Goal: Contribute content: Contribute content

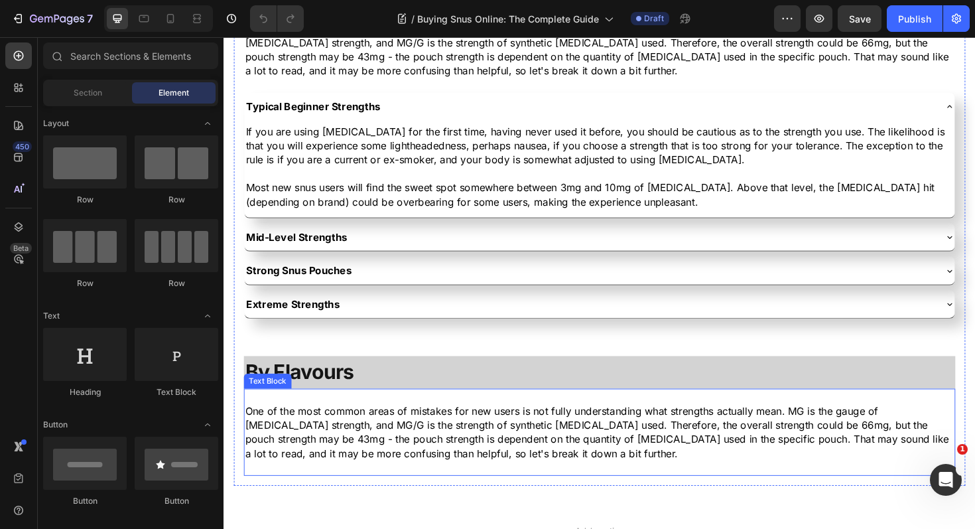
scroll to position [2032, 0]
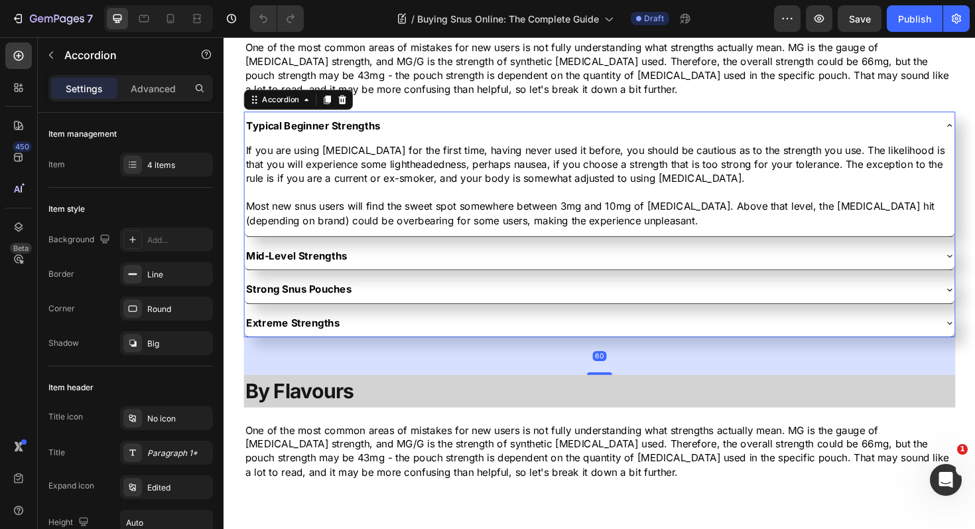
click at [492, 315] on div "Strong Snus Pouches" at bounding box center [622, 303] width 752 height 29
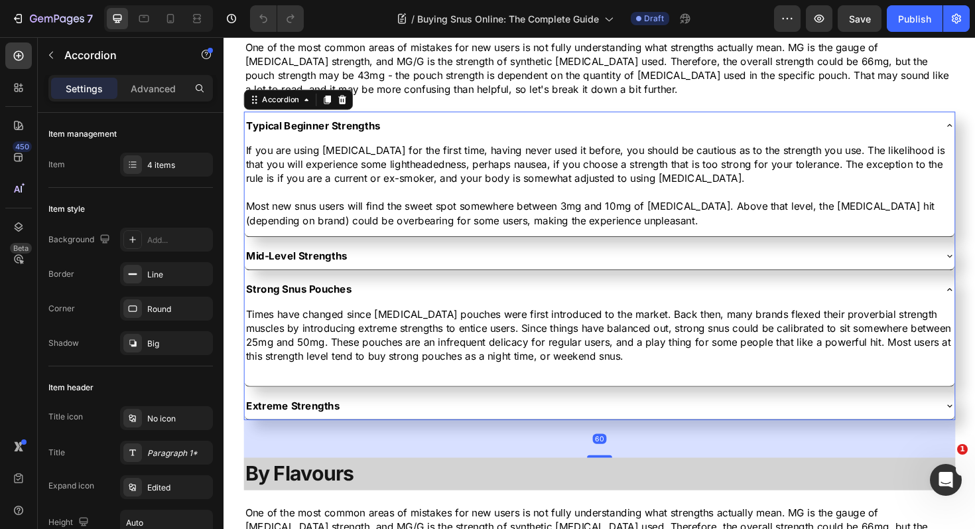
click at [443, 305] on div "Strong Snus Pouches" at bounding box center [611, 304] width 731 height 19
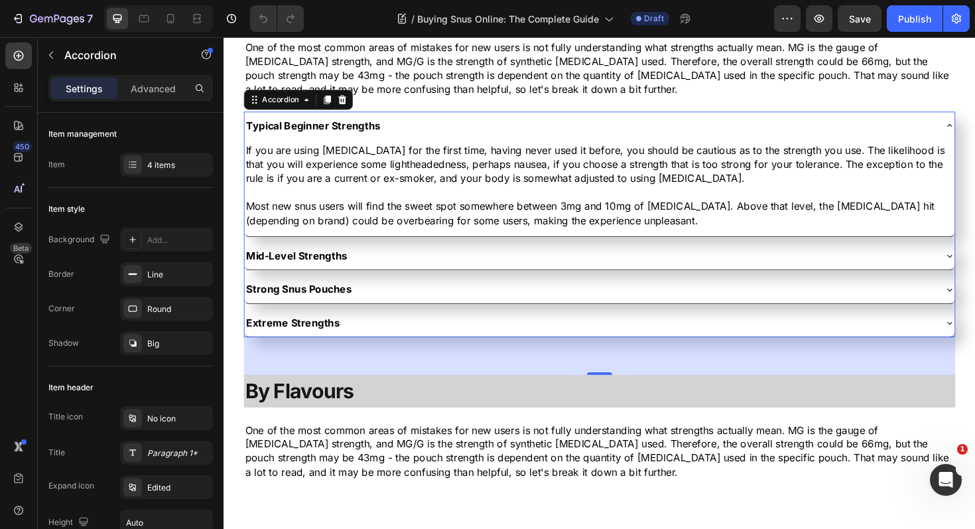
click at [918, 376] on div "60" at bounding box center [622, 375] width 754 height 40
click at [333, 104] on icon at bounding box center [333, 103] width 7 height 9
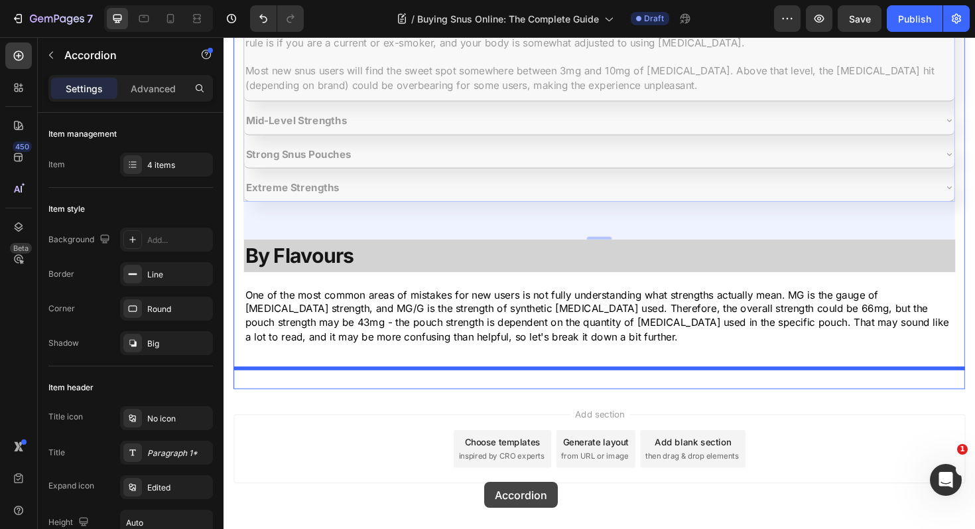
scroll to position [2496, 0]
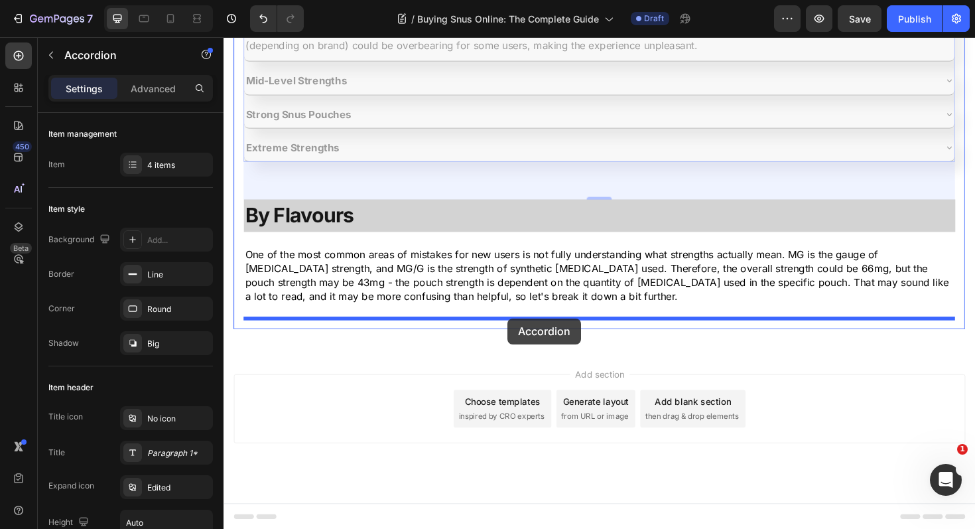
drag, startPoint x: 252, startPoint y: 129, endPoint x: 524, endPoint y: 335, distance: 341.4
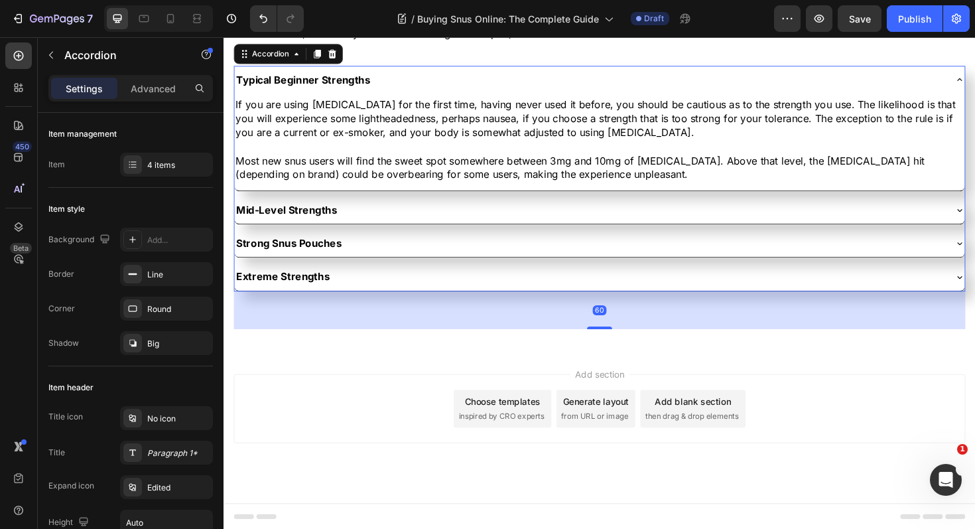
scroll to position [2217, 0]
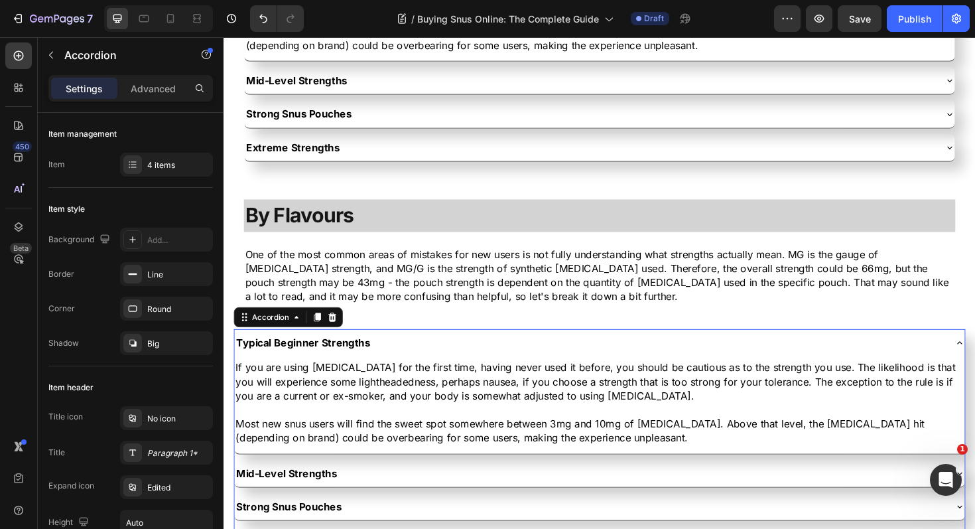
click at [328, 363] on p "Typical Beginner Strengths" at bounding box center [308, 361] width 142 height 15
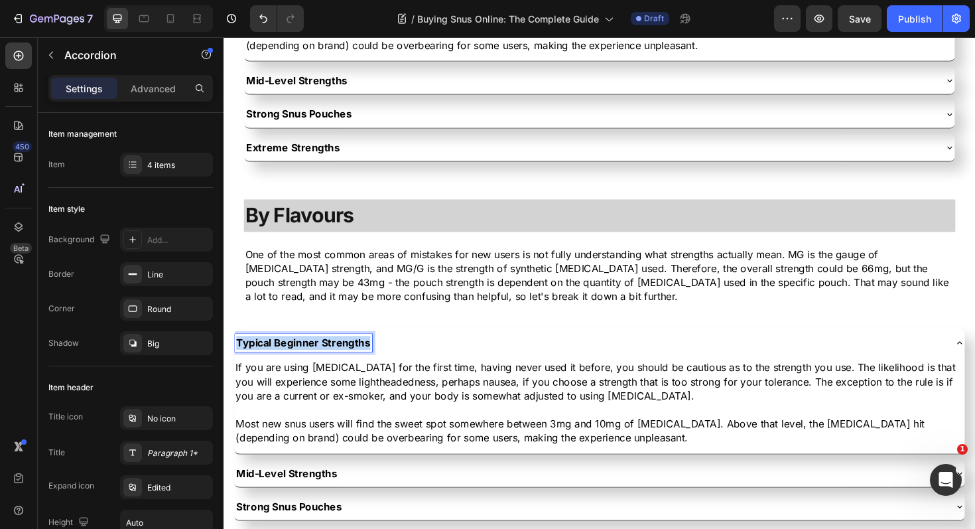
click at [328, 363] on p "Typical Beginner Strengths" at bounding box center [308, 361] width 142 height 15
click at [387, 354] on div "Candy Flavours" at bounding box center [611, 361] width 752 height 19
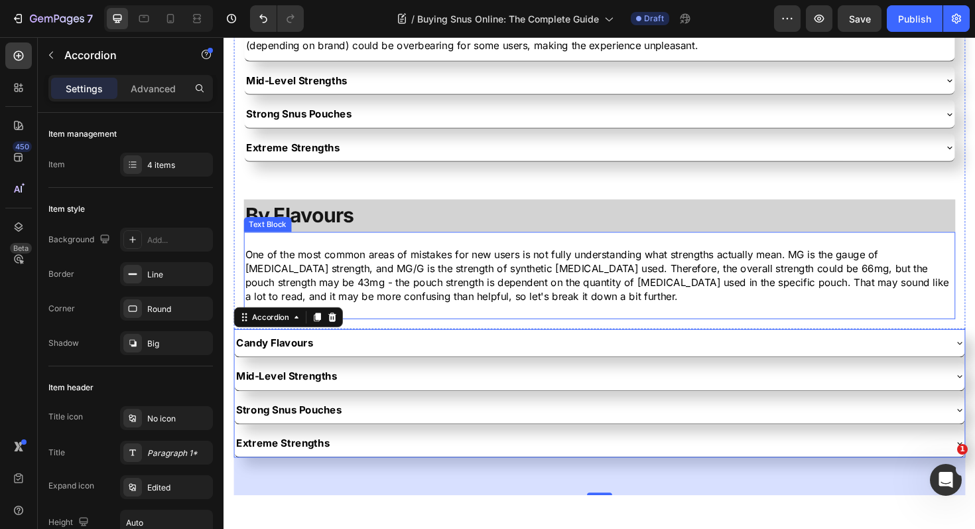
drag, startPoint x: 243, startPoint y: 337, endPoint x: 389, endPoint y: 330, distance: 146.8
click at [389, 330] on div "How to Choose The Right Snus (or Nicotine Pouch) Heading Choosing the right snu…" at bounding box center [621, 80] width 775 height 885
drag, startPoint x: 247, startPoint y: 339, endPoint x: 401, endPoint y: 281, distance: 164.0
click at [401, 281] on div "How to Choose The Right Snus (or Nicotine Pouch) Heading Choosing the right snu…" at bounding box center [621, 80] width 775 height 885
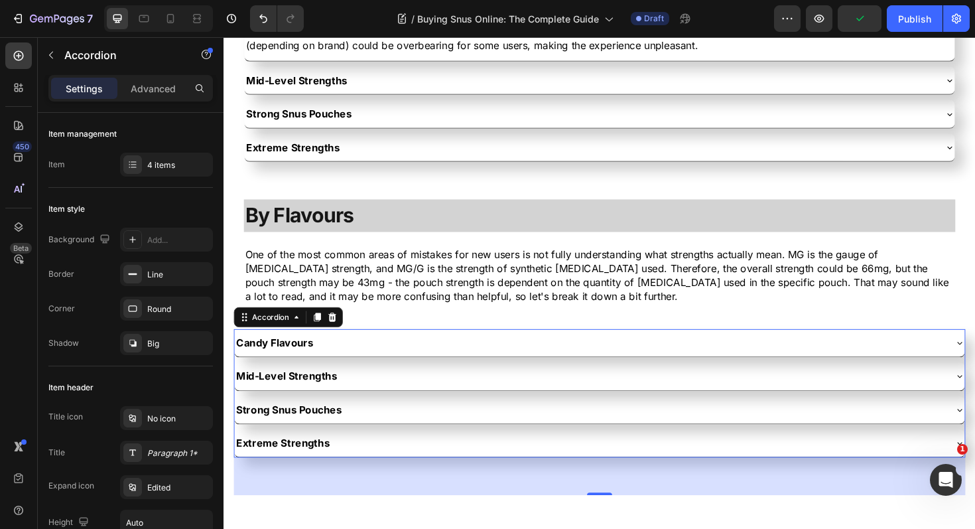
drag, startPoint x: 244, startPoint y: 338, endPoint x: 412, endPoint y: 373, distance: 171.5
click at [412, 373] on div "Candy Flavours Mid-Level Strengths Strong Snus Pouches Extreme Strengths Accord…" at bounding box center [621, 414] width 775 height 137
click at [247, 345] on div "How to Choose The Right Snus (or Nicotine Pouch) Heading Choosing the right snu…" at bounding box center [621, 80] width 775 height 885
drag, startPoint x: 243, startPoint y: 337, endPoint x: 309, endPoint y: 366, distance: 72.2
click at [309, 366] on div "Candy Flavours Mid-Level Strengths Strong Snus Pouches Extreme Strengths Accord…" at bounding box center [621, 414] width 775 height 137
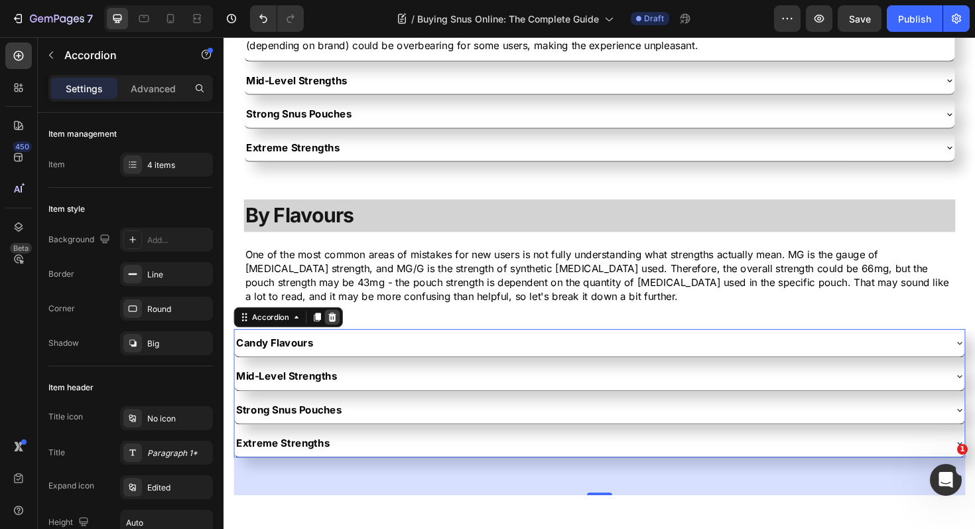
click at [338, 333] on icon at bounding box center [338, 333] width 9 height 9
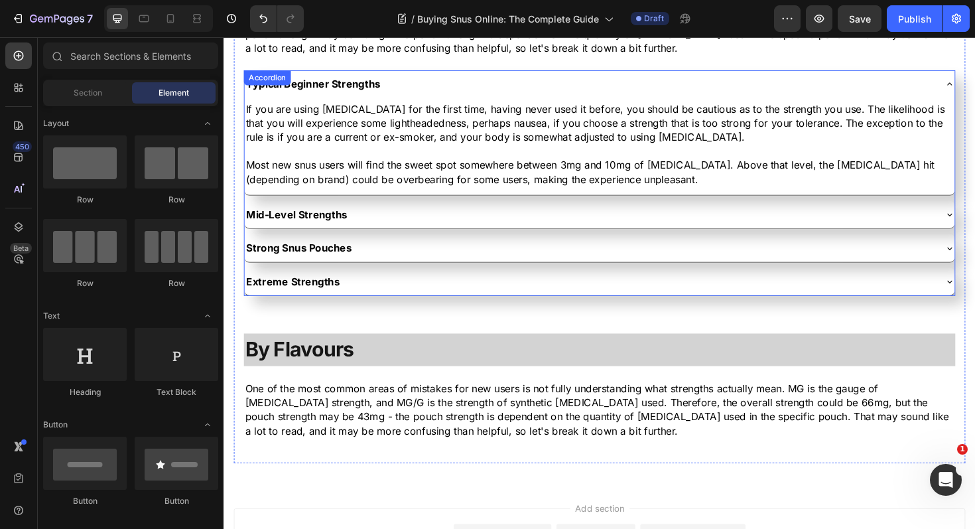
scroll to position [2032, 0]
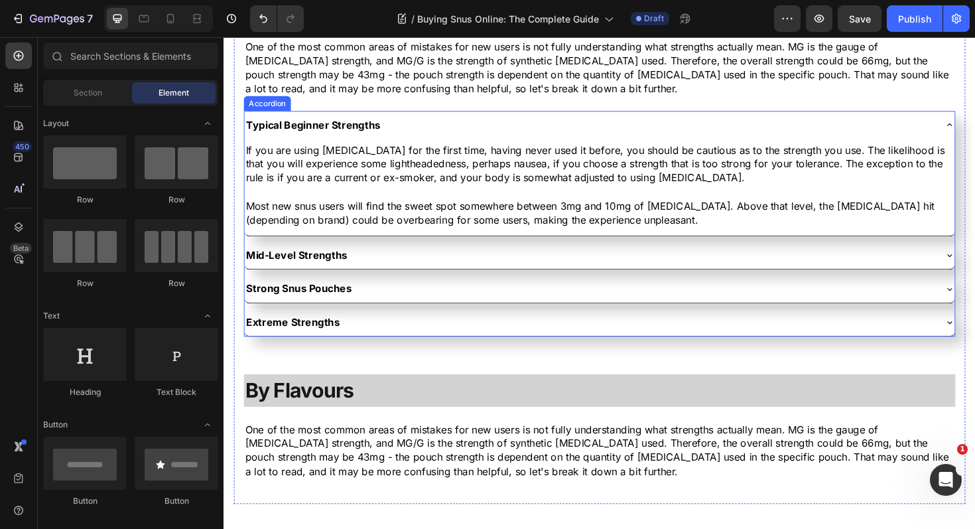
click at [415, 118] on div "Typical Beginner Strengths" at bounding box center [622, 129] width 752 height 29
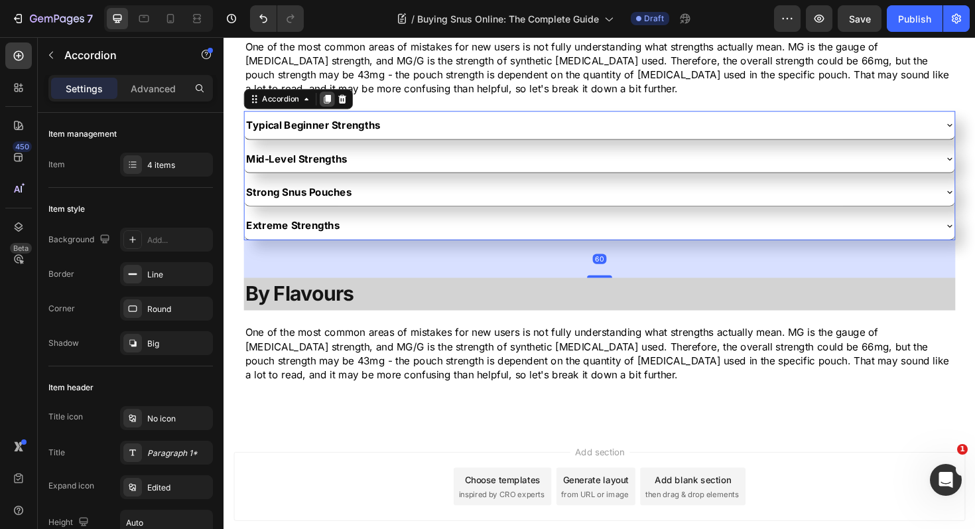
click at [334, 103] on icon at bounding box center [333, 102] width 7 height 9
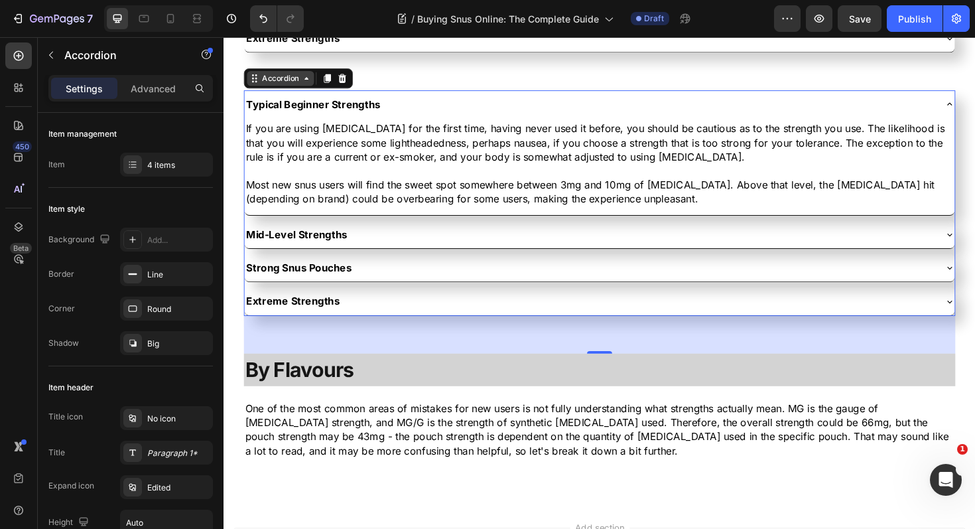
scroll to position [2240, 0]
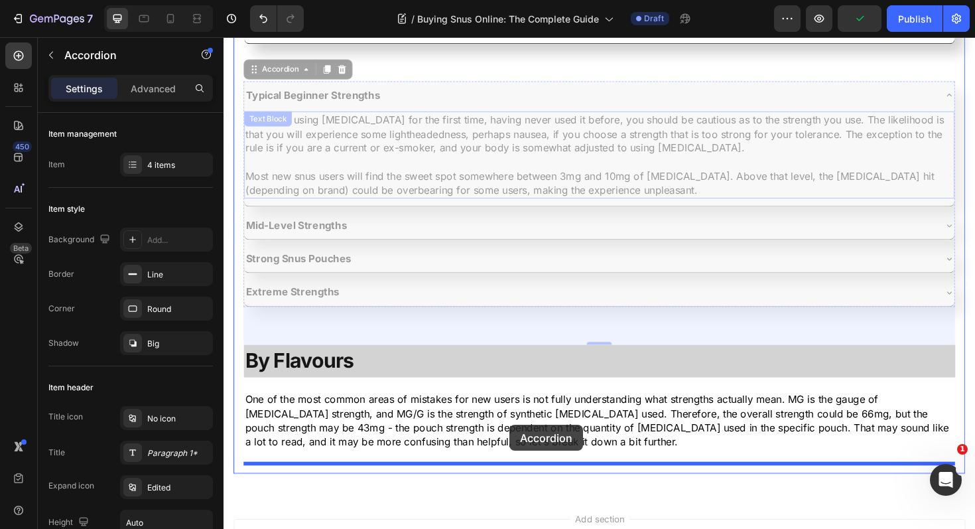
drag, startPoint x: 256, startPoint y: 69, endPoint x: 527, endPoint y: 448, distance: 465.6
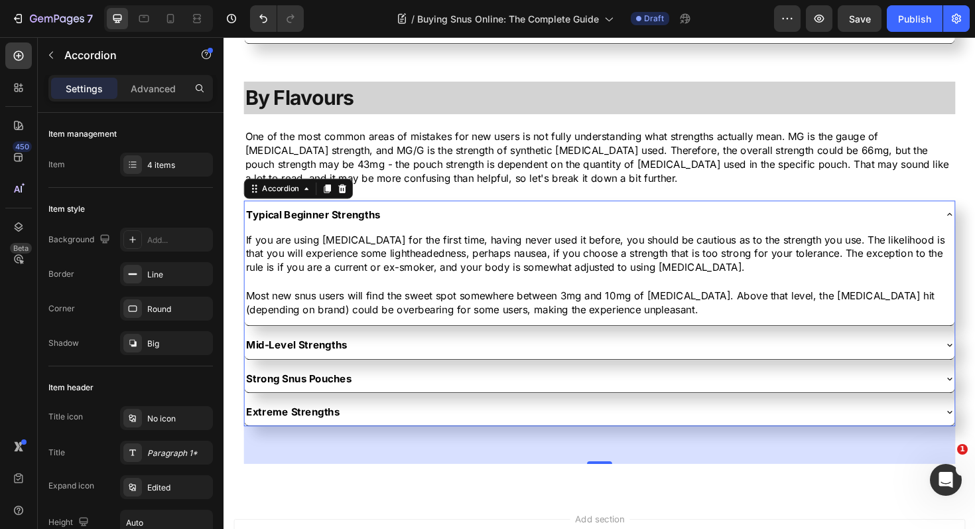
click at [325, 360] on p "Mid-Level Strengths" at bounding box center [300, 363] width 107 height 15
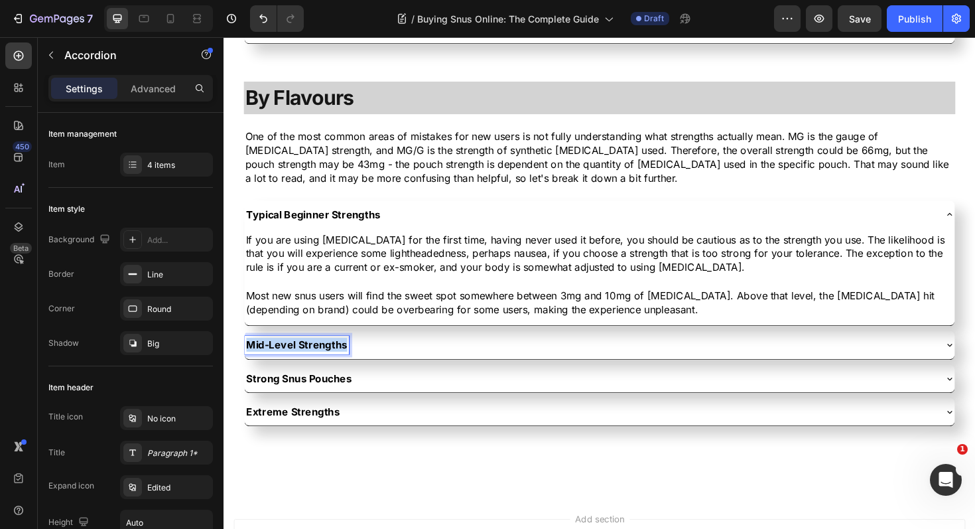
click at [325, 360] on p "Mid-Level Strengths" at bounding box center [300, 363] width 107 height 15
click at [376, 357] on div "Candy Flavours" at bounding box center [611, 363] width 731 height 19
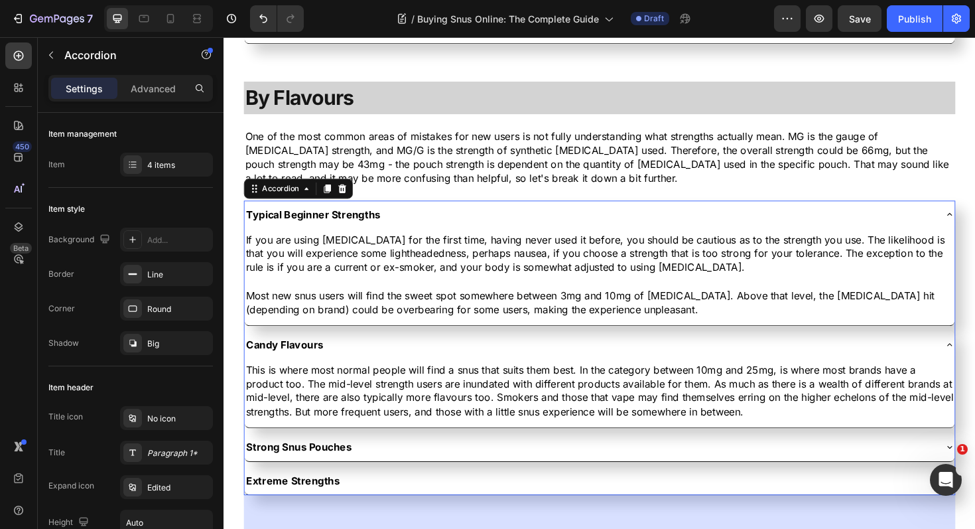
click at [330, 226] on p "Typical Beginner Strengths" at bounding box center [318, 225] width 142 height 15
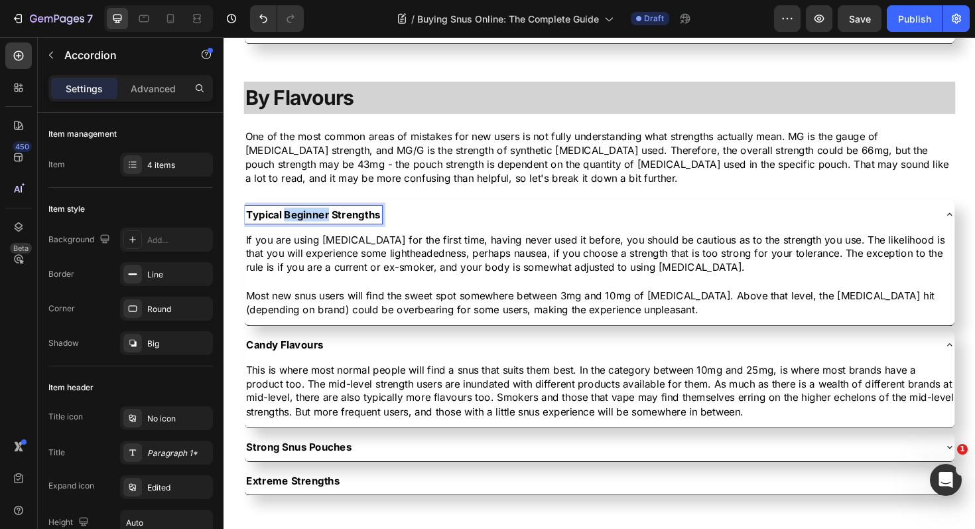
click at [330, 226] on p "Typical Beginner Strengths" at bounding box center [318, 225] width 142 height 15
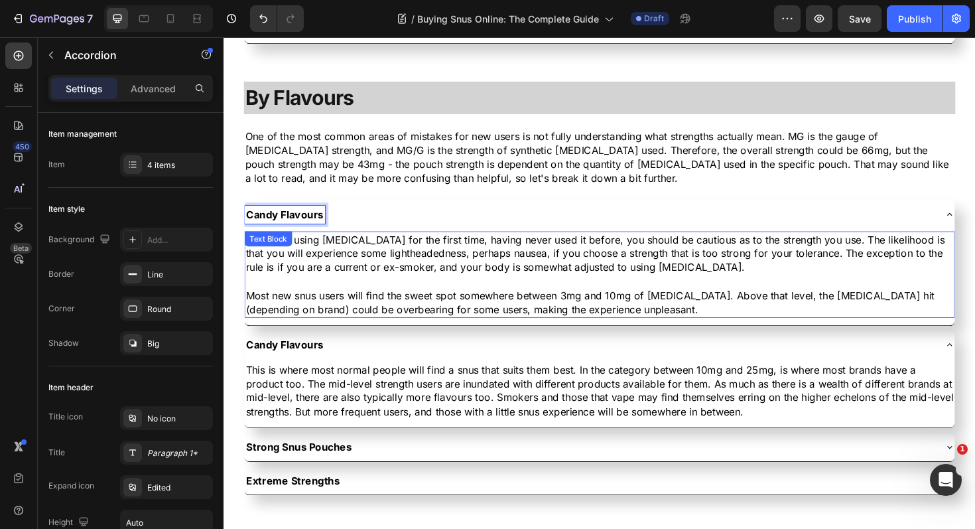
click at [405, 280] on p "If you are using [MEDICAL_DATA] for the first time, having never used it before…" at bounding box center [622, 266] width 750 height 44
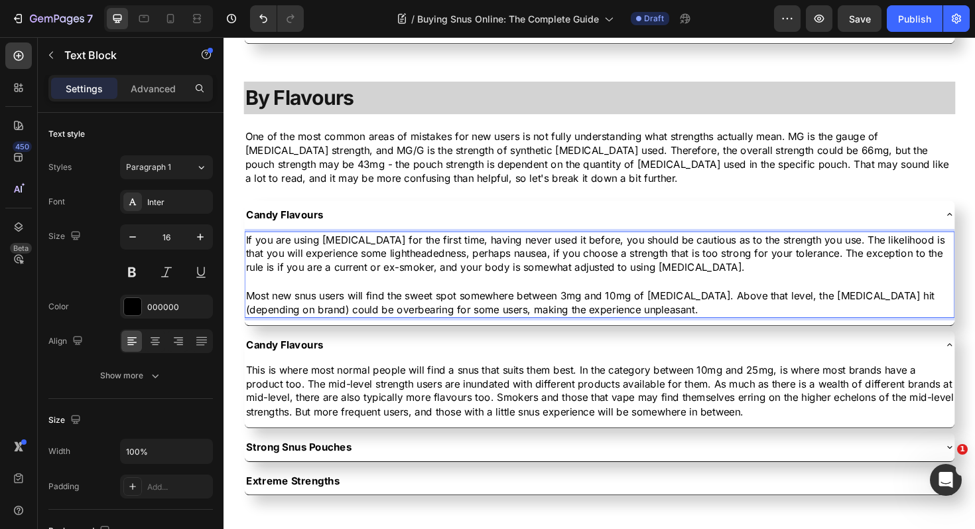
click at [357, 324] on p "Most new snus users will find the sweet spot somewhere between 3mg and 10mg of …" at bounding box center [622, 318] width 750 height 30
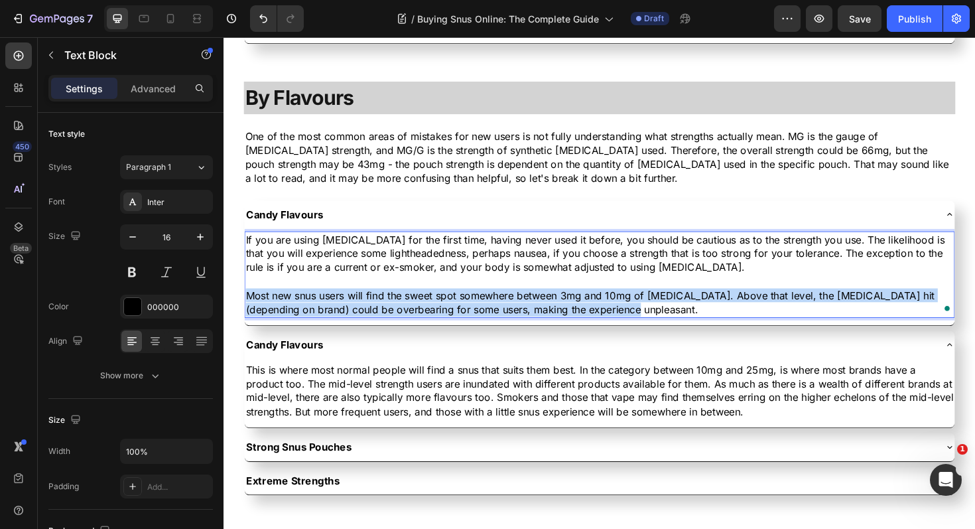
click at [357, 324] on p "Most new snus users will find the sweet spot somewhere between 3mg and 10mg of …" at bounding box center [622, 318] width 750 height 30
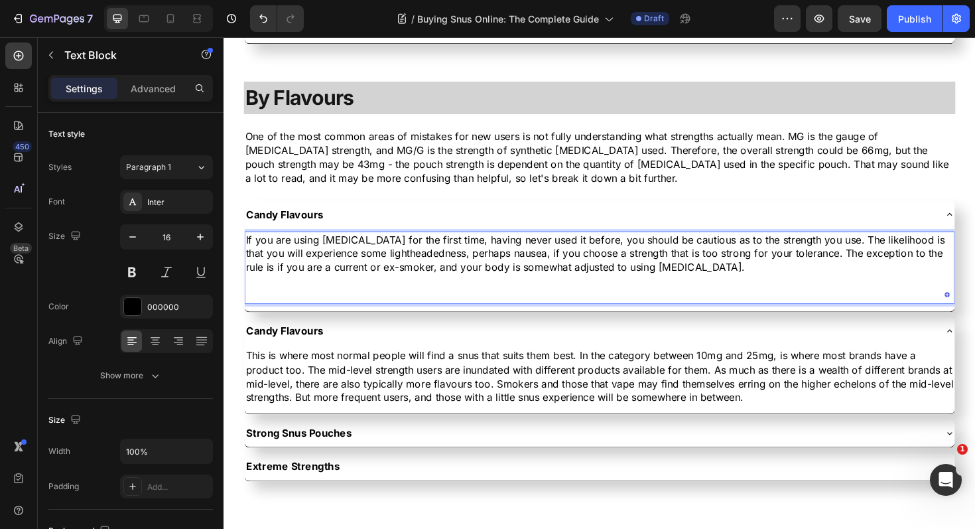
click at [358, 273] on p "If you are using [MEDICAL_DATA] for the first time, having never used it before…" at bounding box center [622, 266] width 750 height 44
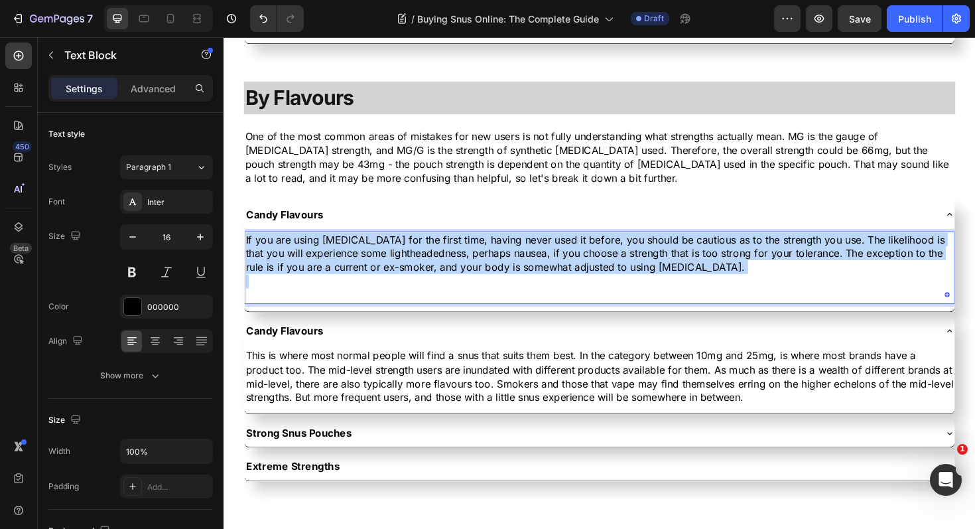
click at [358, 273] on p "If you are using [MEDICAL_DATA] for the first time, having never used it before…" at bounding box center [622, 266] width 750 height 44
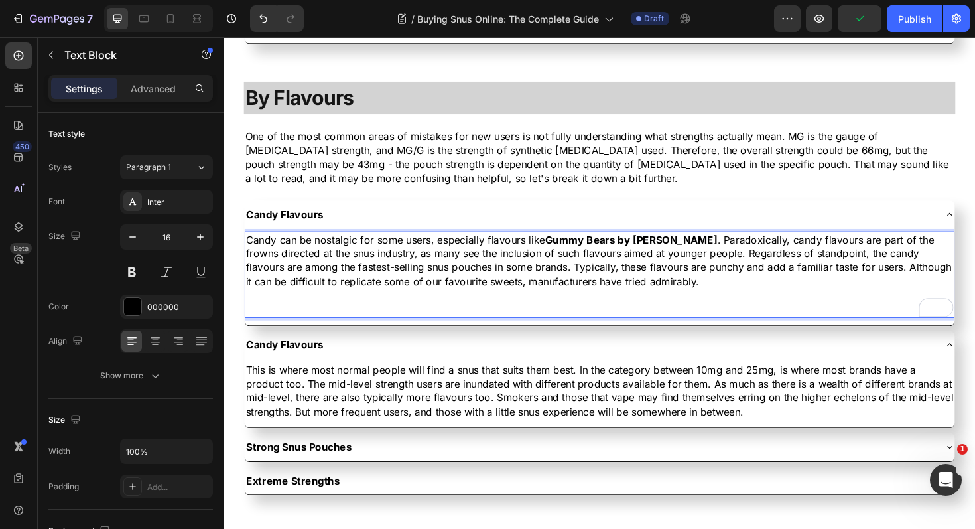
click at [580, 313] on p "Rich Text Editor. Editing area: main" at bounding box center [622, 310] width 750 height 15
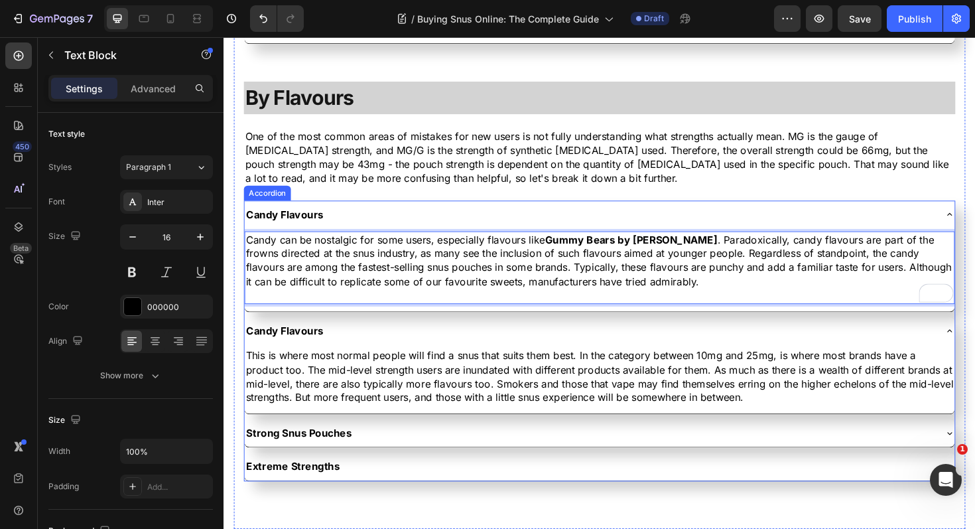
click at [401, 227] on div "Candy Flavours" at bounding box center [611, 225] width 731 height 19
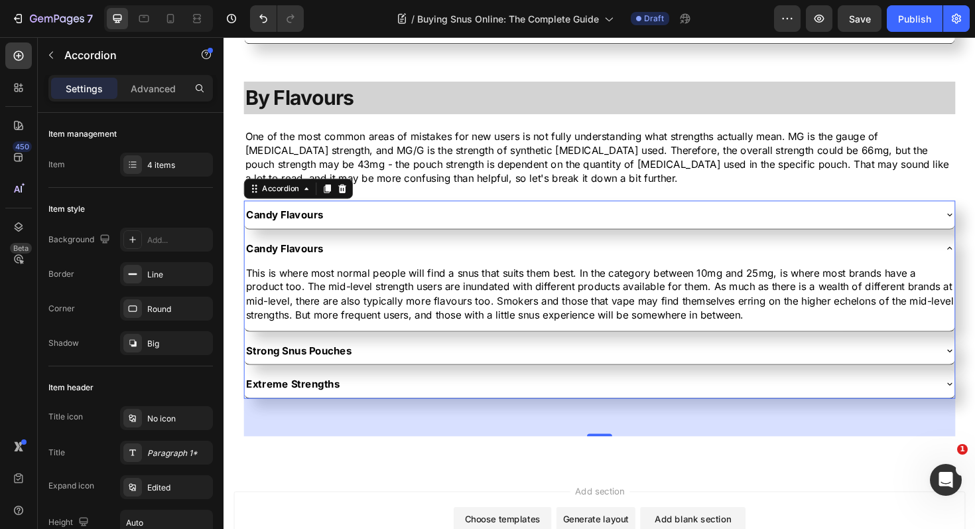
click at [372, 228] on div "Candy Flavours" at bounding box center [611, 225] width 731 height 19
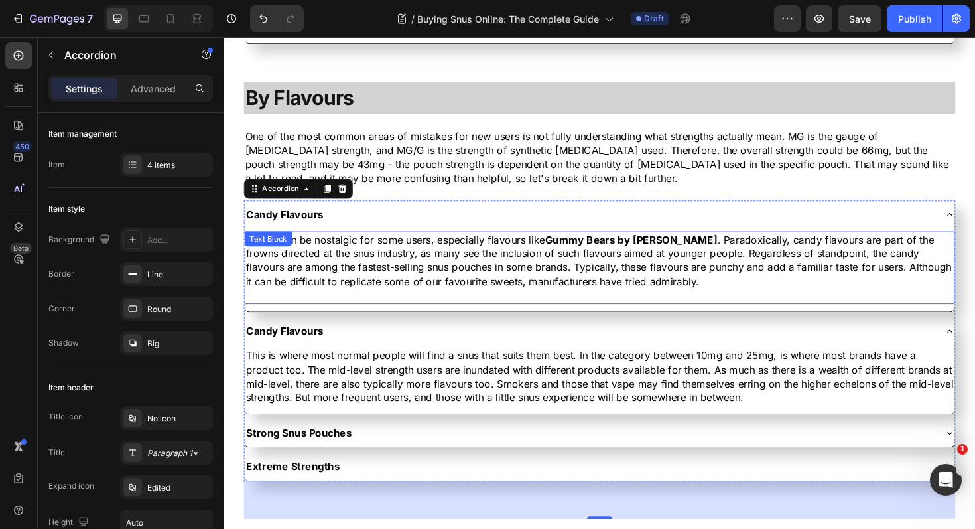
click at [691, 297] on p "Candy can be nostalgic for some users, especially flavours like Gummy Bears by …" at bounding box center [622, 274] width 750 height 60
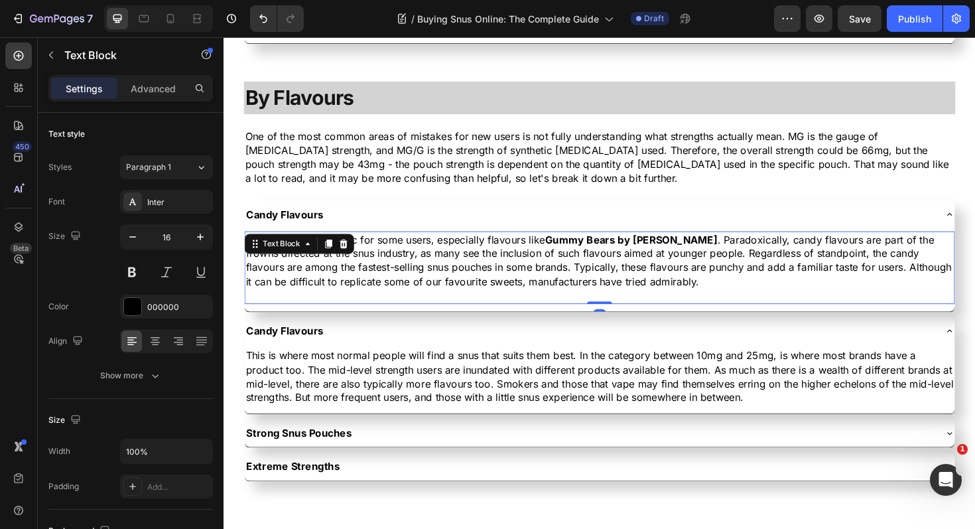
click at [685, 293] on p "Candy can be nostalgic for some users, especially flavours like Gummy Bears by …" at bounding box center [622, 274] width 750 height 60
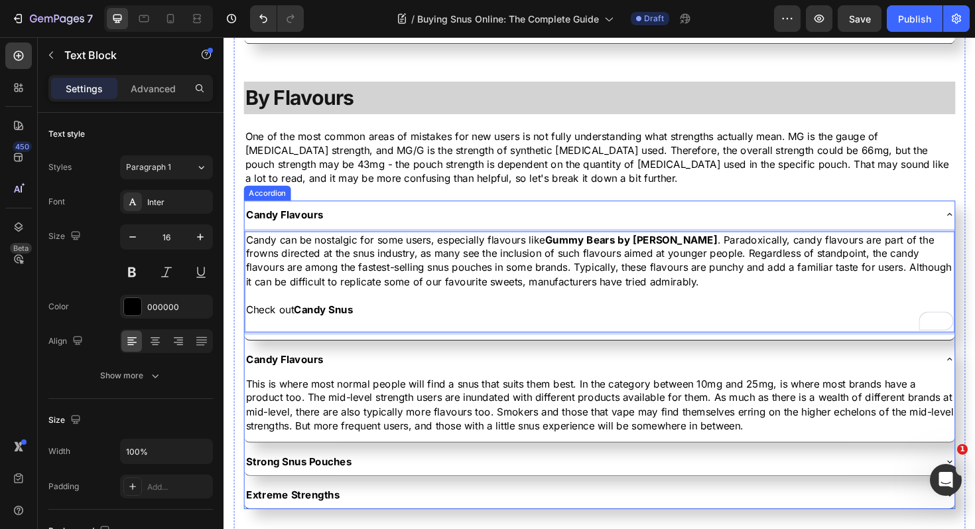
click at [309, 379] on p "Candy Flavours" at bounding box center [288, 378] width 82 height 15
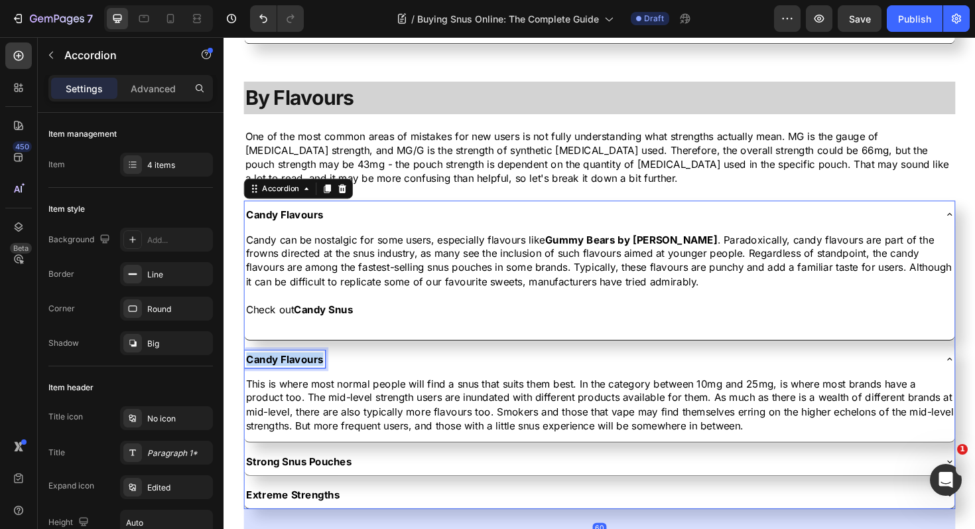
click at [309, 379] on p "Candy Flavours" at bounding box center [288, 378] width 82 height 15
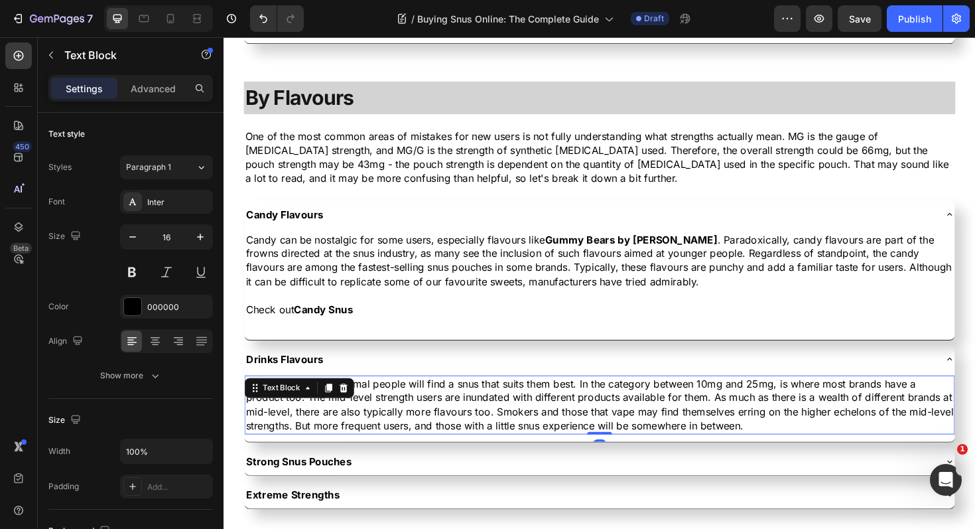
click at [326, 427] on p "This is where most normal people will find a snus that suits them best. In the …" at bounding box center [622, 427] width 750 height 60
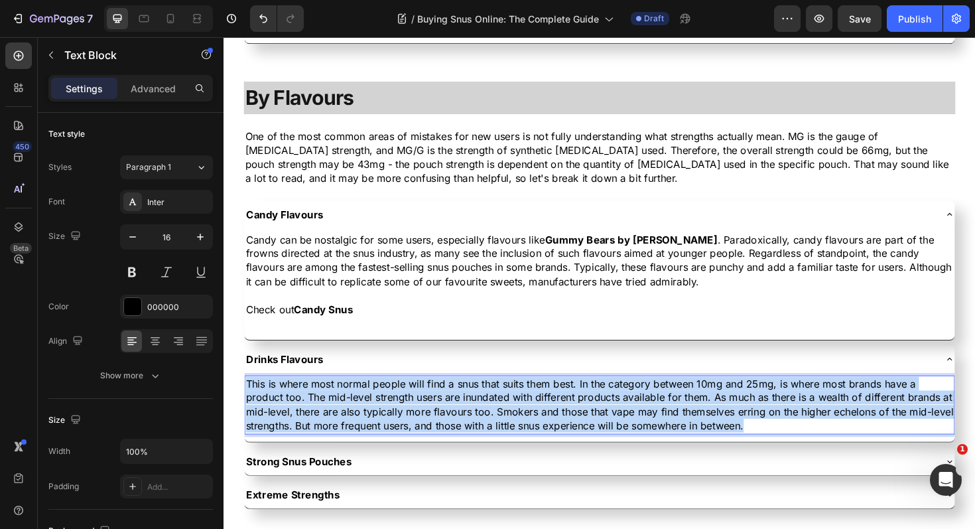
click at [326, 427] on p "This is where most normal people will find a snus that suits them best. In the …" at bounding box center [622, 427] width 750 height 60
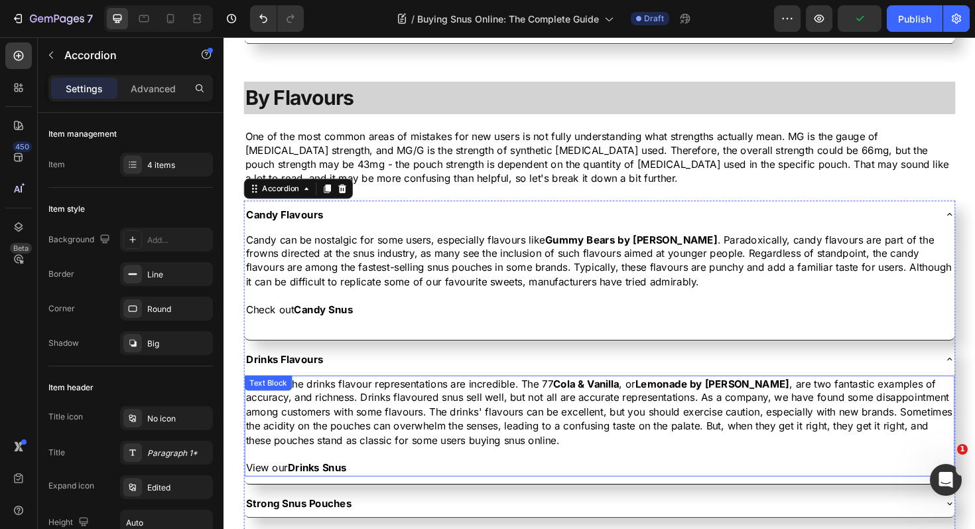
click at [332, 395] on div "Some of the drinks flavour representations are incredible. The 77 Cola & Vanill…" at bounding box center [622, 448] width 752 height 107
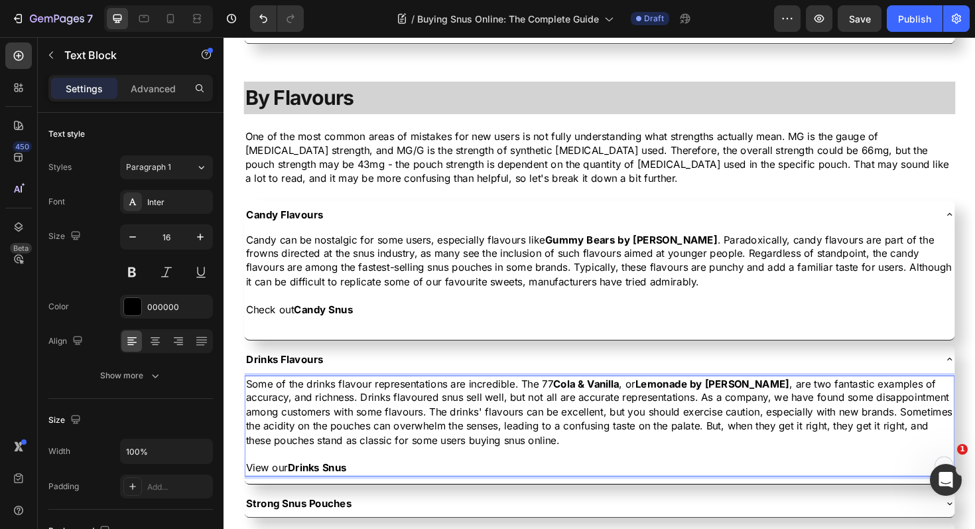
click at [389, 445] on p "Some of the drinks flavour representations are incredible. The 77 Cola & Vanill…" at bounding box center [622, 434] width 750 height 74
click at [342, 445] on p "Some of the drinks flavour representations are incredible. The 77 Cola & Vanill…" at bounding box center [622, 434] width 750 height 74
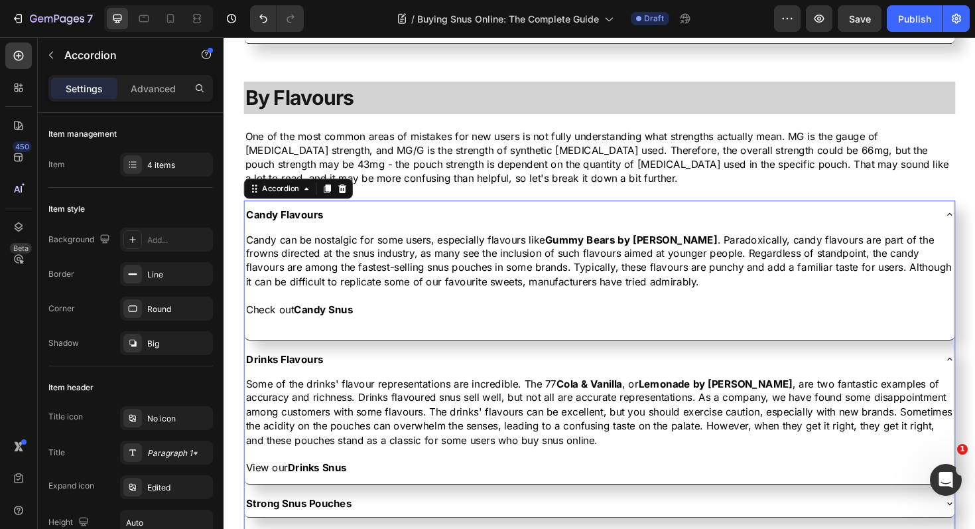
click at [405, 375] on div "Drinks Flavours" at bounding box center [611, 378] width 731 height 19
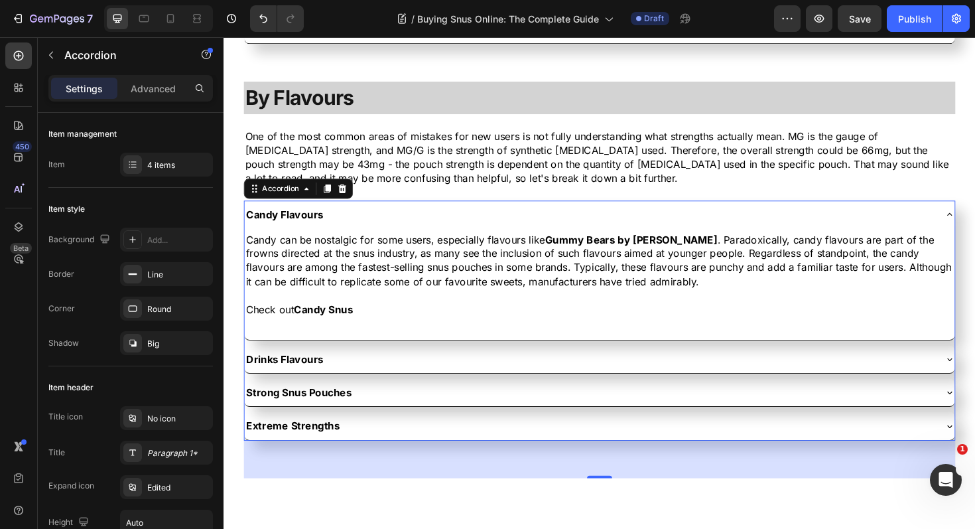
click at [399, 226] on div "Candy Flavours" at bounding box center [611, 225] width 731 height 19
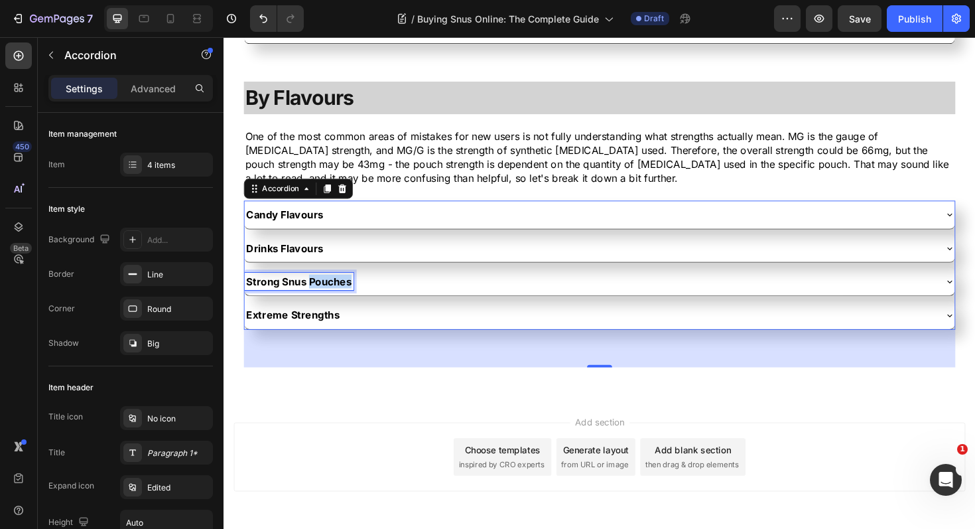
click at [318, 295] on p "Strong Snus Pouches" at bounding box center [302, 296] width 111 height 15
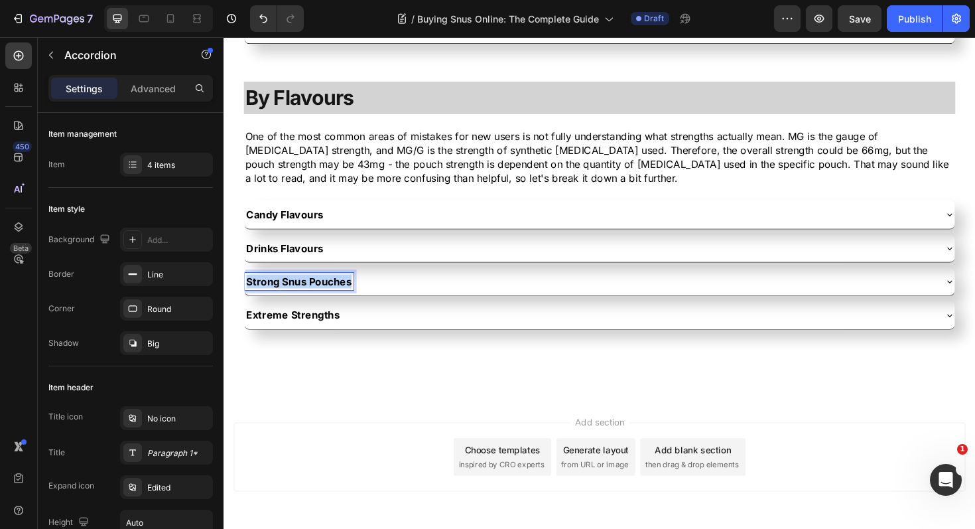
click at [318, 295] on p "Strong Snus Pouches" at bounding box center [302, 296] width 111 height 15
click at [368, 298] on div "Fruit Flavours" at bounding box center [611, 296] width 731 height 19
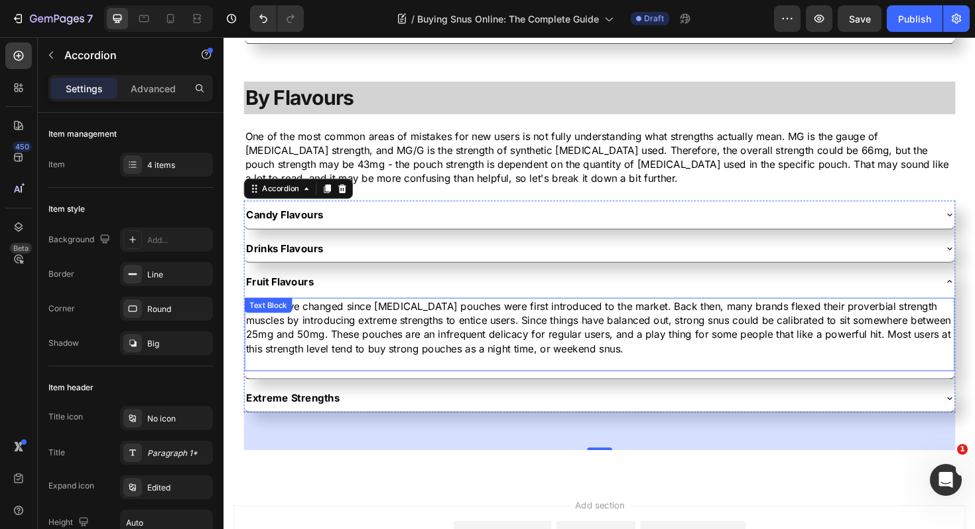
click at [345, 348] on p "Times have changed since nicotine pouches were first introduced to the market. …" at bounding box center [622, 345] width 750 height 60
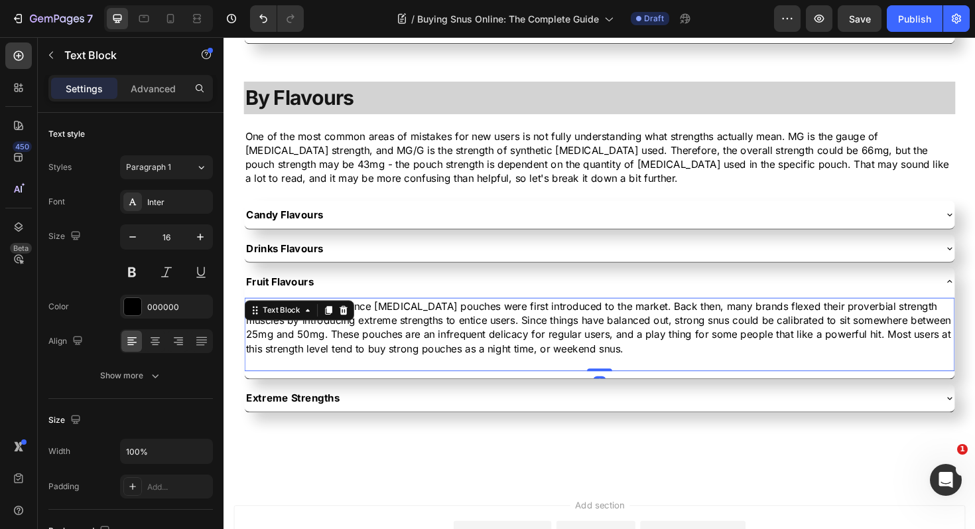
click at [345, 348] on p "Times have changed since nicotine pouches were first introduced to the market. …" at bounding box center [622, 345] width 750 height 60
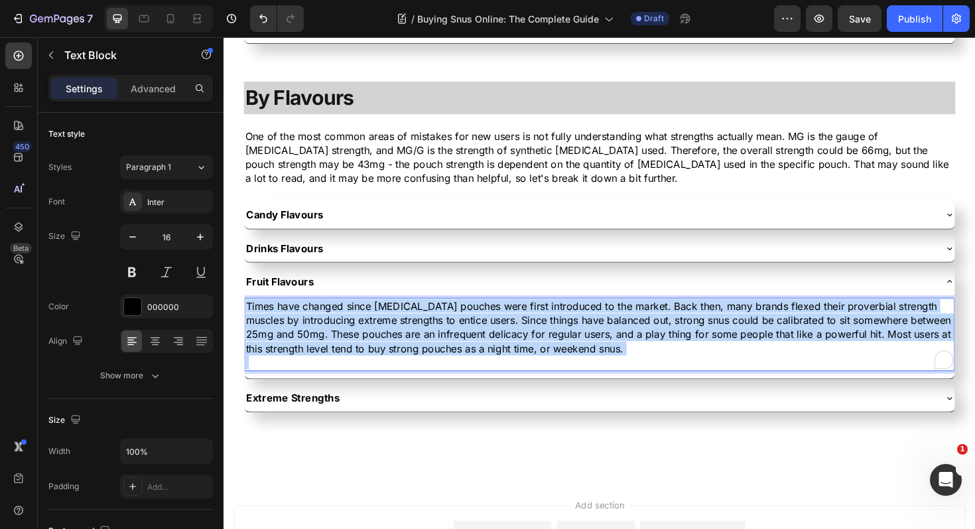
click at [345, 348] on p "Times have changed since nicotine pouches were first introduced to the market. …" at bounding box center [622, 345] width 750 height 60
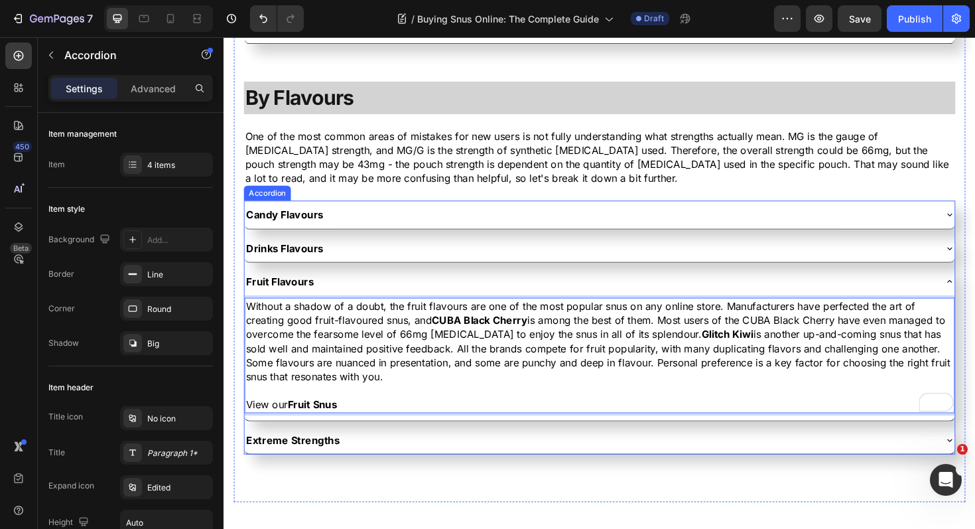
click at [418, 289] on div "Fruit Flavours" at bounding box center [611, 296] width 731 height 19
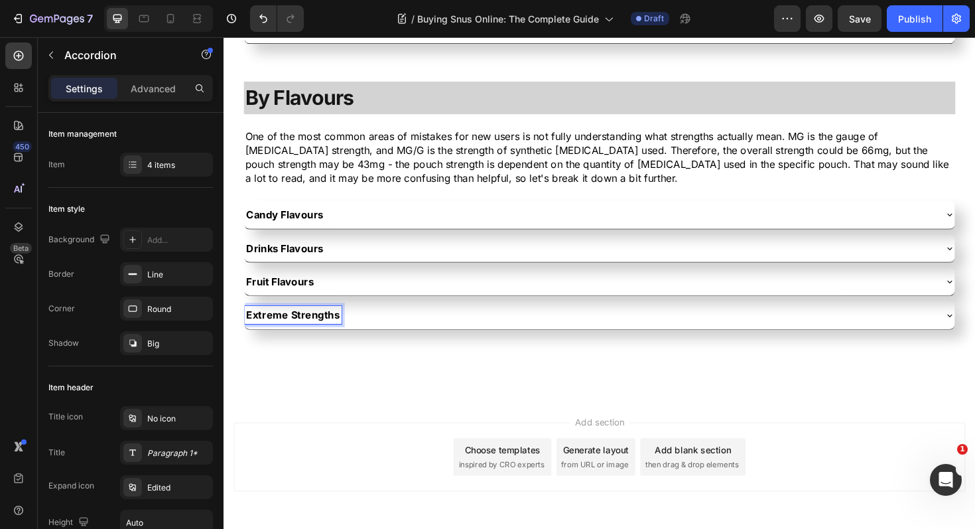
click at [317, 332] on p "Extreme Strengths" at bounding box center [296, 331] width 99 height 15
click at [370, 324] on div "Mint Flavours" at bounding box center [611, 331] width 731 height 19
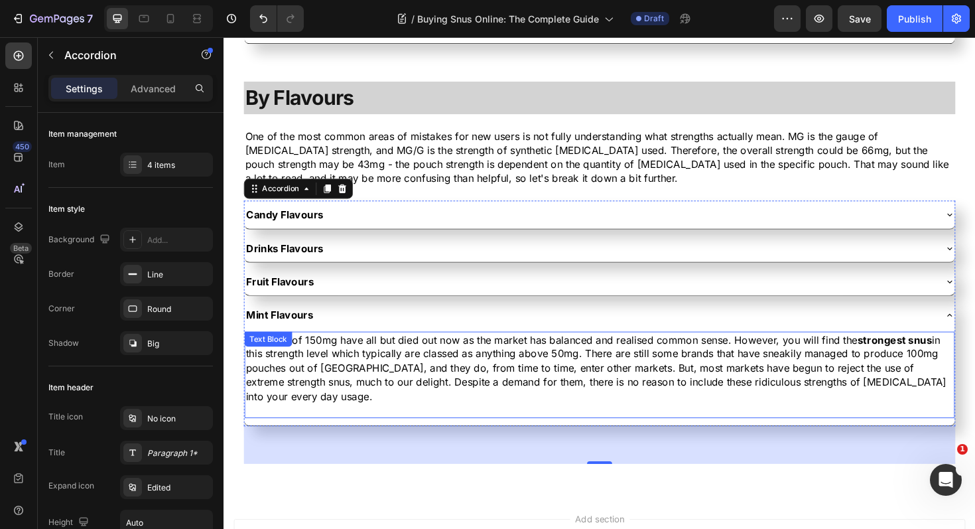
click at [323, 391] on p "The days of 150mg have all but died out now as the market has balanced and real…" at bounding box center [622, 387] width 750 height 74
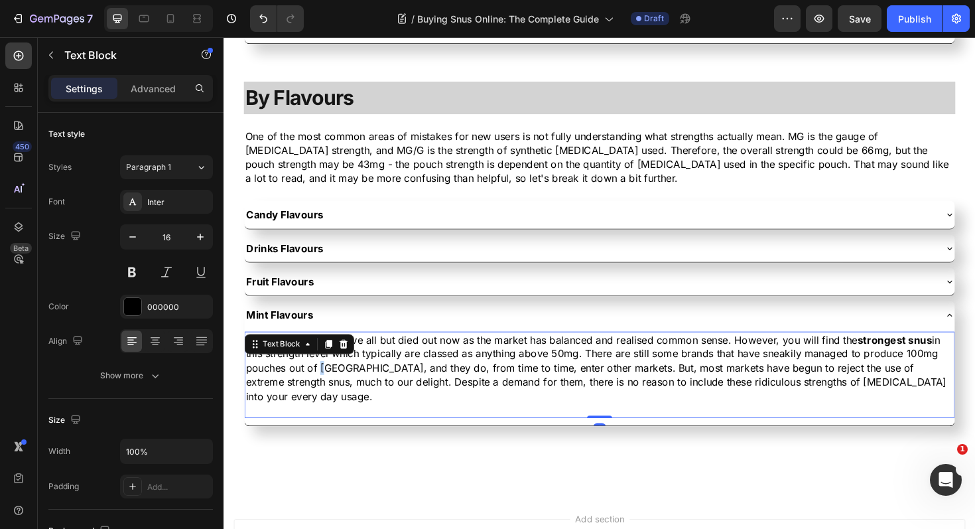
click at [323, 391] on p "The days of 150mg have all but died out now as the market has balanced and real…" at bounding box center [622, 387] width 750 height 74
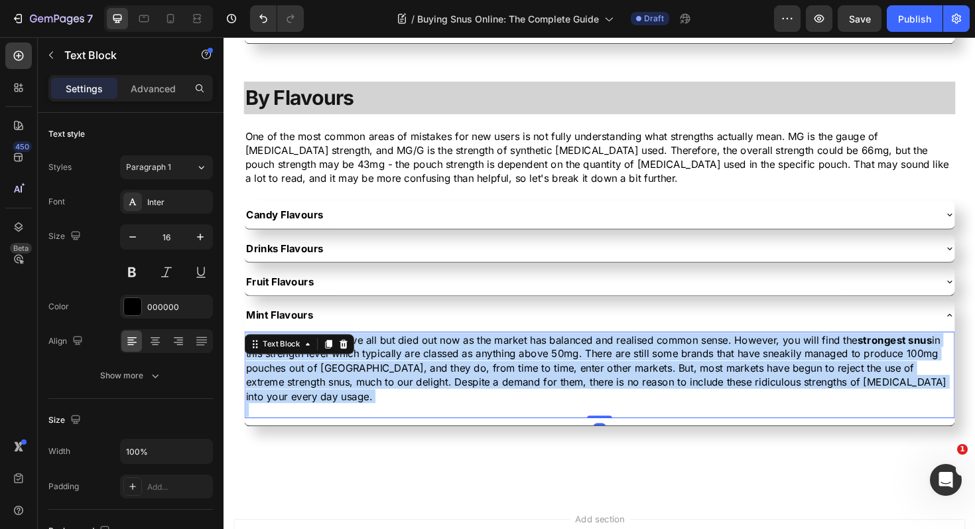
click at [323, 391] on p "The days of 150mg have all but died out now as the market has balanced and real…" at bounding box center [622, 387] width 750 height 74
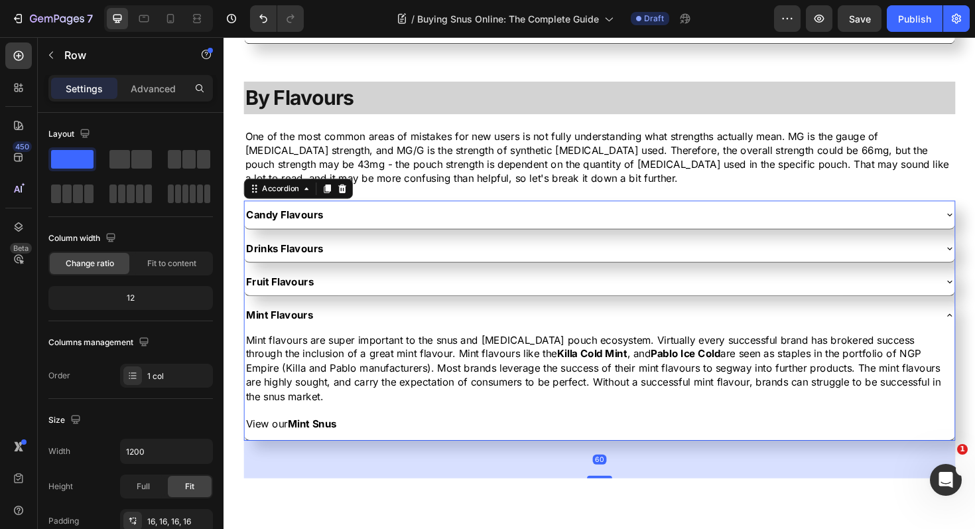
click at [357, 332] on div "Mint Flavours" at bounding box center [611, 331] width 731 height 19
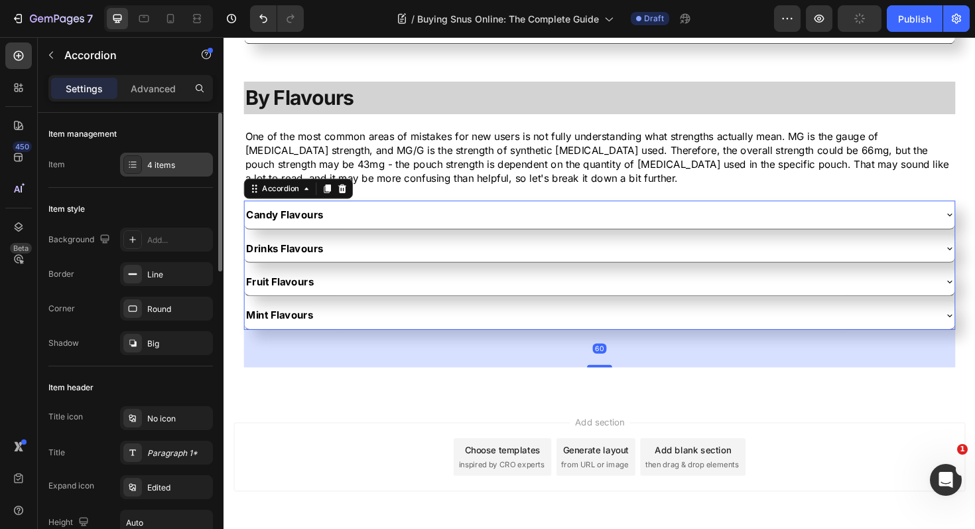
click at [137, 169] on icon at bounding box center [132, 164] width 11 height 11
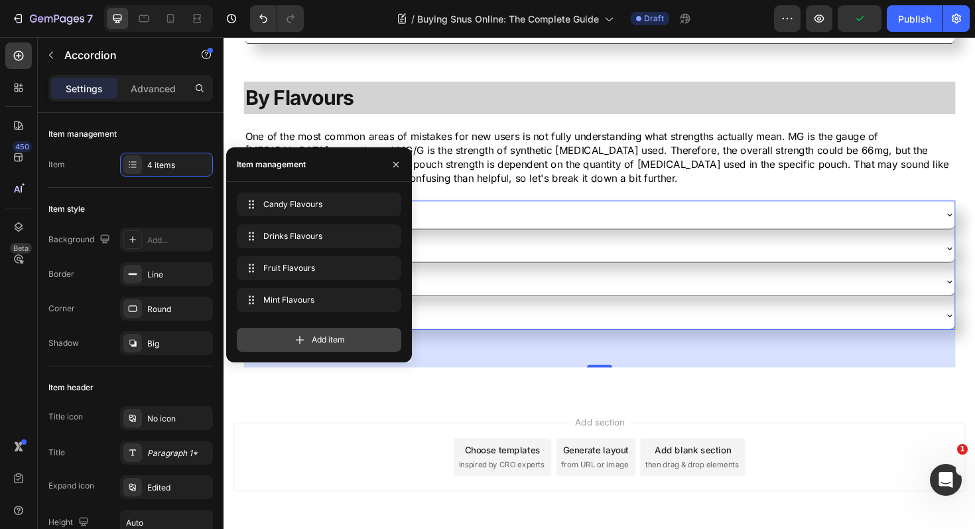
click at [266, 332] on div "Add item" at bounding box center [319, 340] width 165 height 24
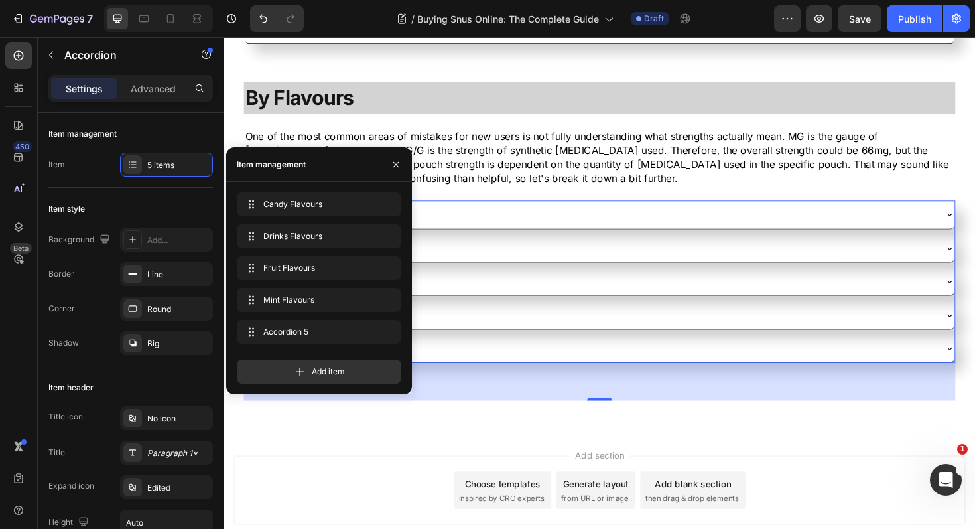
click at [464, 367] on div "Accordion 5" at bounding box center [611, 367] width 731 height 19
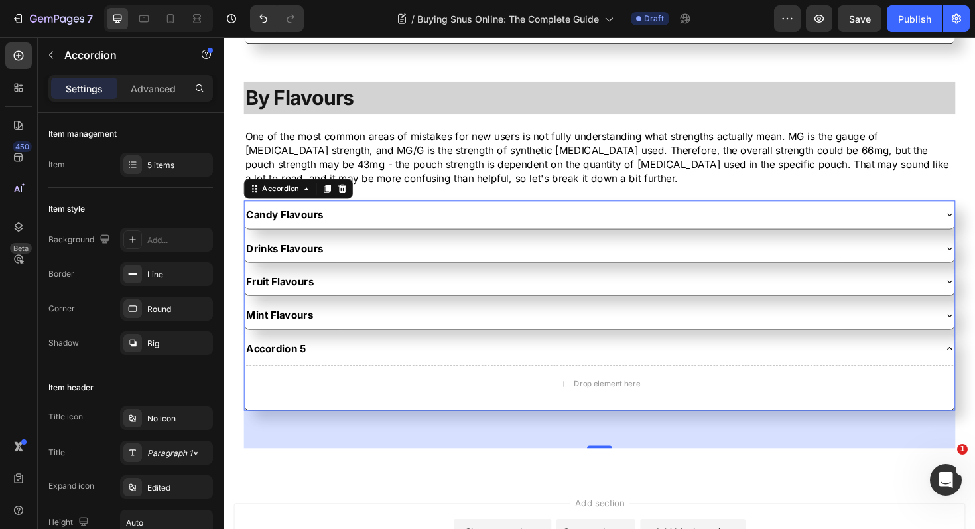
click at [302, 365] on div "Accordion 5" at bounding box center [279, 367] width 67 height 19
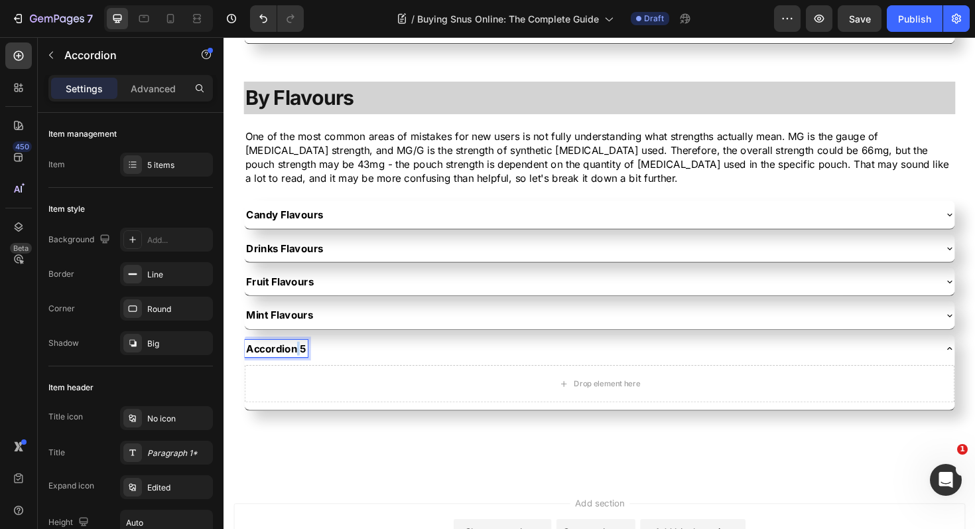
click at [302, 365] on p "Accordion 5" at bounding box center [278, 367] width 63 height 15
click at [24, 60] on icon at bounding box center [18, 55] width 13 height 13
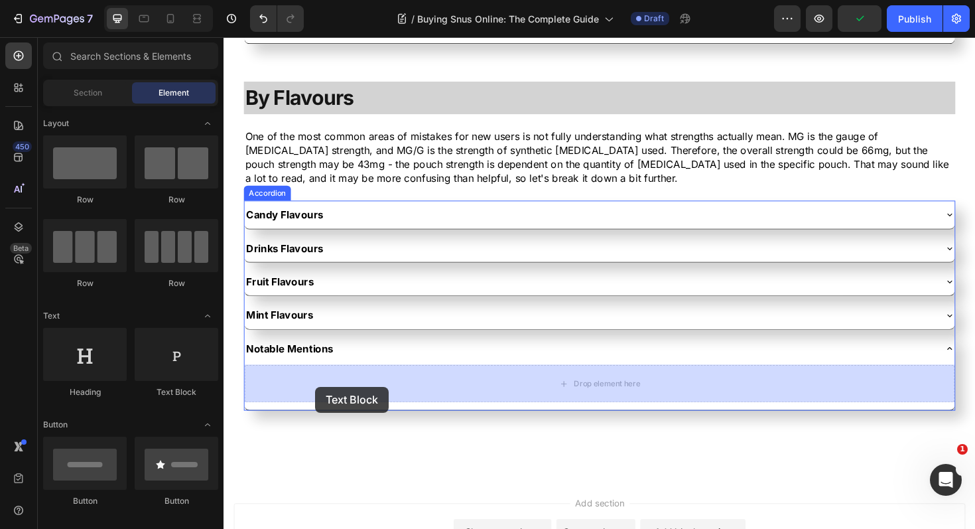
drag, startPoint x: 388, startPoint y: 379, endPoint x: 320, endPoint y: 407, distance: 73.4
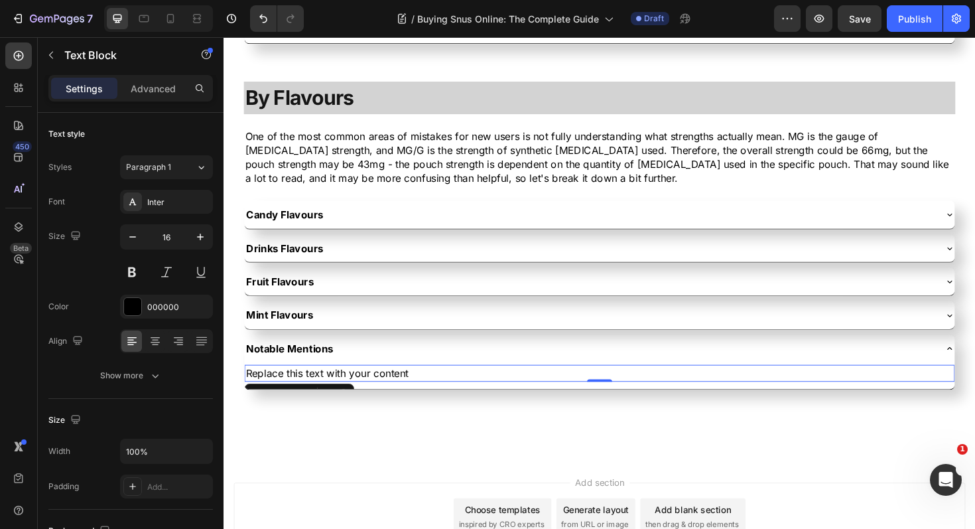
click at [372, 393] on div "Replace this text with your content" at bounding box center [622, 392] width 752 height 17
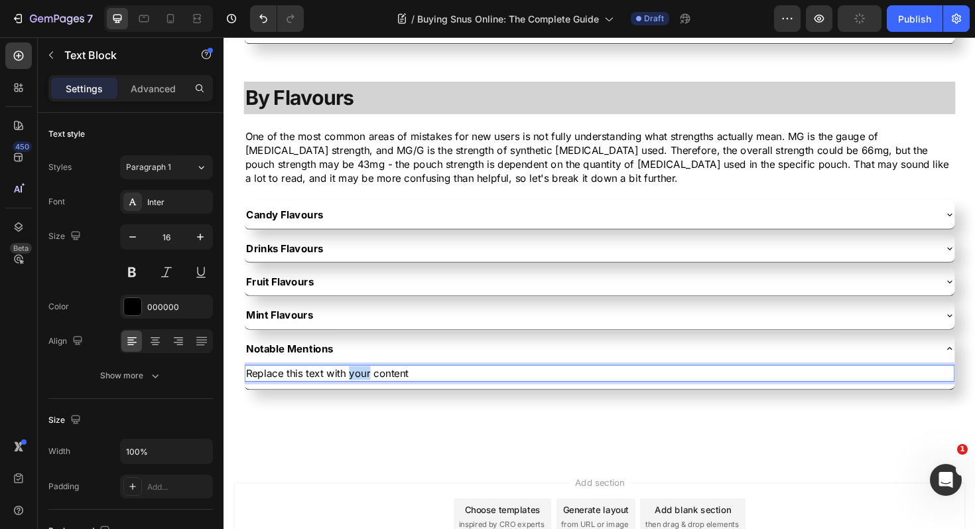
click at [372, 393] on p "Replace this text with your content" at bounding box center [622, 393] width 750 height 15
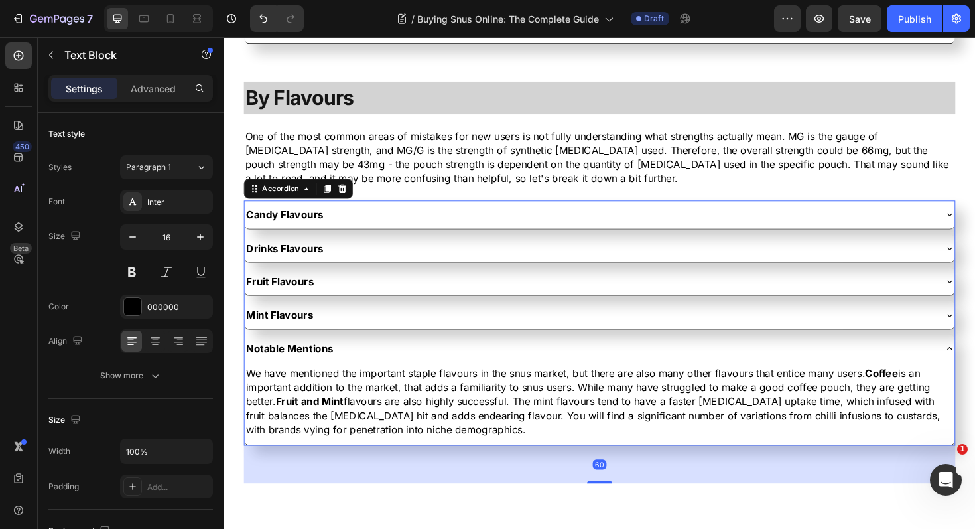
click at [403, 368] on div "Notable Mentions" at bounding box center [611, 367] width 731 height 19
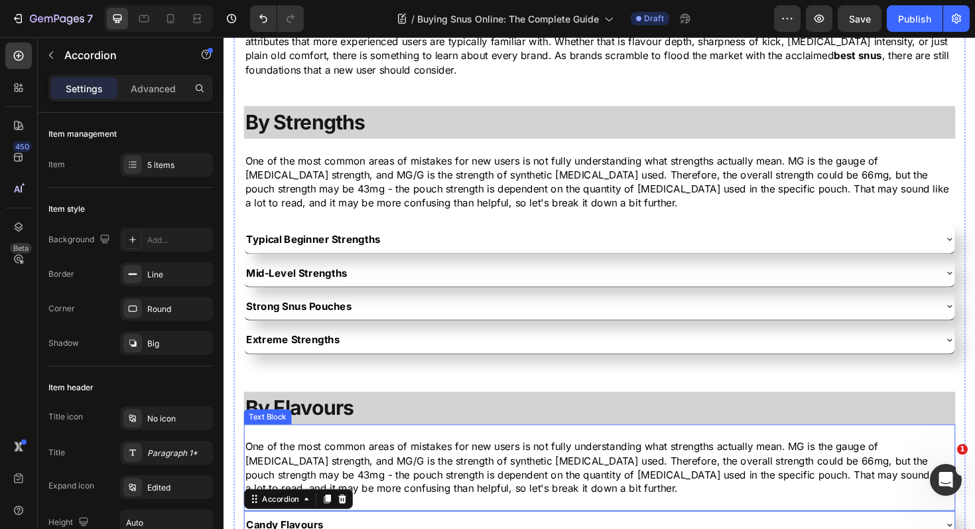
scroll to position [1902, 0]
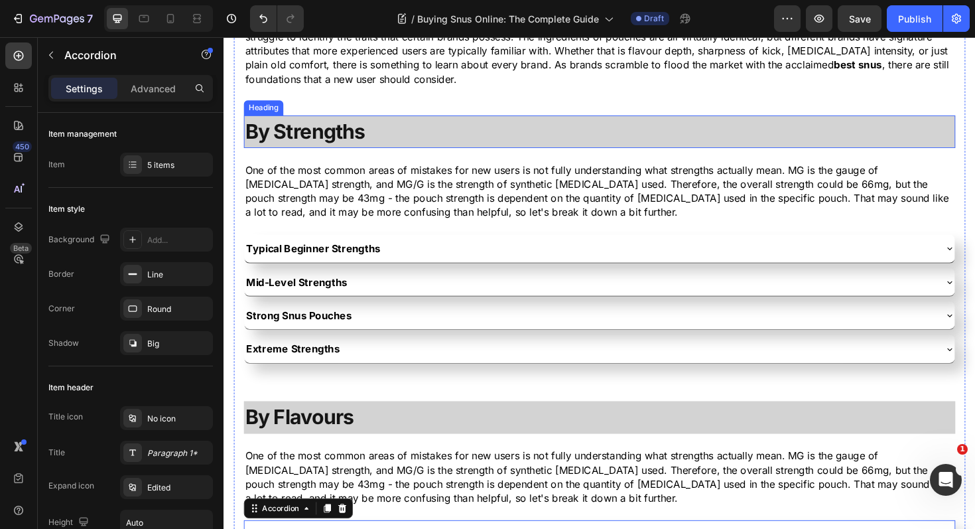
click at [393, 143] on h3 "By Strengths" at bounding box center [622, 137] width 754 height 35
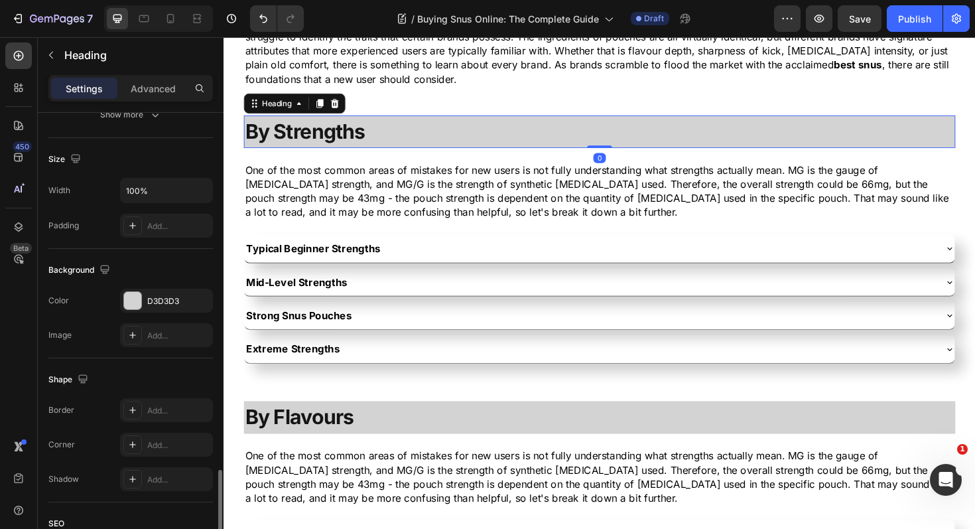
scroll to position [407, 0]
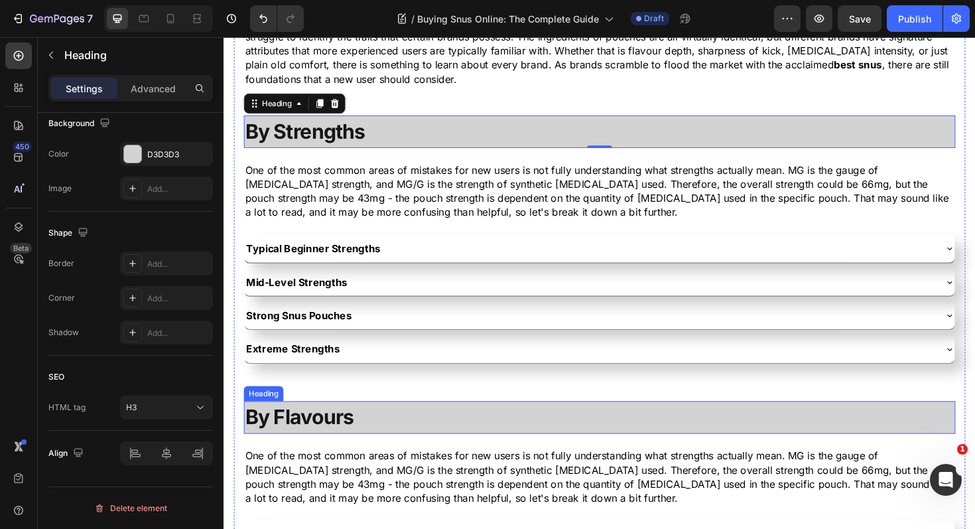
click at [408, 439] on h3 "By Flavours" at bounding box center [622, 440] width 754 height 35
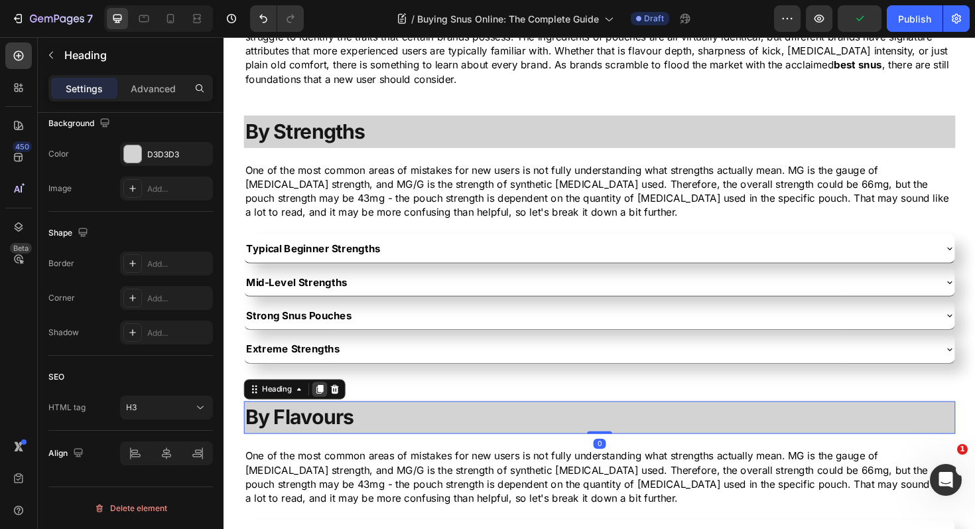
click at [327, 410] on icon at bounding box center [325, 409] width 7 height 9
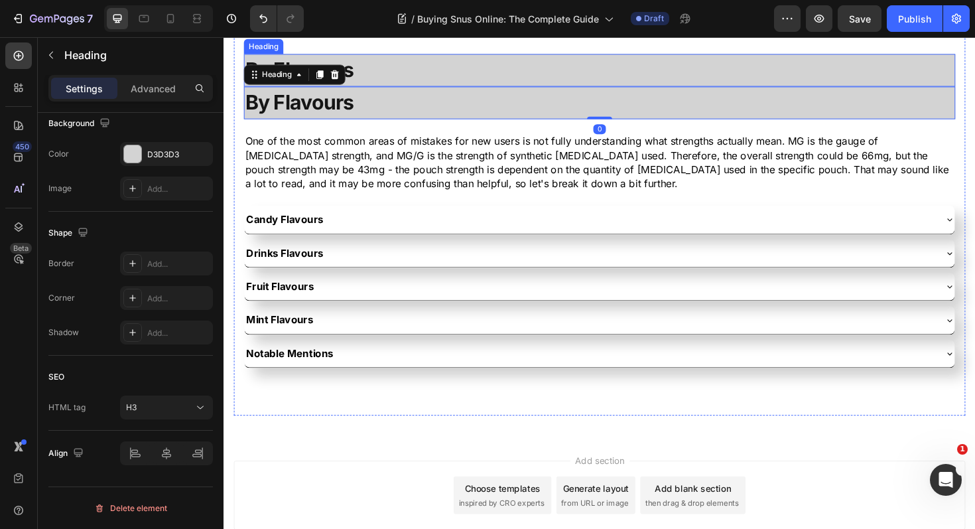
scroll to position [2258, 0]
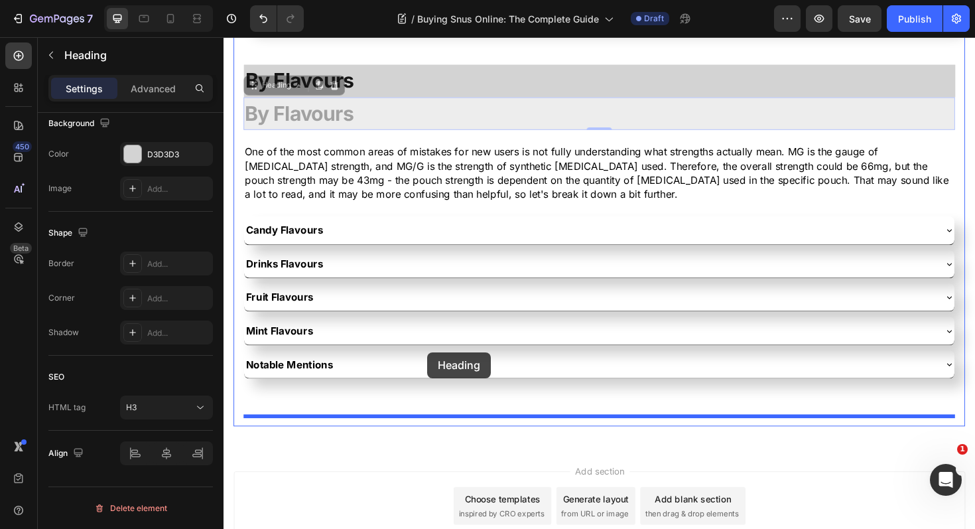
drag, startPoint x: 255, startPoint y: 93, endPoint x: 439, endPoint y: 371, distance: 333.6
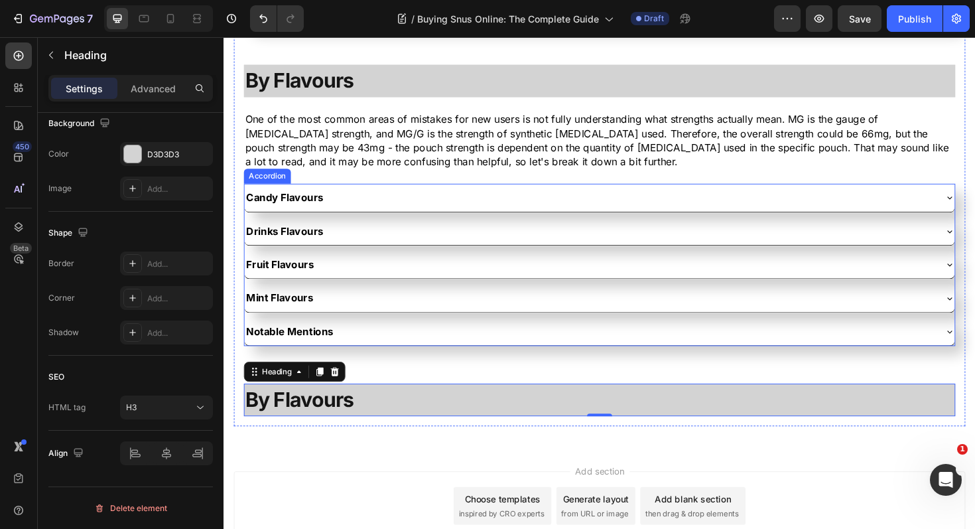
scroll to position [2241, 0]
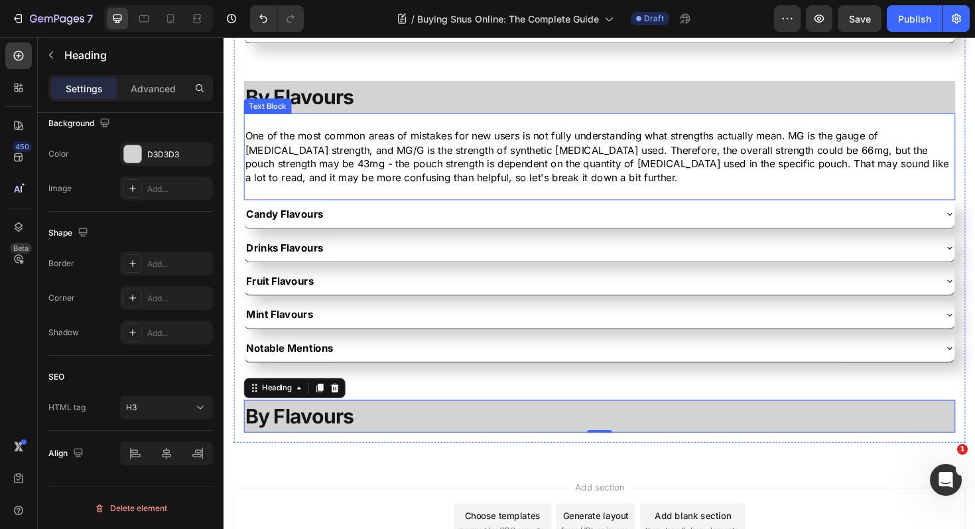
click at [390, 176] on p "One of the most common areas of mistakes for new users is not fully understandi…" at bounding box center [621, 164] width 751 height 60
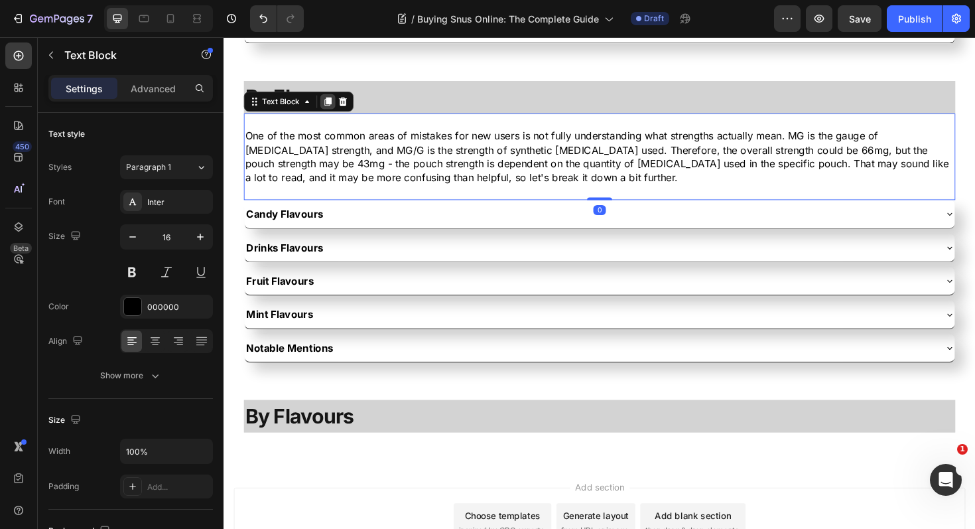
click at [332, 106] on icon at bounding box center [333, 105] width 7 height 9
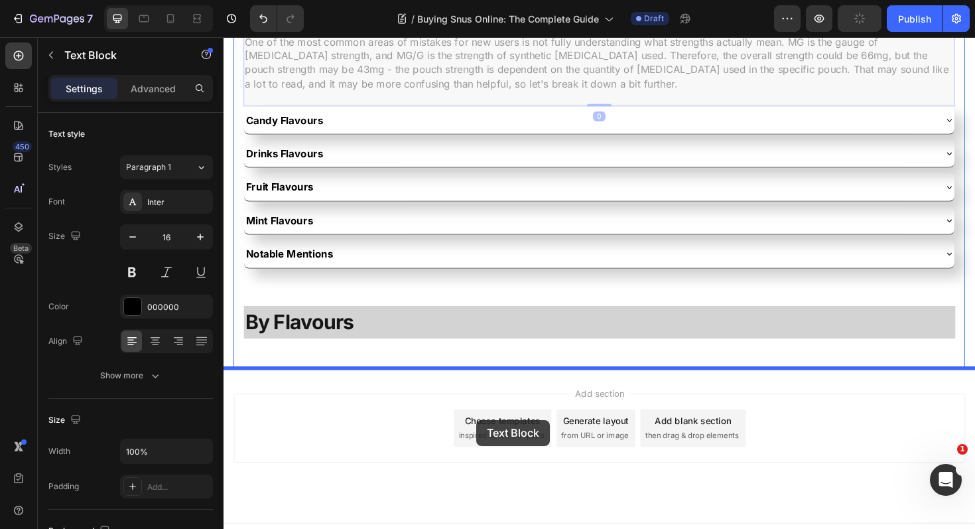
scroll to position [2439, 0]
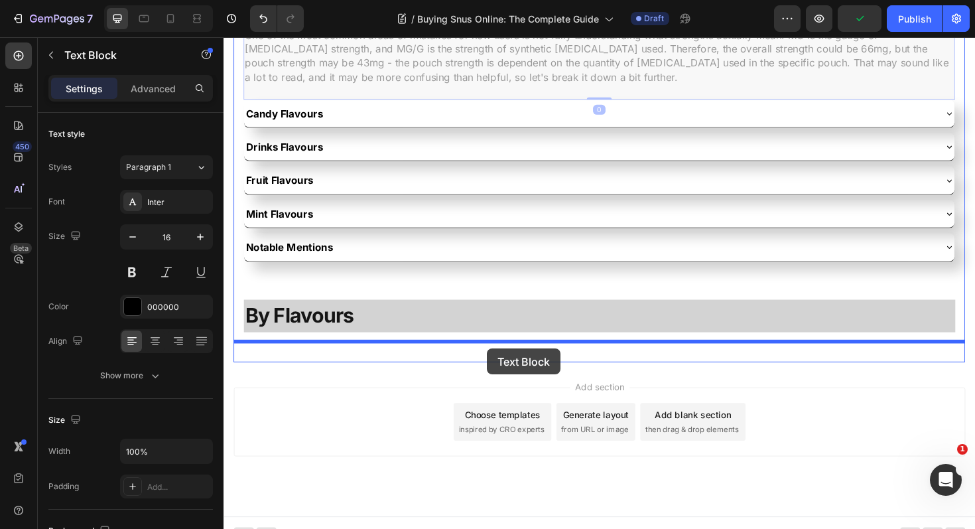
drag, startPoint x: 256, startPoint y: 198, endPoint x: 502, endPoint y: 367, distance: 298.7
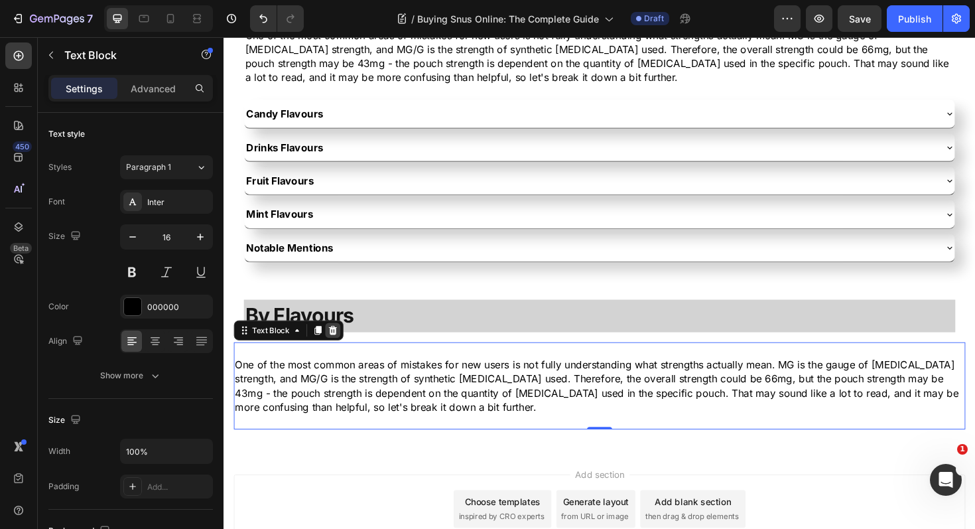
click at [339, 349] on icon at bounding box center [339, 347] width 9 height 9
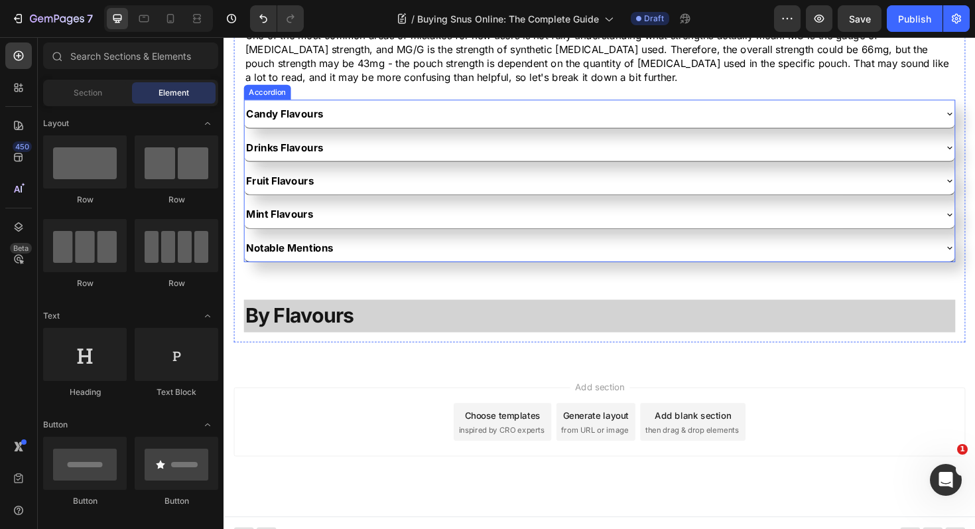
scroll to position [2273, 0]
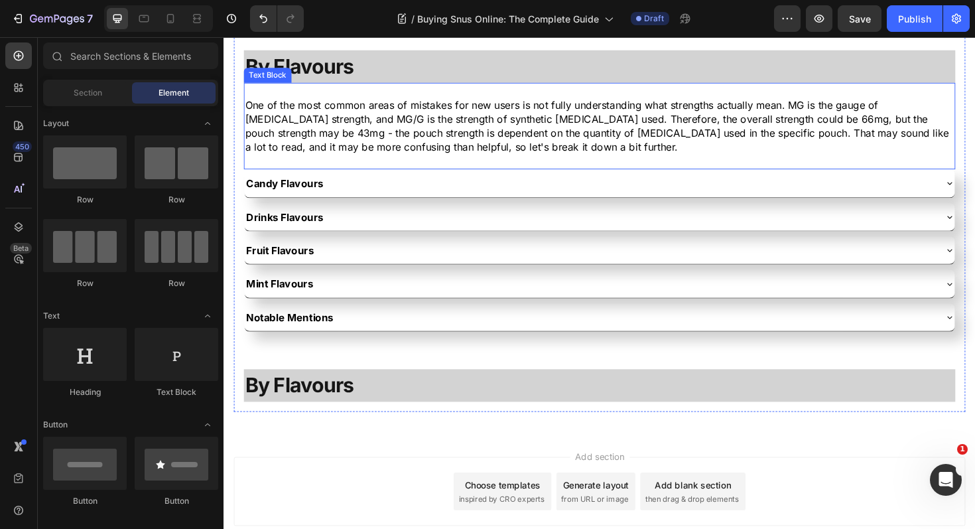
click at [459, 141] on p "One of the most common areas of mistakes for new users is not fully understandi…" at bounding box center [621, 132] width 751 height 60
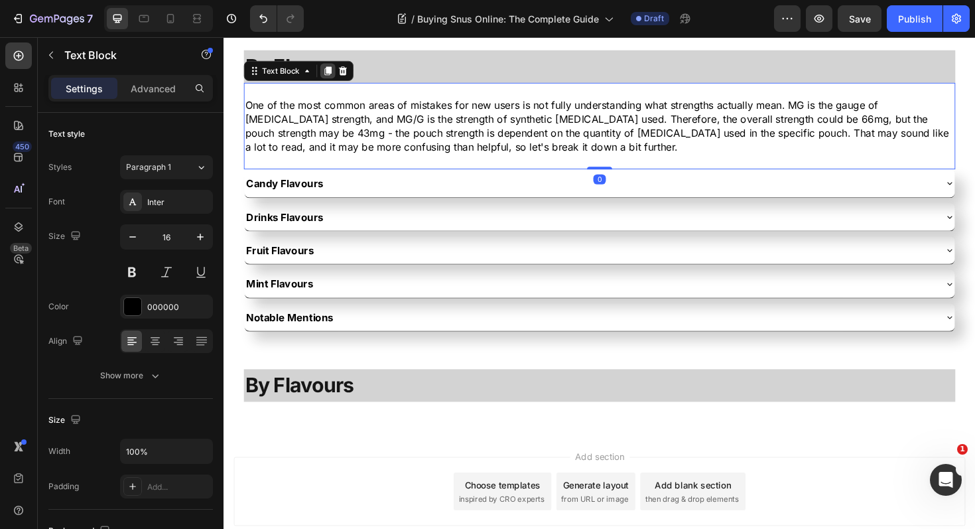
click at [332, 72] on icon at bounding box center [333, 72] width 7 height 9
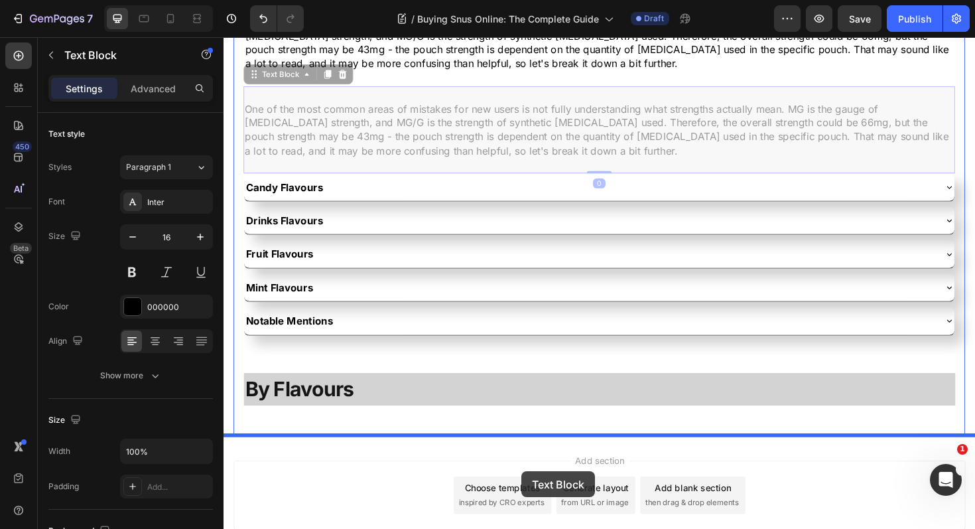
scroll to position [2390, 0]
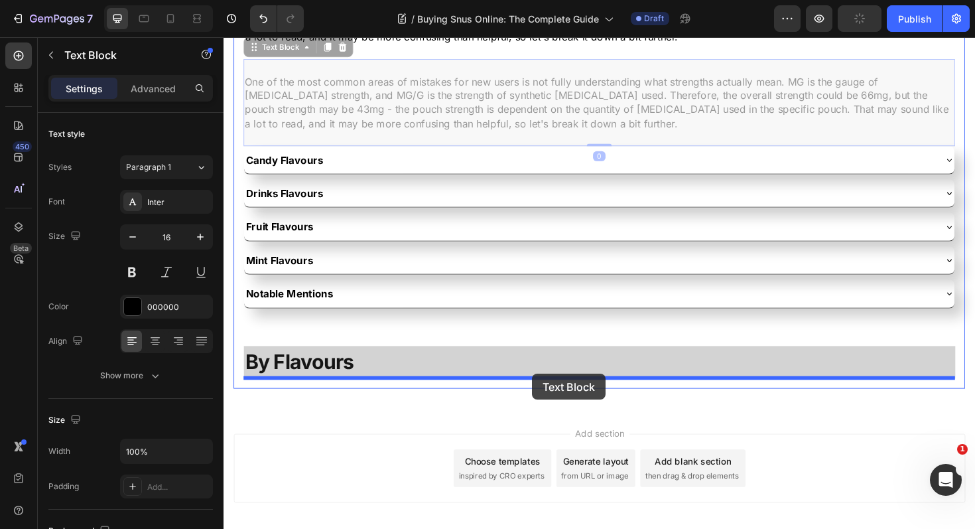
drag, startPoint x: 256, startPoint y: 170, endPoint x: 550, endPoint y: 393, distance: 369.3
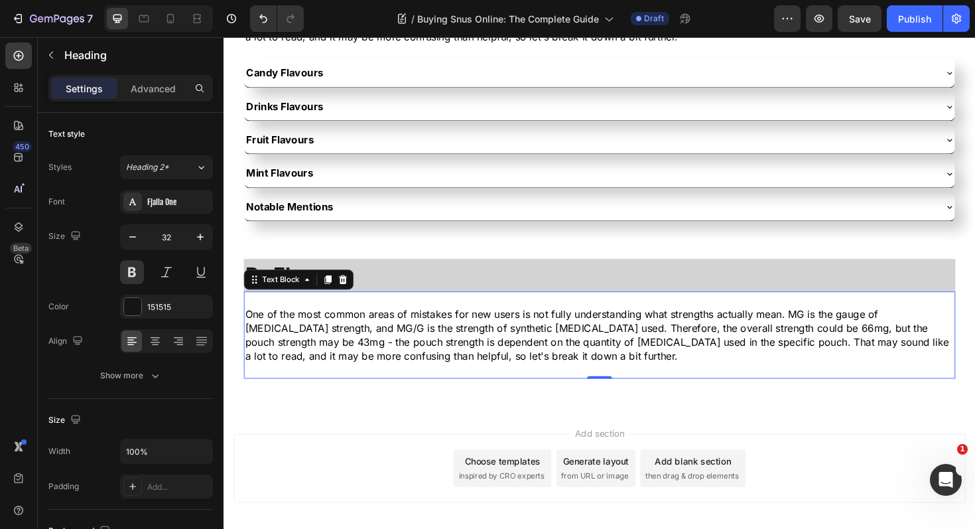
click at [435, 300] on h3 "By Flavours" at bounding box center [622, 289] width 754 height 35
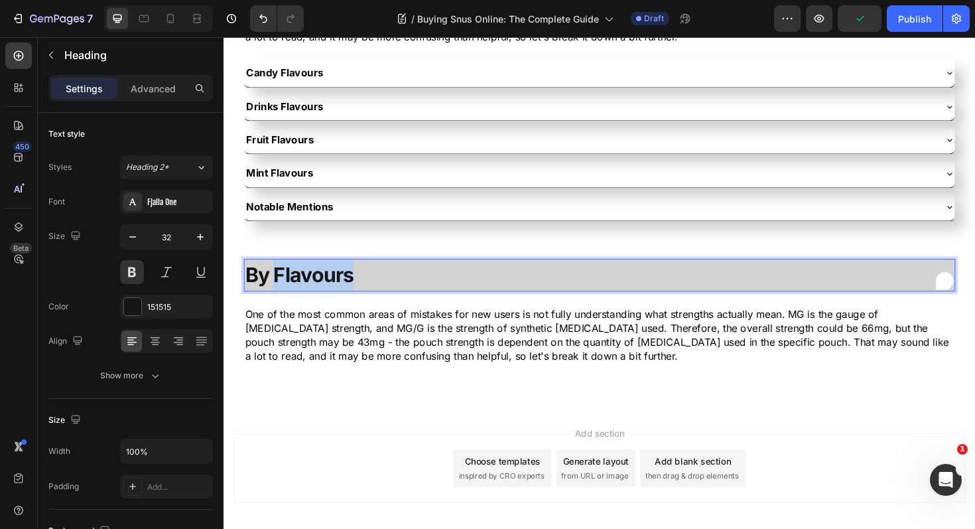
click at [324, 294] on strong "By Flavours" at bounding box center [303, 289] width 115 height 26
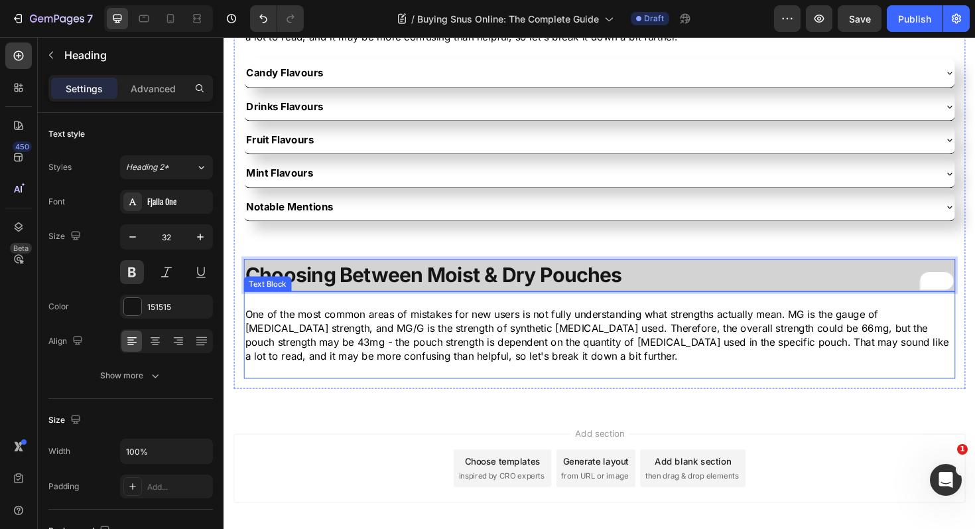
click at [354, 362] on p "One of the most common areas of mistakes for new users is not fully understandi…" at bounding box center [621, 353] width 751 height 60
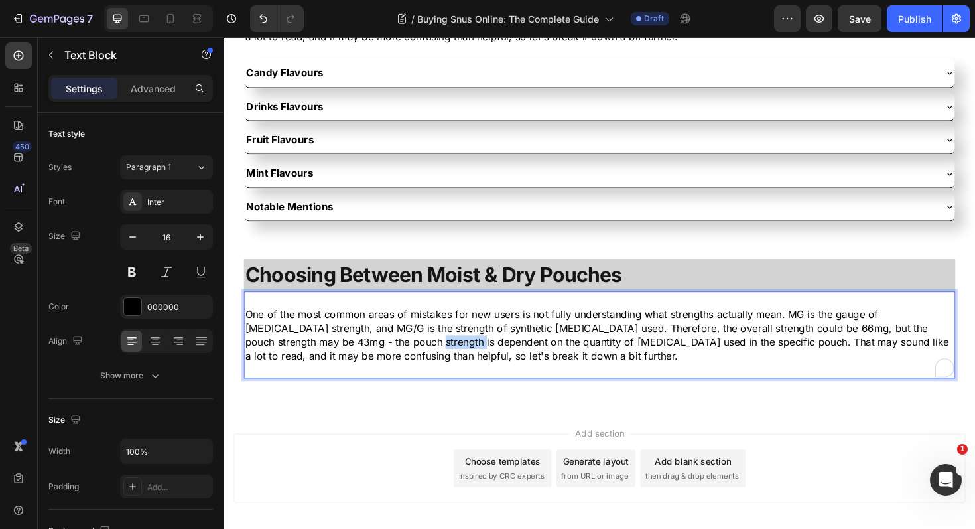
click at [354, 362] on p "One of the most common areas of mistakes for new users is not fully understandi…" at bounding box center [621, 353] width 751 height 60
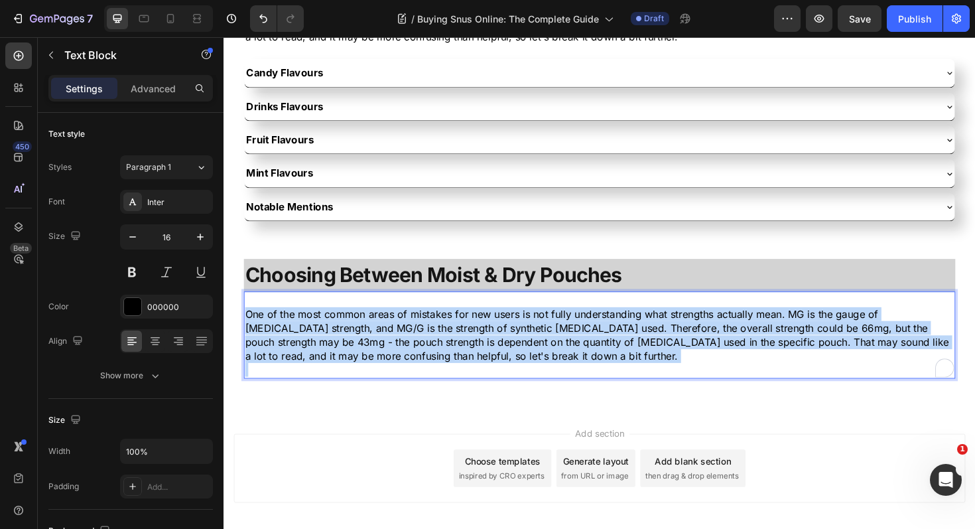
click at [354, 362] on p "One of the most common areas of mistakes for new users is not fully understandi…" at bounding box center [621, 353] width 751 height 60
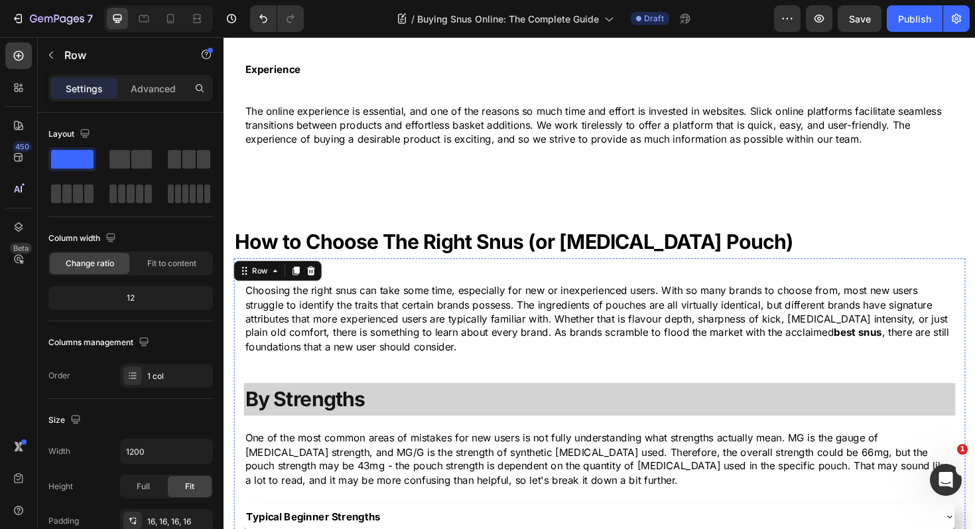
scroll to position [1630, 0]
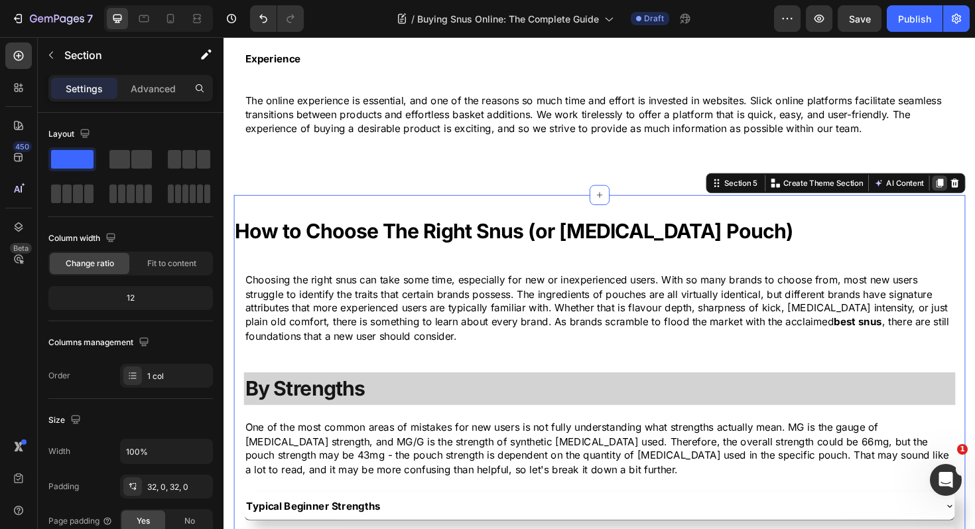
click at [975, 188] on icon at bounding box center [982, 191] width 11 height 11
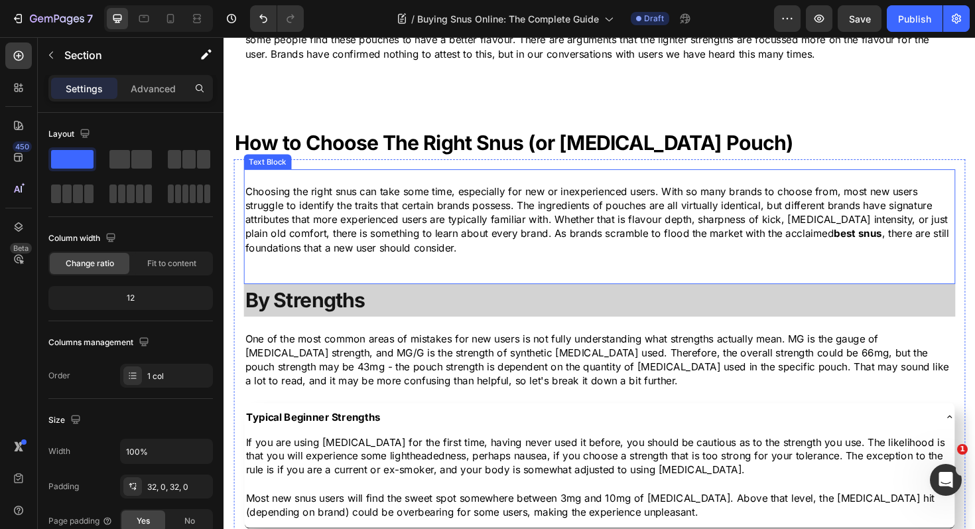
scroll to position [2720, 0]
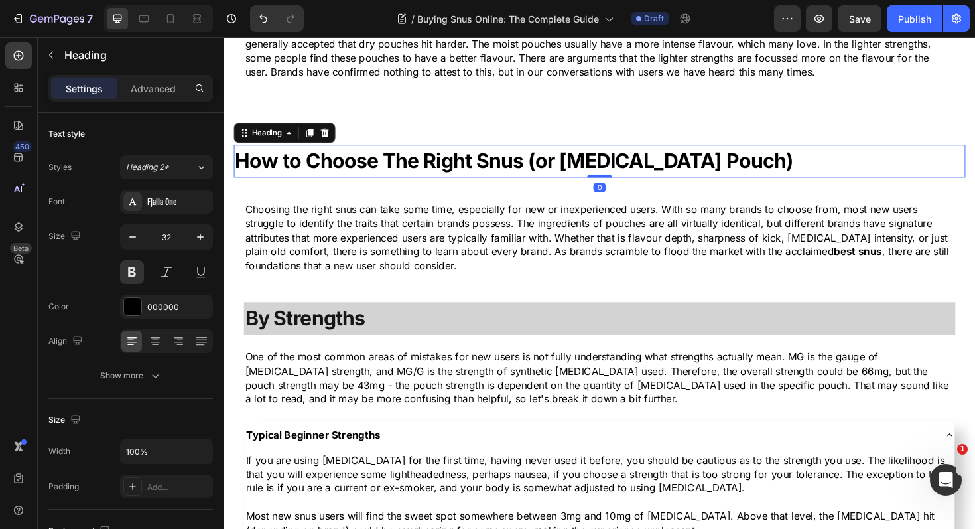
click at [459, 168] on strong "How to Choose The Right Snus (or [MEDICAL_DATA] Pouch)" at bounding box center [531, 168] width 591 height 26
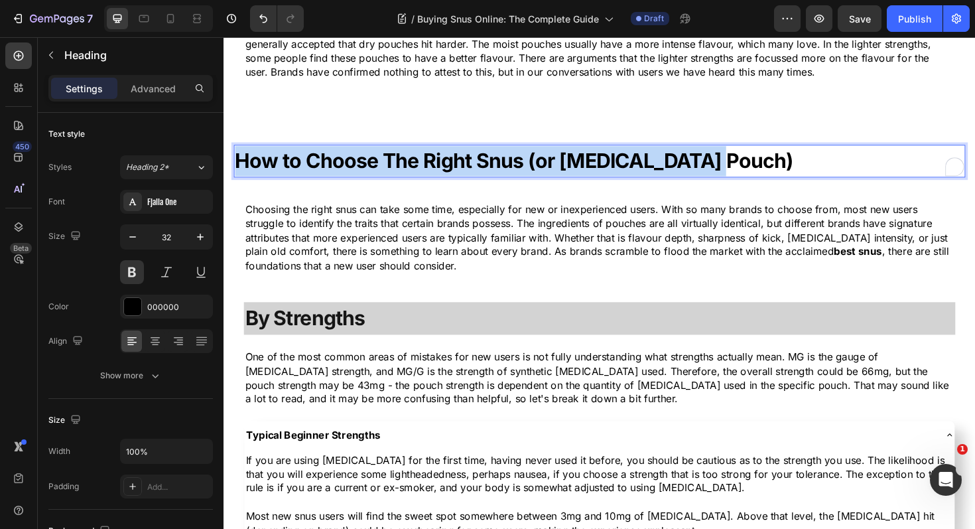
click at [459, 168] on strong "How to Choose The Right Snus (or [MEDICAL_DATA] Pouch)" at bounding box center [531, 168] width 591 height 26
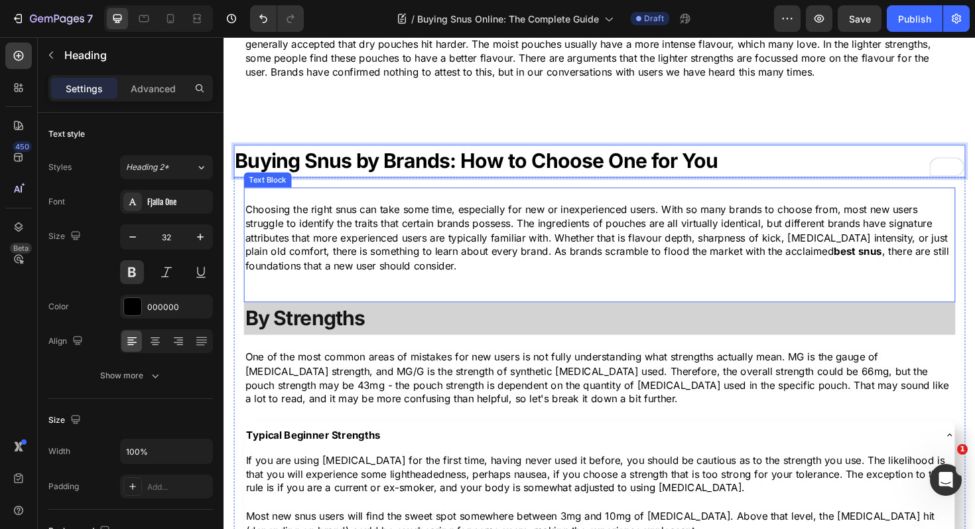
click at [413, 259] on p "Choosing the right snus can take some time, especially for new or inexperienced…" at bounding box center [621, 249] width 751 height 74
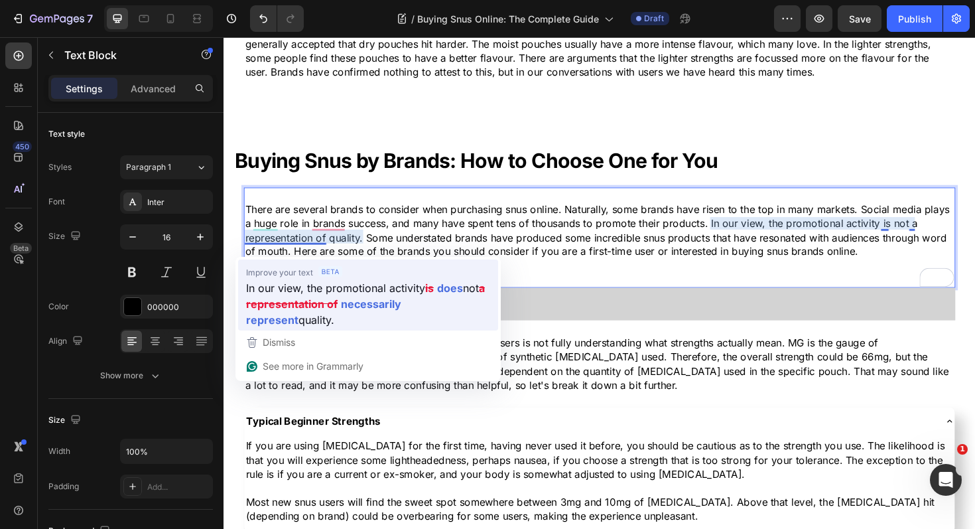
click at [351, 296] on strong "necessarily represent" at bounding box center [323, 311] width 155 height 33
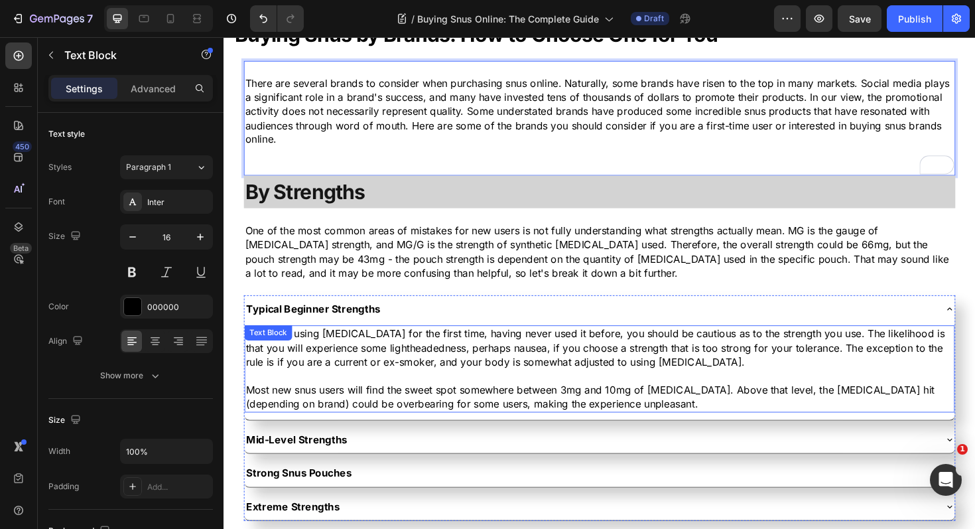
scroll to position [2848, 0]
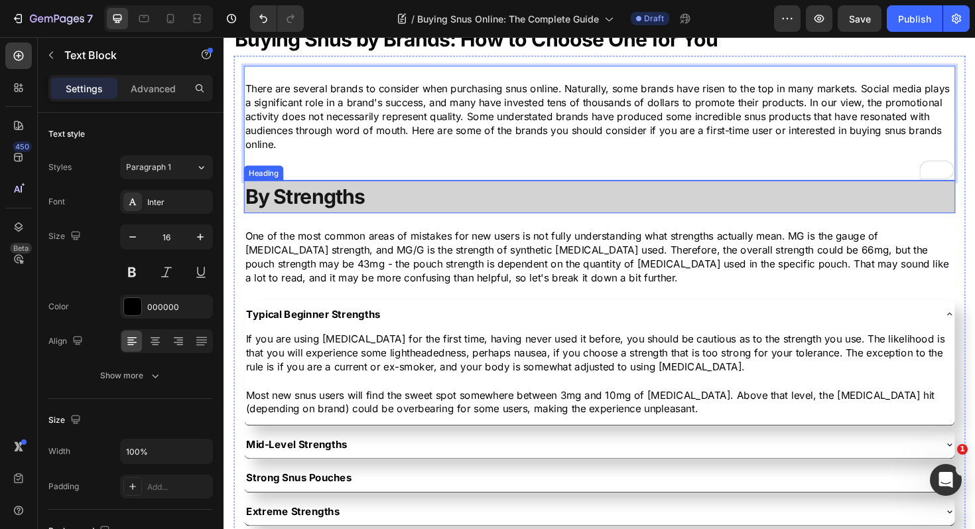
click at [362, 206] on strong "By Strengths" at bounding box center [309, 206] width 127 height 26
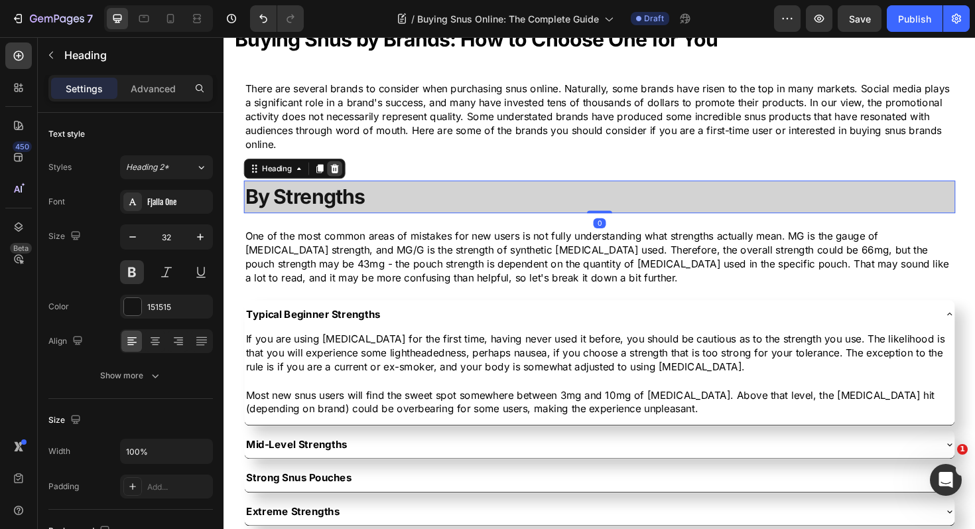
click at [340, 177] on icon at bounding box center [341, 176] width 11 height 11
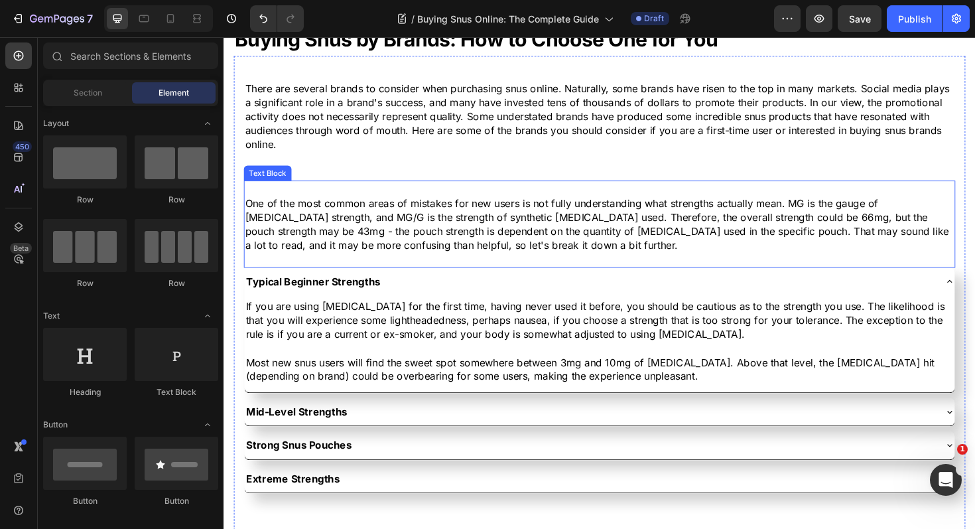
click at [364, 228] on p "One of the most common areas of mistakes for new users is not fully understandi…" at bounding box center [621, 236] width 751 height 60
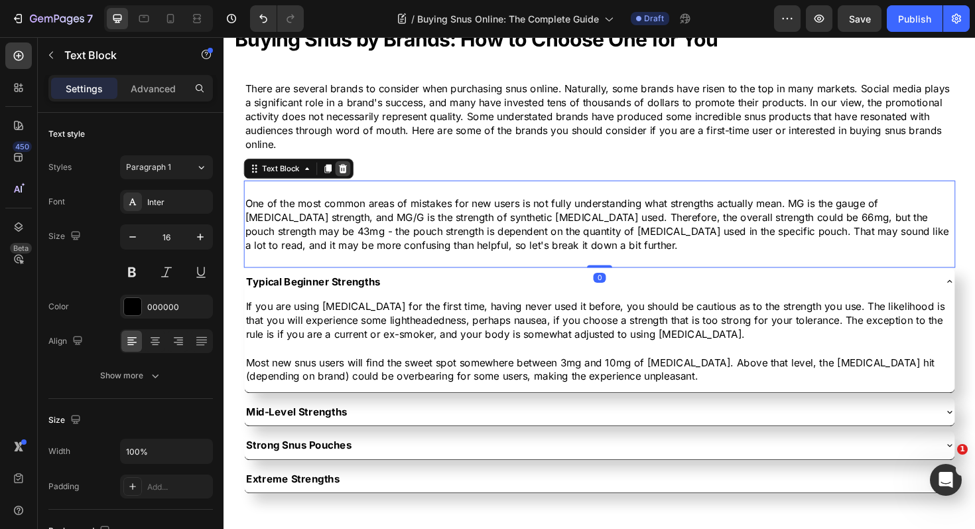
click at [350, 175] on icon at bounding box center [349, 176] width 11 height 11
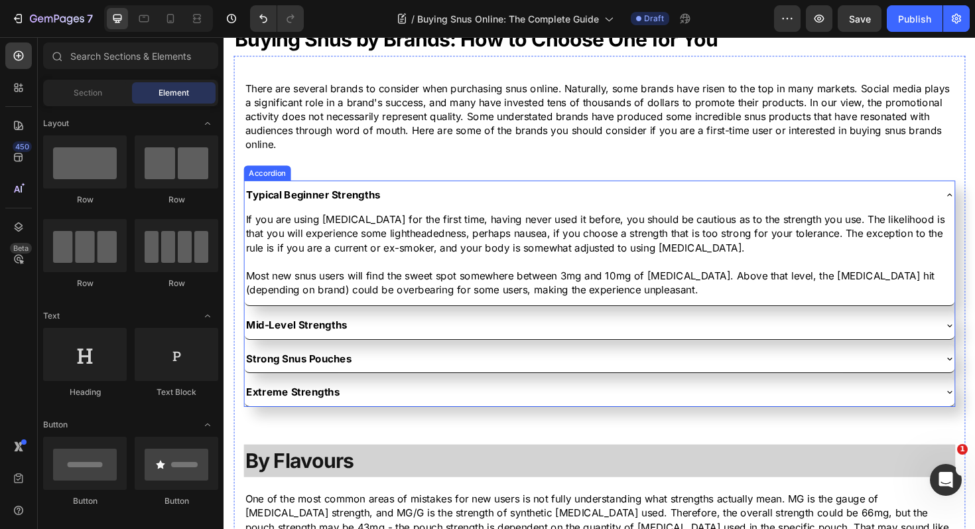
click at [353, 206] on p "Typical Beginner Strengths" at bounding box center [318, 203] width 142 height 15
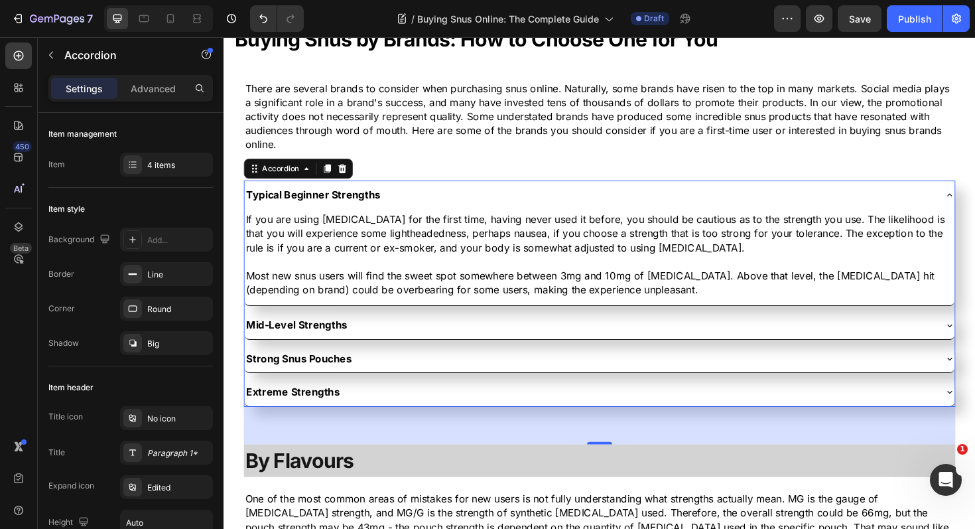
scroll to position [2989, 0]
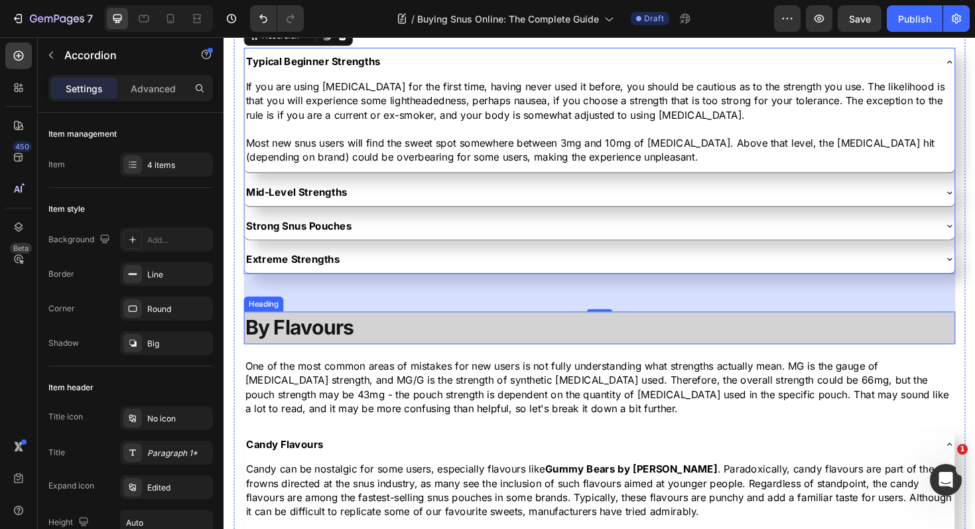
click at [391, 345] on h3 "By Flavours" at bounding box center [622, 345] width 754 height 35
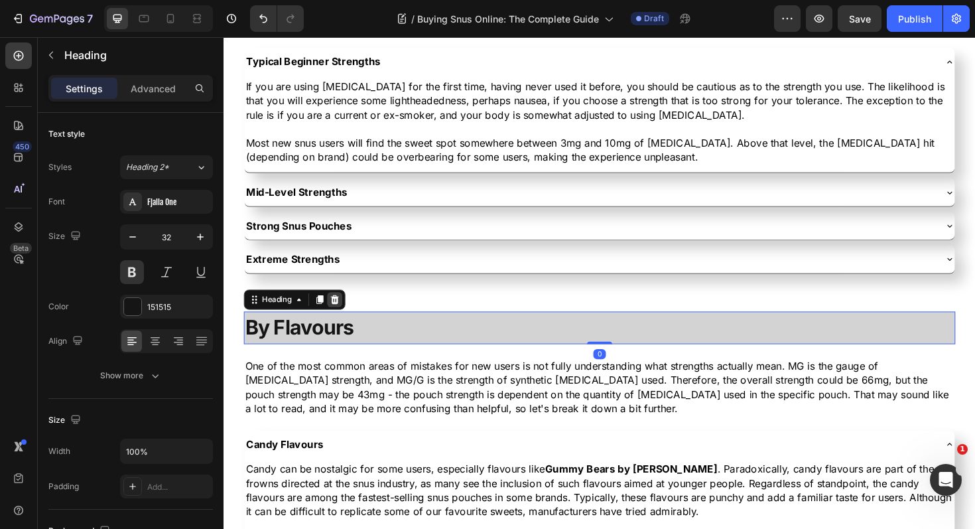
click at [344, 315] on icon at bounding box center [341, 314] width 9 height 9
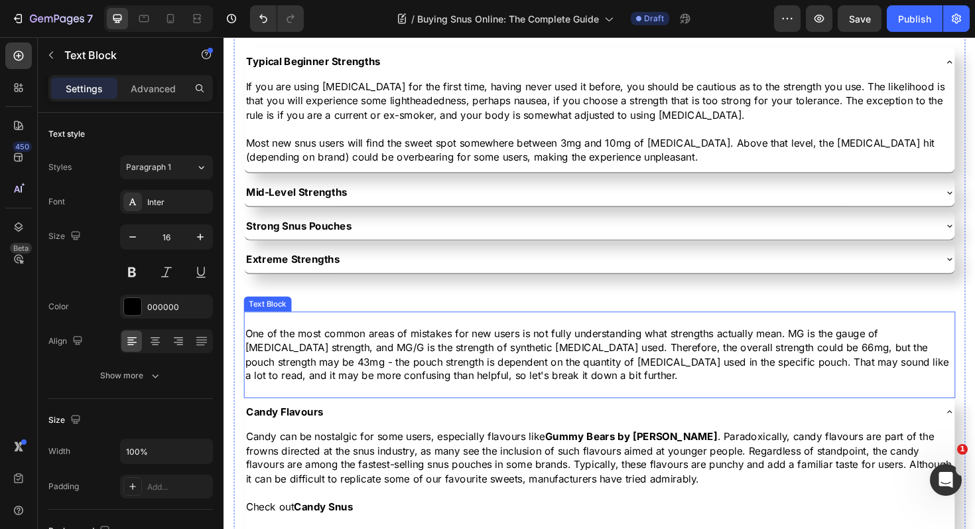
click at [363, 358] on p "One of the most common areas of mistakes for new users is not fully understandi…" at bounding box center [621, 374] width 751 height 60
click at [348, 320] on div at bounding box center [350, 315] width 16 height 16
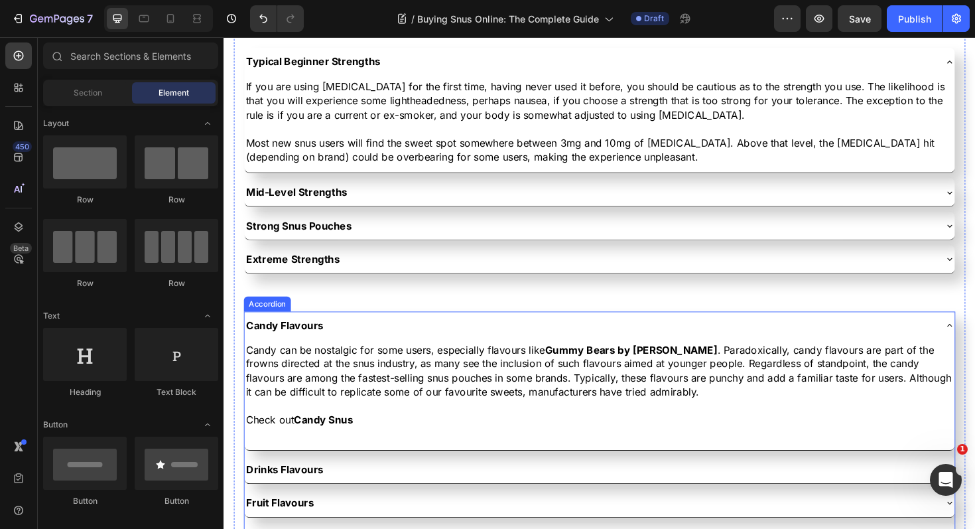
click at [366, 346] on div "Candy Flavours" at bounding box center [611, 342] width 731 height 19
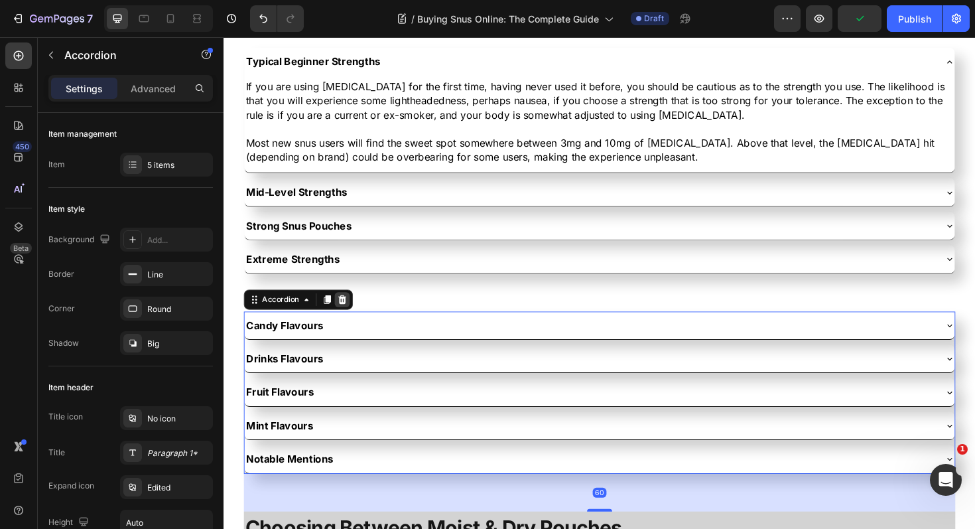
click at [349, 310] on icon at bounding box center [349, 315] width 11 height 11
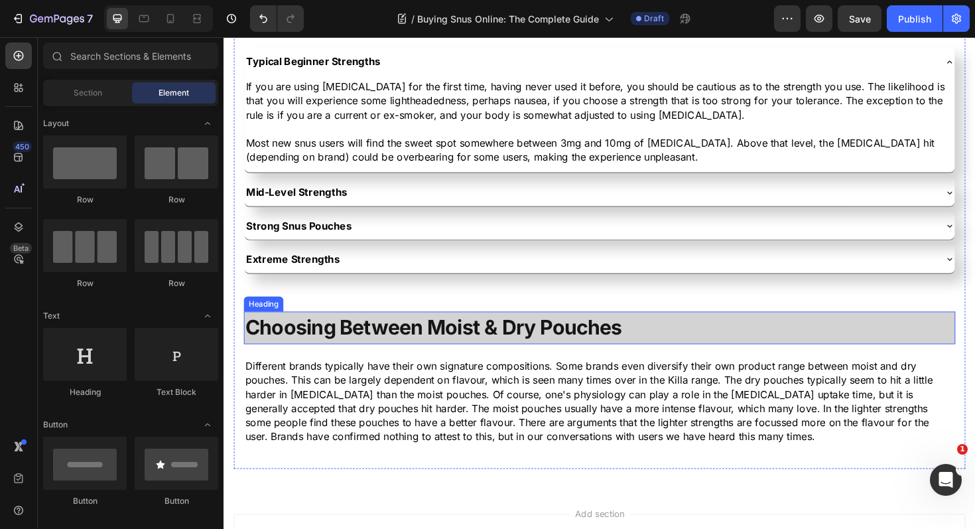
click at [416, 357] on h3 "Choosing Between Moist & Dry Pouches" at bounding box center [622, 345] width 754 height 35
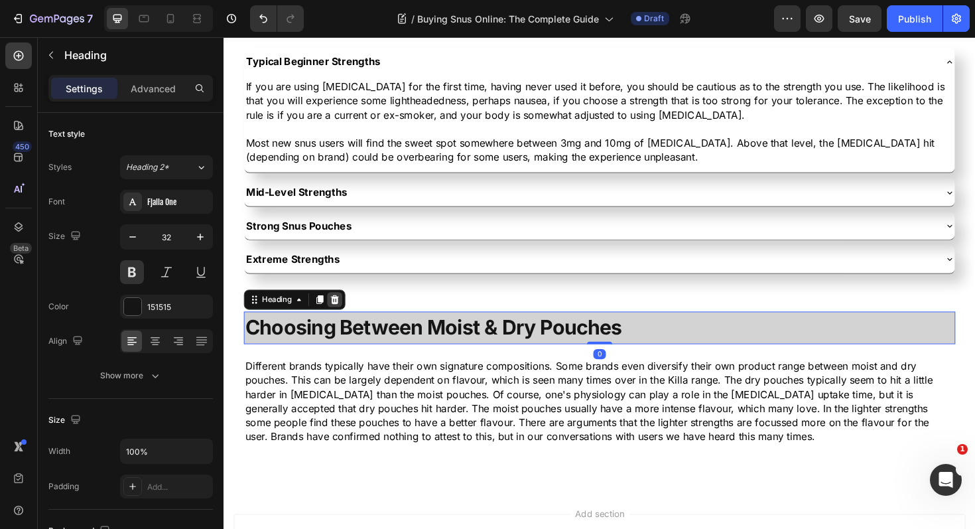
click at [343, 314] on icon at bounding box center [341, 315] width 11 height 11
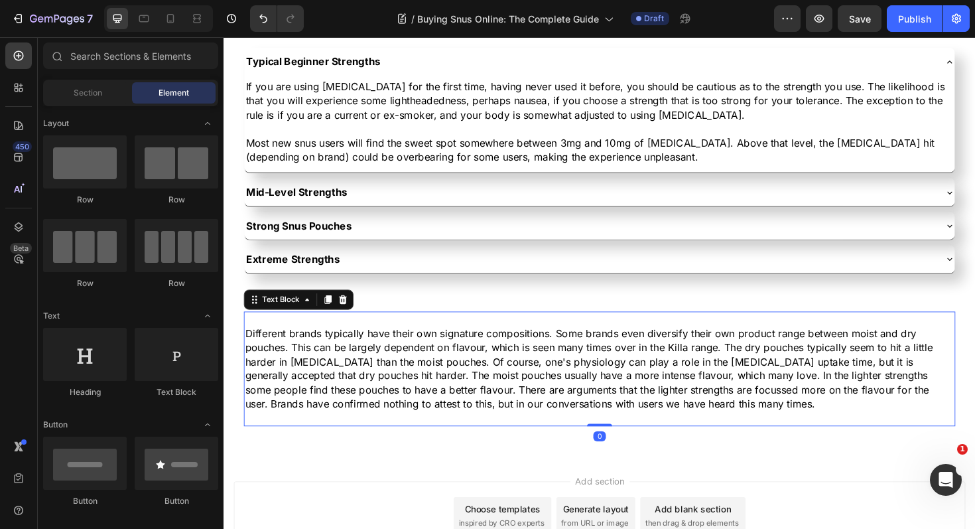
click at [390, 360] on p "Different brands typically have their own signature compositions. Some brands e…" at bounding box center [621, 388] width 751 height 89
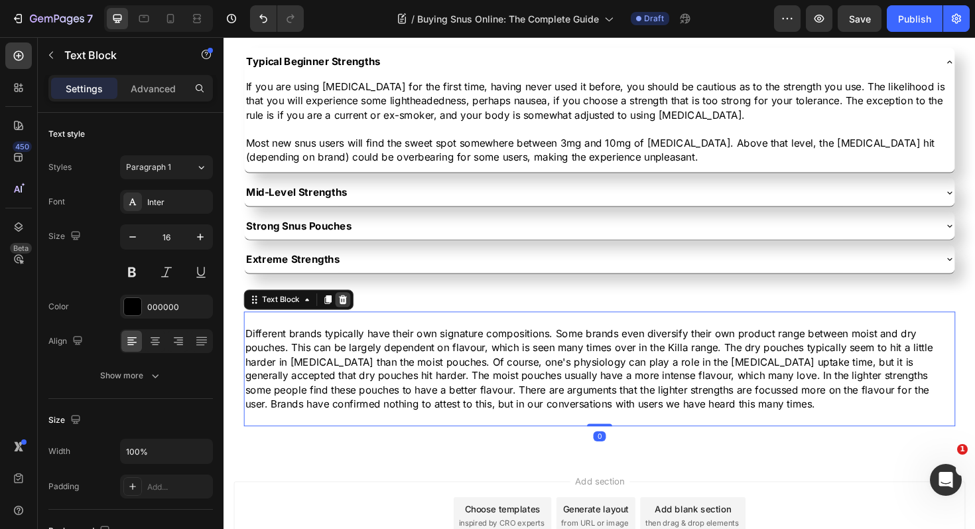
click at [352, 317] on icon at bounding box center [350, 314] width 9 height 9
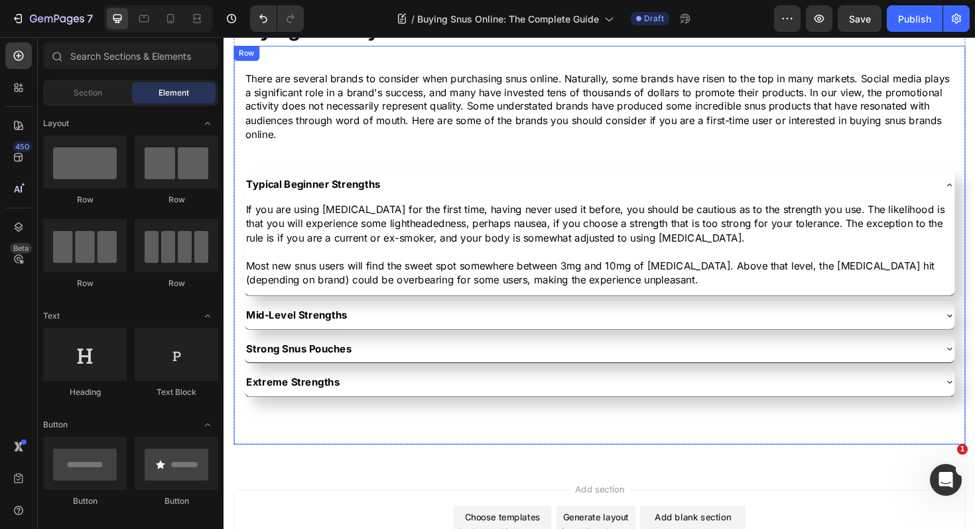
scroll to position [2835, 0]
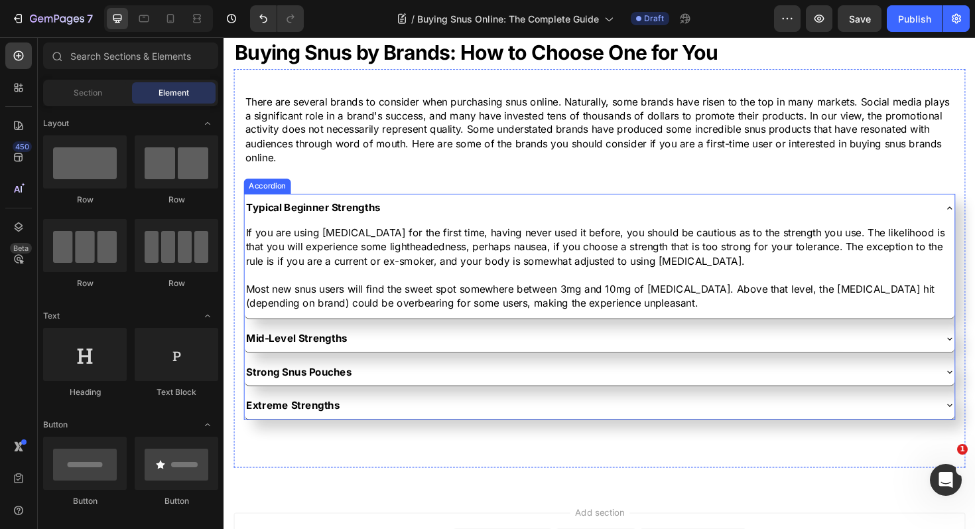
click at [328, 214] on p "Typical Beginner Strengths" at bounding box center [318, 217] width 142 height 15
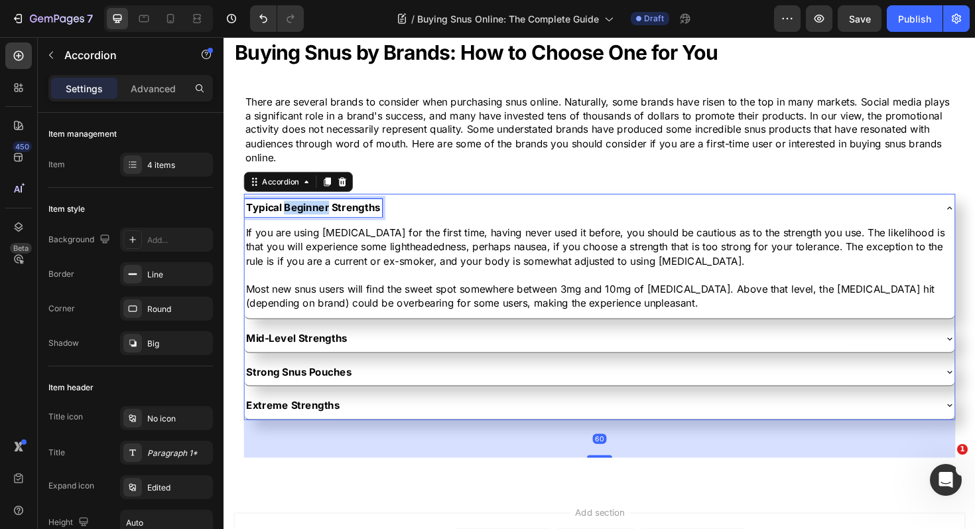
click at [328, 214] on p "Typical Beginner Strengths" at bounding box center [318, 217] width 142 height 15
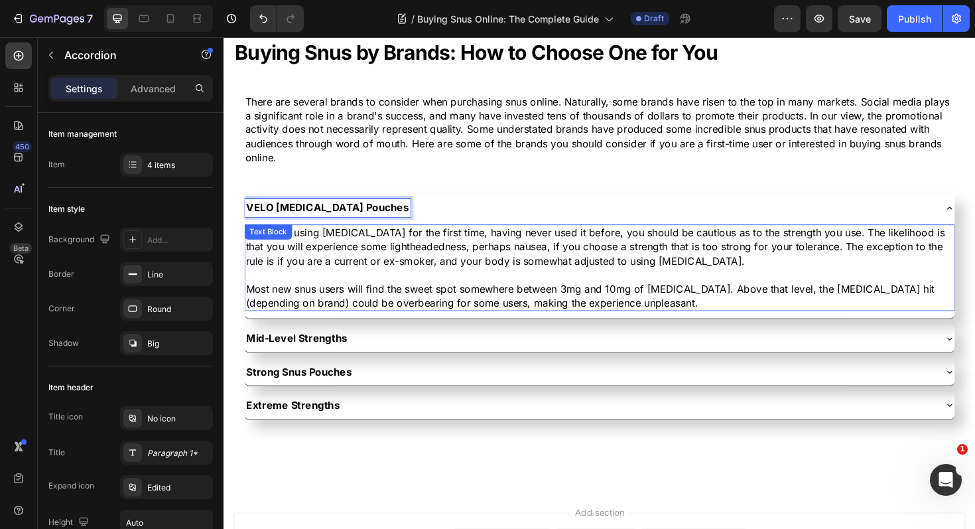
click at [387, 305] on p "Most new snus users will find the sweet spot somewhere between 3mg and 10mg of …" at bounding box center [622, 312] width 750 height 30
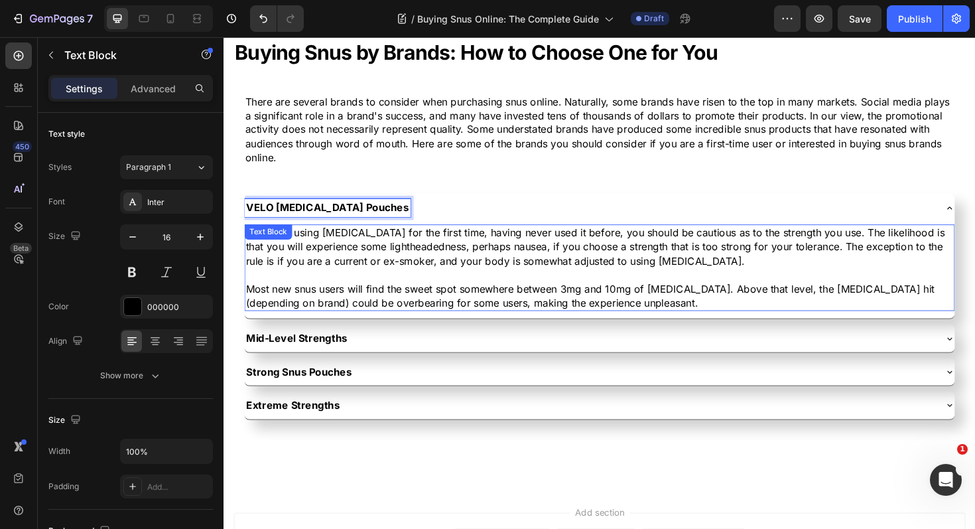
click at [387, 305] on p "Most new snus users will find the sweet spot somewhere between 3mg and 10mg of …" at bounding box center [622, 312] width 750 height 30
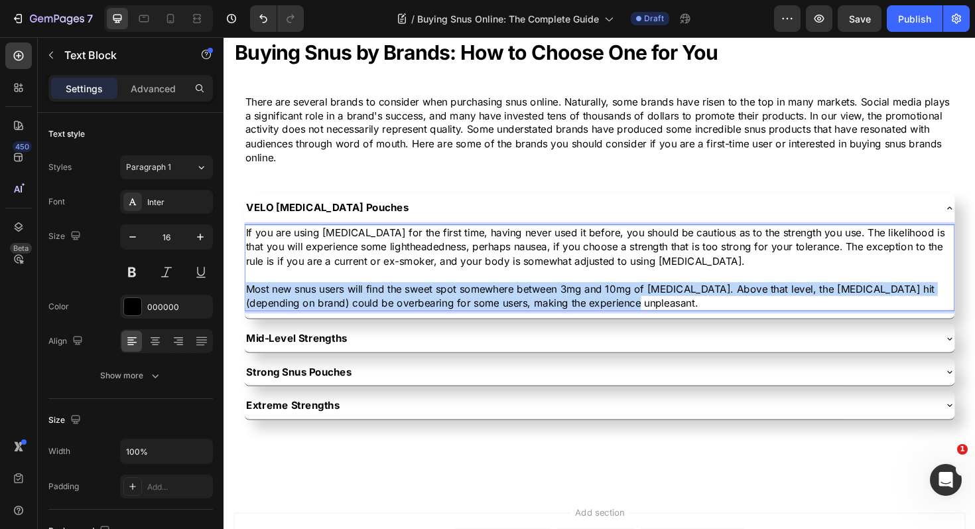
click at [387, 305] on p "Most new snus users will find the sweet spot somewhere between 3mg and 10mg of …" at bounding box center [622, 312] width 750 height 30
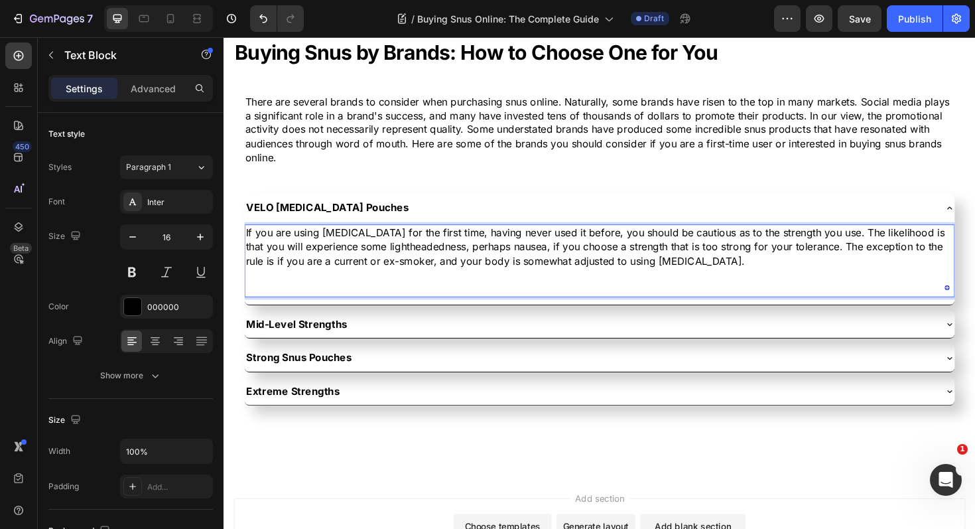
click at [354, 263] on p "If you are using [MEDICAL_DATA] for the first time, having never used it before…" at bounding box center [622, 259] width 750 height 44
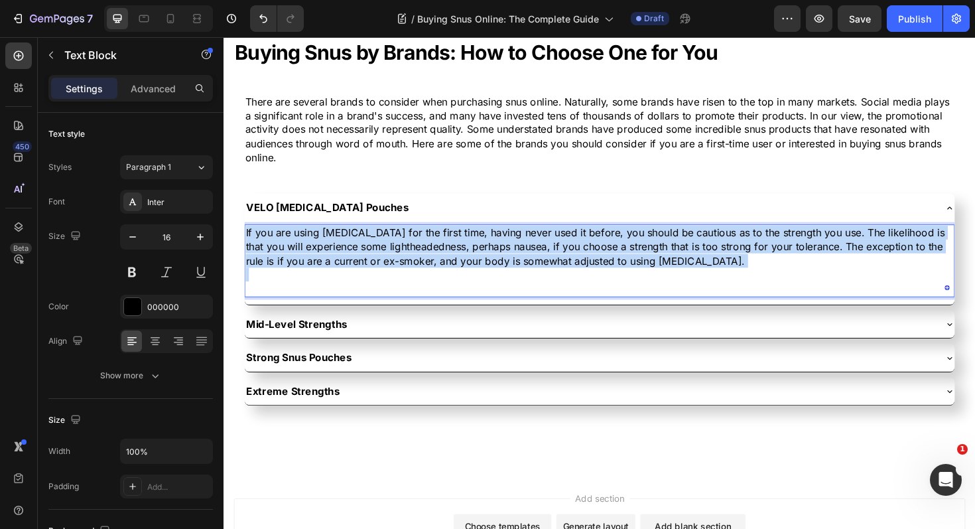
click at [354, 263] on p "If you are using [MEDICAL_DATA] for the first time, having never used it before…" at bounding box center [622, 259] width 750 height 44
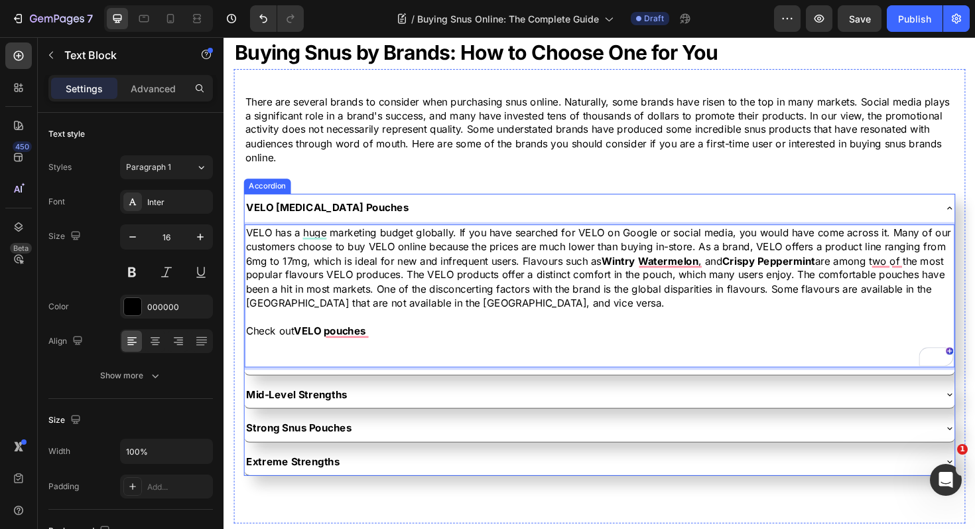
click at [421, 218] on div "VELO [MEDICAL_DATA] Pouches" at bounding box center [611, 217] width 731 height 19
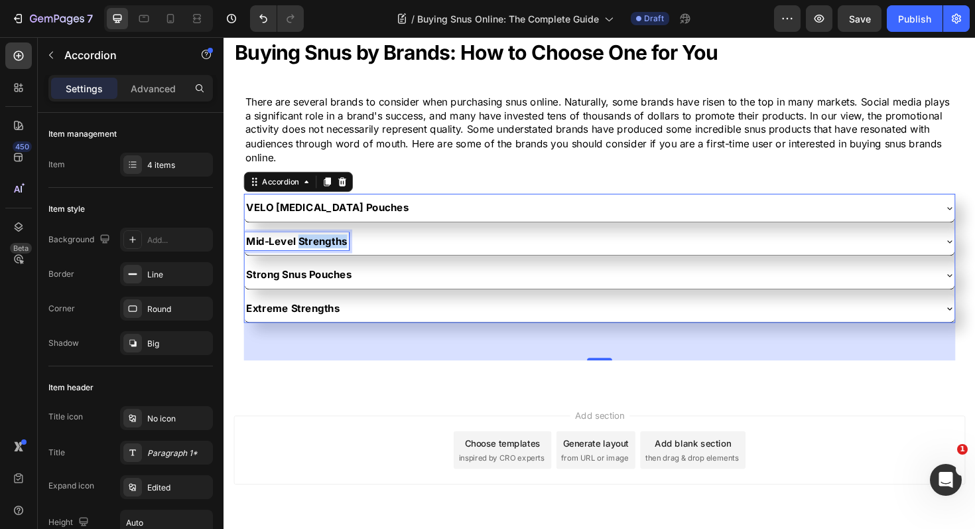
click at [315, 256] on p "Mid-Level Strengths" at bounding box center [300, 253] width 107 height 15
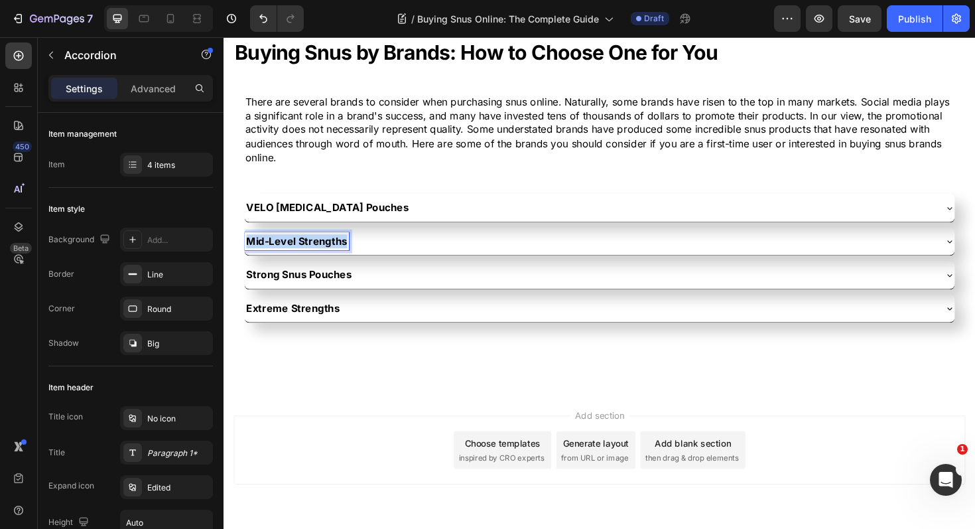
click at [315, 256] on p "Mid-Level Strengths" at bounding box center [300, 253] width 107 height 15
click at [365, 257] on div "[PERSON_NAME]" at bounding box center [611, 253] width 731 height 19
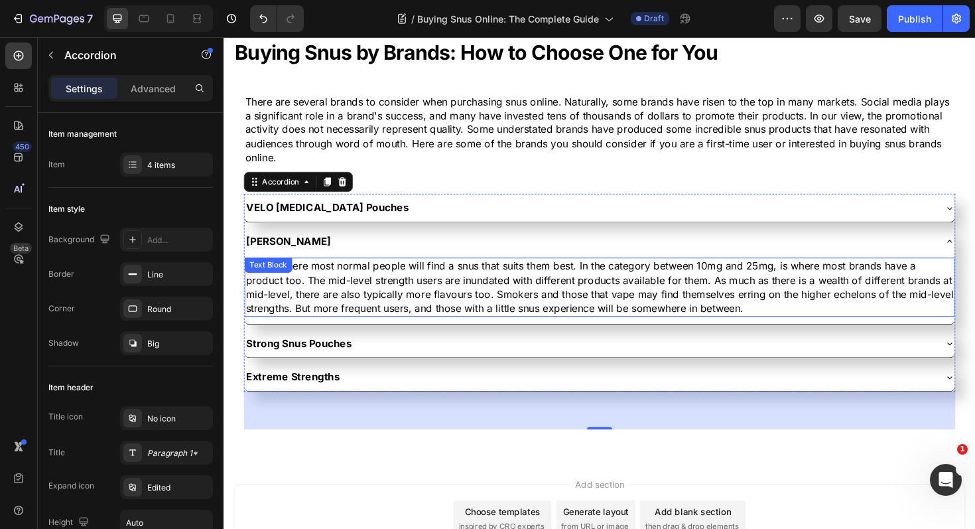
click at [348, 300] on p "This is where most normal people will find a snus that suits them best. In the …" at bounding box center [622, 302] width 750 height 60
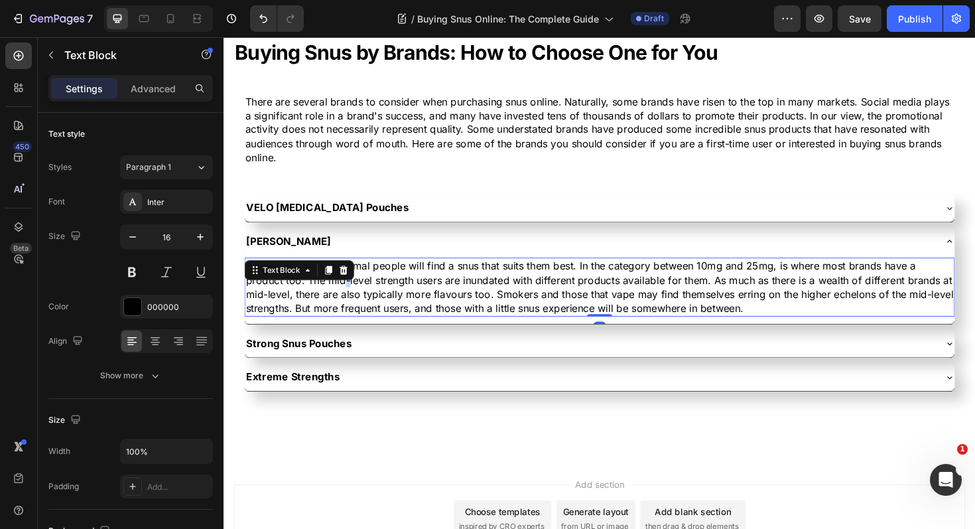
click at [348, 300] on p "This is where most normal people will find a snus that suits them best. In the …" at bounding box center [622, 302] width 750 height 60
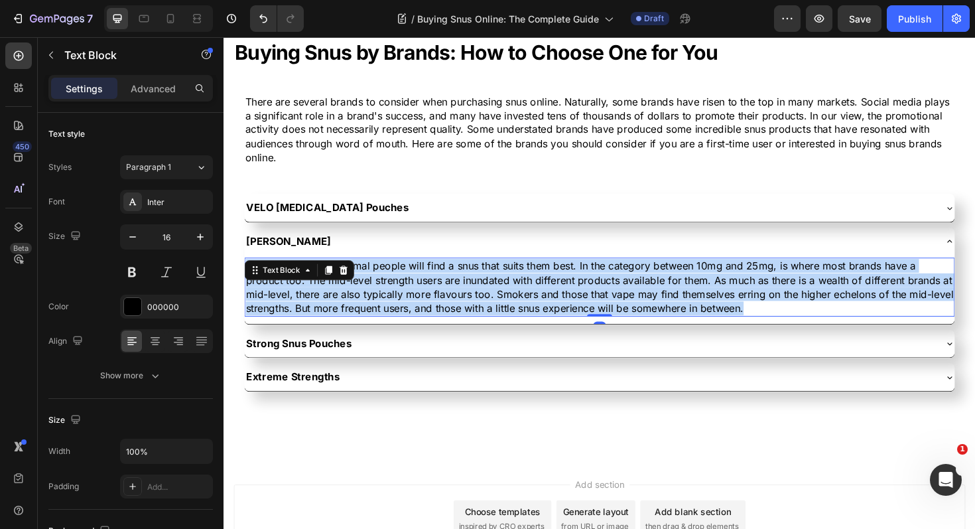
click at [348, 300] on p "This is where most normal people will find a snus that suits them best. In the …" at bounding box center [622, 302] width 750 height 60
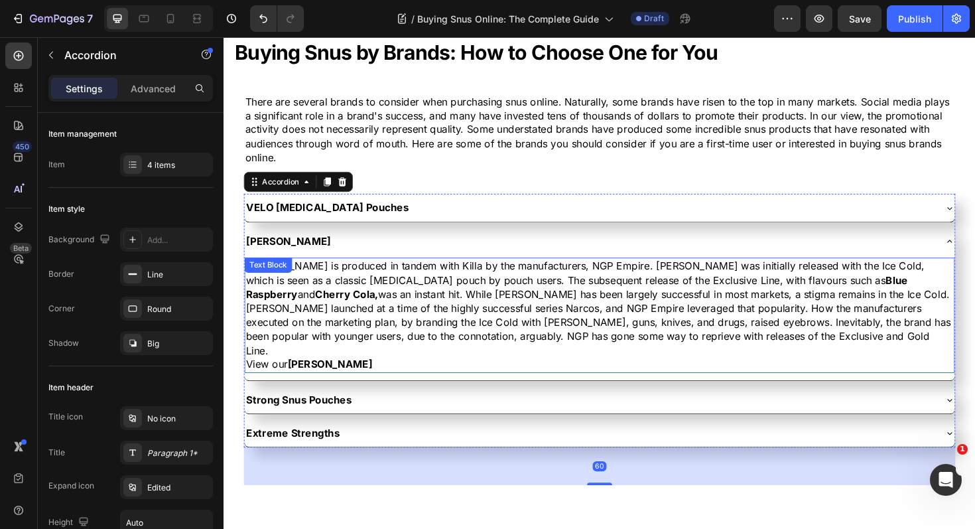
click at [782, 355] on p "Pablo is produced in tandem with Killa by the manufacturers, NGP Empire. Pablo …" at bounding box center [622, 324] width 750 height 104
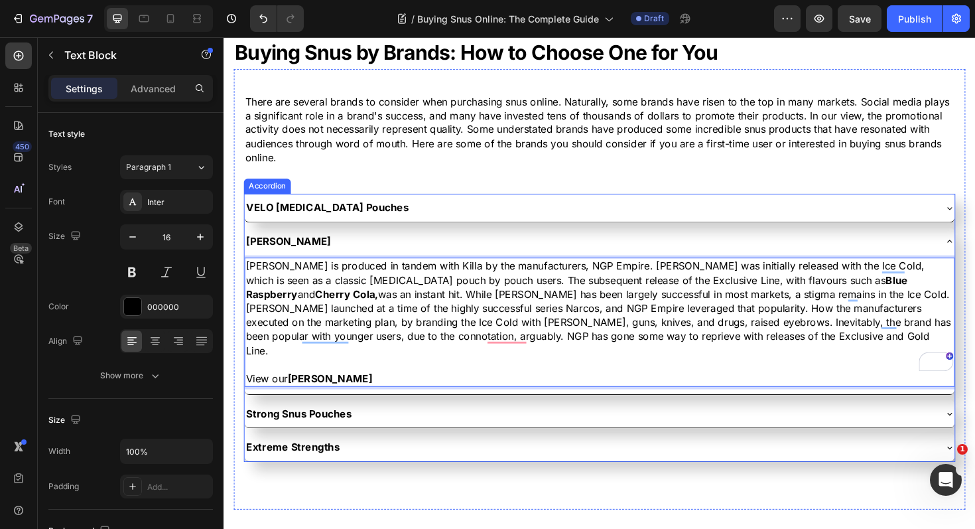
click at [440, 258] on div "[PERSON_NAME]" at bounding box center [611, 253] width 731 height 19
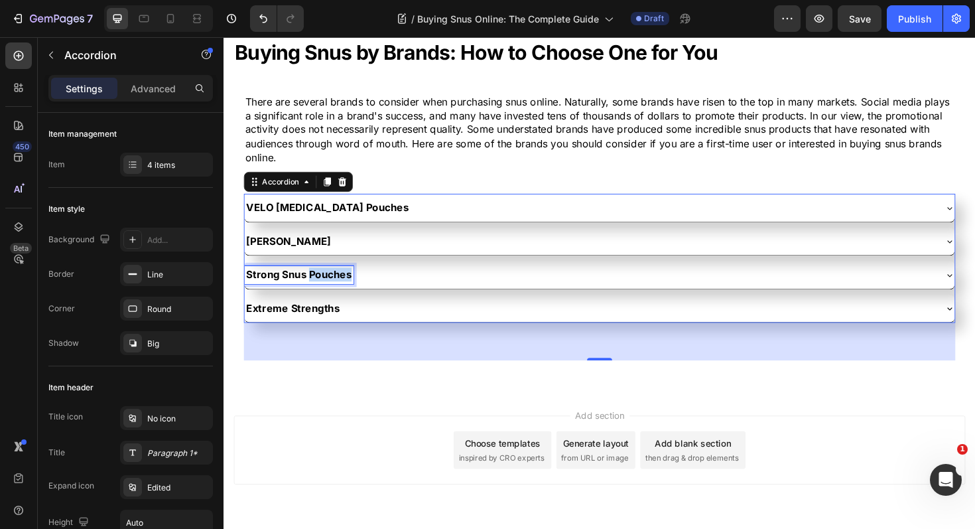
click at [313, 289] on p "Strong Snus Pouches" at bounding box center [302, 288] width 111 height 15
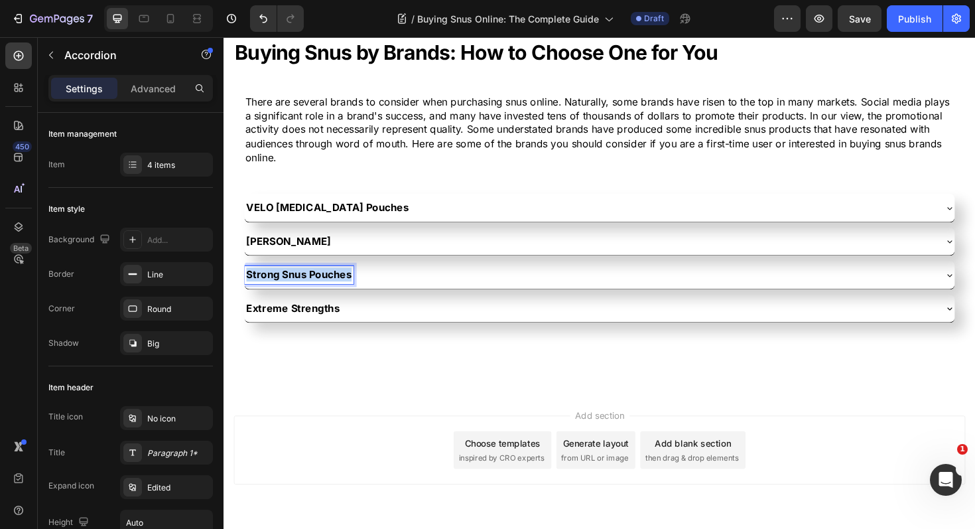
click at [313, 289] on p "Strong Snus Pouches" at bounding box center [302, 288] width 111 height 15
click at [380, 283] on div "CUBA Snus" at bounding box center [611, 288] width 731 height 19
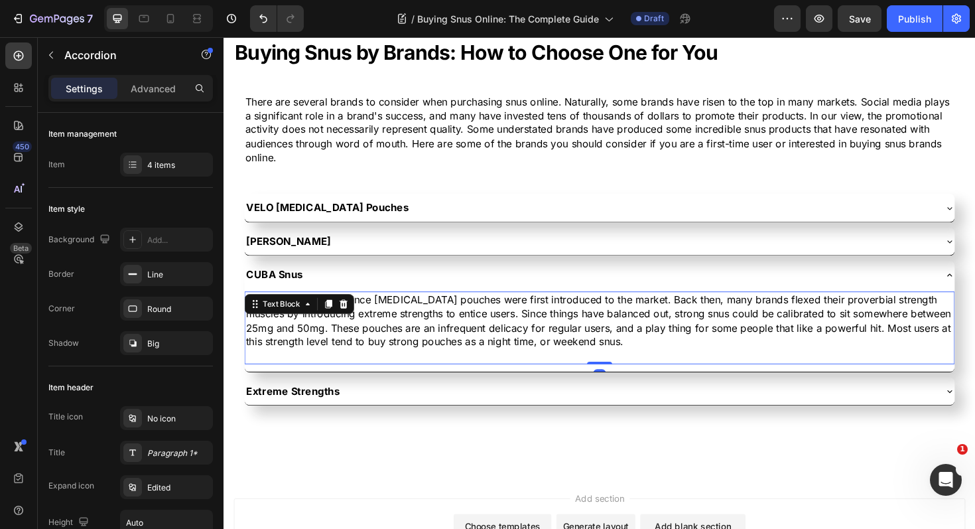
click at [382, 350] on p "Times have changed since nicotine pouches were first introduced to the market. …" at bounding box center [622, 338] width 750 height 60
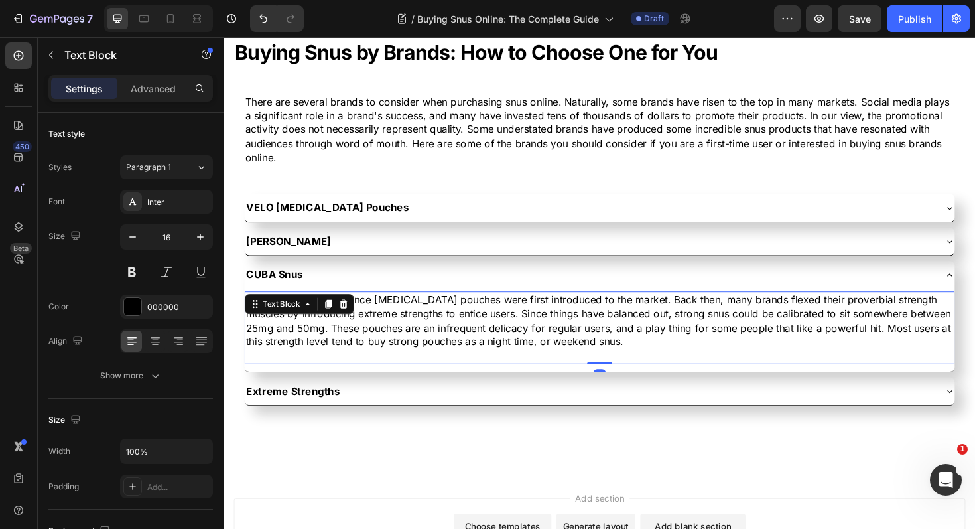
click at [382, 350] on p "Times have changed since nicotine pouches were first introduced to the market. …" at bounding box center [622, 338] width 750 height 60
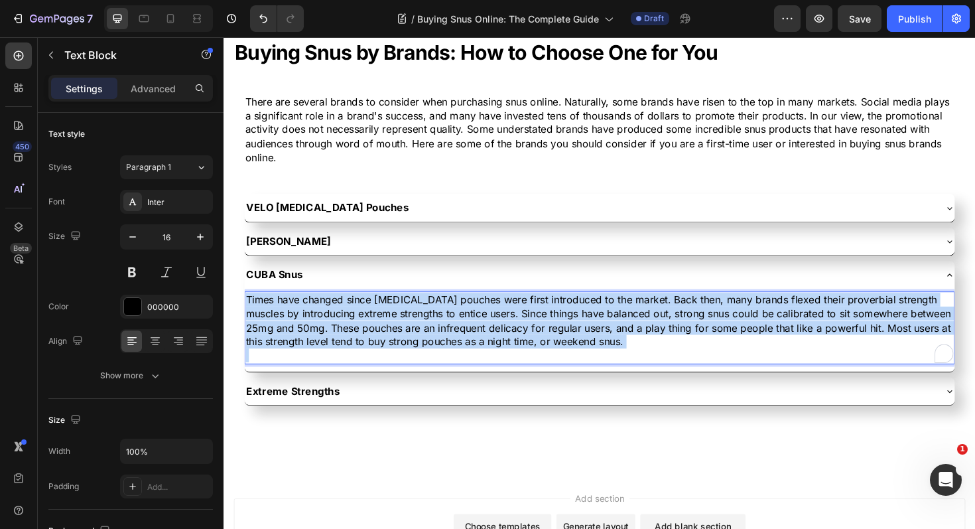
click at [382, 350] on p "Times have changed since nicotine pouches were first introduced to the market. …" at bounding box center [622, 338] width 750 height 60
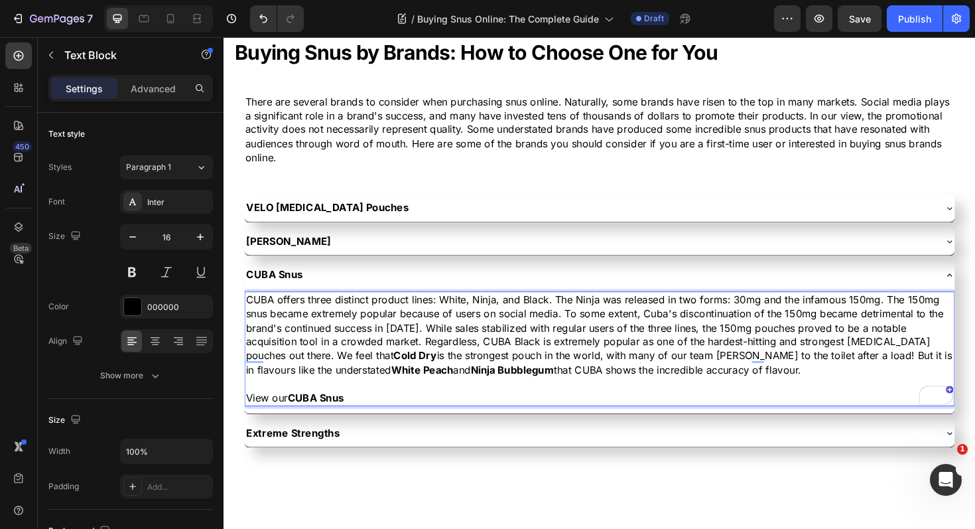
click at [686, 329] on p "CUBA offers three distinct product lines: White, Ninja, and Black. The Ninja wa…" at bounding box center [622, 352] width 750 height 89
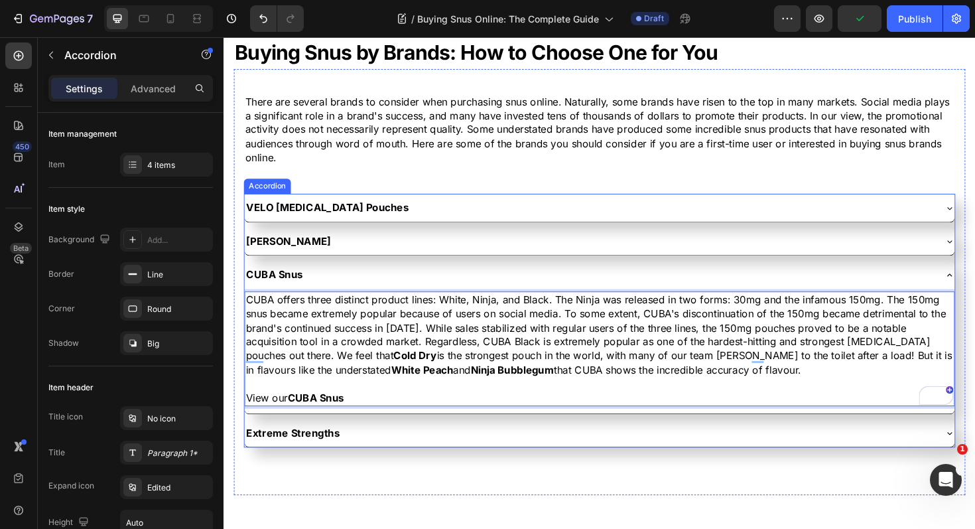
click at [454, 285] on div "CUBA Snus" at bounding box center [611, 288] width 731 height 19
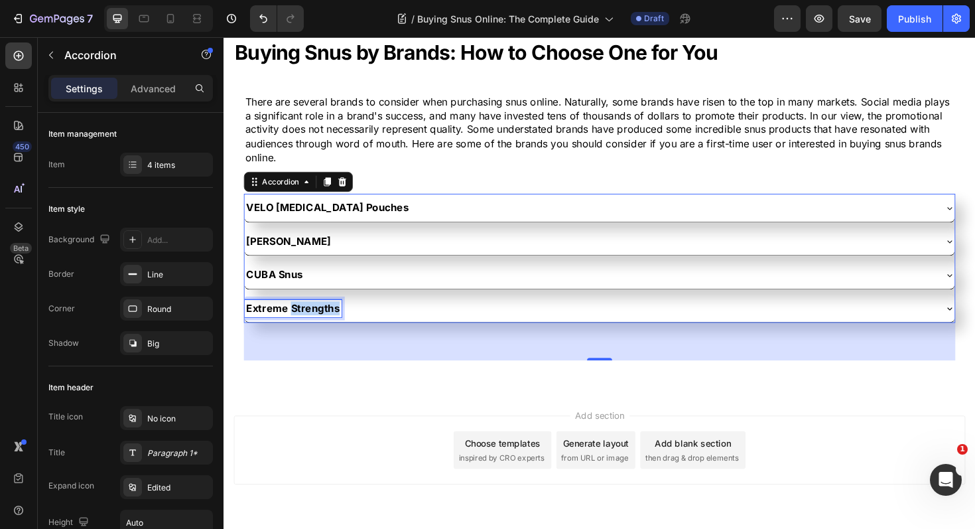
click at [325, 325] on p "Extreme Strengths" at bounding box center [296, 324] width 99 height 15
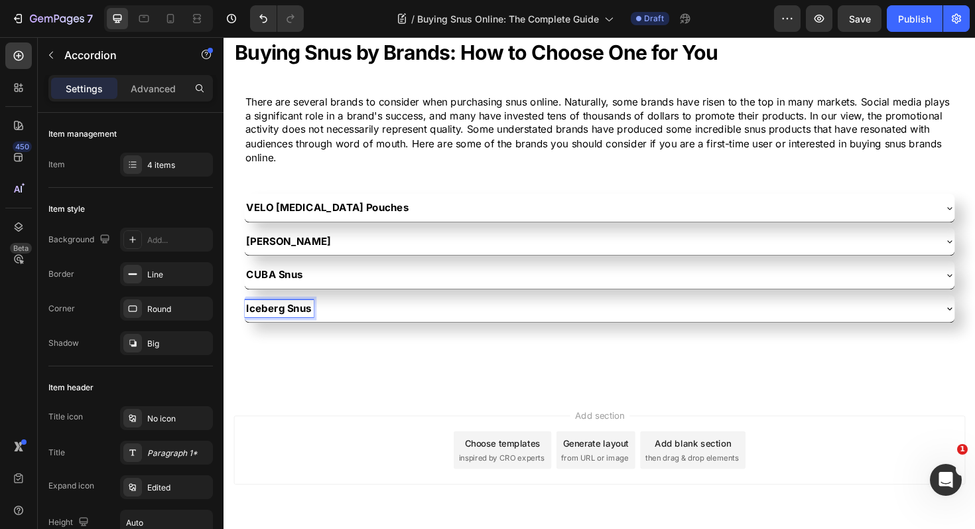
click at [404, 332] on div "Iceberg Snus" at bounding box center [611, 324] width 731 height 19
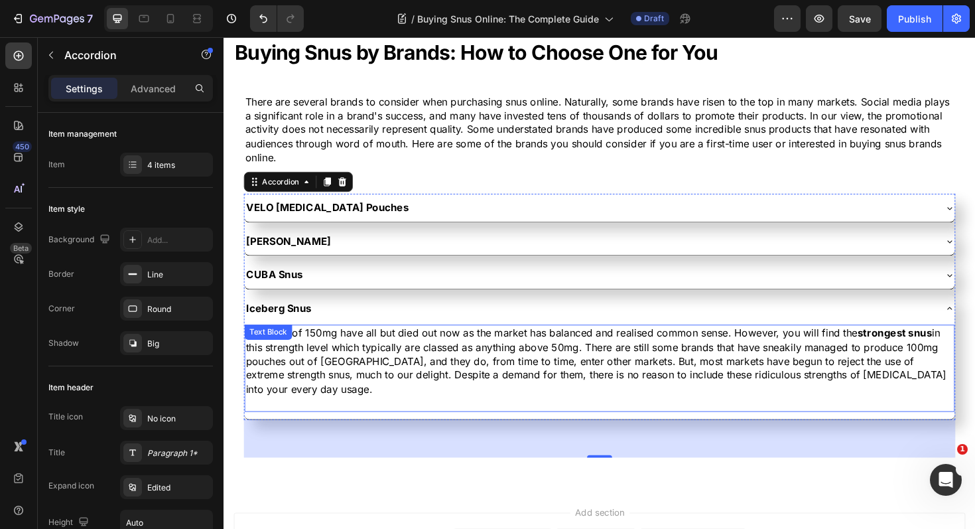
click at [376, 368] on p "The days of 150mg have all but died out now as the market has balanced and real…" at bounding box center [622, 380] width 750 height 74
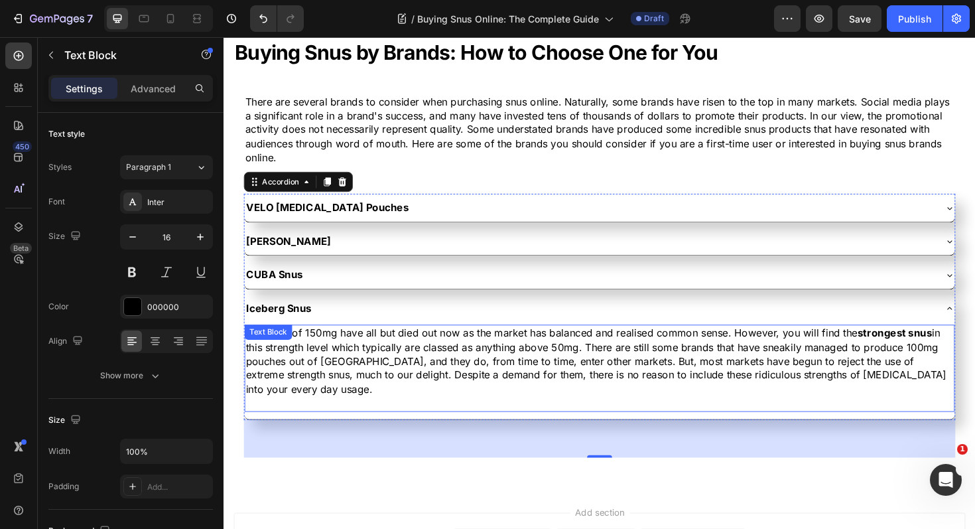
click at [376, 368] on p "The days of 150mg have all but died out now as the market has balanced and real…" at bounding box center [622, 380] width 750 height 74
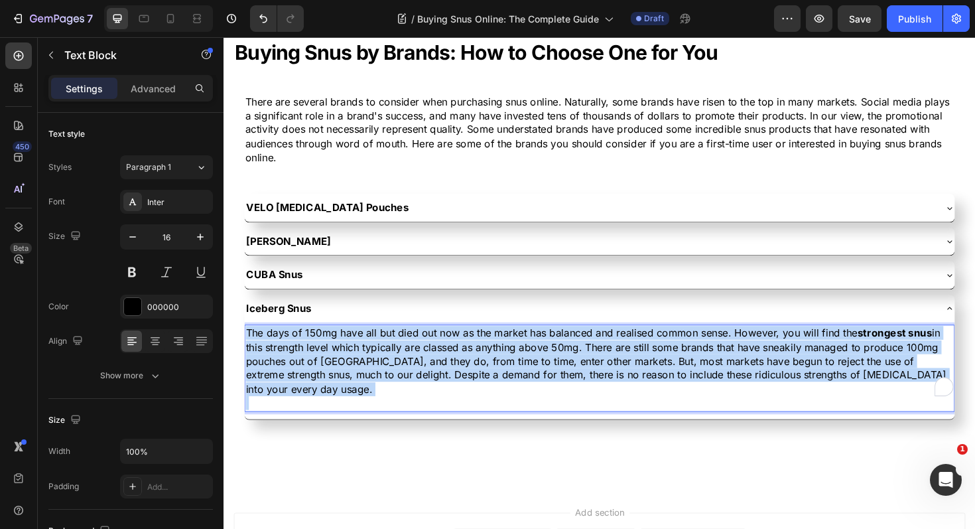
click at [376, 368] on p "The days of 150mg have all but died out now as the market has balanced and real…" at bounding box center [622, 380] width 750 height 74
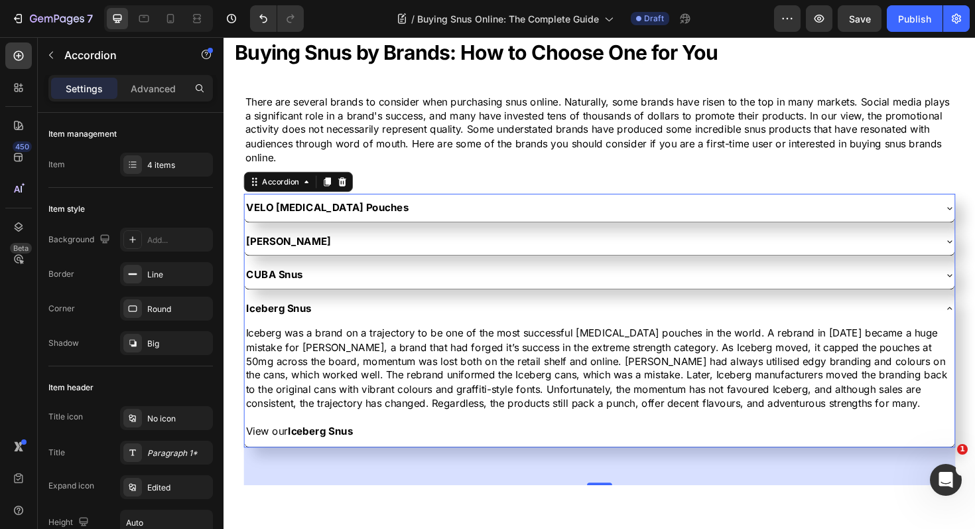
click at [402, 319] on div "Iceberg Snus" at bounding box center [611, 324] width 731 height 19
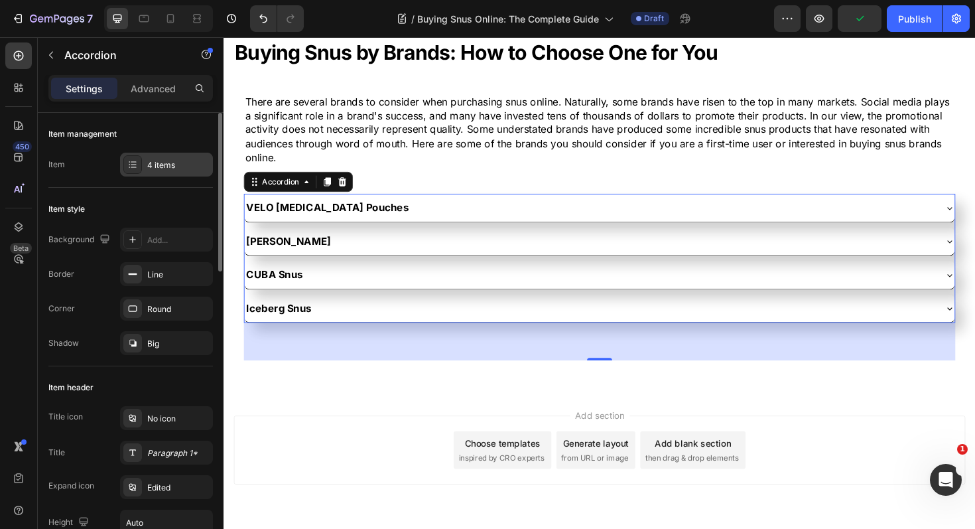
click at [137, 165] on icon at bounding box center [132, 164] width 11 height 11
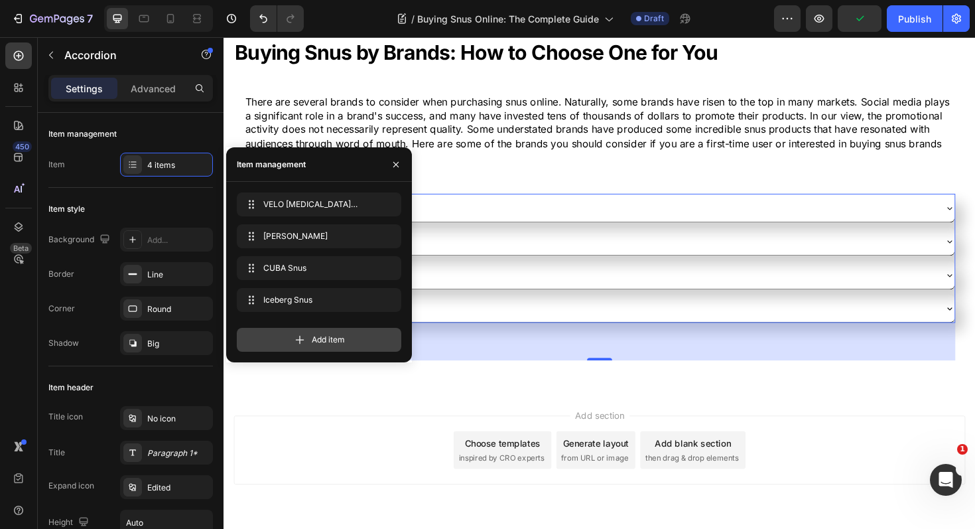
click at [301, 343] on icon at bounding box center [299, 339] width 13 height 13
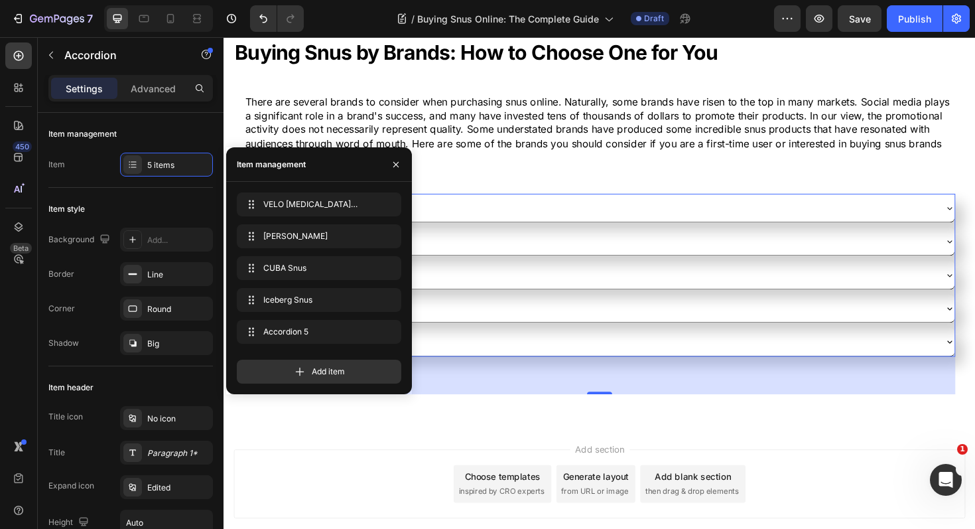
click at [462, 369] on div "Accordion 5" at bounding box center [622, 359] width 752 height 29
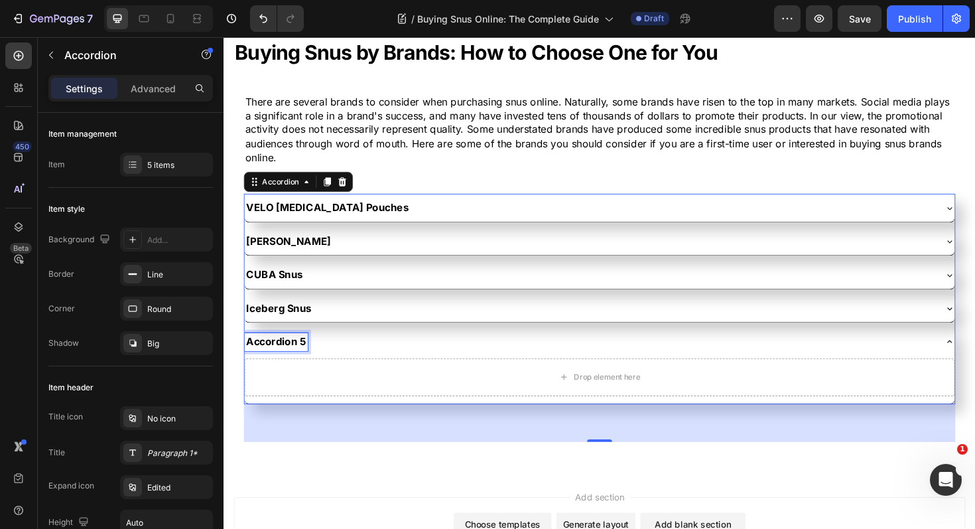
click at [299, 360] on div "Accordion 5" at bounding box center [279, 359] width 67 height 19
click at [299, 360] on p "Accordion 5" at bounding box center [278, 359] width 63 height 15
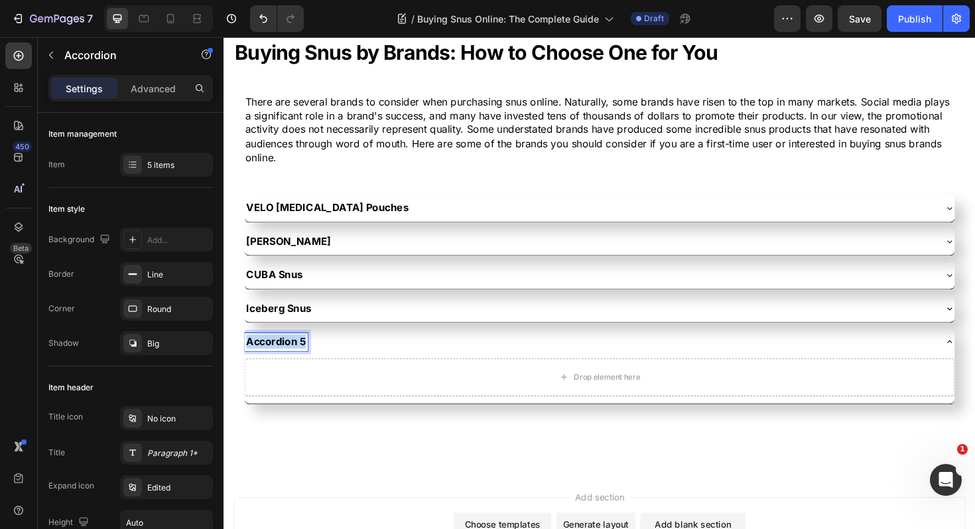
click at [299, 360] on p "Accordion 5" at bounding box center [278, 359] width 63 height 15
click at [19, 62] on div at bounding box center [18, 55] width 27 height 27
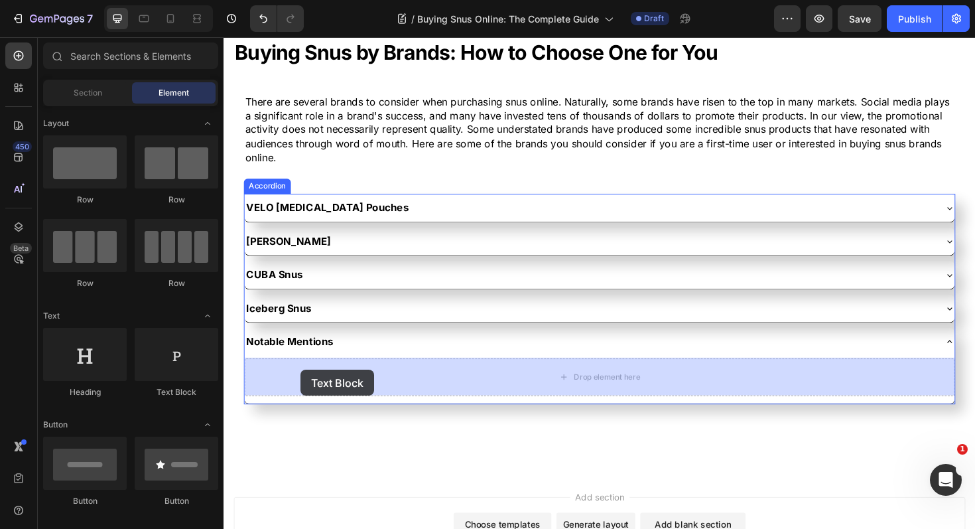
drag, startPoint x: 408, startPoint y: 382, endPoint x: 305, endPoint y: 389, distance: 103.2
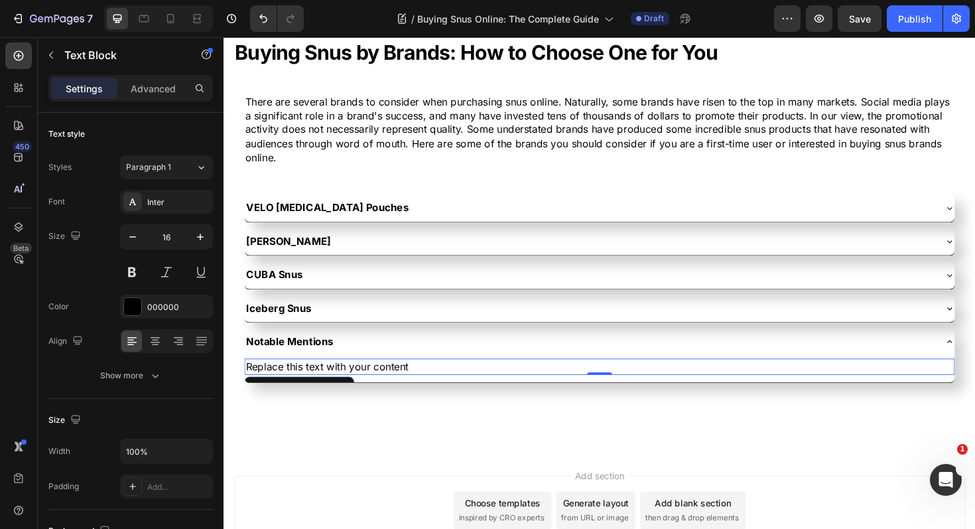
click at [351, 387] on div "Replace this text with your content" at bounding box center [622, 386] width 752 height 17
click at [351, 387] on p "Replace this text with your content" at bounding box center [622, 386] width 750 height 15
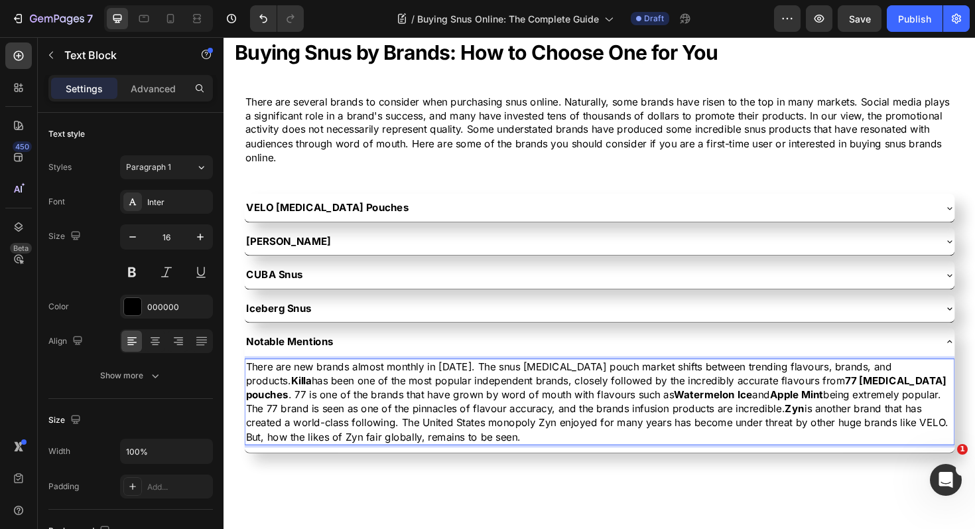
click at [429, 409] on p "There are new brands almost monthly in 2025. The snus nicotine pouch market shi…" at bounding box center [622, 423] width 750 height 89
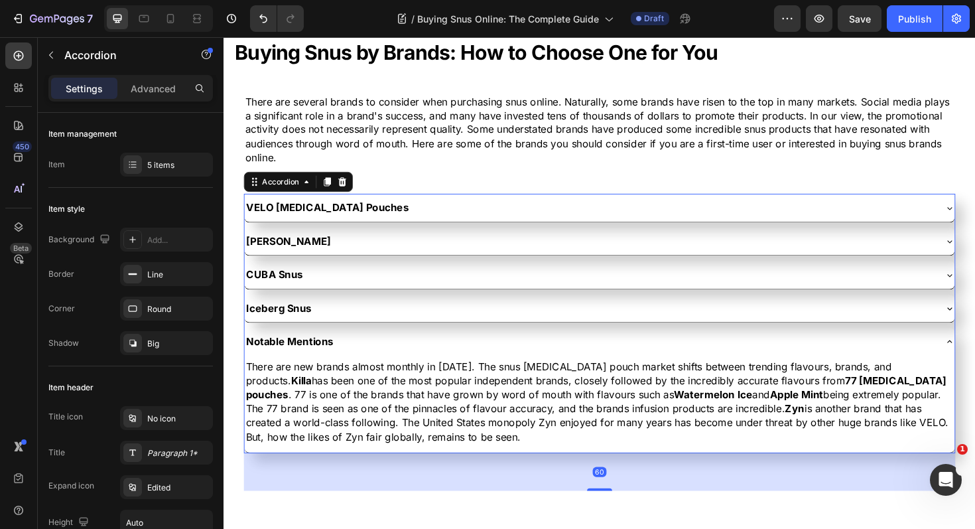
click at [384, 359] on div "Notable Mentions" at bounding box center [611, 359] width 731 height 19
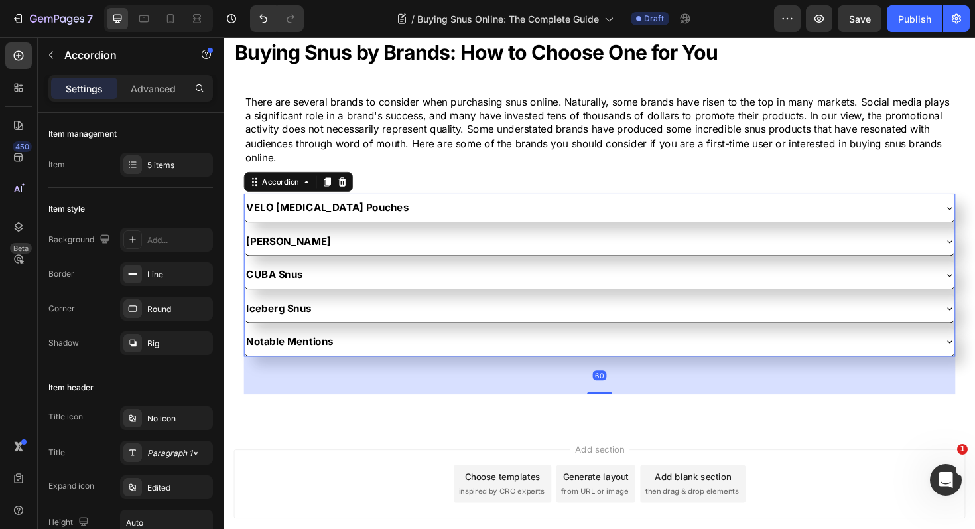
scroll to position [2824, 0]
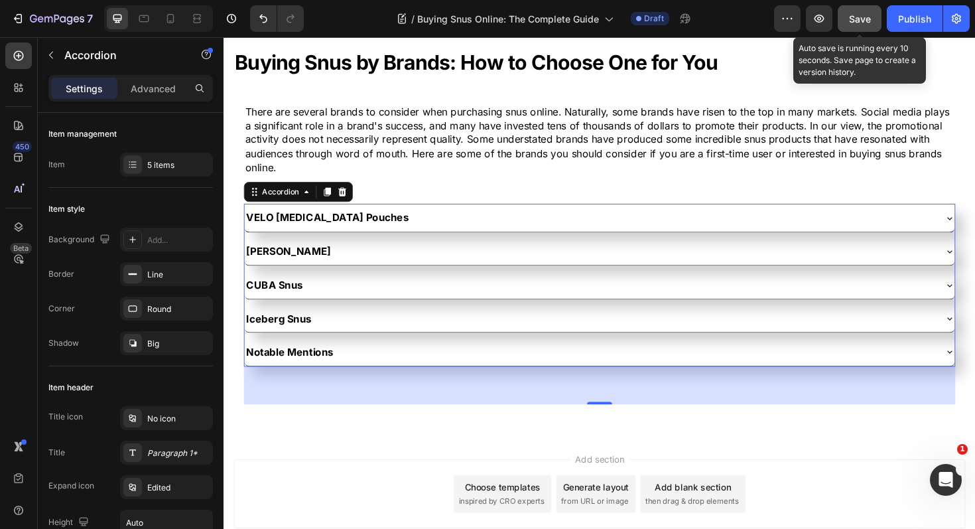
click at [854, 25] on div "Save" at bounding box center [860, 19] width 22 height 14
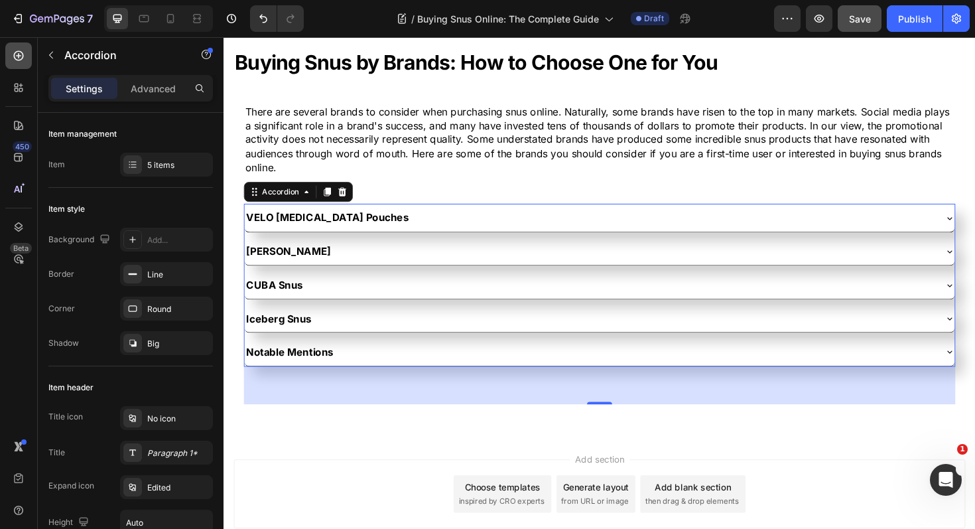
click at [24, 52] on icon at bounding box center [18, 55] width 13 height 13
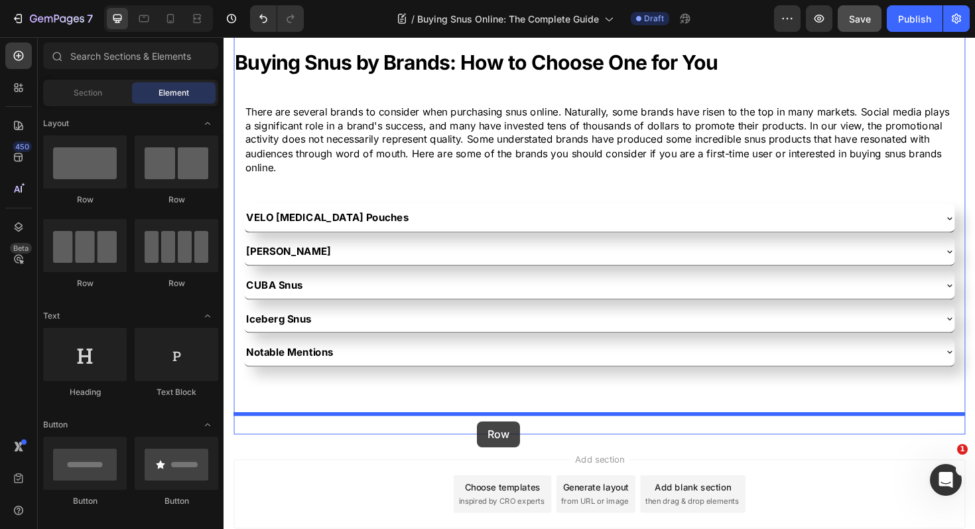
drag, startPoint x: 305, startPoint y: 222, endPoint x: 492, endPoint y: 444, distance: 291.0
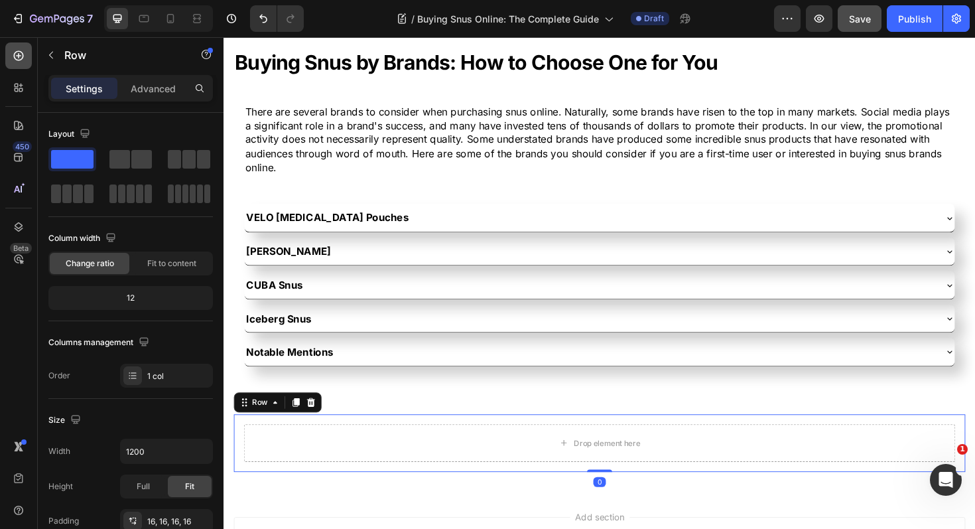
click at [18, 59] on icon at bounding box center [18, 55] width 13 height 13
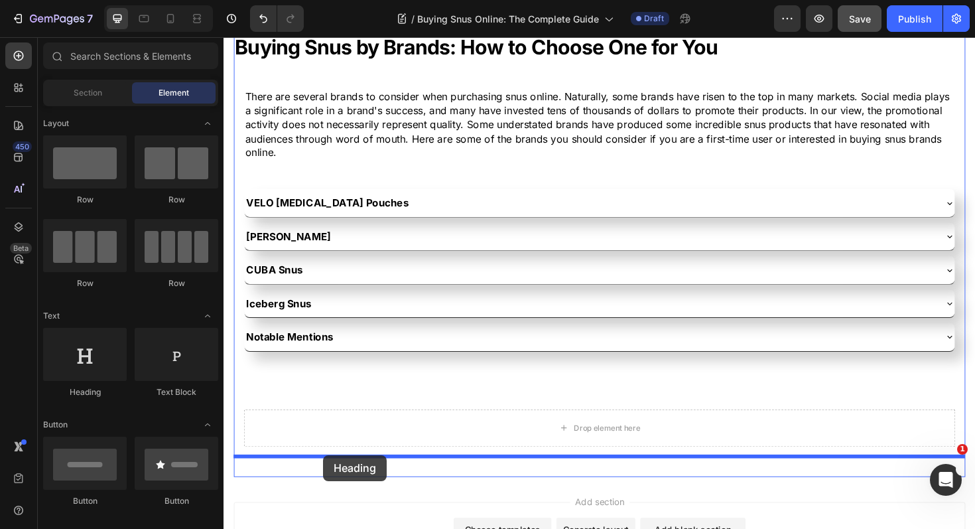
scroll to position [2858, 0]
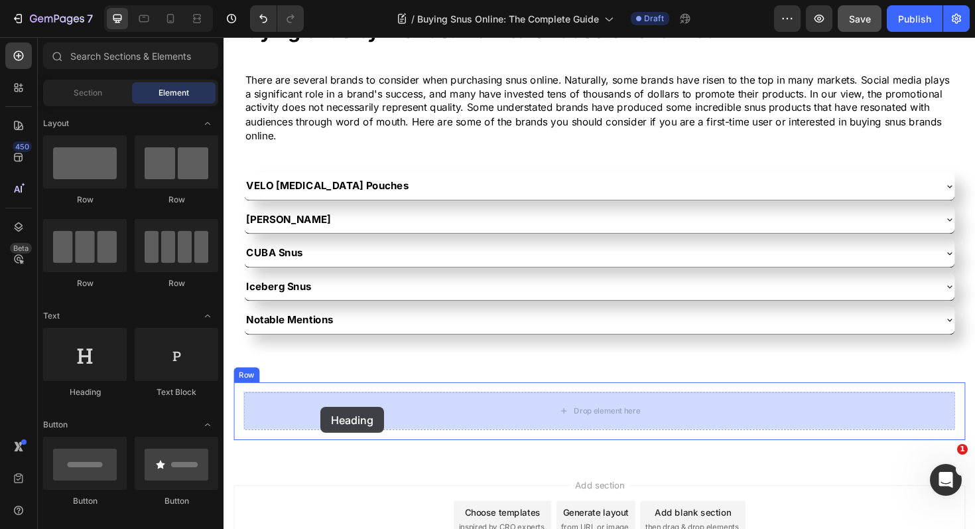
drag, startPoint x: 340, startPoint y: 399, endPoint x: 326, endPoint y: 429, distance: 32.9
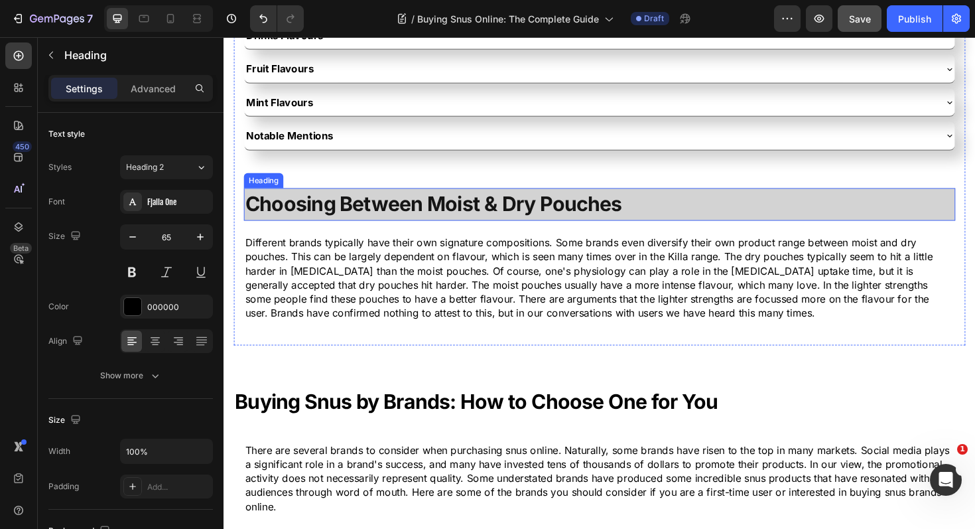
scroll to position [2683, 0]
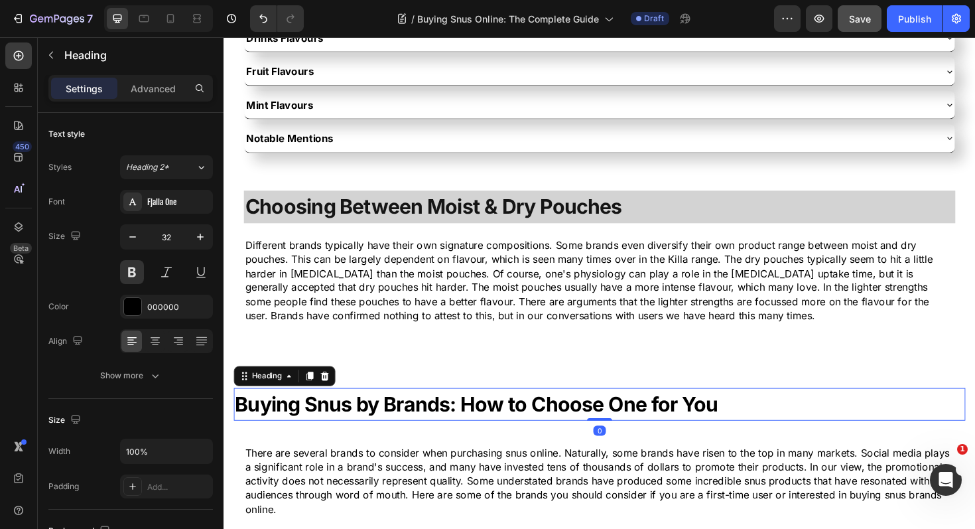
click at [416, 427] on strong "Buying Snus by Brands: How to Choose One for You" at bounding box center [492, 426] width 512 height 26
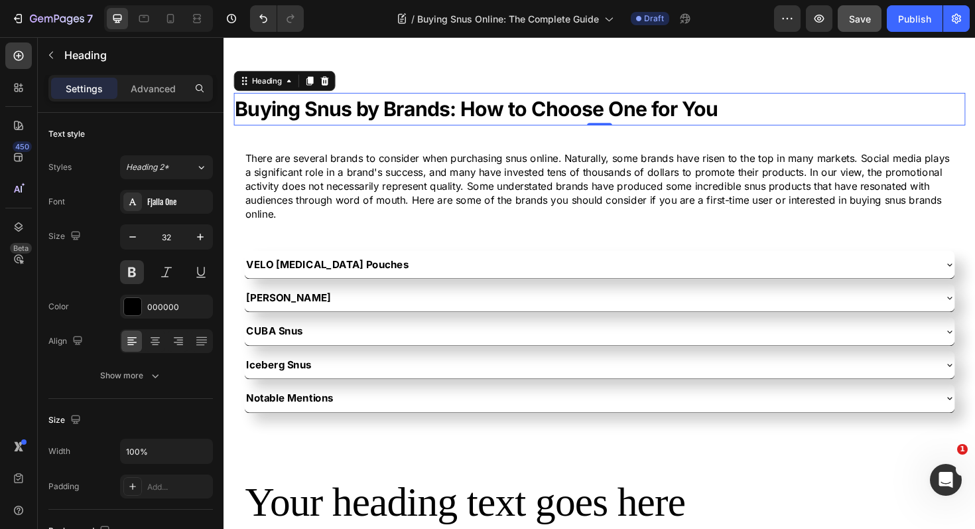
scroll to position [3041, 0]
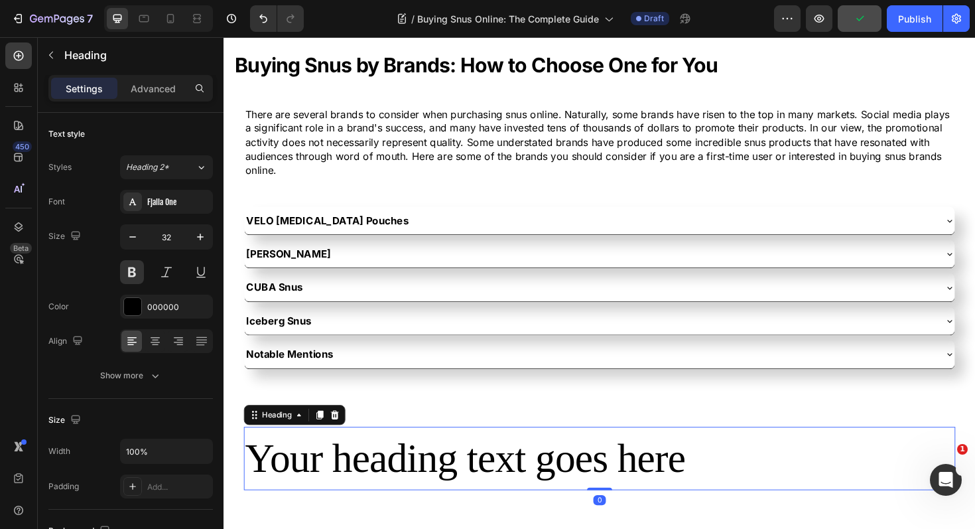
click at [377, 487] on h2 "Your heading text goes here" at bounding box center [622, 484] width 754 height 68
click at [175, 242] on input "65" at bounding box center [167, 237] width 44 height 24
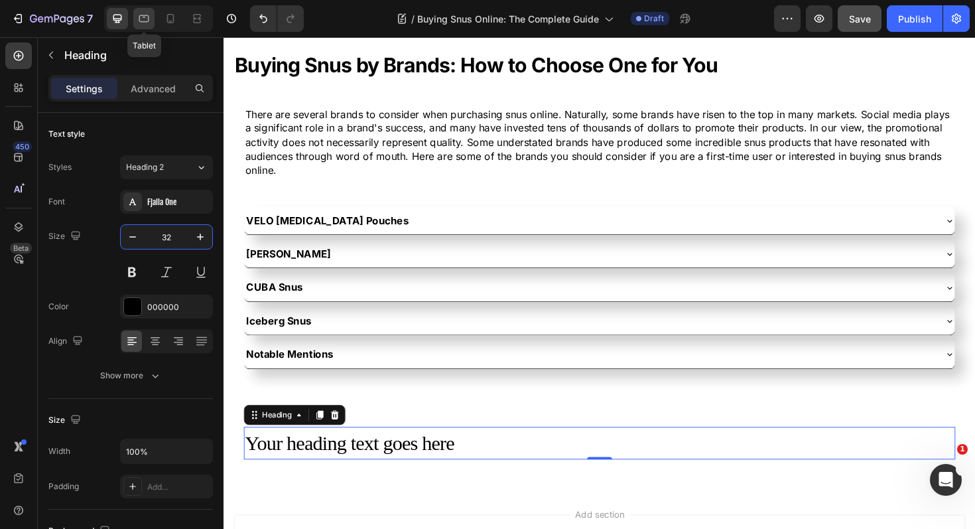
click at [145, 23] on icon at bounding box center [143, 18] width 13 height 13
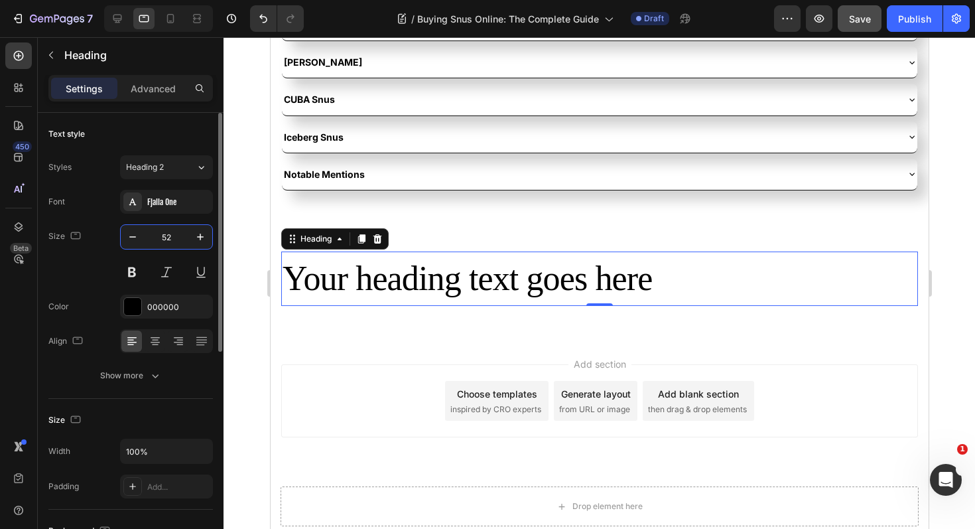
click at [171, 238] on input "52" at bounding box center [167, 237] width 44 height 24
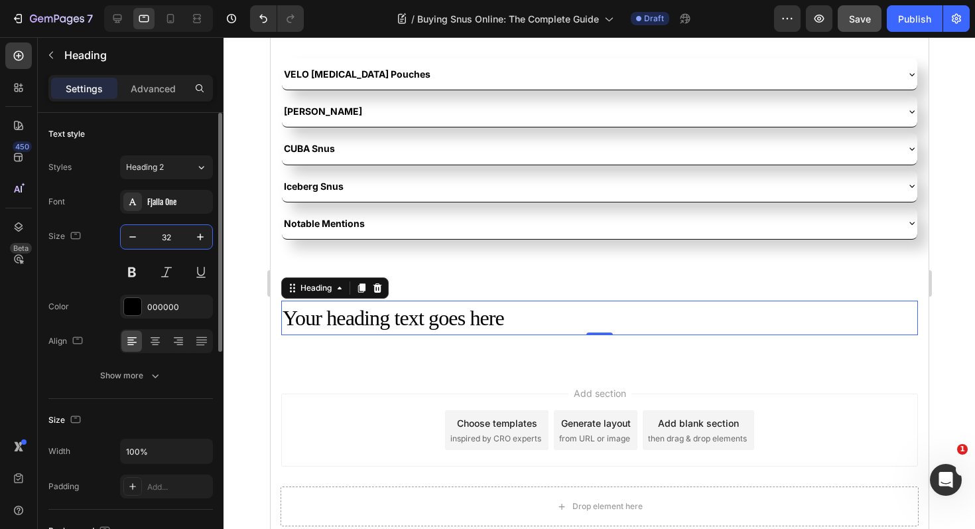
scroll to position [3243, 0]
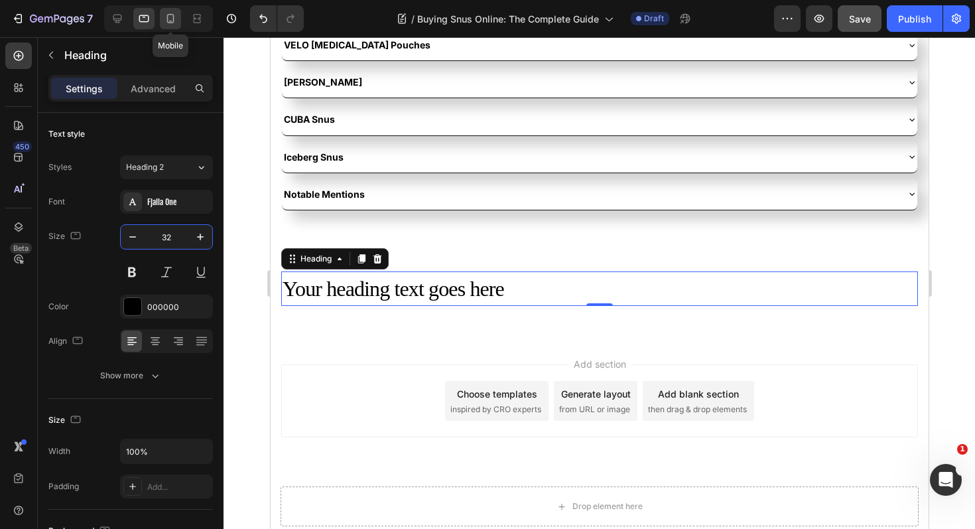
click at [165, 21] on icon at bounding box center [170, 18] width 13 height 13
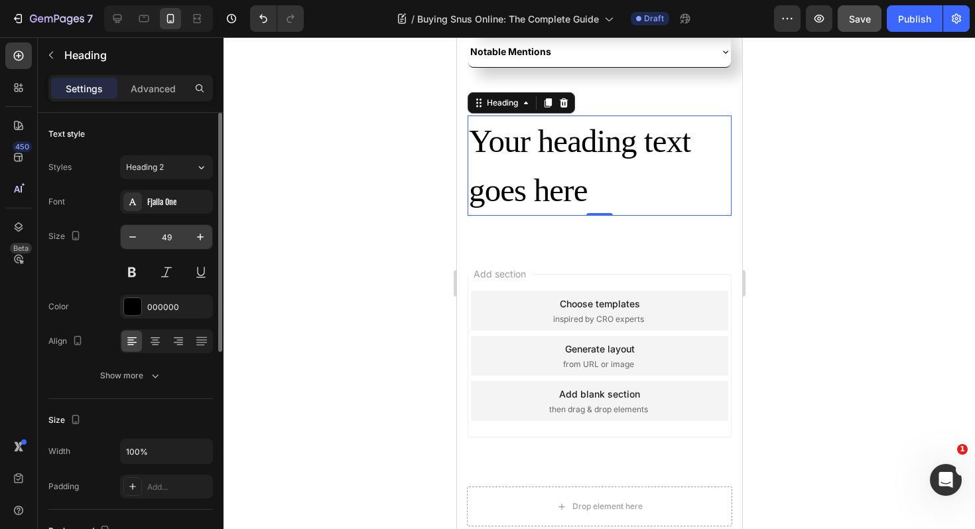
click at [175, 243] on input "49" at bounding box center [167, 237] width 44 height 24
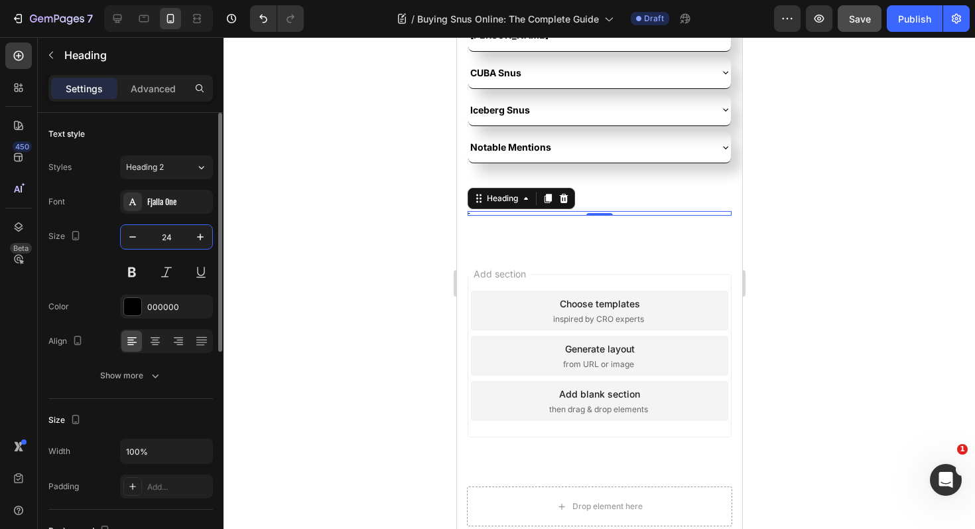
scroll to position [3428, 0]
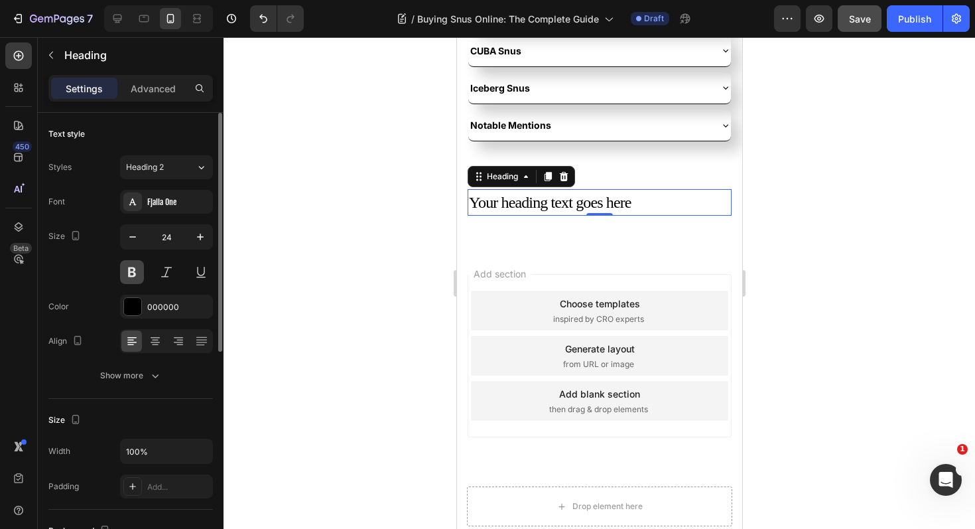
click at [135, 277] on button at bounding box center [132, 272] width 24 height 24
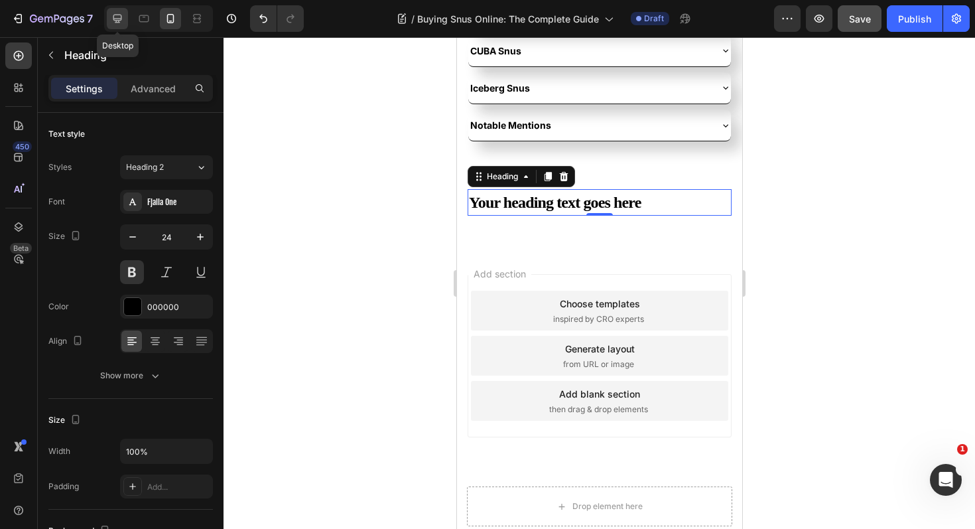
click at [119, 16] on icon at bounding box center [117, 18] width 13 height 13
type input "32"
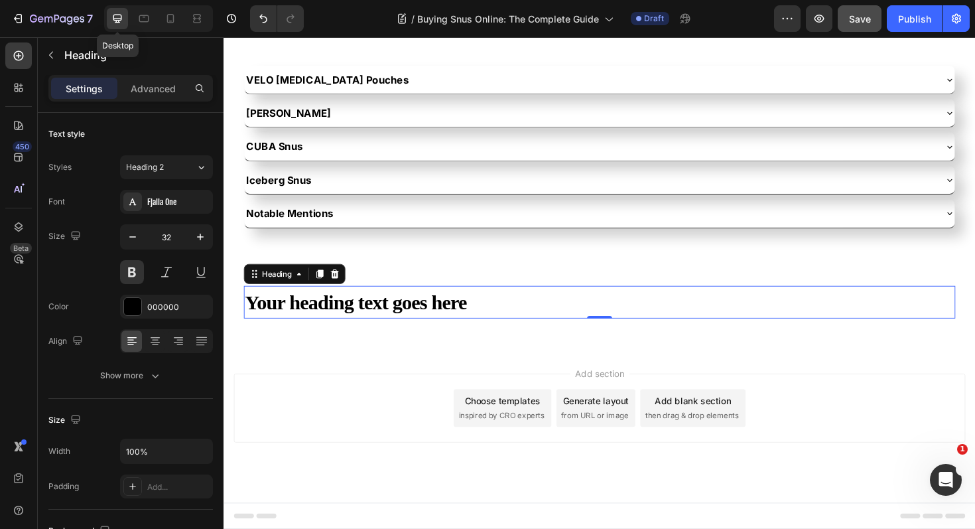
scroll to position [3190, 0]
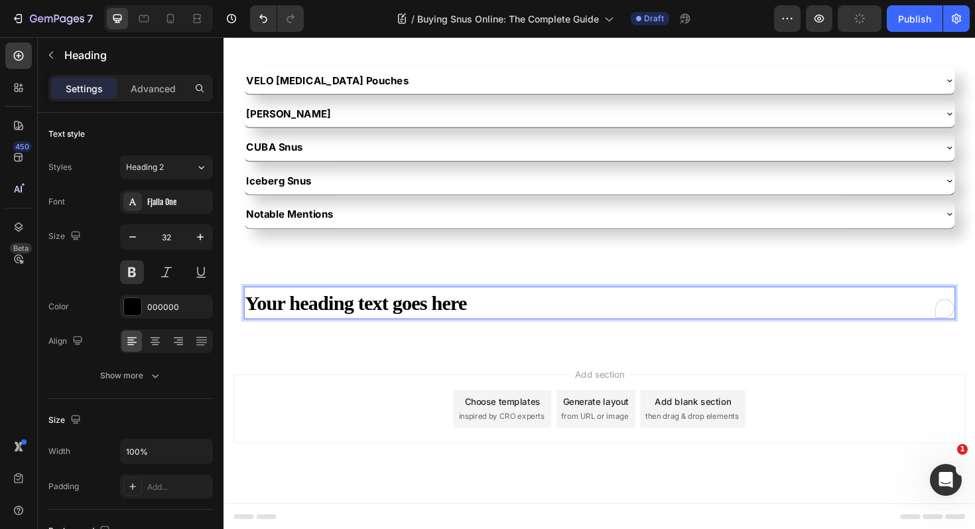
click at [414, 313] on h2 "Your heading text goes here" at bounding box center [622, 318] width 754 height 35
click at [414, 313] on p "Your heading text goes here" at bounding box center [621, 319] width 751 height 32
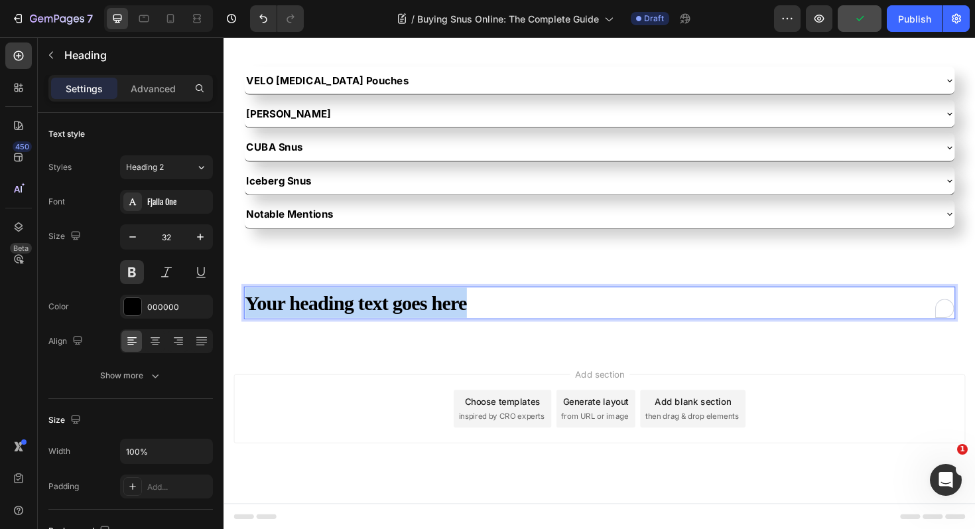
click at [414, 313] on p "Your heading text goes here" at bounding box center [621, 319] width 751 height 32
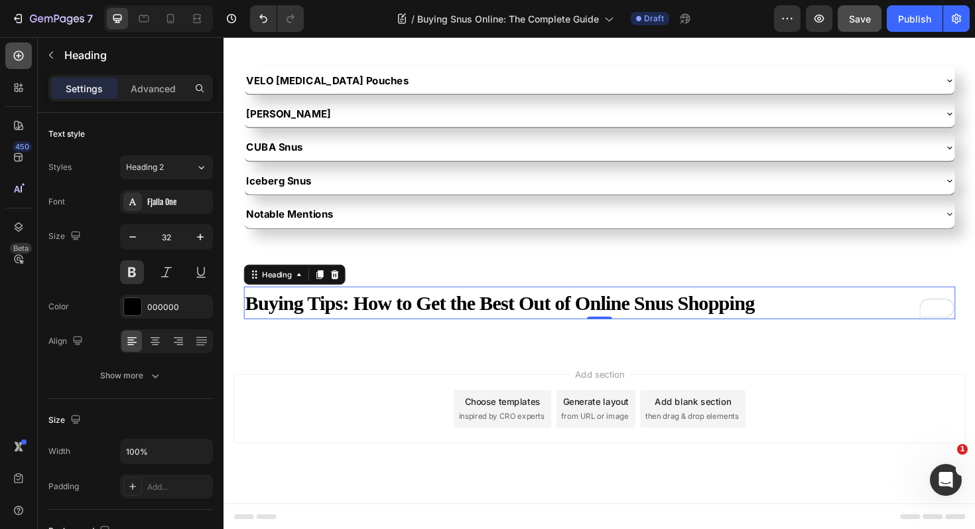
click at [21, 55] on icon at bounding box center [18, 55] width 13 height 13
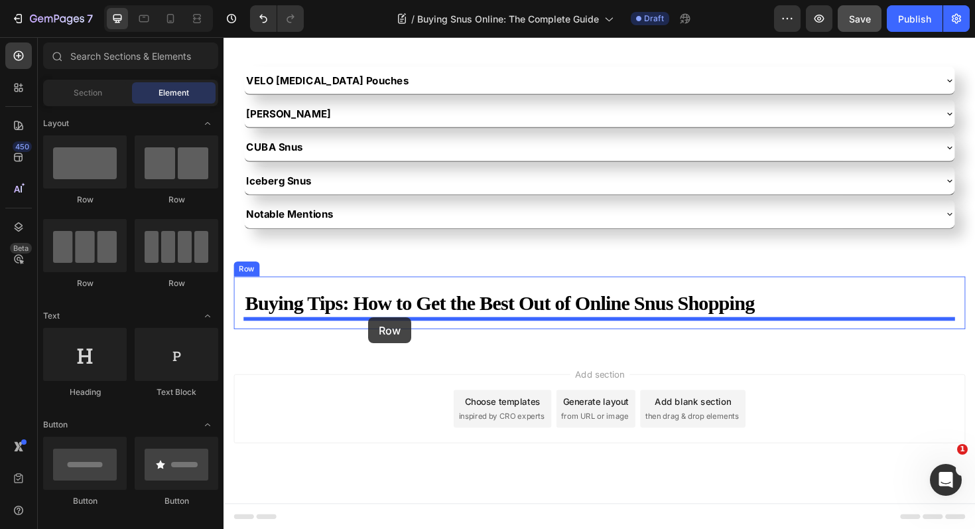
drag, startPoint x: 299, startPoint y: 202, endPoint x: 377, endPoint y: 334, distance: 152.9
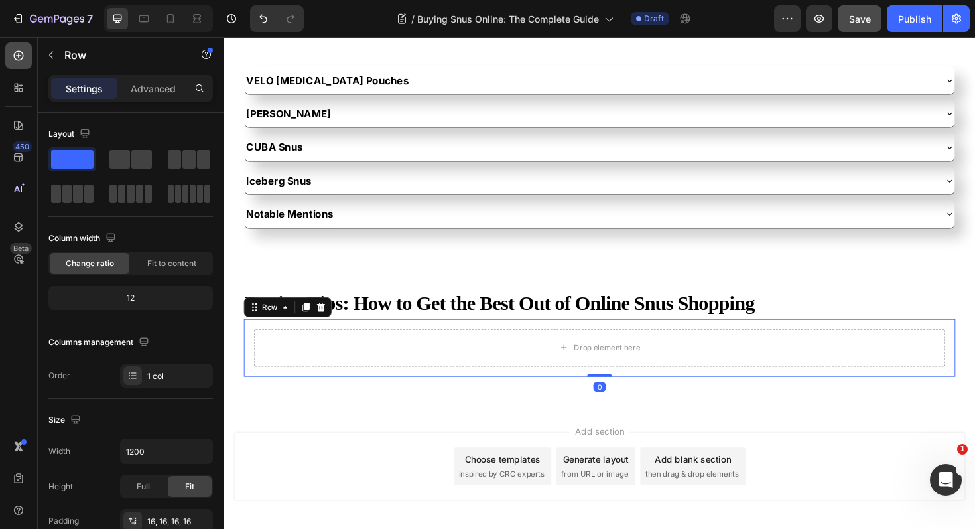
click at [24, 58] on icon at bounding box center [18, 55] width 13 height 13
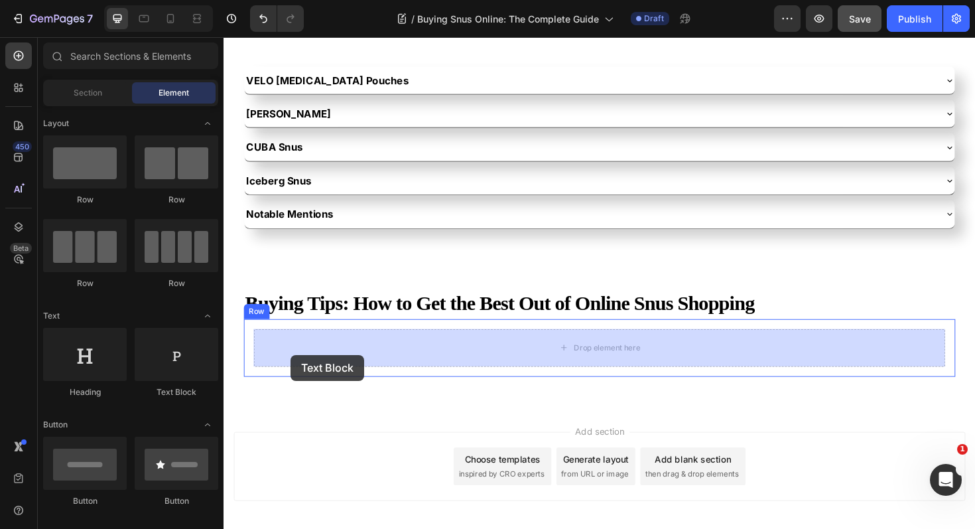
drag, startPoint x: 403, startPoint y: 395, endPoint x: 295, endPoint y: 374, distance: 110.9
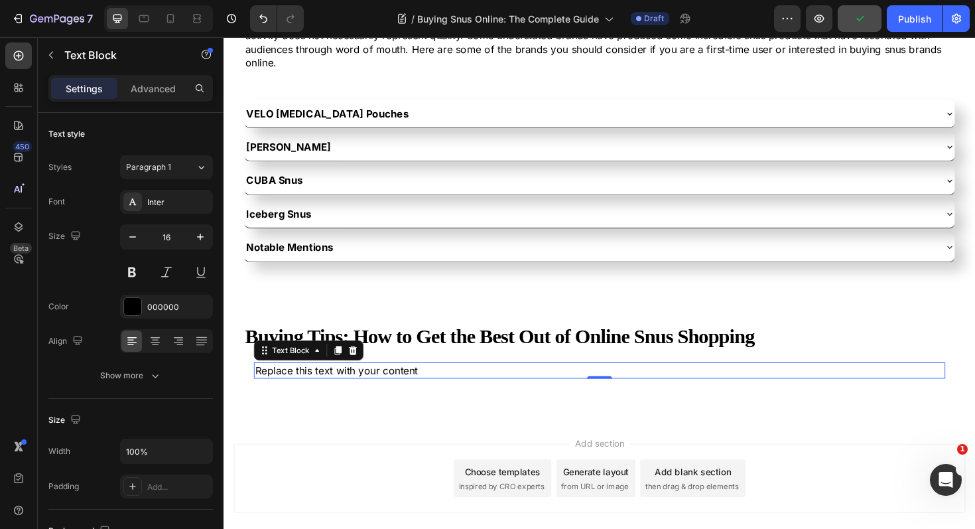
scroll to position [3165, 0]
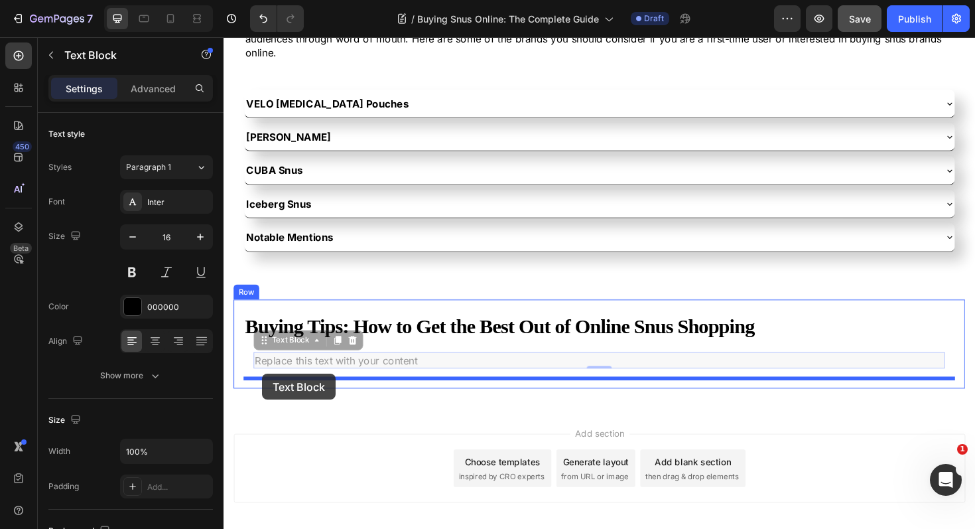
drag, startPoint x: 267, startPoint y: 360, endPoint x: 264, endPoint y: 393, distance: 33.3
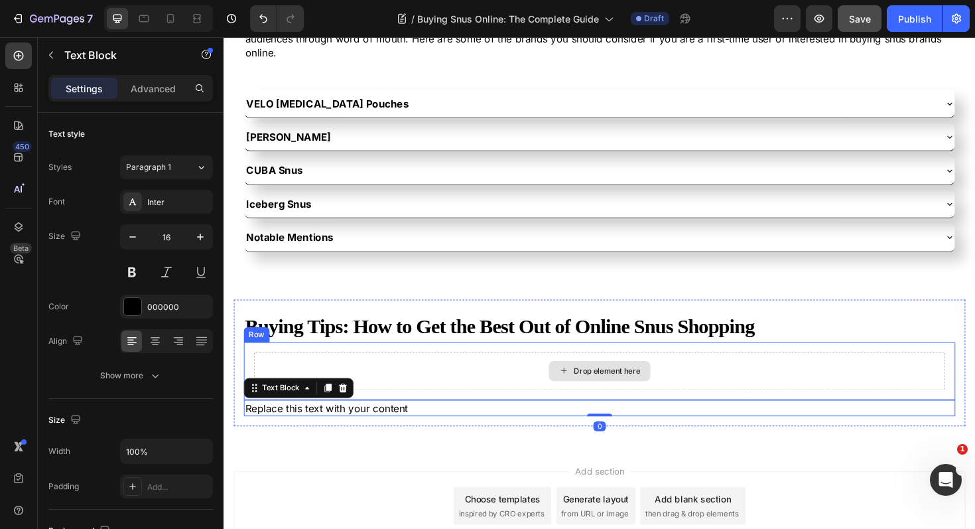
click at [443, 385] on div "Drop element here" at bounding box center [621, 391] width 733 height 40
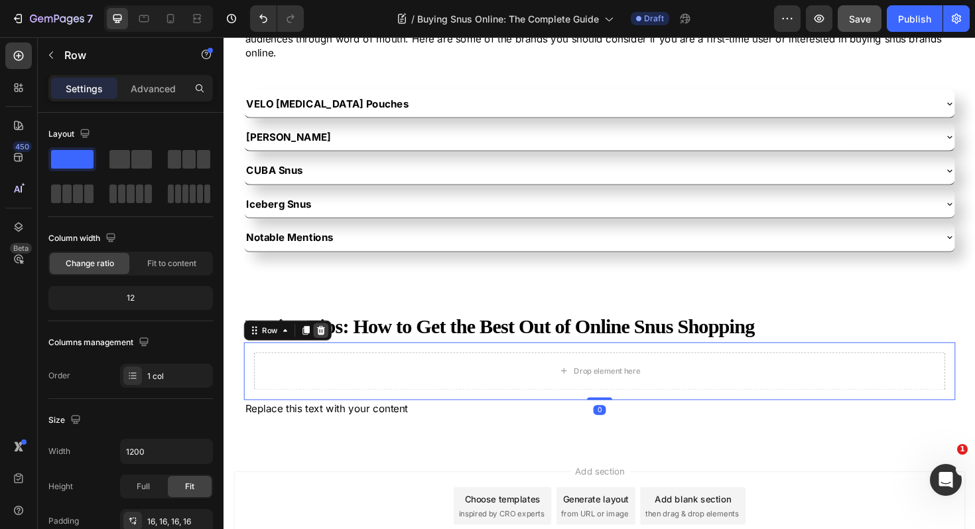
click at [327, 350] on icon at bounding box center [326, 347] width 9 height 9
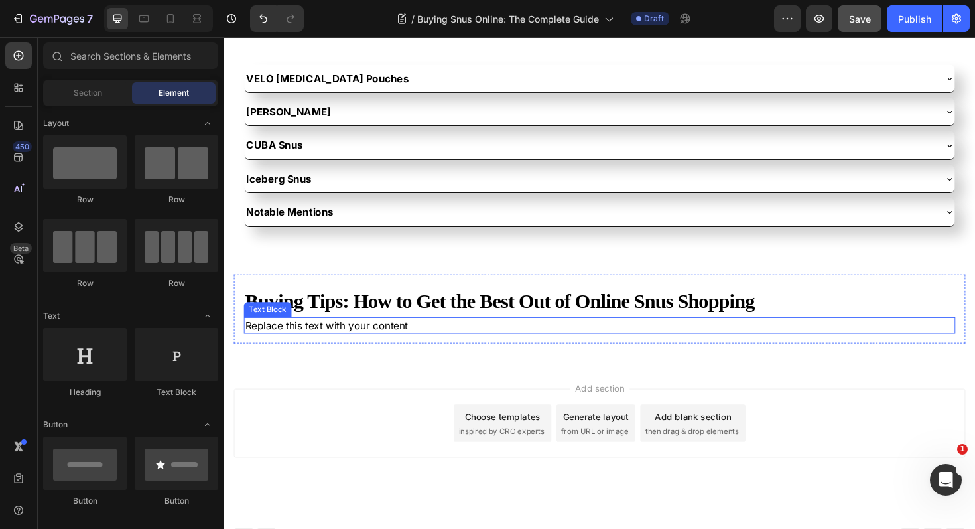
scroll to position [3203, 0]
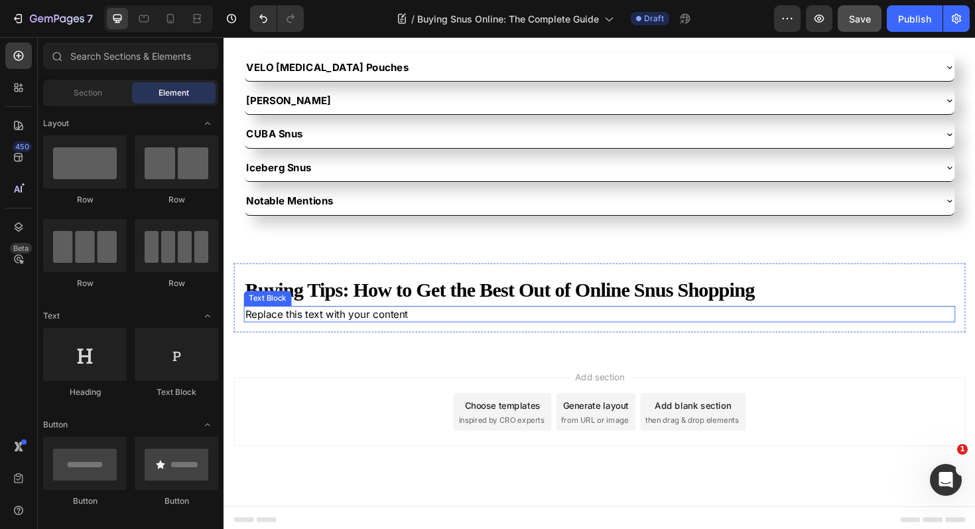
click at [248, 332] on div "Replace this text with your content" at bounding box center [622, 330] width 754 height 17
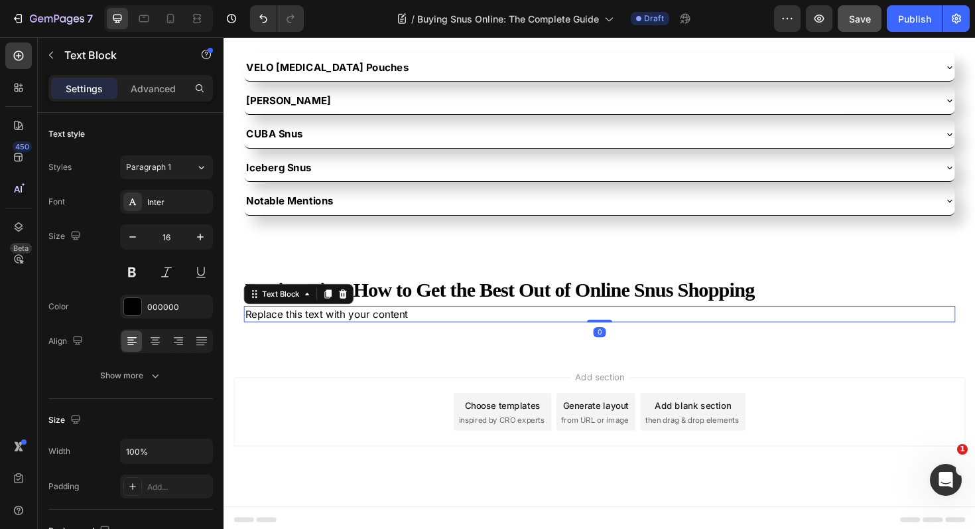
click at [248, 332] on div "Replace this text with your content" at bounding box center [622, 330] width 754 height 17
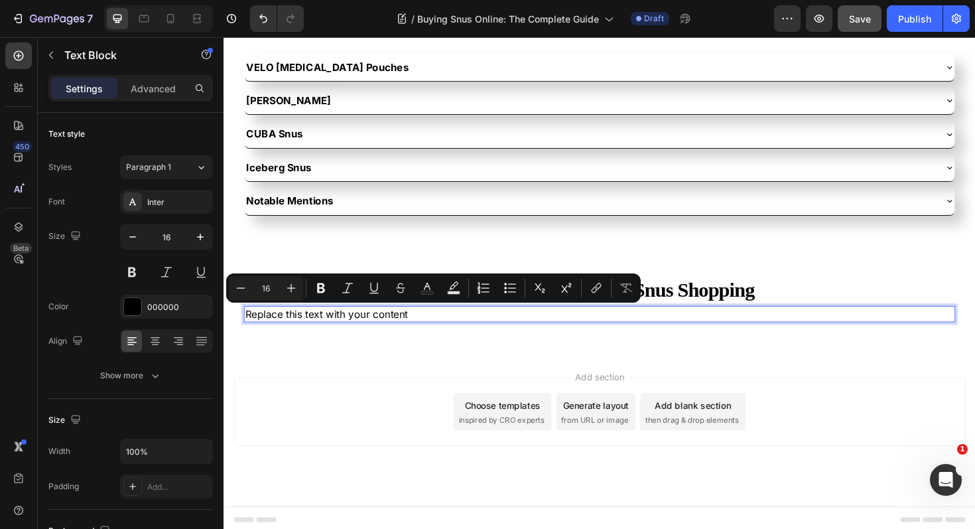
click at [248, 332] on p "Replace this text with your content" at bounding box center [621, 330] width 751 height 15
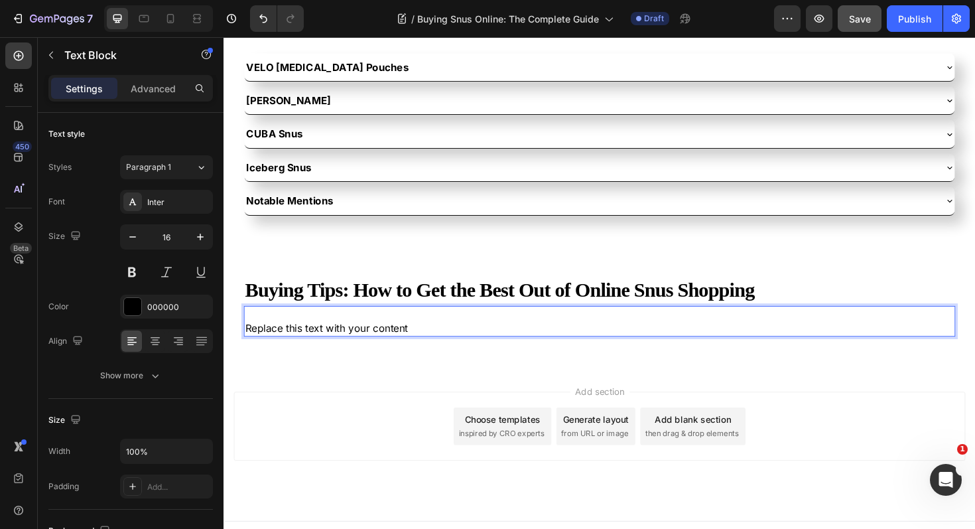
click at [316, 344] on p "Replace this text with your content" at bounding box center [621, 345] width 751 height 15
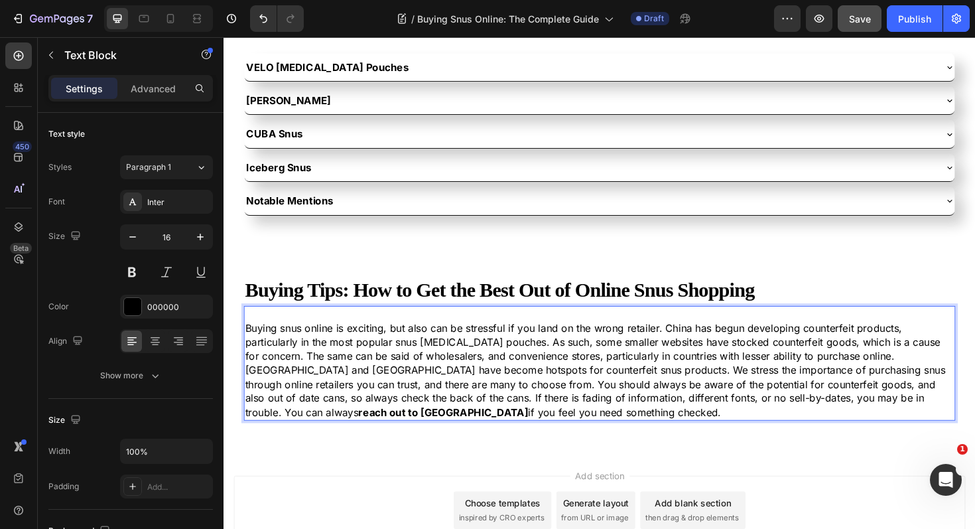
click at [445, 378] on p "Buying snus online is exciting, but also can be stressful if you land on the wr…" at bounding box center [621, 390] width 751 height 104
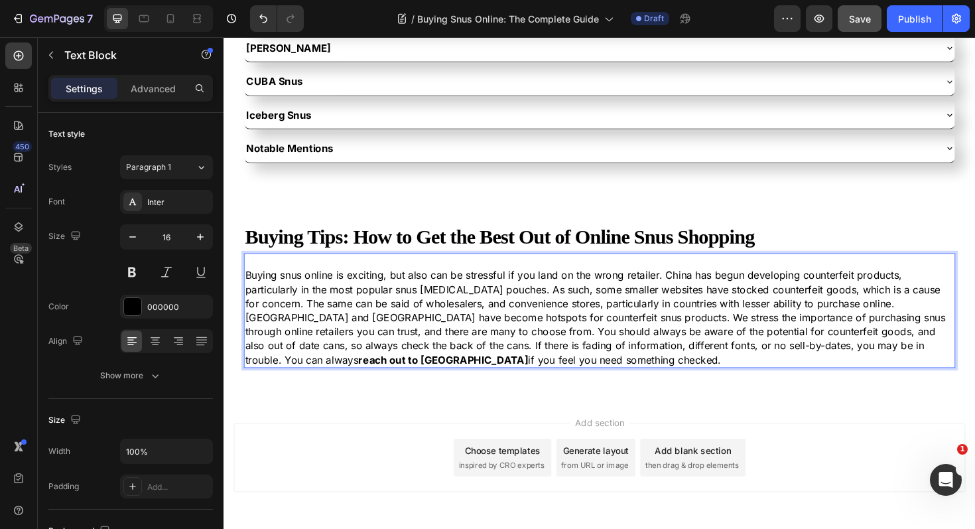
scroll to position [3312, 0]
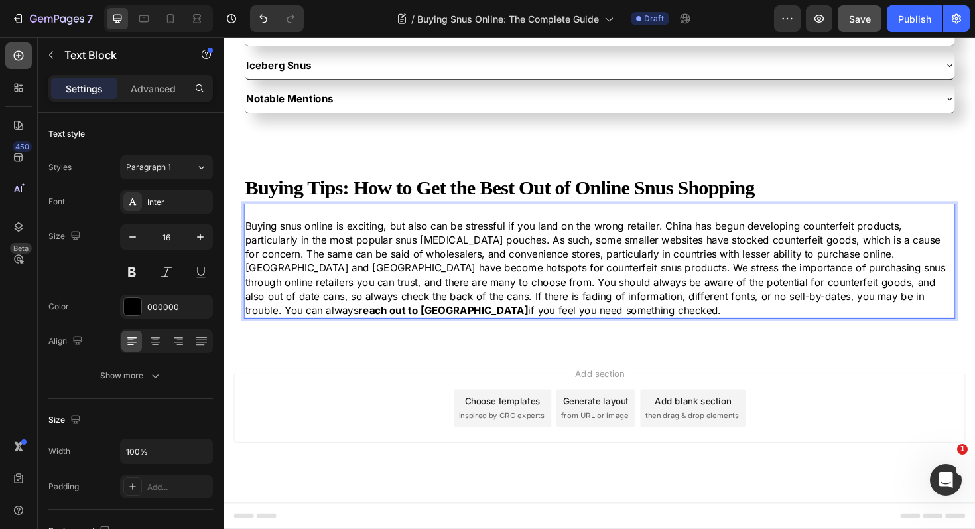
click at [19, 60] on icon at bounding box center [18, 55] width 13 height 13
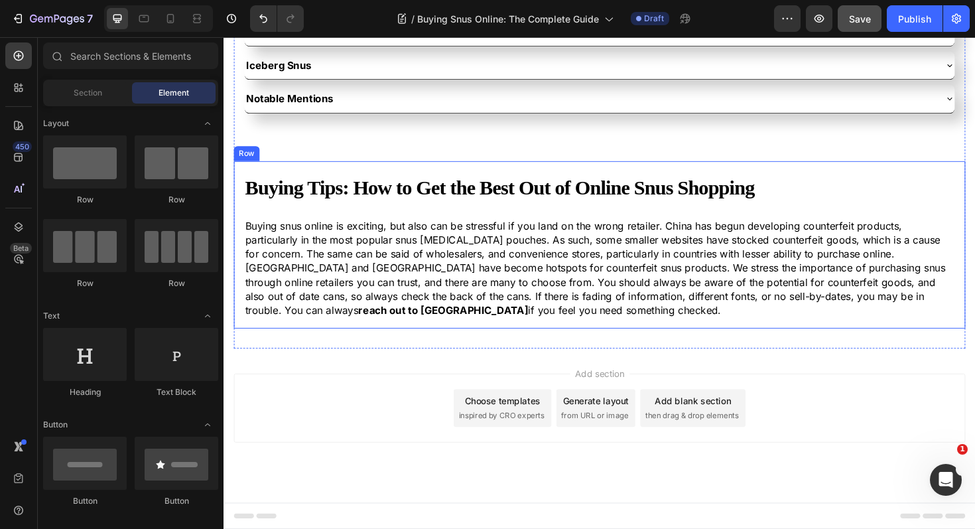
click at [321, 174] on div "⁠⁠⁠⁠⁠⁠⁠ Buying Tips: How to Get the Best Out of Online Snus Shopping Heading Bu…" at bounding box center [621, 257] width 775 height 177
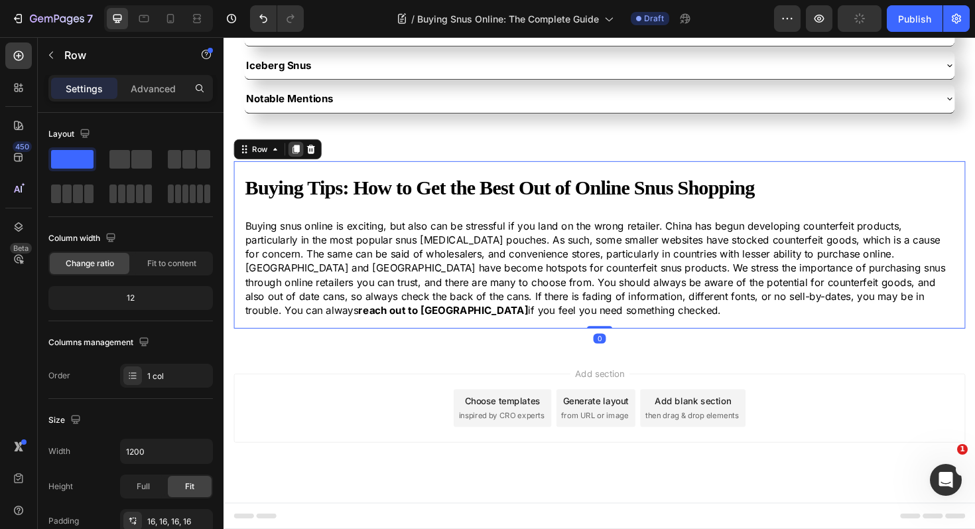
click at [301, 155] on icon at bounding box center [300, 155] width 7 height 9
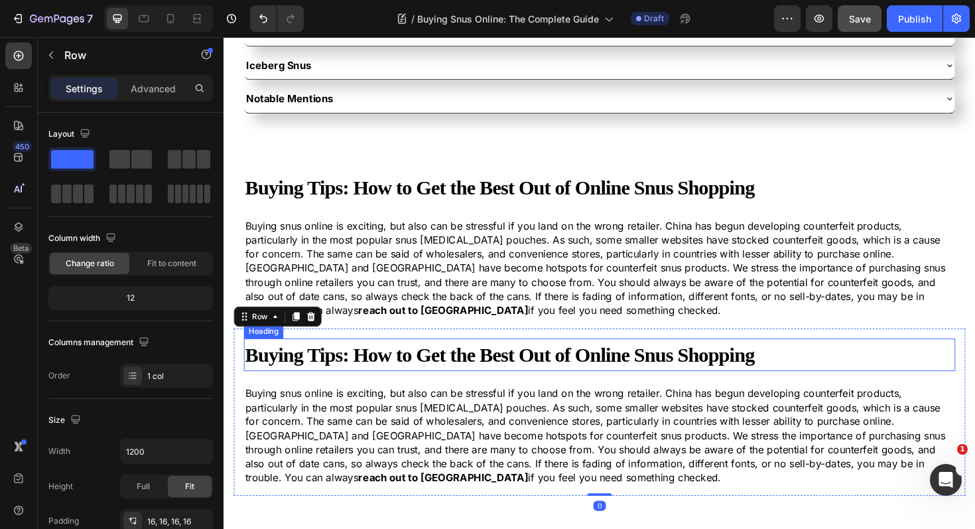
click at [360, 374] on strong "Buying Tips: How to Get the Best Out of Online Snus Shopping" at bounding box center [515, 374] width 539 height 24
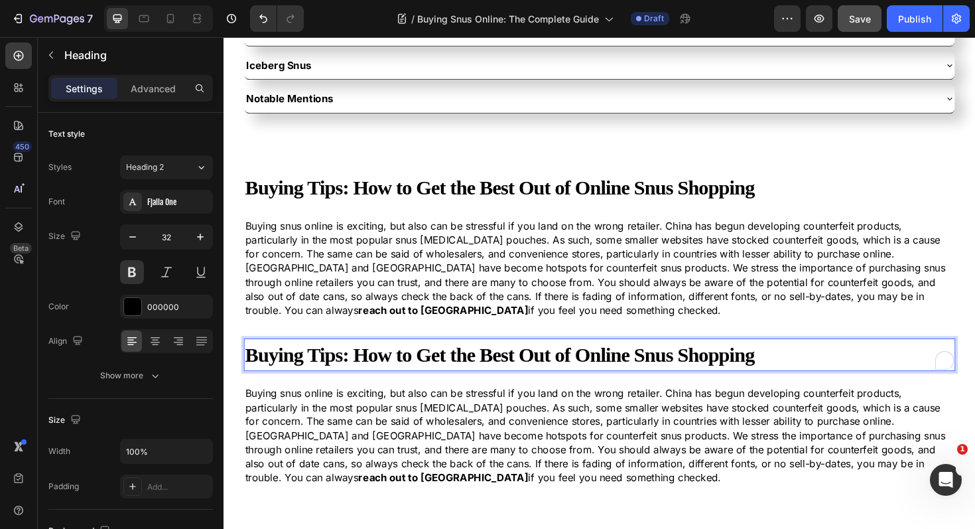
click at [360, 374] on strong "Buying Tips: How to Get the Best Out of Online Snus Shopping" at bounding box center [515, 374] width 539 height 24
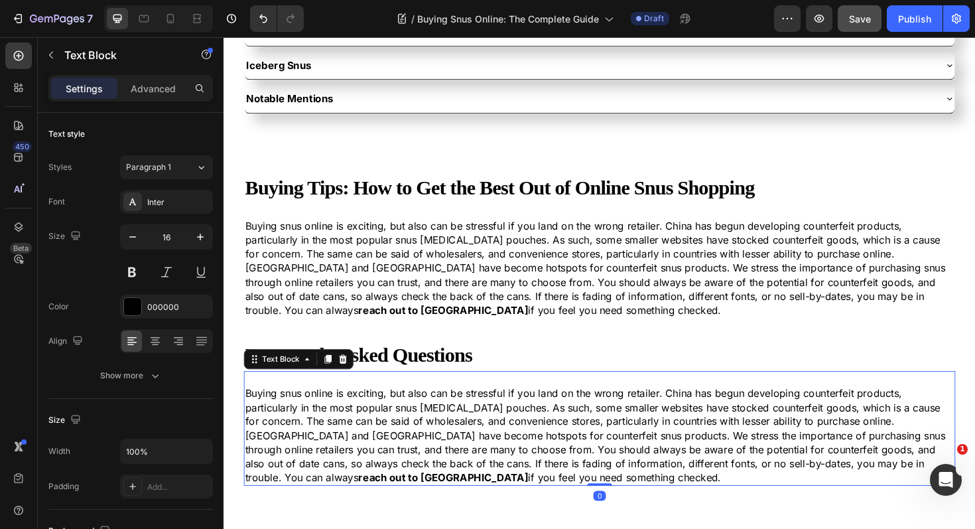
click at [378, 430] on p "Buying snus online is exciting, but also can be stressful if you land on the wr…" at bounding box center [621, 459] width 751 height 104
click at [347, 384] on div at bounding box center [350, 378] width 16 height 16
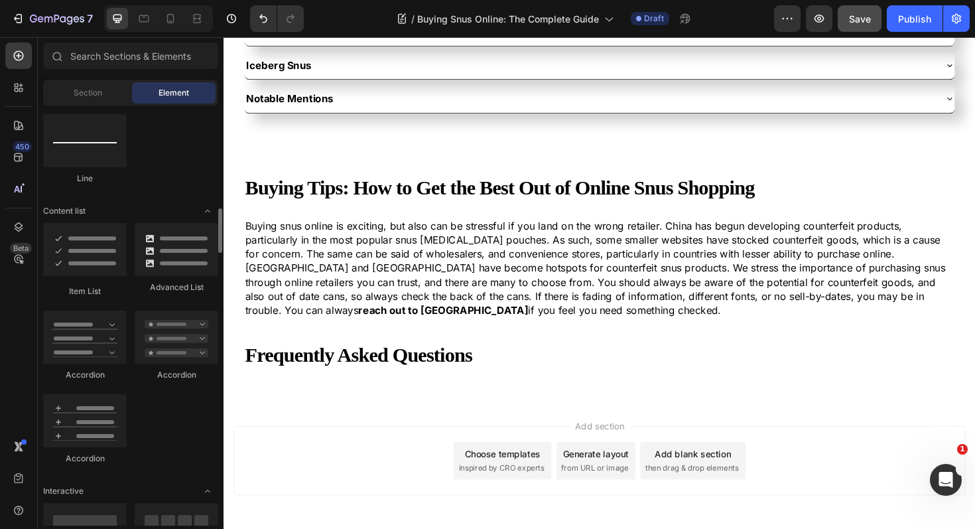
scroll to position [959, 0]
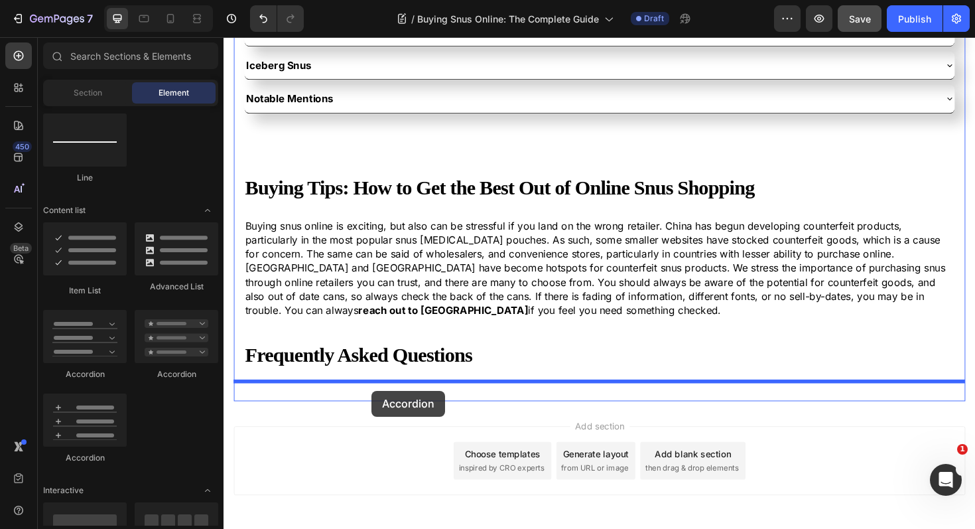
drag, startPoint x: 319, startPoint y: 382, endPoint x: 380, endPoint y: 411, distance: 68.0
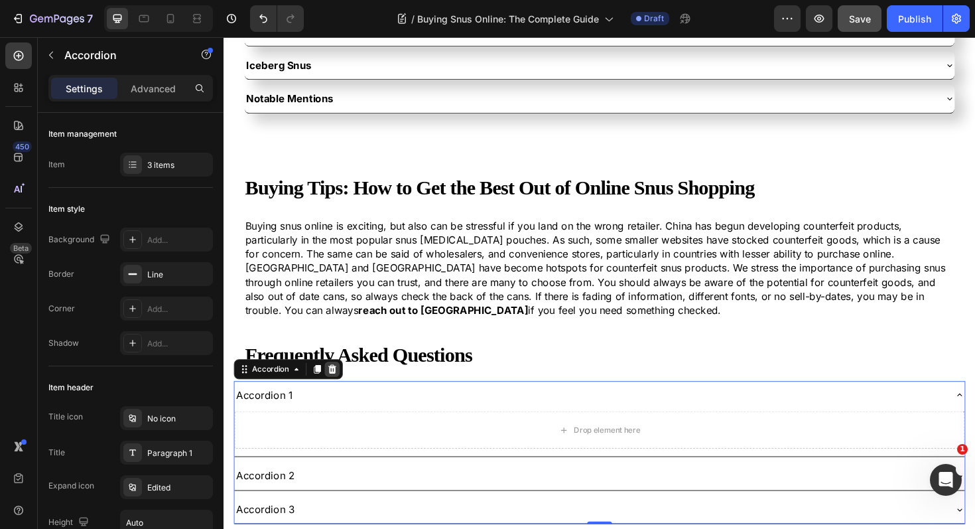
click at [344, 391] on div at bounding box center [338, 389] width 16 height 16
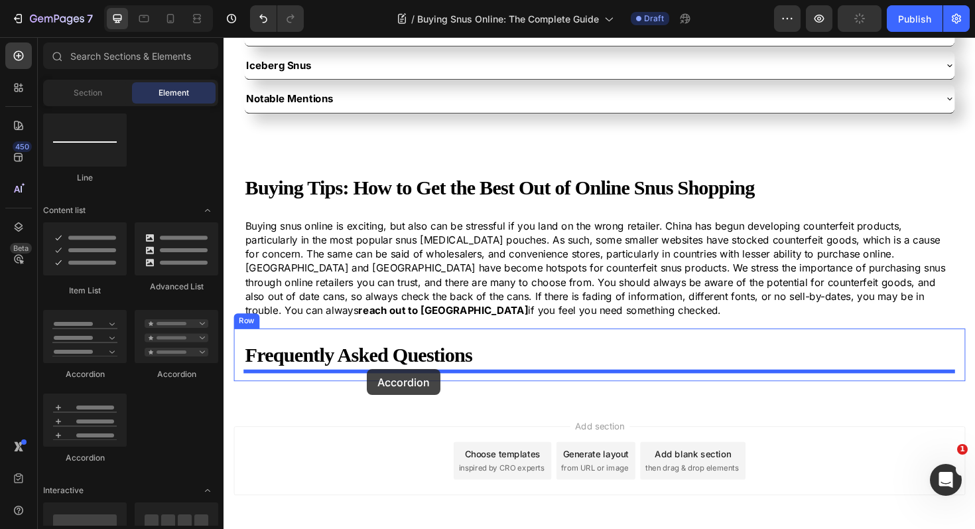
drag, startPoint x: 328, startPoint y: 378, endPoint x: 376, endPoint y: 389, distance: 48.3
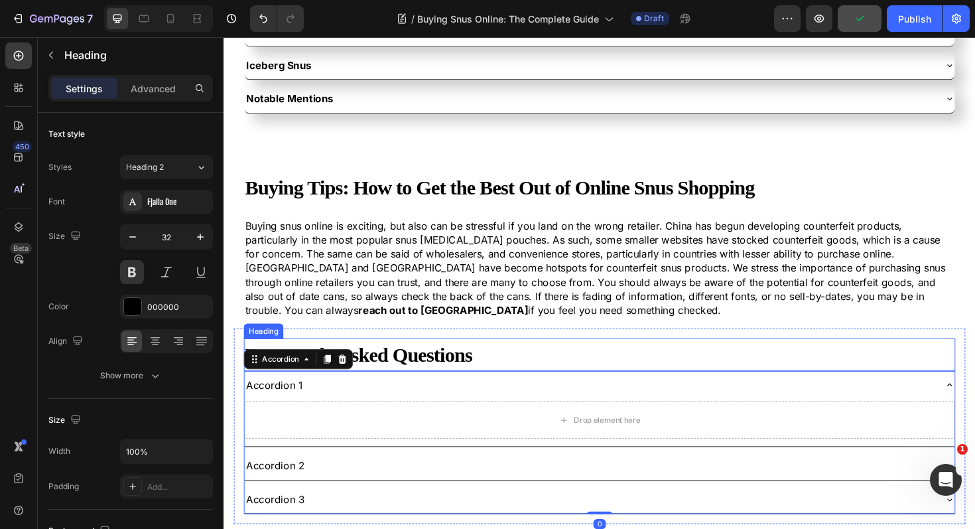
click at [519, 372] on p "⁠⁠⁠⁠⁠⁠⁠ Frequently Asked Questions" at bounding box center [621, 374] width 751 height 32
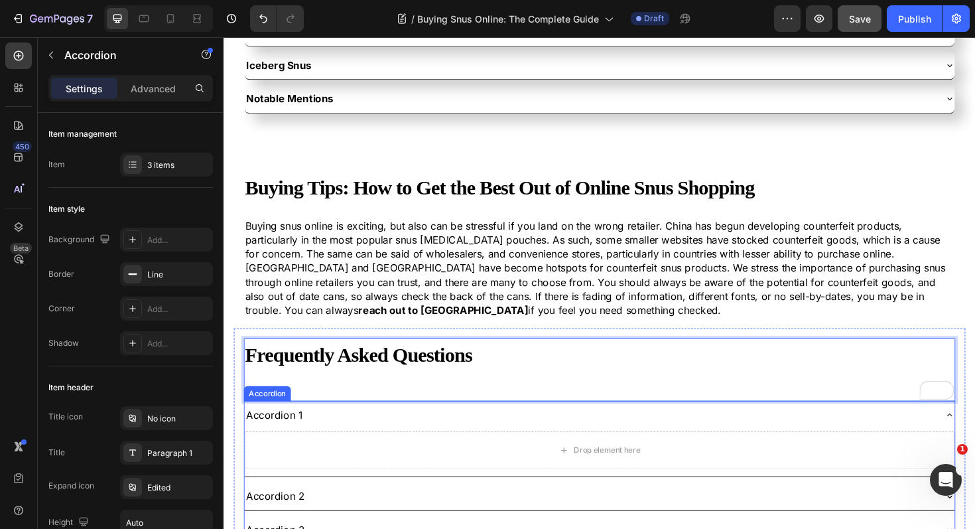
click at [364, 435] on div "Accordion 1" at bounding box center [611, 437] width 731 height 19
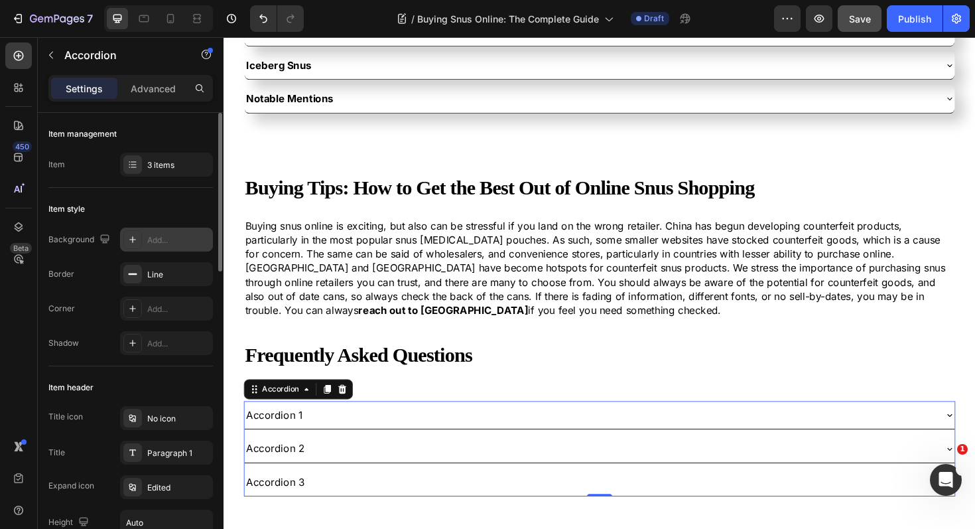
click at [157, 243] on div "Add..." at bounding box center [178, 240] width 62 height 12
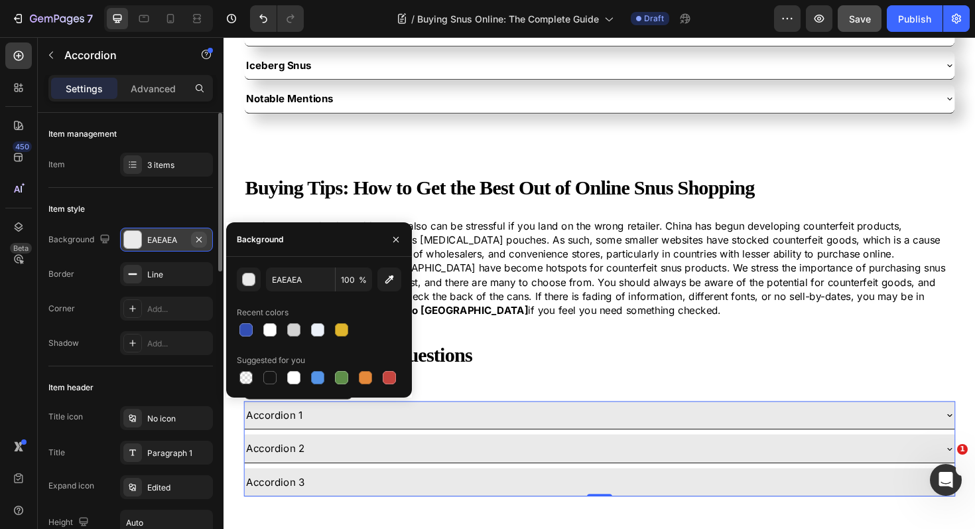
click at [203, 238] on icon "button" at bounding box center [199, 239] width 11 height 11
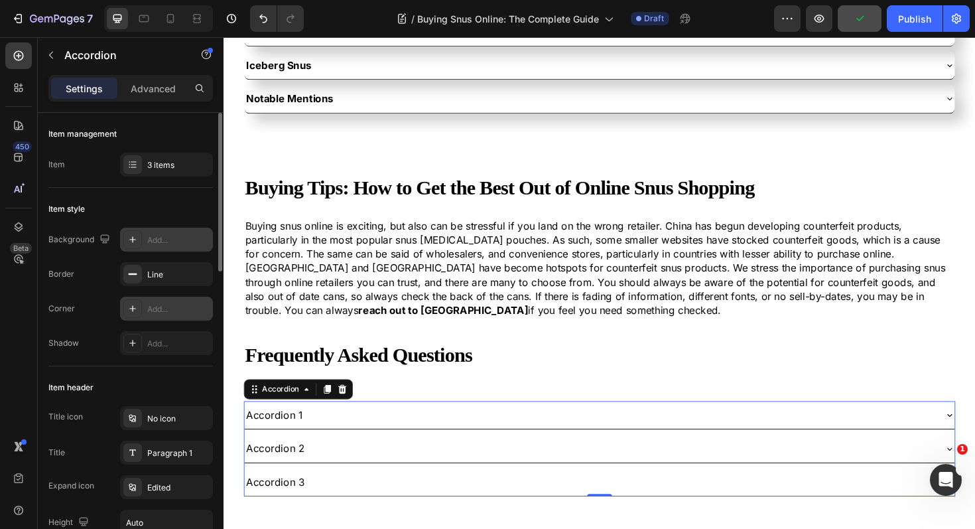
click at [167, 315] on div "Add..." at bounding box center [178, 309] width 62 height 12
click at [161, 340] on div "Add..." at bounding box center [178, 344] width 62 height 12
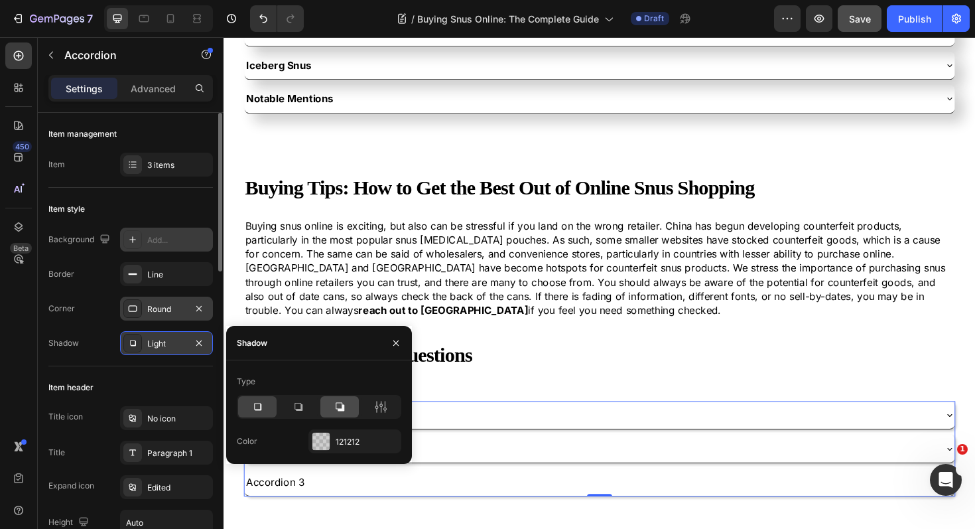
click at [336, 405] on icon at bounding box center [339, 406] width 13 height 13
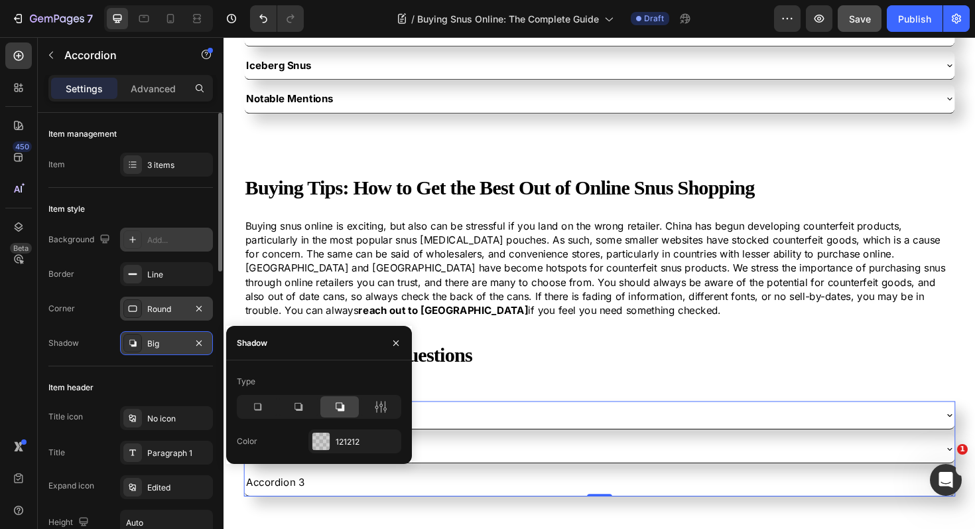
click at [159, 206] on div "Item style" at bounding box center [130, 208] width 165 height 21
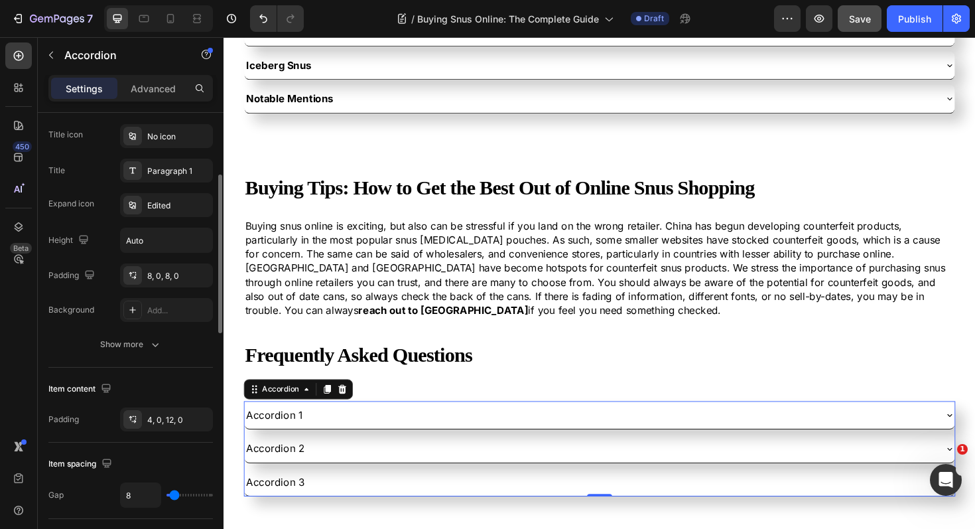
scroll to position [224, 0]
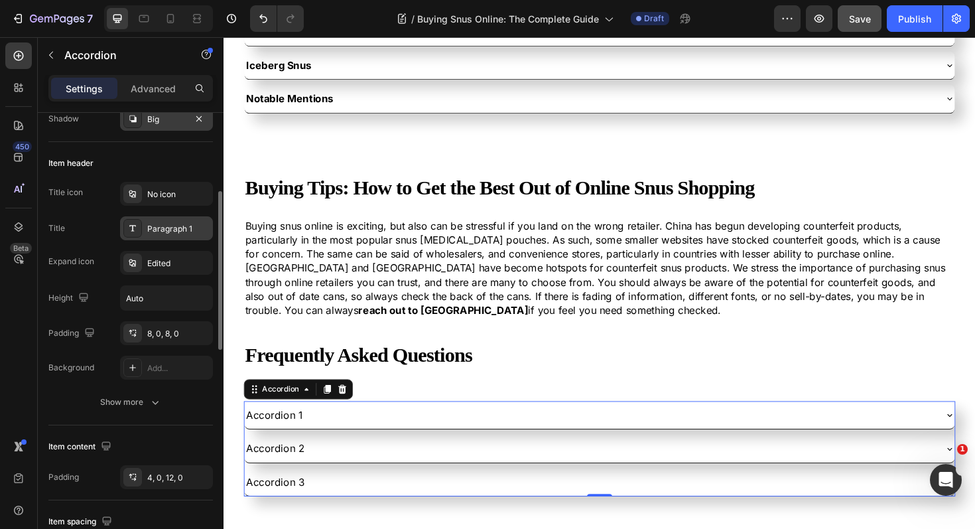
click at [159, 224] on div "Paragraph 1" at bounding box center [178, 229] width 62 height 12
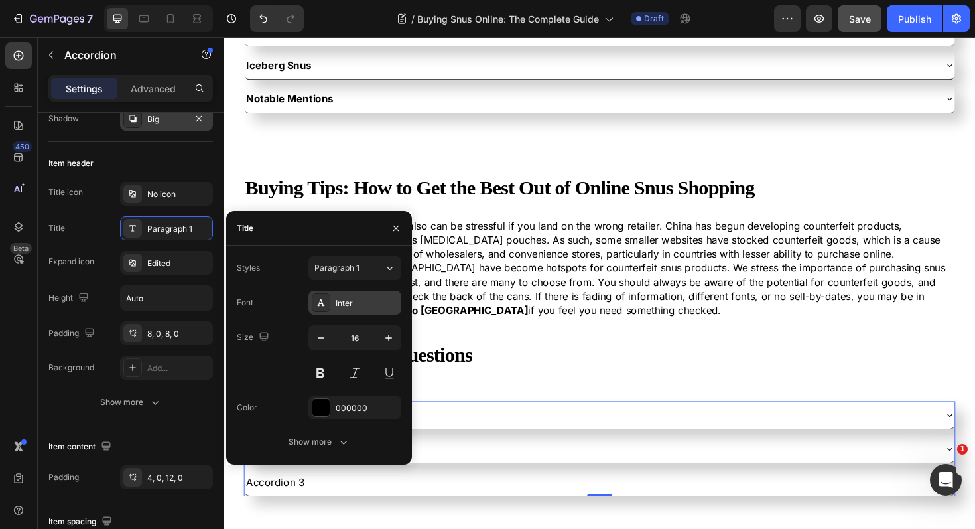
click at [362, 304] on div "Inter" at bounding box center [367, 303] width 62 height 12
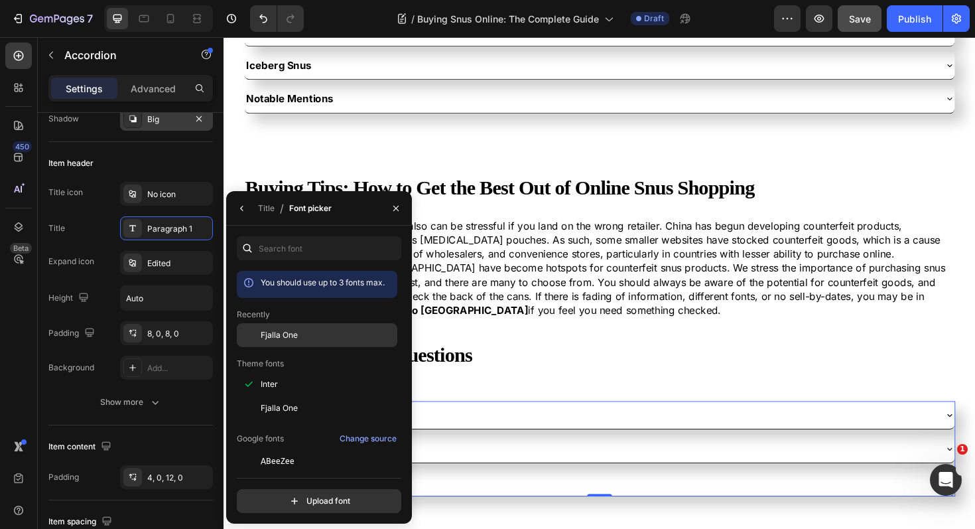
click at [311, 338] on div "Fjalla One" at bounding box center [328, 335] width 134 height 12
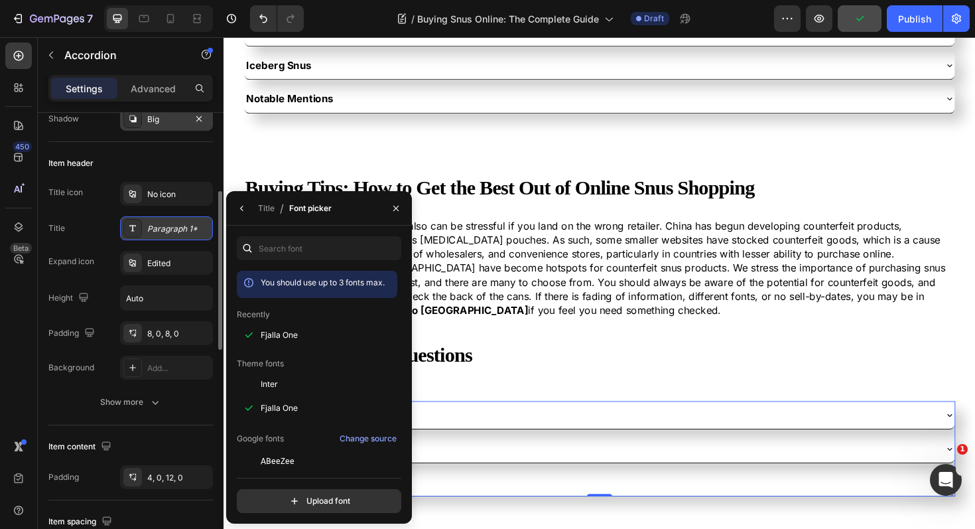
click at [186, 230] on div "Paragraph 1*" at bounding box center [178, 229] width 62 height 12
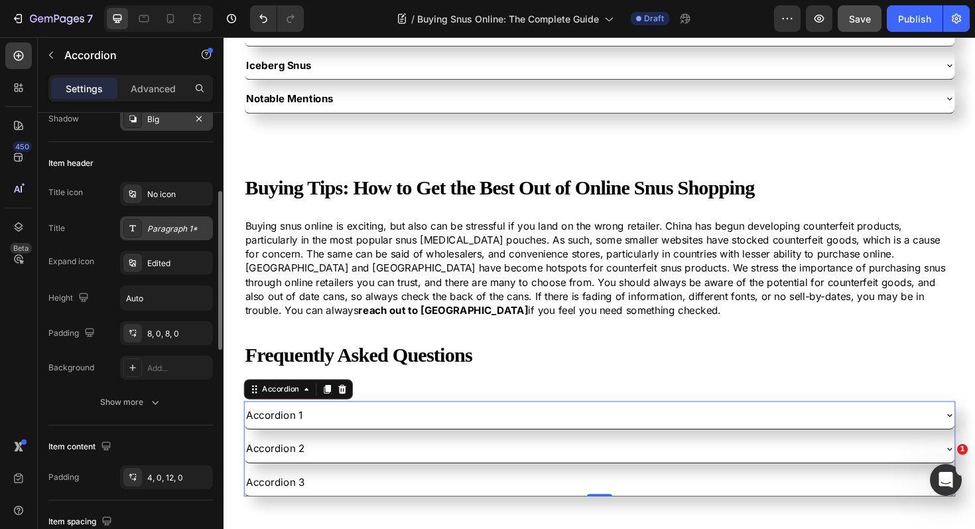
click at [186, 230] on div "Paragraph 1*" at bounding box center [178, 229] width 62 height 12
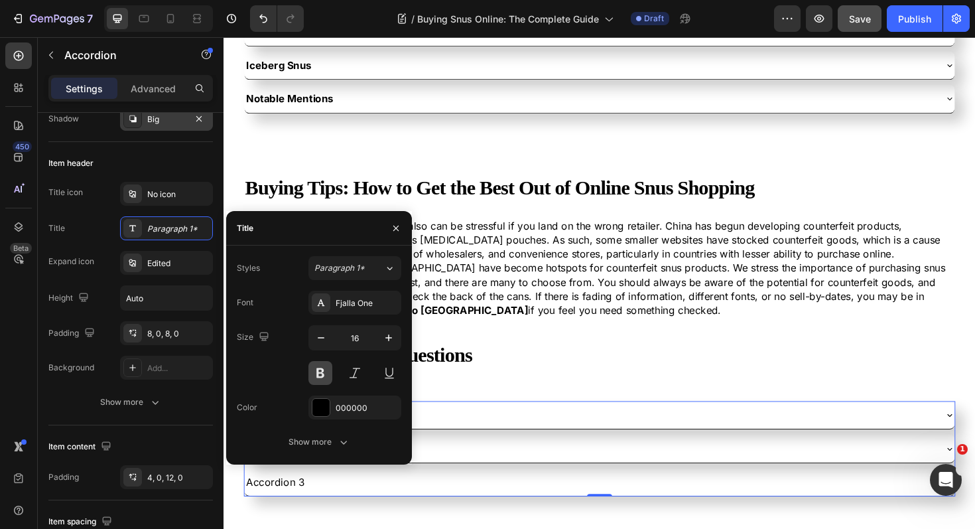
click at [322, 376] on button at bounding box center [321, 373] width 24 height 24
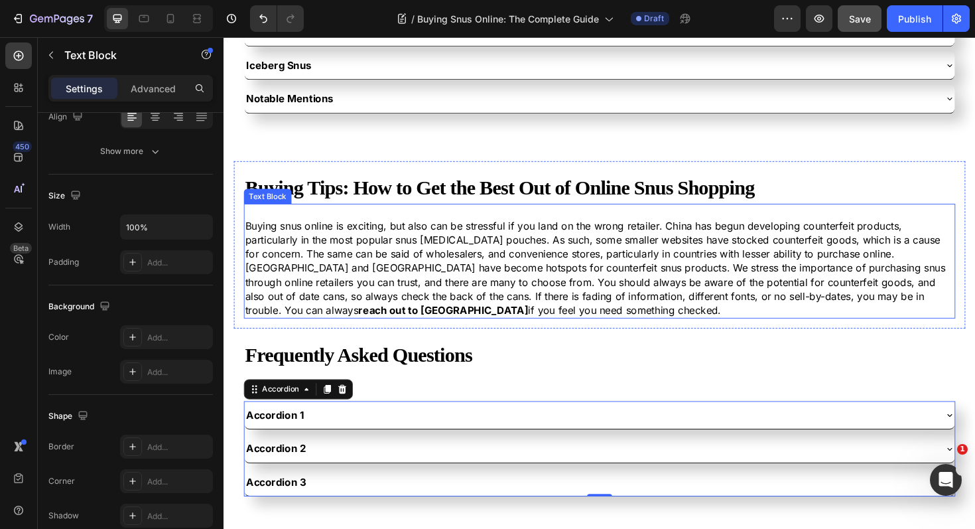
click at [490, 252] on p "Buying snus online is exciting, but also can be stressful if you land on the wr…" at bounding box center [621, 282] width 751 height 104
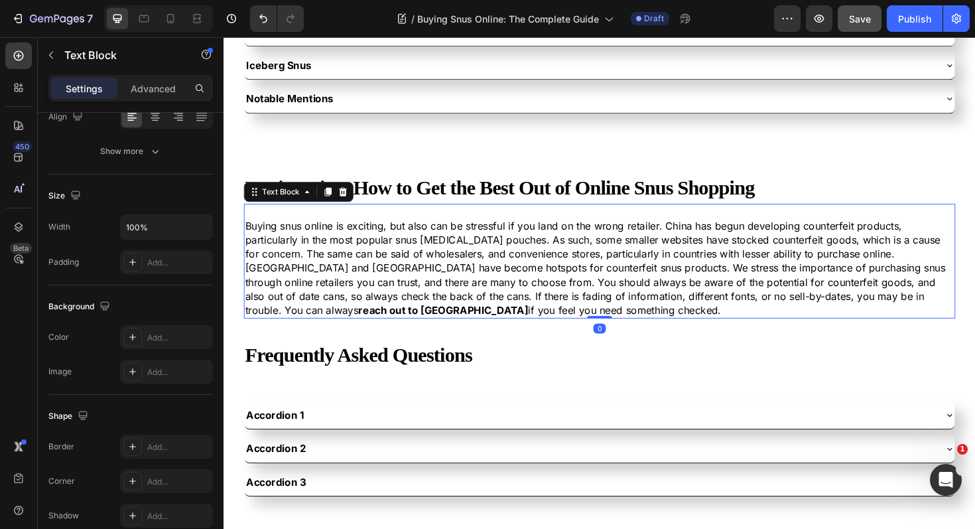
scroll to position [0, 0]
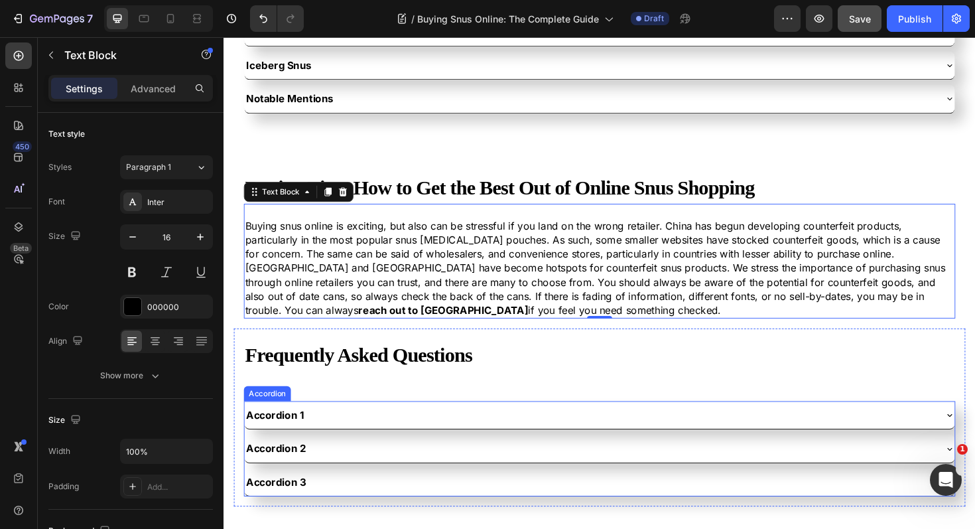
click at [299, 436] on div "Accordion 1" at bounding box center [278, 437] width 65 height 19
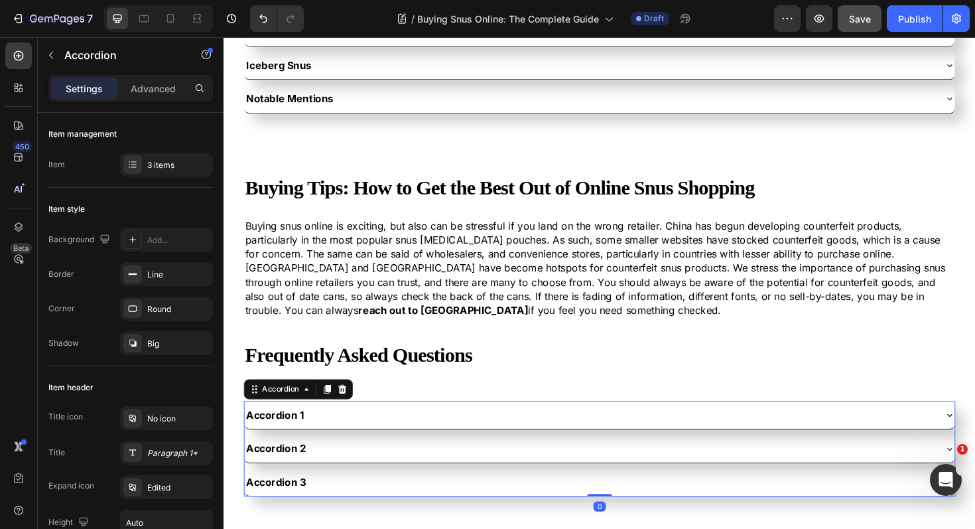
click at [299, 436] on div "Accordion 1" at bounding box center [278, 437] width 65 height 19
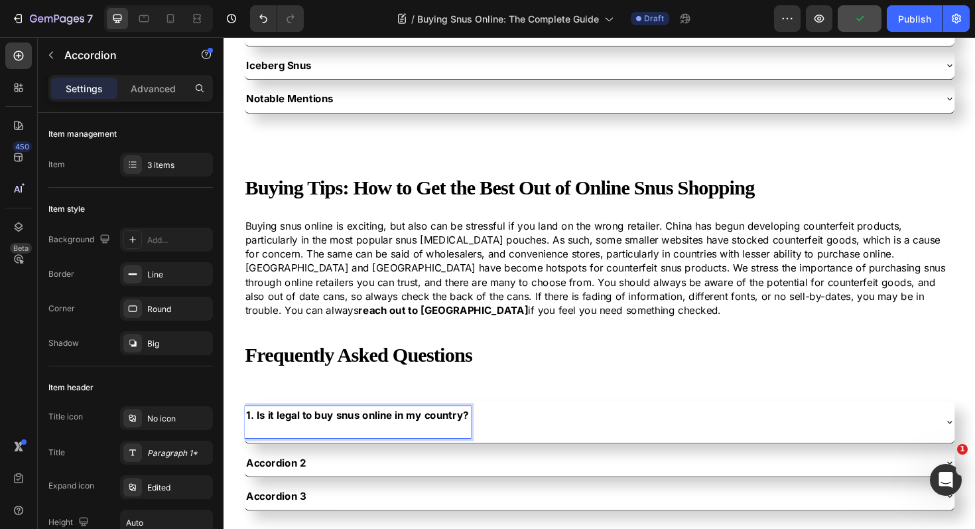
click at [257, 437] on strong "1. Is it legal to buy snus online in my country?" at bounding box center [365, 437] width 236 height 13
click at [259, 452] on p "Is it legal to buy snus online in my country?" at bounding box center [359, 445] width 225 height 30
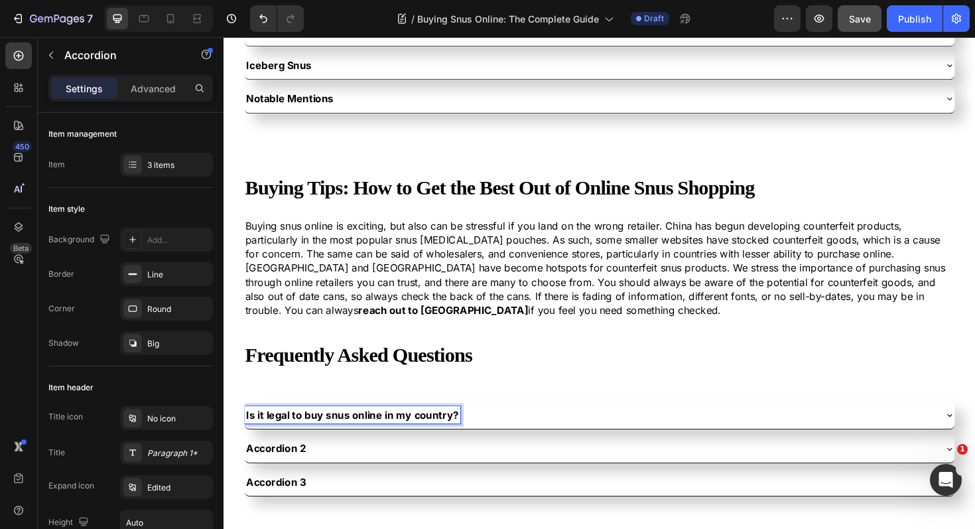
click at [509, 431] on div "Is it legal to buy snus online in my country?" at bounding box center [611, 437] width 731 height 19
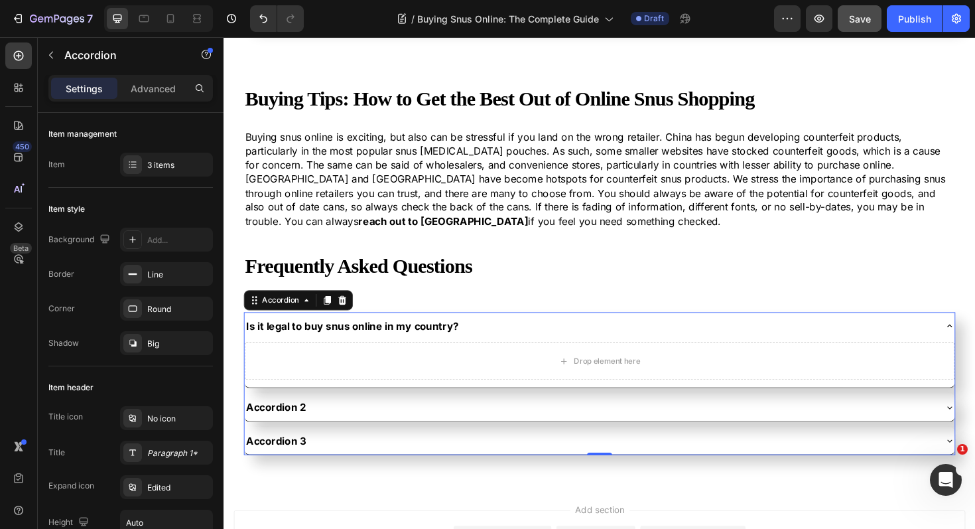
scroll to position [3443, 0]
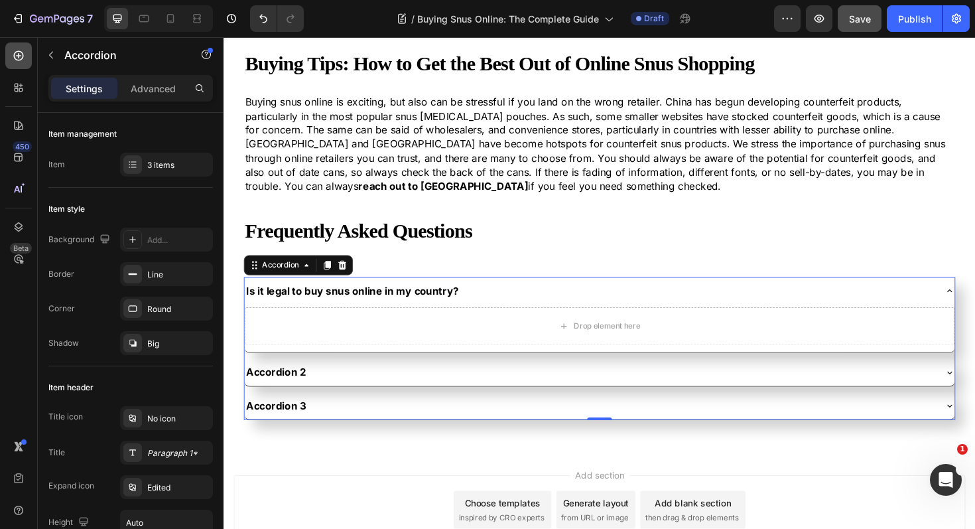
click at [14, 65] on div at bounding box center [18, 55] width 27 height 27
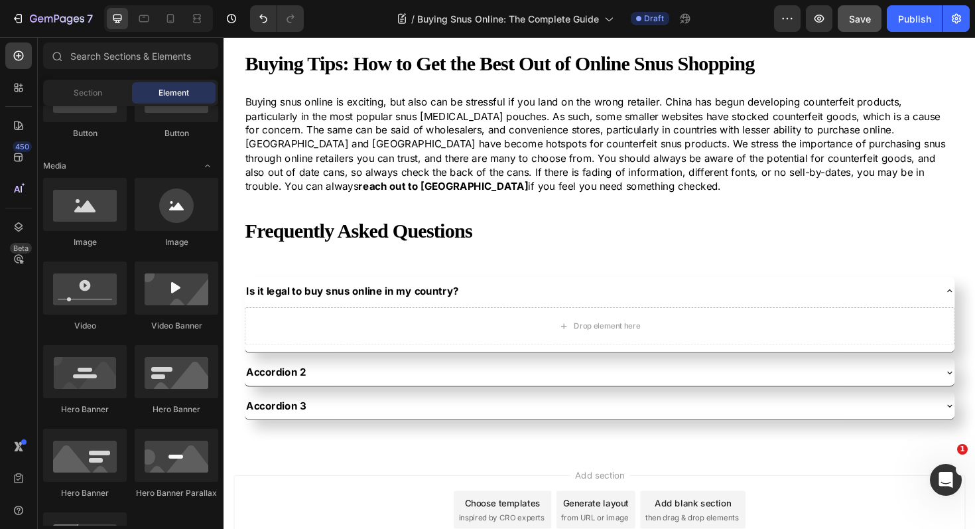
scroll to position [0, 0]
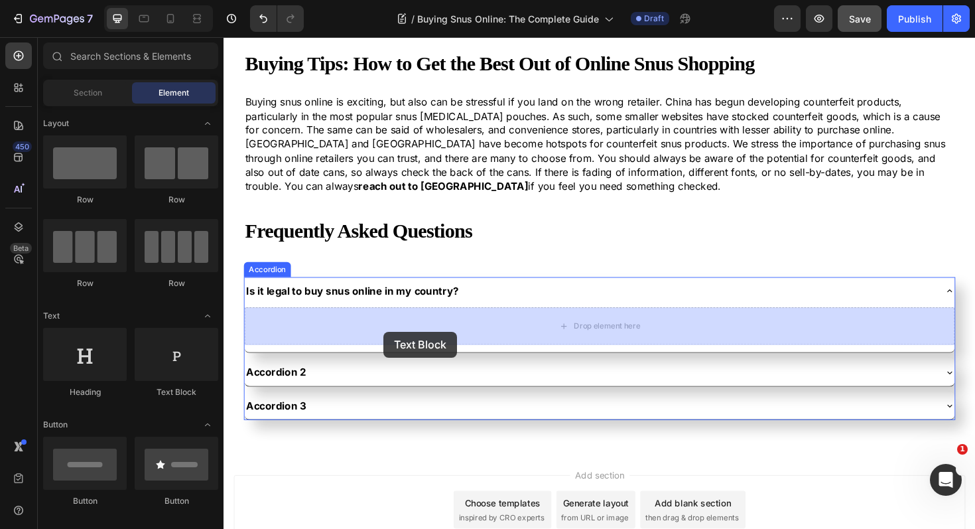
drag, startPoint x: 403, startPoint y: 404, endPoint x: 393, endPoint y: 349, distance: 56.0
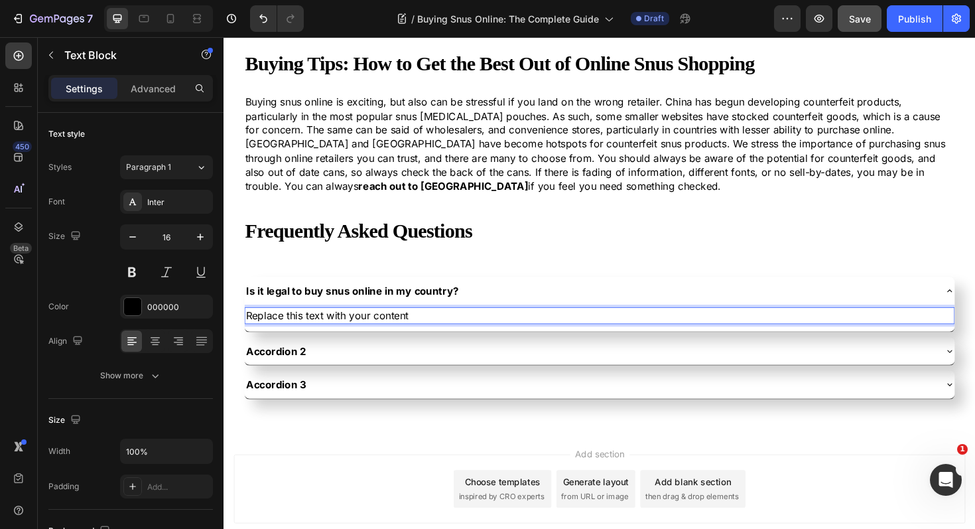
click at [405, 336] on div "Replace this text with your content" at bounding box center [622, 331] width 752 height 17
click at [405, 336] on p "Replace this text with your content" at bounding box center [622, 331] width 750 height 15
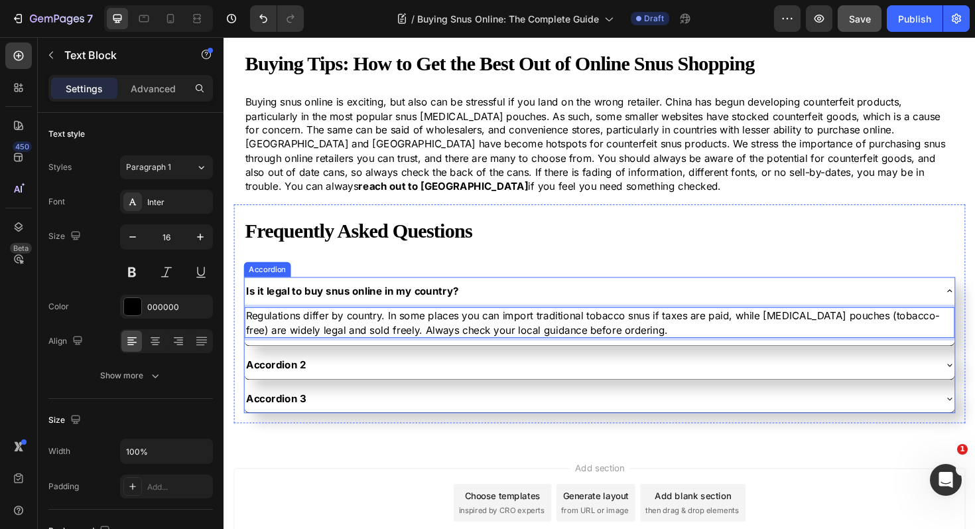
click at [525, 300] on div "Is it legal to buy snus online in my country?" at bounding box center [611, 306] width 731 height 19
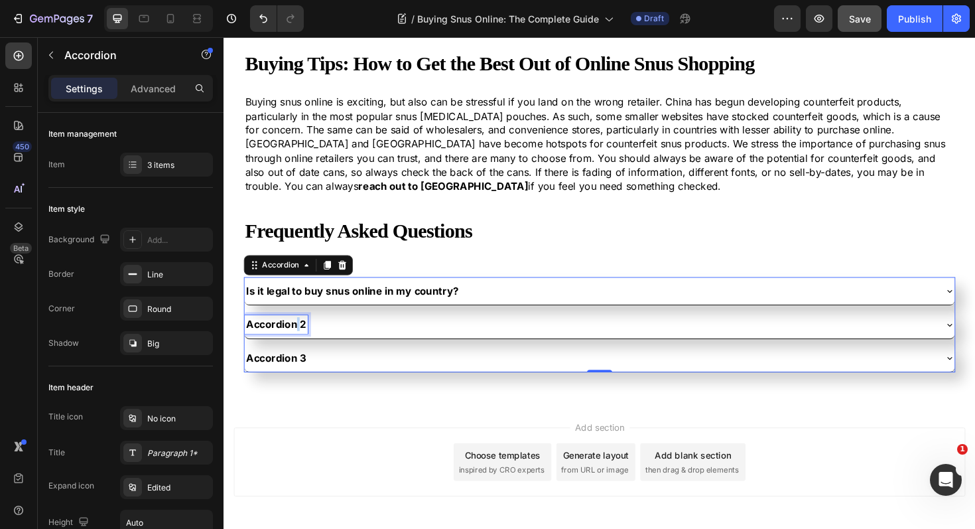
click at [298, 340] on p "Accordion 2" at bounding box center [278, 341] width 63 height 15
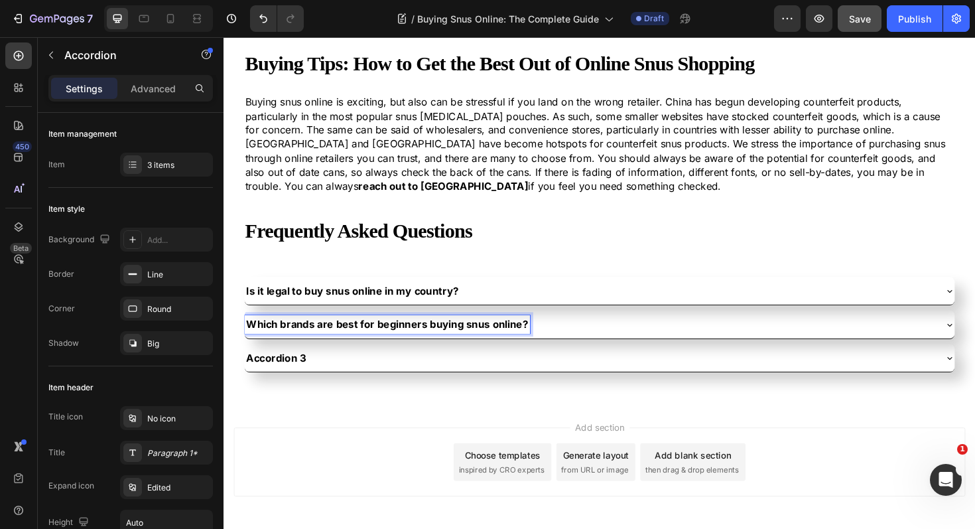
click at [591, 336] on div "Which brands are best for beginners buying snus online?" at bounding box center [611, 341] width 731 height 19
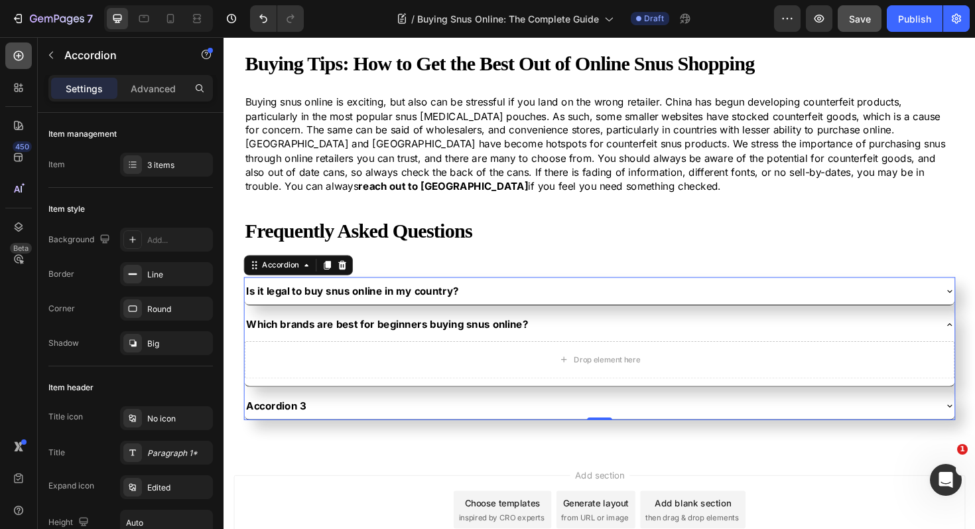
click at [24, 66] on div at bounding box center [18, 55] width 27 height 27
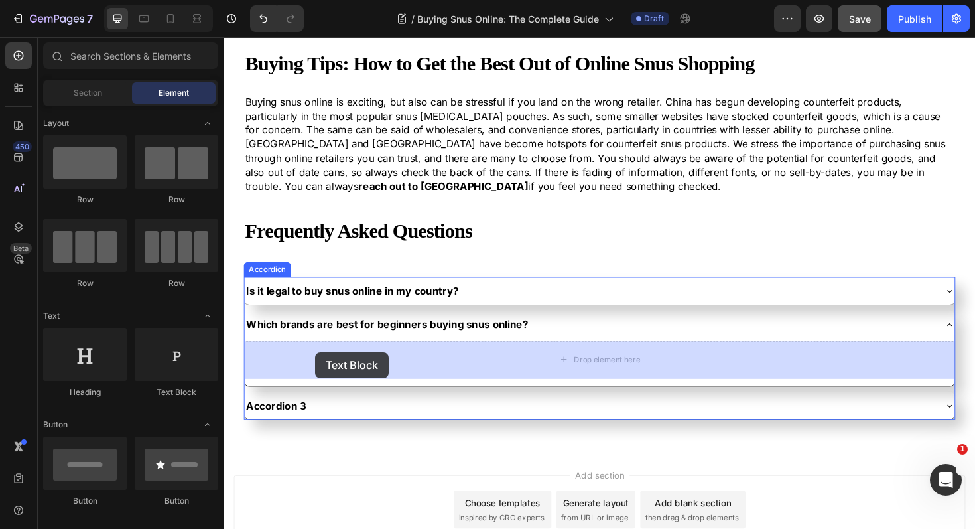
drag, startPoint x: 393, startPoint y: 392, endPoint x: 320, endPoint y: 371, distance: 75.4
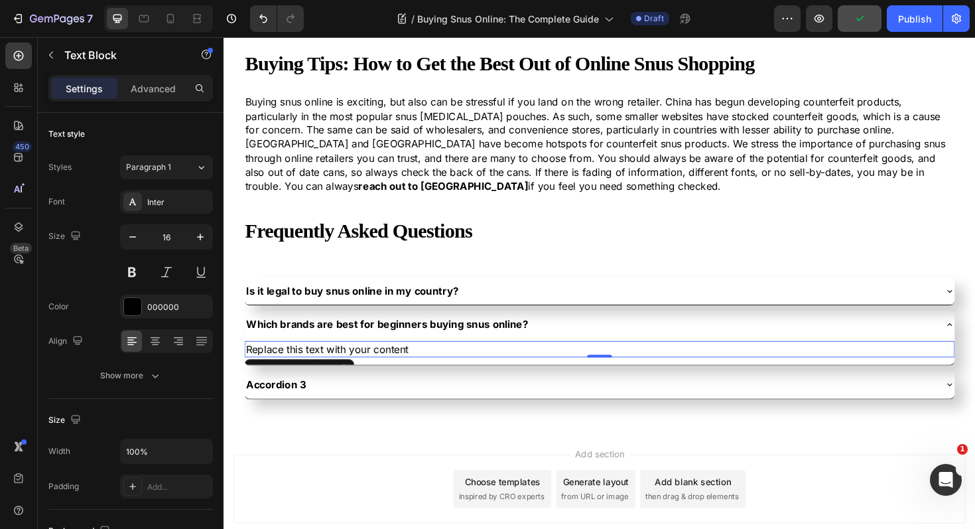
click at [397, 364] on div "Replace this text with your content" at bounding box center [622, 367] width 752 height 17
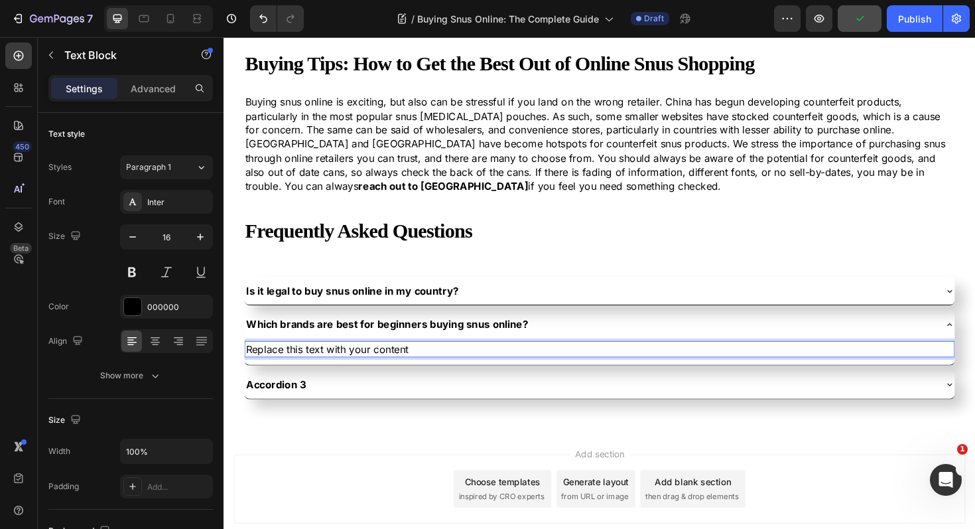
click at [397, 364] on p "Replace this text with your content" at bounding box center [622, 367] width 750 height 15
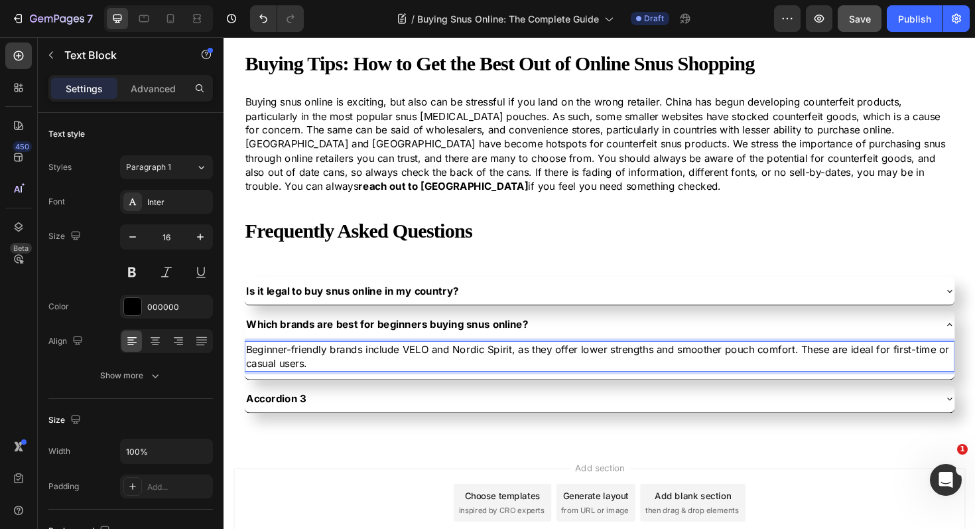
click at [500, 365] on p "Beginner-friendly brands include VELO and Nordic Spirit, as they offer lower st…" at bounding box center [622, 375] width 750 height 30
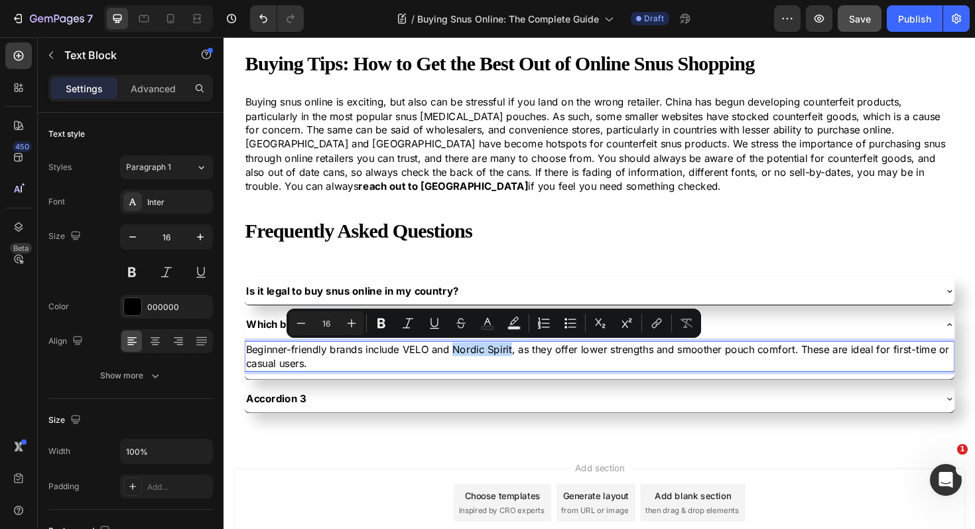
drag, startPoint x: 528, startPoint y: 365, endPoint x: 470, endPoint y: 365, distance: 58.4
click at [470, 365] on p "Beginner-friendly brands include VELO and Nordic Spirit, as they offer lower st…" at bounding box center [622, 375] width 750 height 30
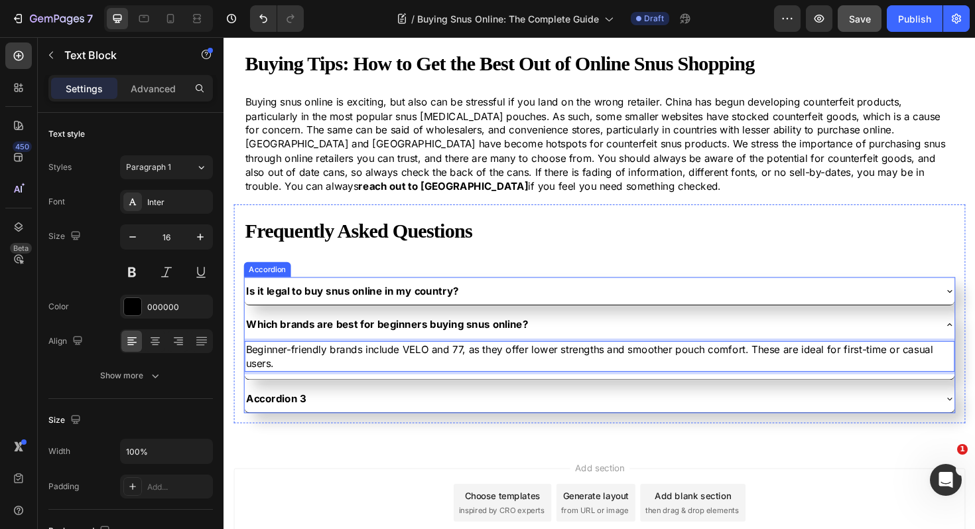
click at [565, 336] on div "Which brands are best for beginners buying snus online?" at bounding box center [611, 341] width 731 height 19
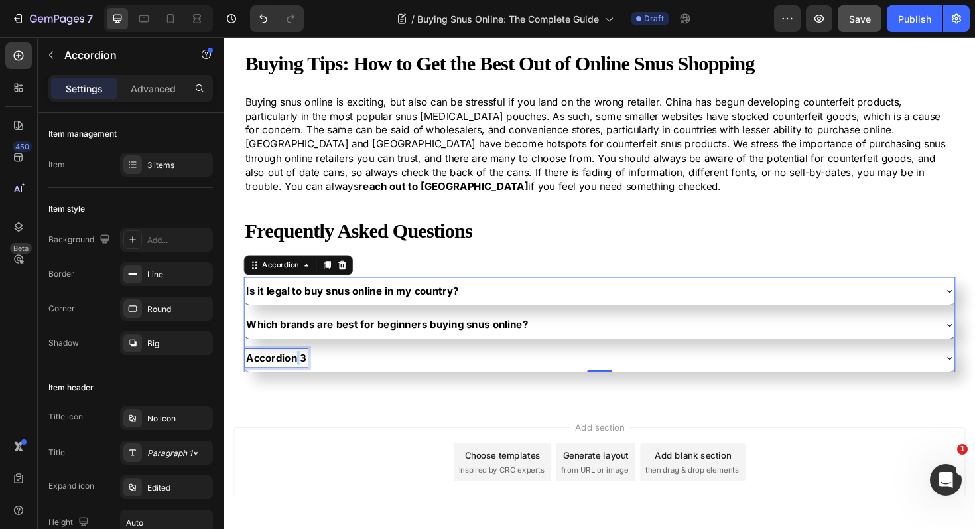
click at [298, 377] on p "Accordion 3" at bounding box center [278, 377] width 63 height 15
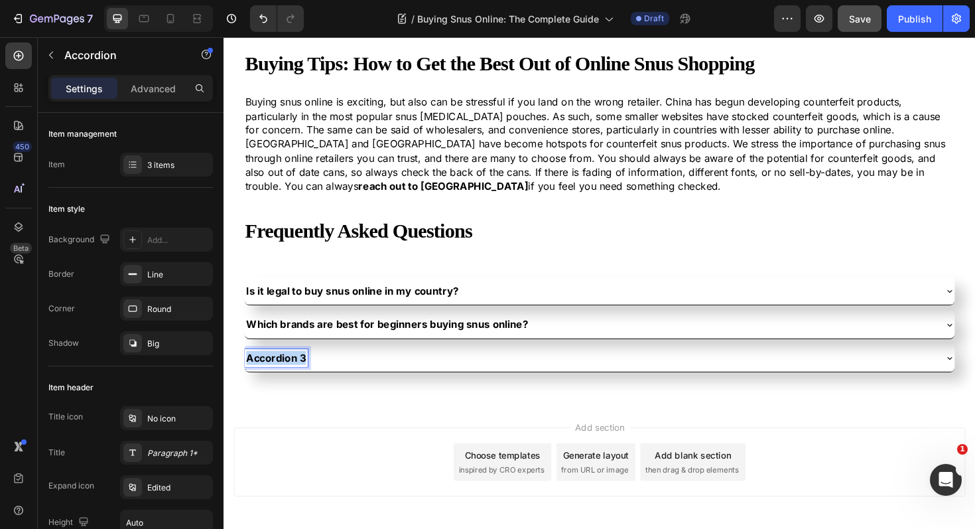
click at [298, 377] on p "Accordion 3" at bounding box center [278, 377] width 63 height 15
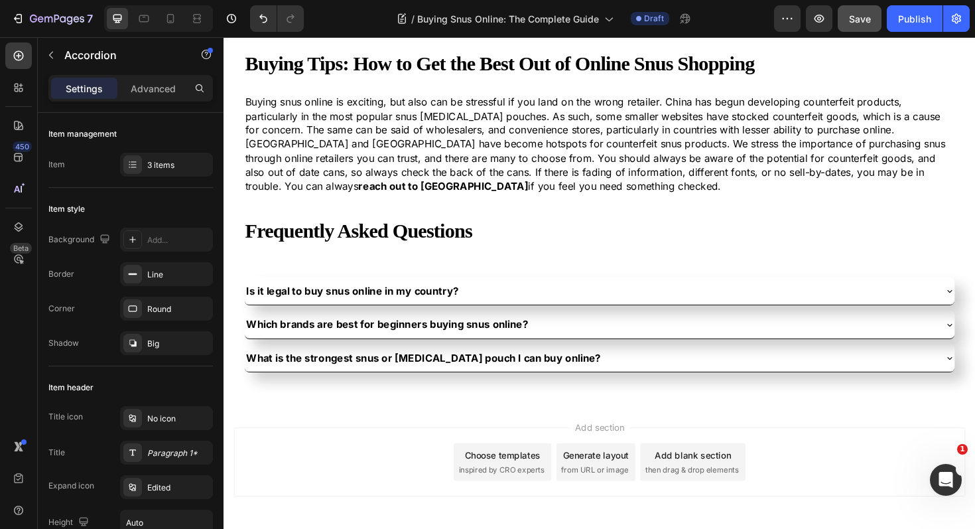
click at [629, 374] on div "What is the strongest snus or nicotine pouch I can buy online?" at bounding box center [611, 377] width 731 height 19
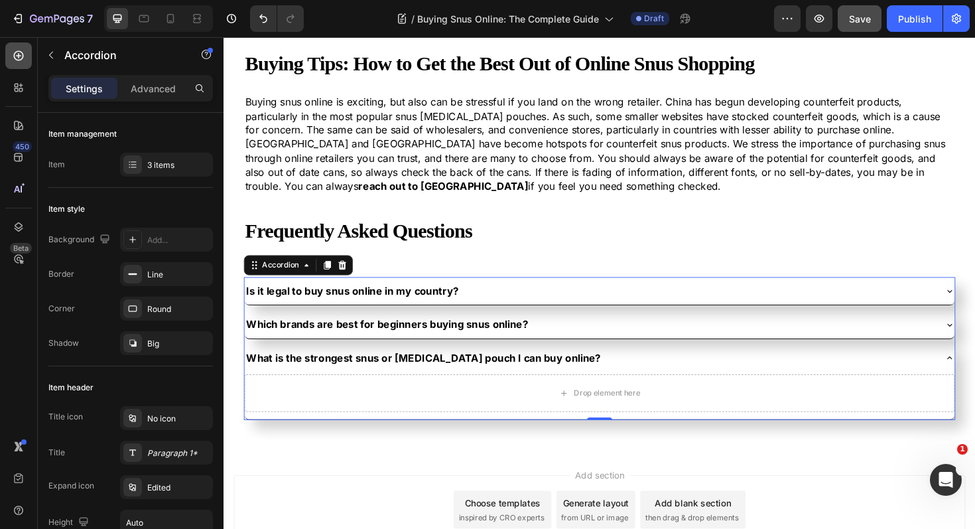
click at [22, 65] on div at bounding box center [18, 55] width 27 height 27
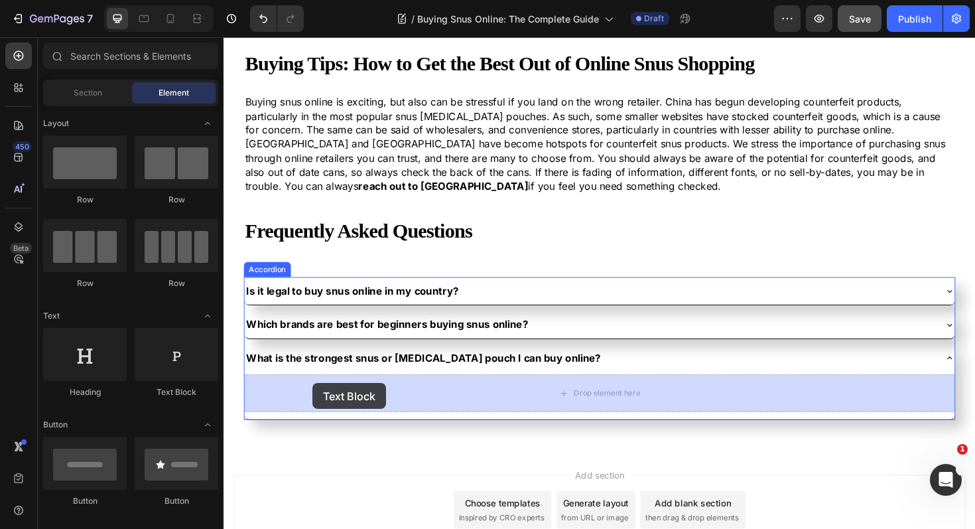
drag, startPoint x: 433, startPoint y: 391, endPoint x: 318, endPoint y: 403, distance: 116.1
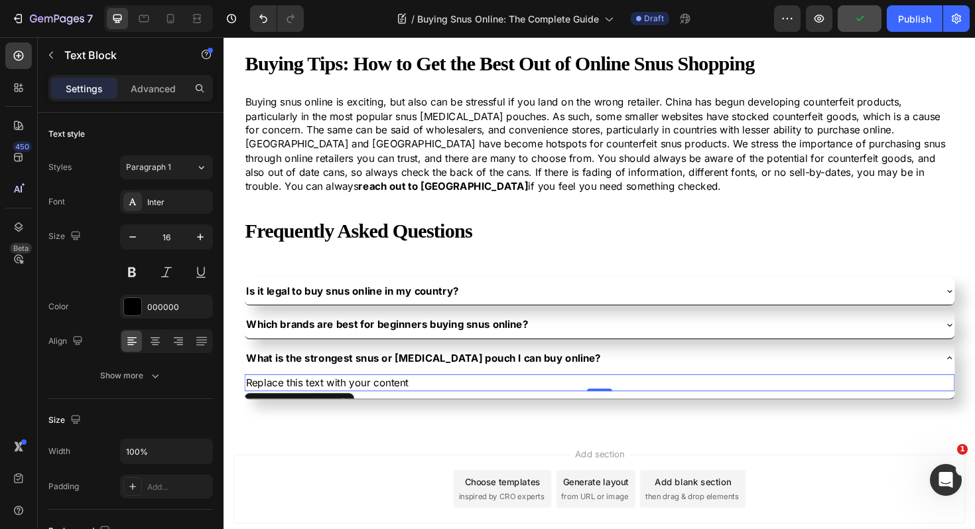
click at [380, 403] on div "Replace this text with your content" at bounding box center [622, 402] width 752 height 17
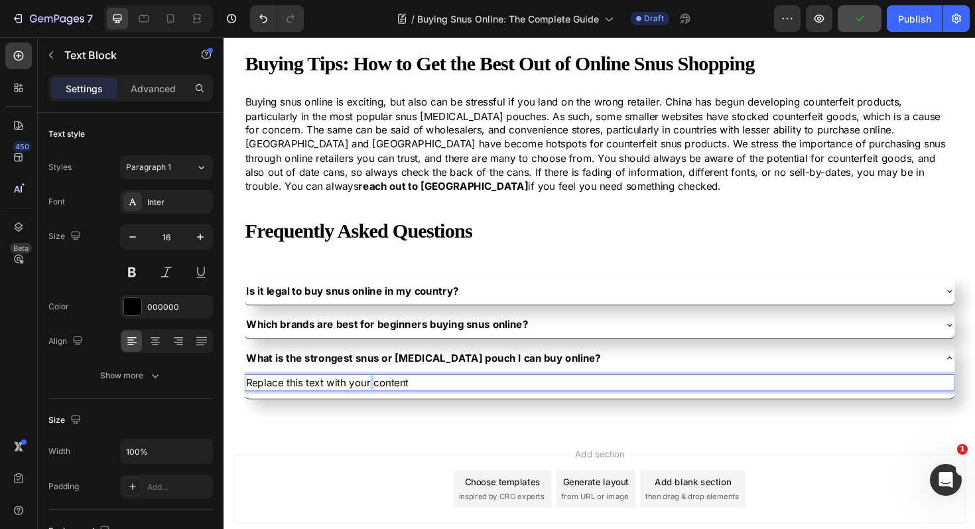
click at [380, 403] on p "Replace this text with your content" at bounding box center [622, 402] width 750 height 15
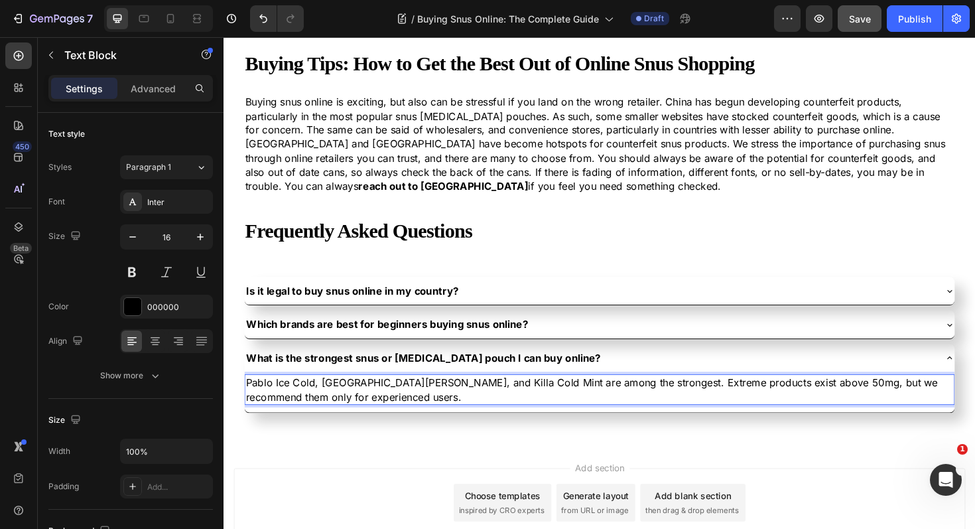
click at [426, 401] on p "Pablo Ice Cold, CUBA Black, and Killa Cold Mint are among the strongest. Extrem…" at bounding box center [622, 410] width 750 height 30
drag, startPoint x: 488, startPoint y: 402, endPoint x: 396, endPoint y: 402, distance: 92.2
click at [396, 402] on p "Pablo Ice Cold, CUBA Black, and Killa Cold Mint are among the strongest. Extrem…" at bounding box center [622, 410] width 750 height 30
click at [326, 403] on p "Pablo Ice Cold, CUBA Blackare among the strongest. Extreme products exist above…" at bounding box center [622, 410] width 750 height 30
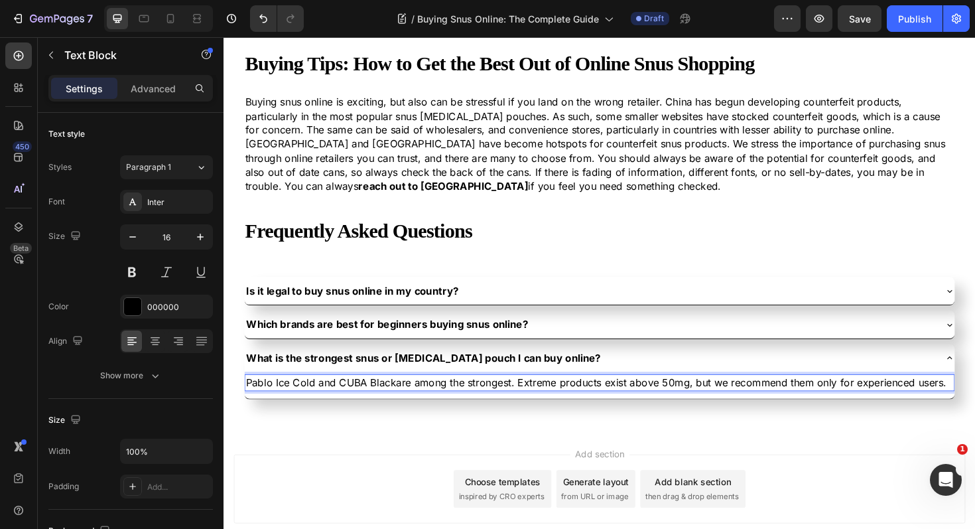
click at [407, 403] on p "Pablo Ice Cold and CUBA Blackare among the strongest. Extreme products exist ab…" at bounding box center [622, 402] width 750 height 15
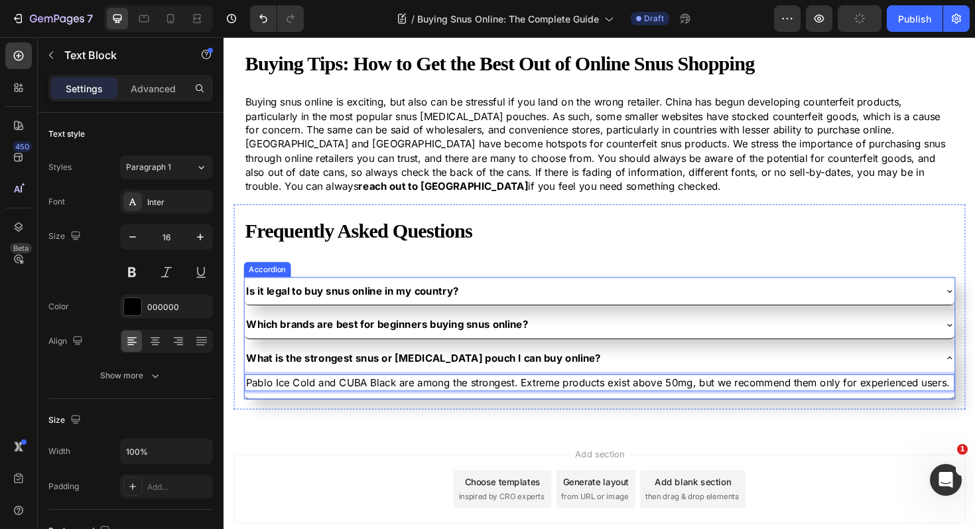
click at [637, 373] on div "What is the strongest snus or [MEDICAL_DATA] pouch I can buy online?" at bounding box center [611, 377] width 731 height 19
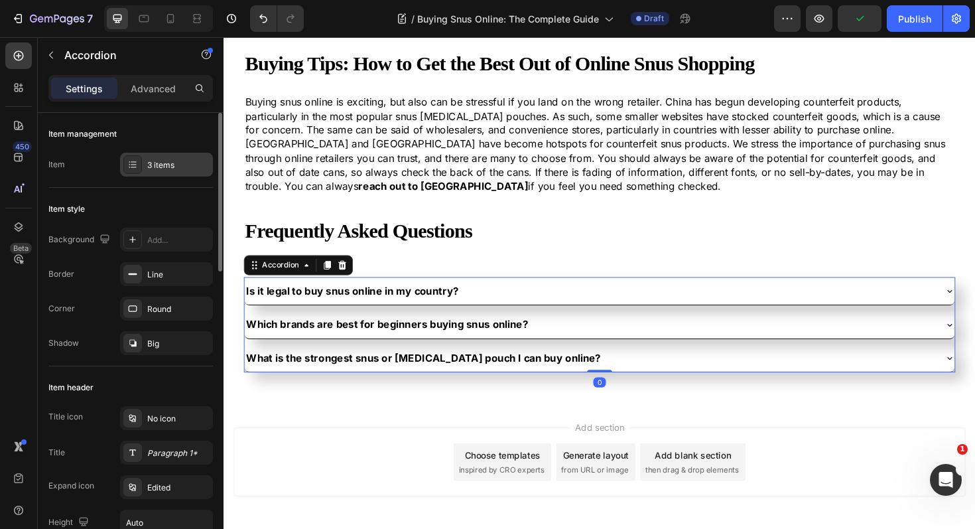
click at [132, 165] on icon at bounding box center [132, 164] width 11 height 11
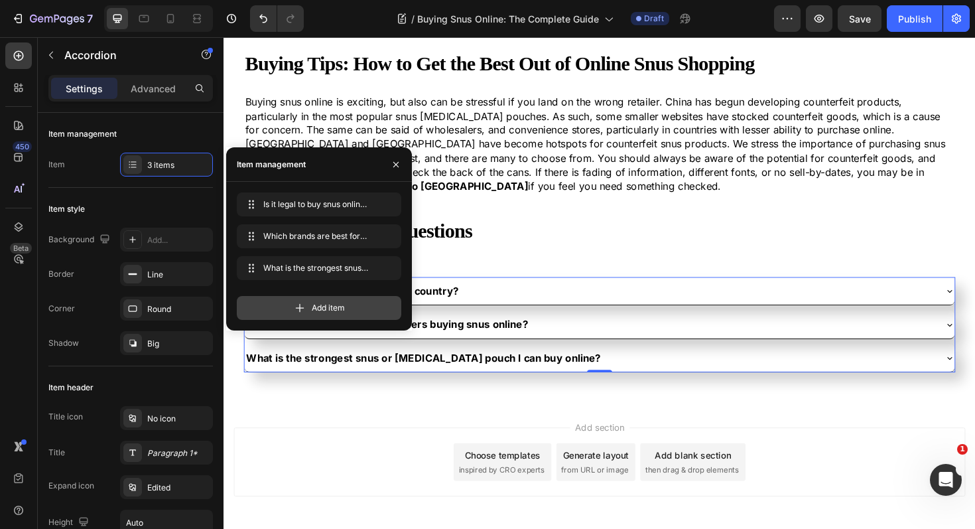
click at [278, 307] on div "Add item" at bounding box center [319, 308] width 165 height 24
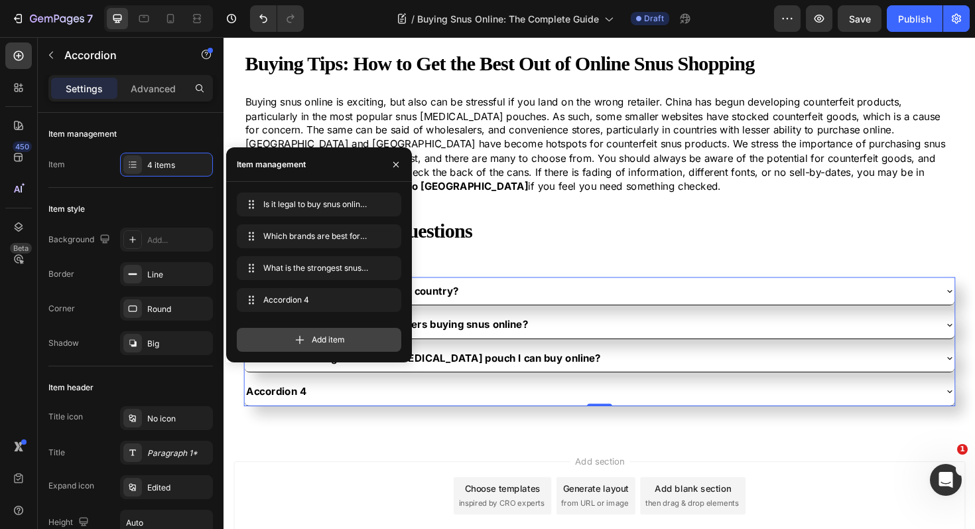
click at [285, 338] on div "Add item" at bounding box center [319, 340] width 165 height 24
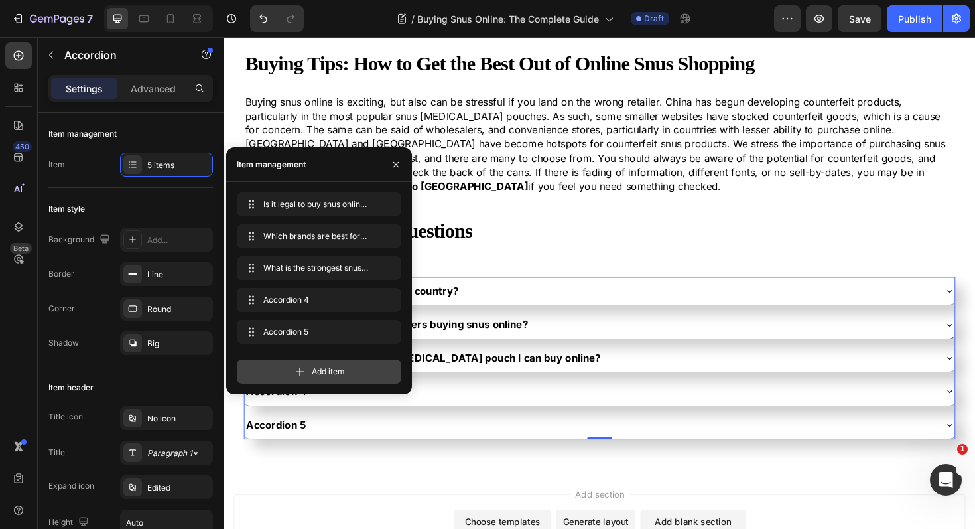
click at [295, 373] on icon at bounding box center [299, 371] width 13 height 13
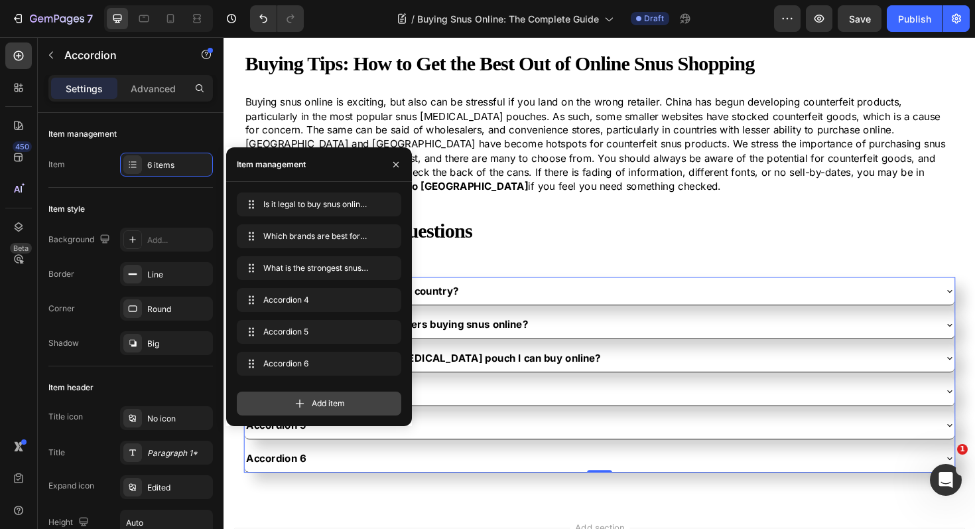
click at [296, 407] on icon at bounding box center [299, 403] width 13 height 13
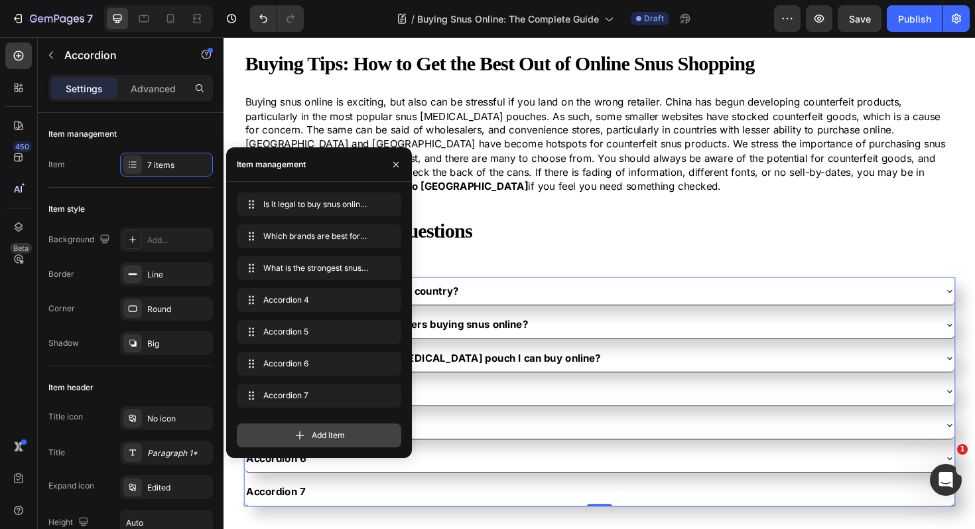
click at [299, 435] on icon at bounding box center [300, 435] width 9 height 9
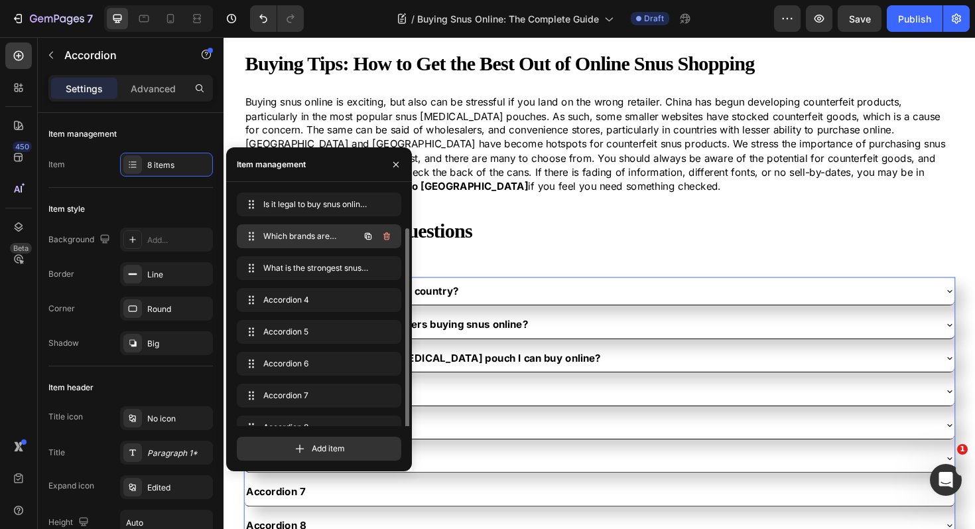
scroll to position [19, 0]
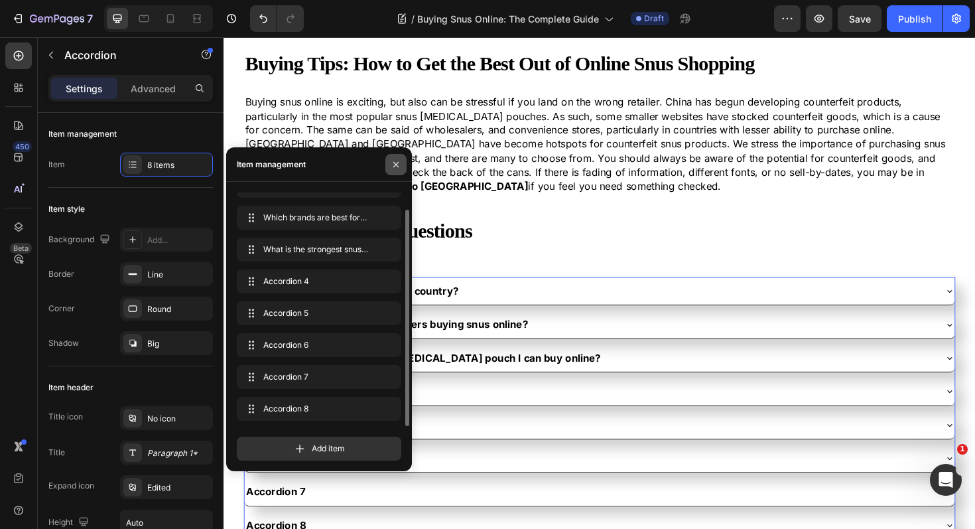
click at [393, 167] on icon "button" at bounding box center [396, 164] width 11 height 11
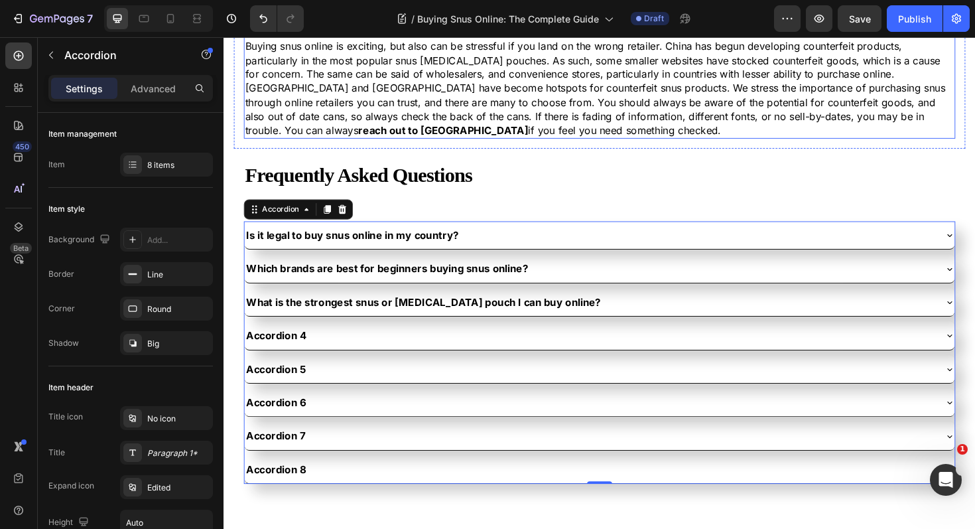
scroll to position [3513, 0]
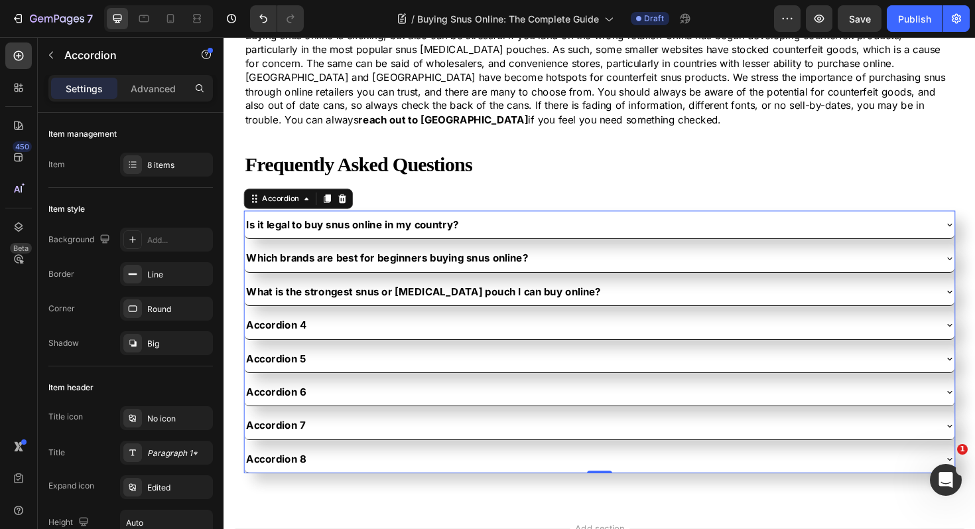
click at [283, 342] on div "Accordion 4" at bounding box center [280, 341] width 68 height 19
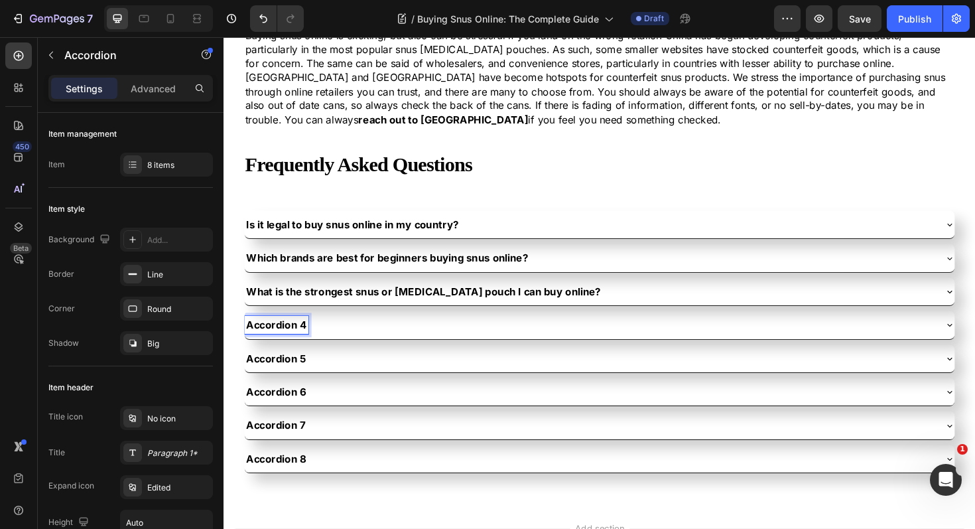
click at [283, 342] on p "Accordion 4" at bounding box center [279, 341] width 64 height 15
click at [522, 348] on div "How do I know which strength is right for me?" at bounding box center [611, 341] width 731 height 19
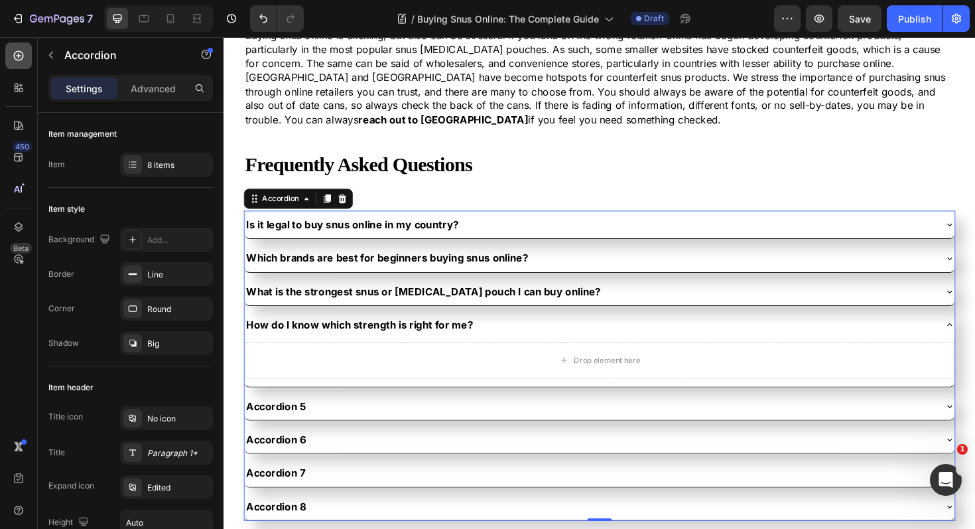
click at [23, 64] on div at bounding box center [18, 55] width 27 height 27
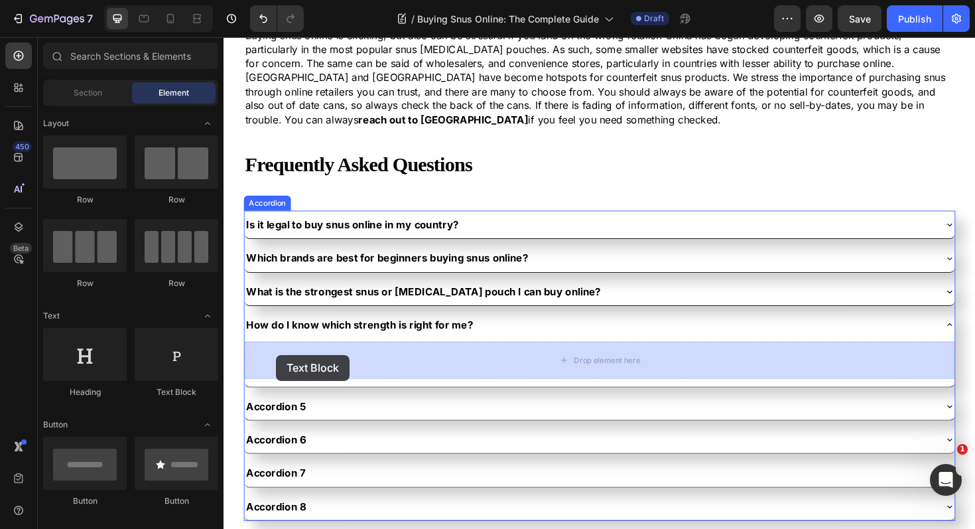
drag, startPoint x: 401, startPoint y: 392, endPoint x: 254, endPoint y: 372, distance: 148.1
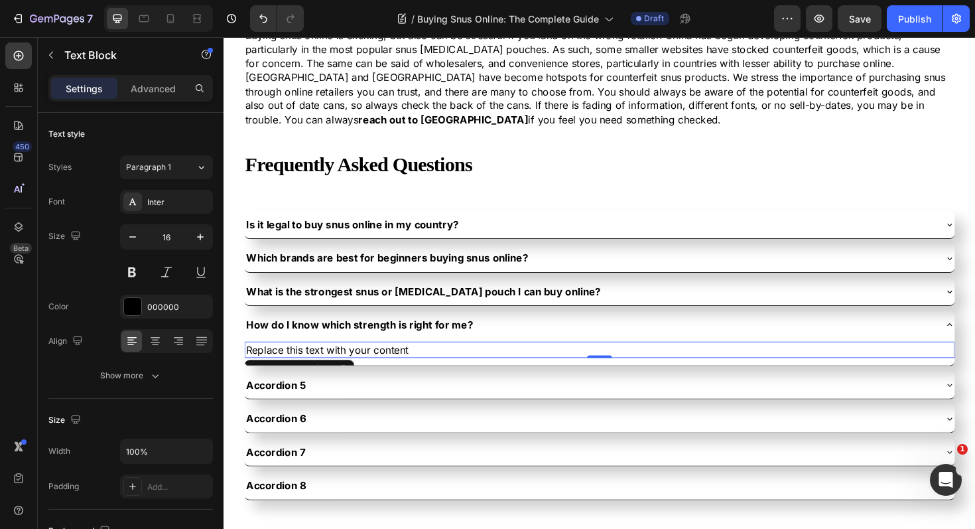
click at [374, 365] on div "Replace this text with your content" at bounding box center [622, 368] width 752 height 17
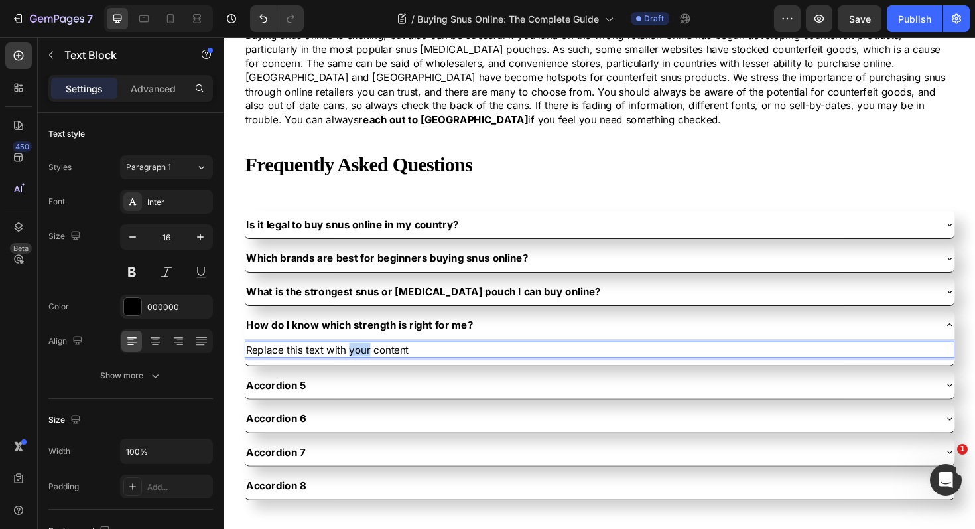
click at [374, 365] on p "Replace this text with your content" at bounding box center [622, 368] width 750 height 15
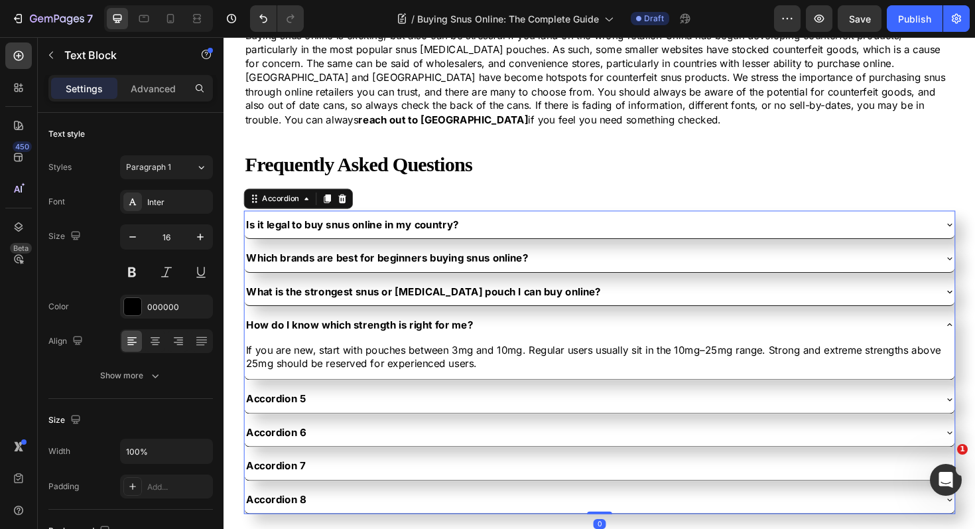
click at [519, 338] on div "How do I know which strength is right for me?" at bounding box center [611, 341] width 731 height 19
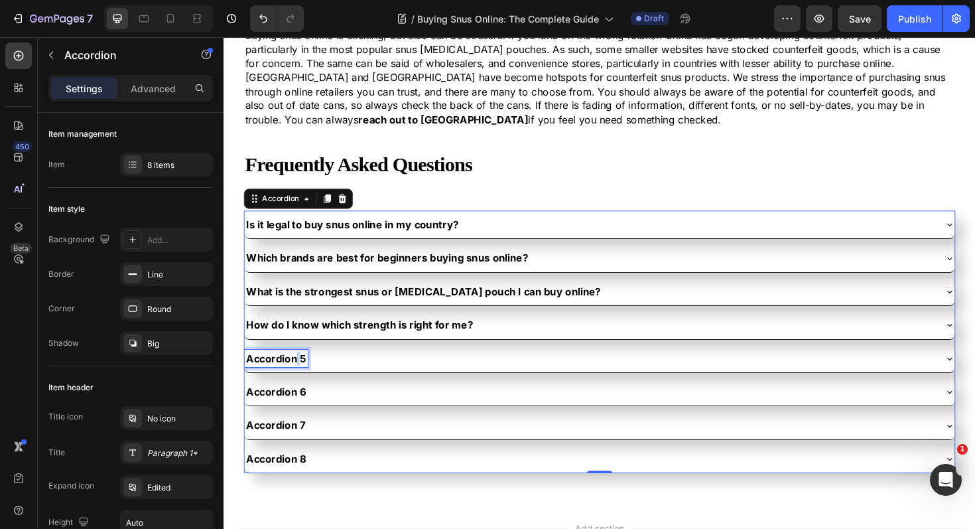
click at [301, 375] on p "Accordion 5" at bounding box center [278, 377] width 63 height 15
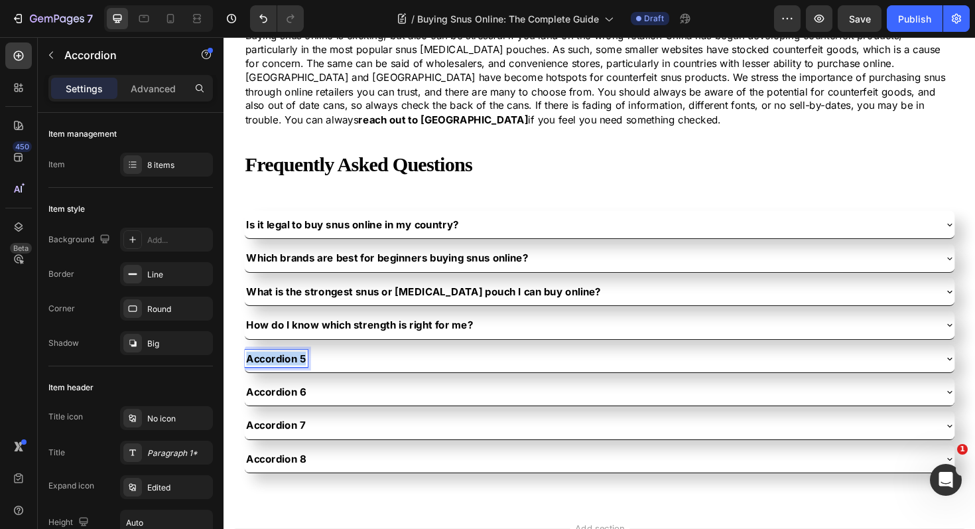
click at [301, 375] on p "Accordion 5" at bounding box center [278, 377] width 63 height 15
click at [584, 377] on div "What are the most popular snus flavours people buy online?" at bounding box center [611, 377] width 731 height 19
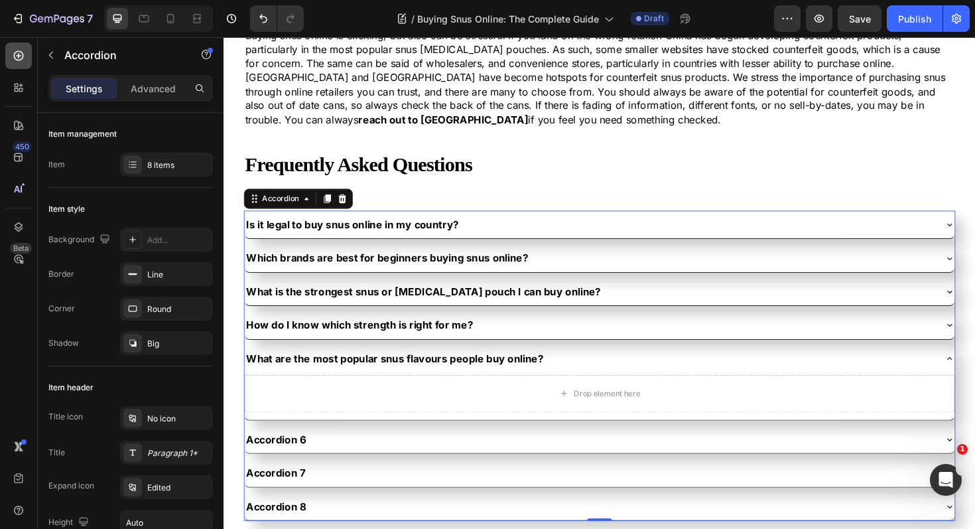
click at [23, 58] on icon at bounding box center [18, 55] width 13 height 13
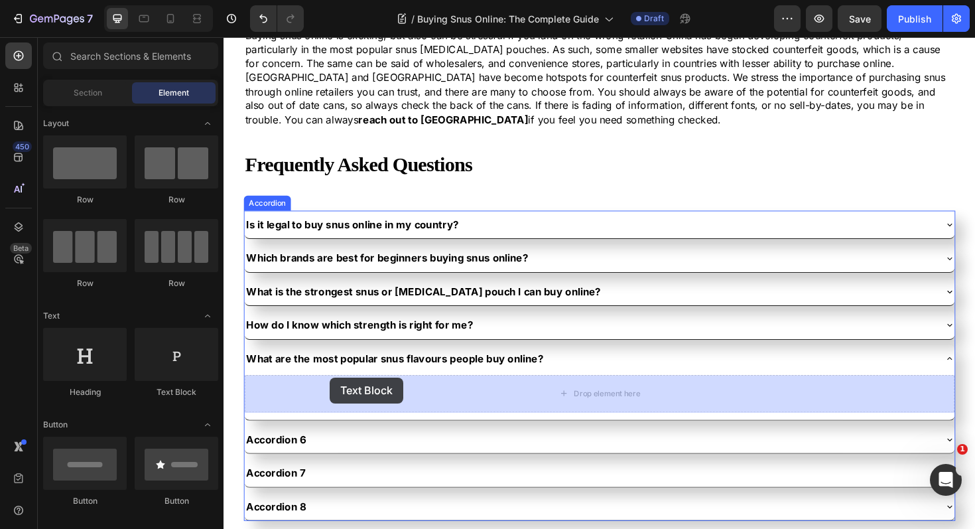
drag, startPoint x: 409, startPoint y: 403, endPoint x: 335, endPoint y: 399, distance: 74.4
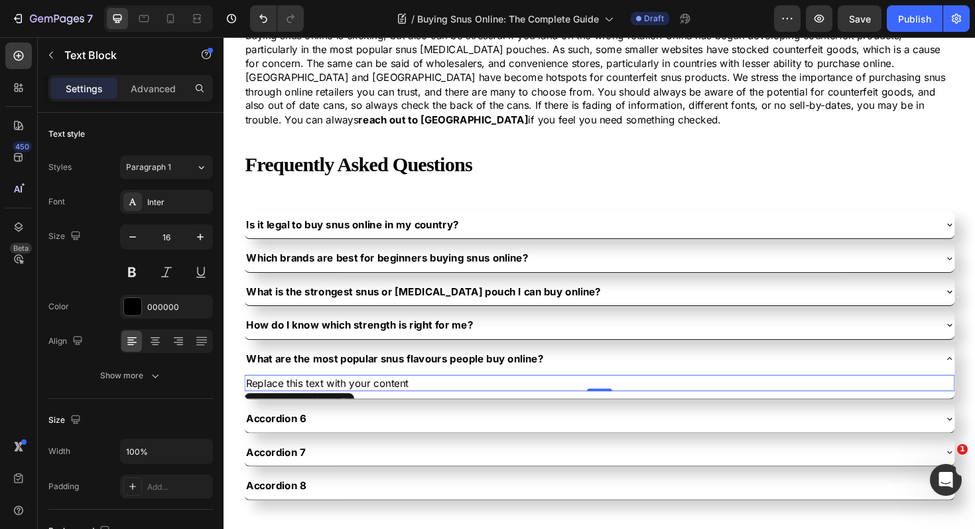
click at [416, 404] on div "Replace this text with your content" at bounding box center [622, 403] width 752 height 17
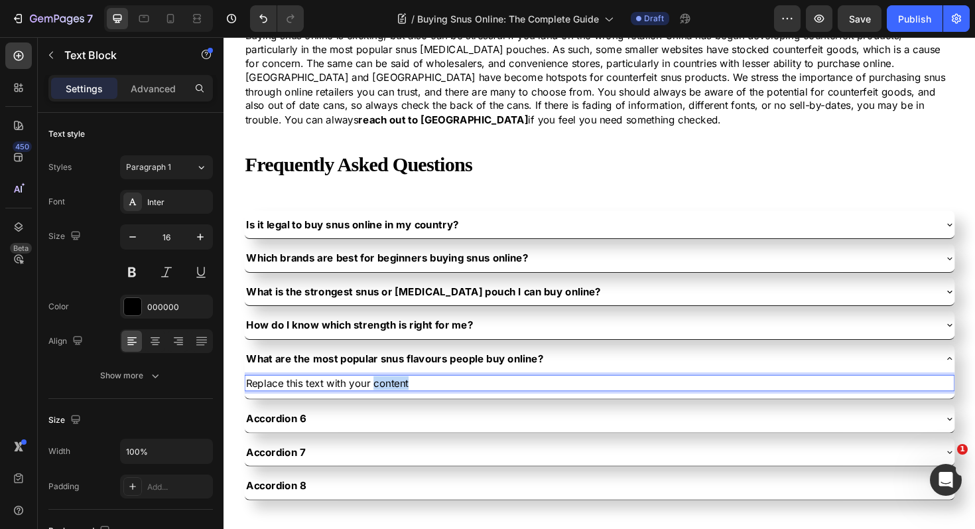
click at [416, 404] on p "Replace this text with your content" at bounding box center [622, 403] width 750 height 15
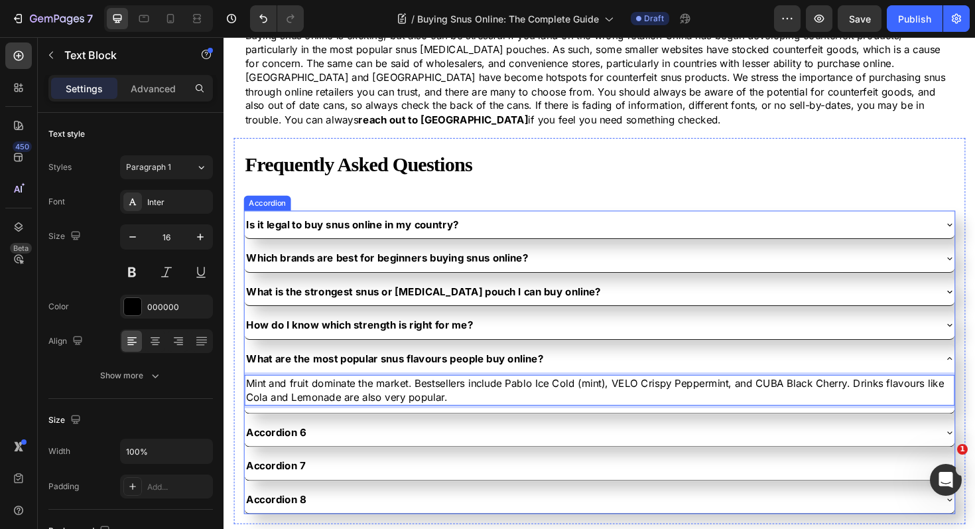
click at [581, 374] on div "What are the most popular snus flavours people buy online?" at bounding box center [611, 377] width 731 height 19
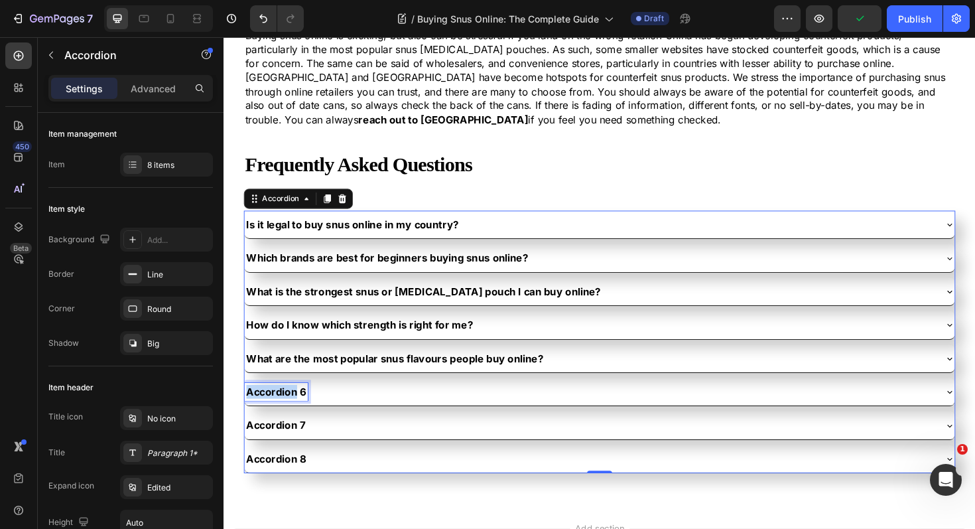
click at [293, 413] on p "Accordion 6" at bounding box center [278, 412] width 63 height 15
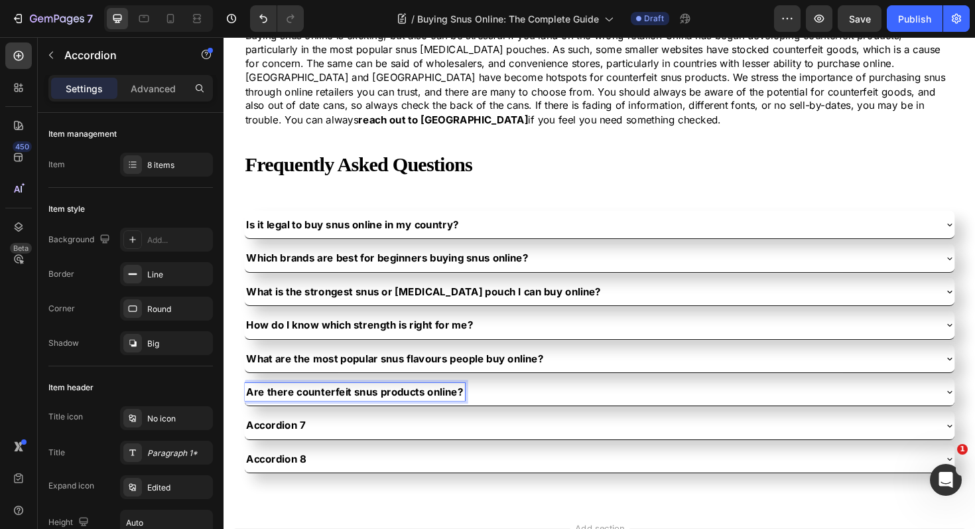
click at [508, 415] on div "Are there counterfeit snus products online?" at bounding box center [611, 412] width 731 height 19
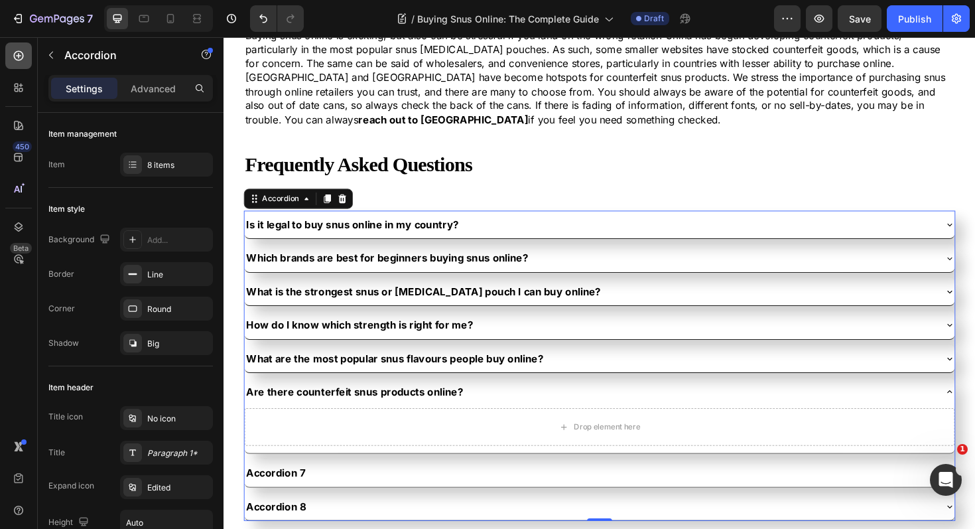
click at [25, 65] on div at bounding box center [18, 55] width 27 height 27
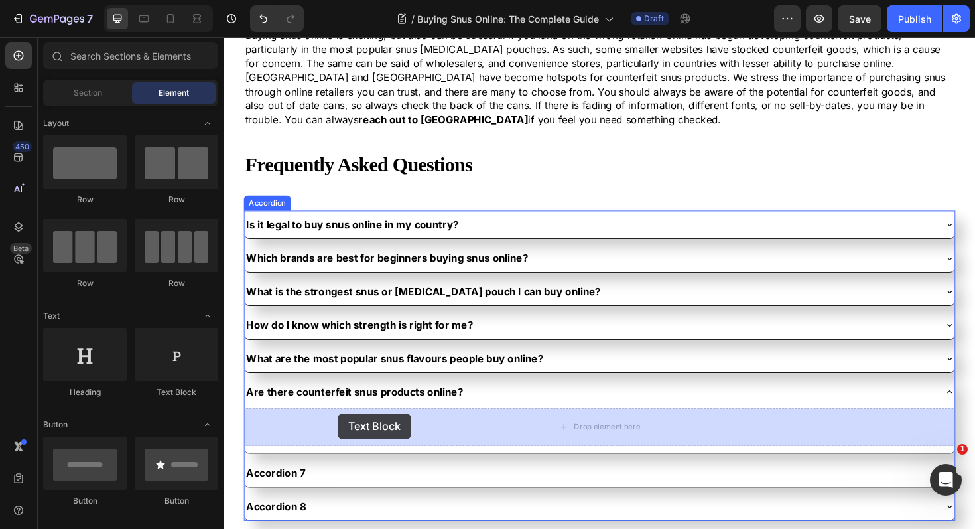
drag, startPoint x: 399, startPoint y: 378, endPoint x: 344, endPoint y: 435, distance: 79.3
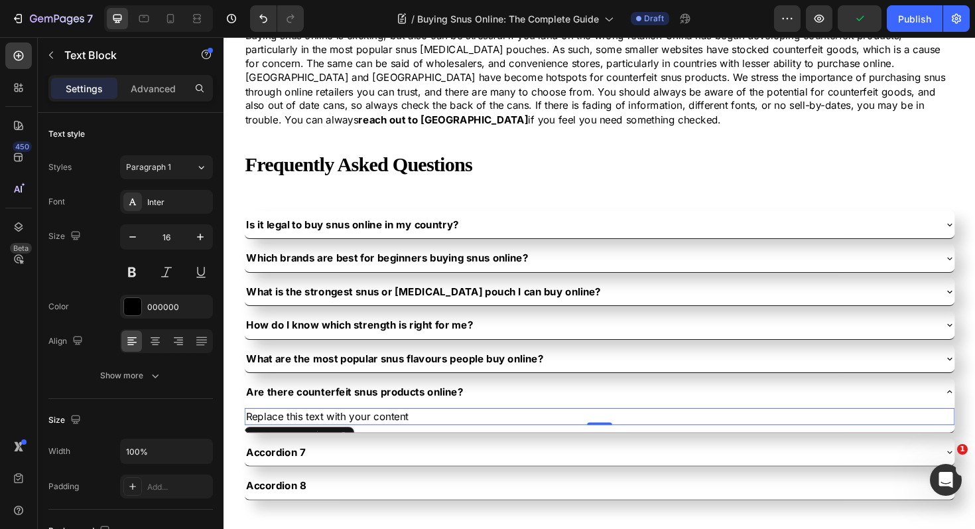
click at [375, 439] on div "Replace this text with your content" at bounding box center [622, 438] width 752 height 17
click at [375, 439] on p "Replace this text with your content" at bounding box center [622, 438] width 750 height 15
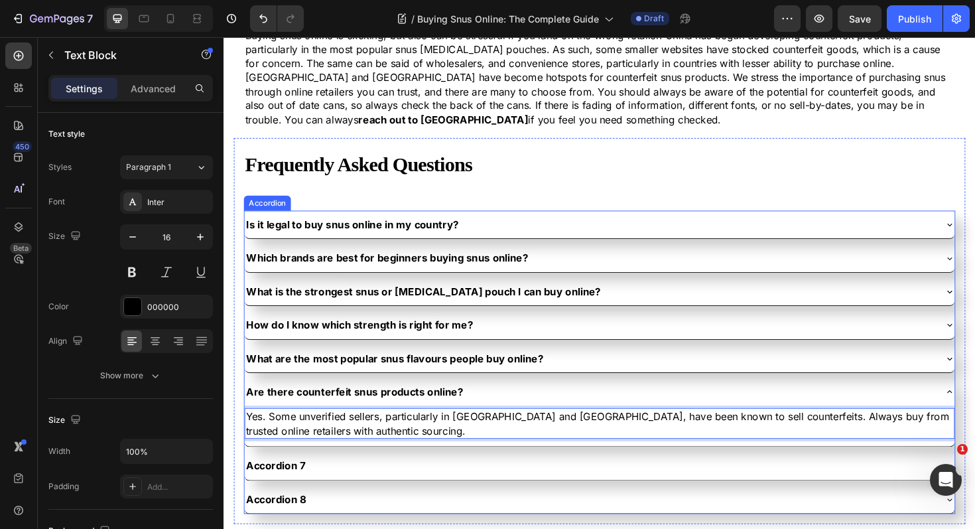
click at [500, 405] on div "Are there counterfeit snus products online?" at bounding box center [611, 412] width 731 height 19
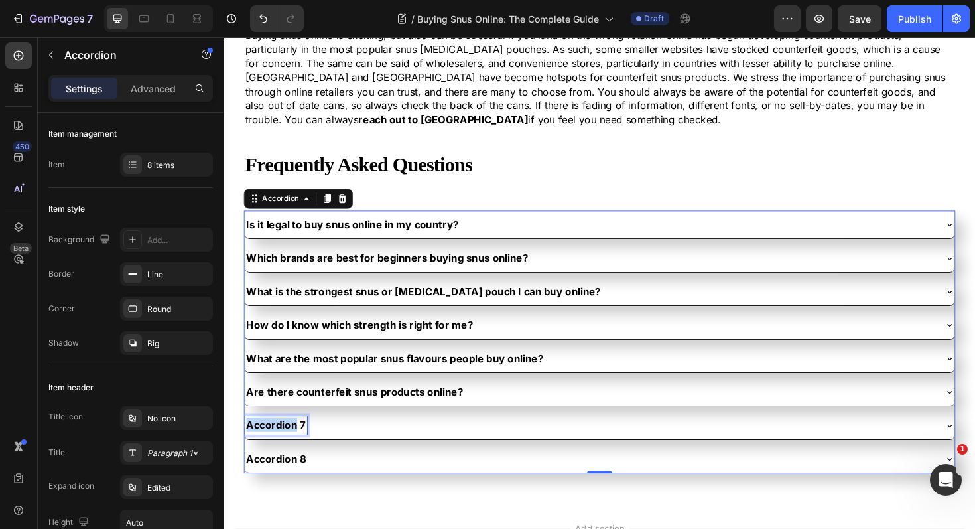
click at [292, 444] on p "Accordion 7" at bounding box center [278, 448] width 62 height 15
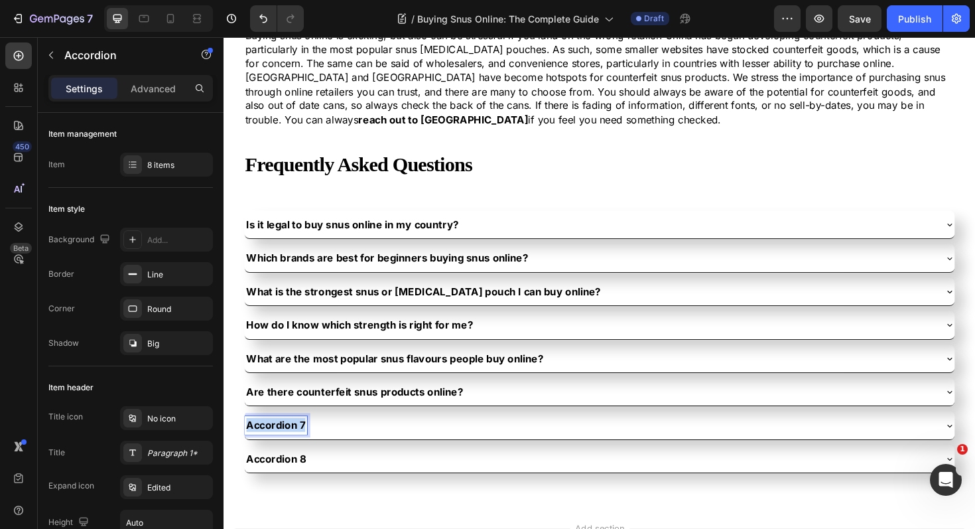
click at [292, 444] on p "Accordion 7" at bounding box center [278, 448] width 62 height 15
click at [545, 447] on div "How should I store snus after buying it online?" at bounding box center [611, 448] width 731 height 19
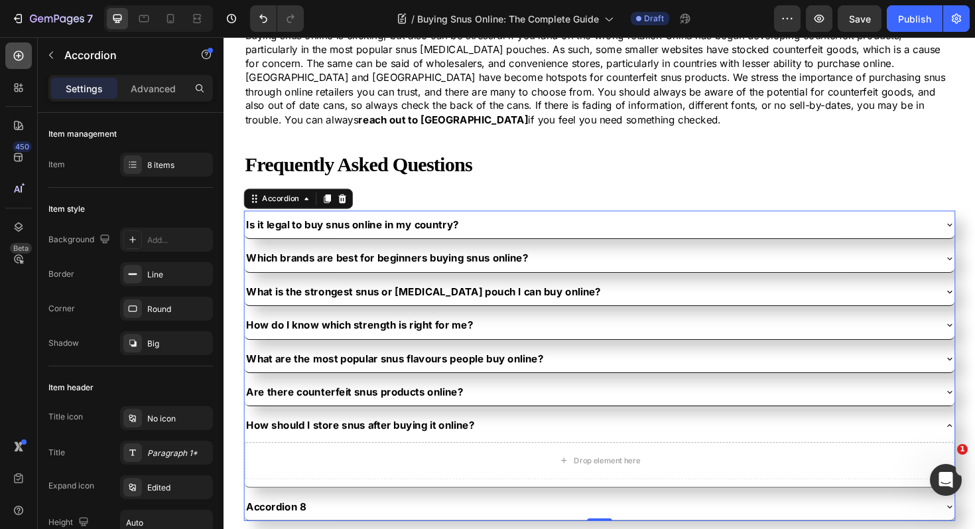
click at [13, 61] on icon at bounding box center [18, 55] width 13 height 13
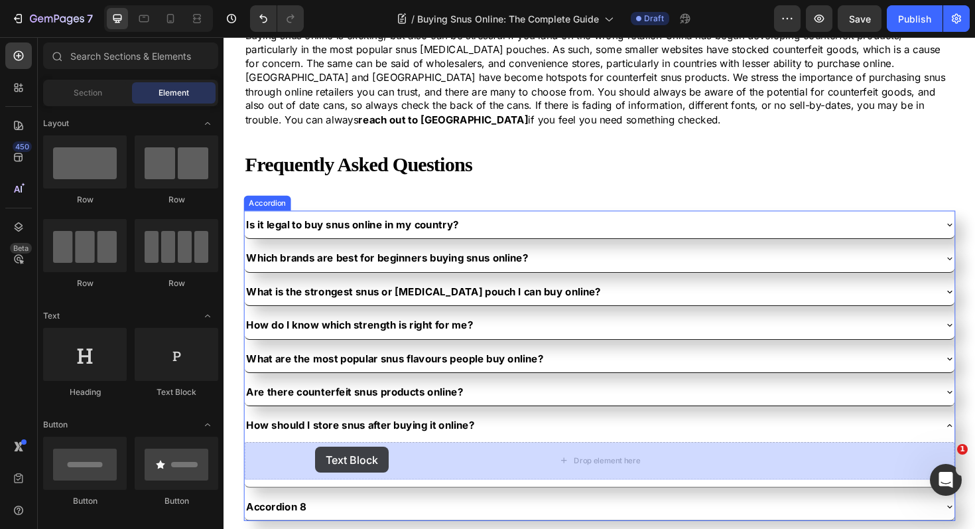
drag, startPoint x: 400, startPoint y: 401, endPoint x: 320, endPoint y: 471, distance: 106.2
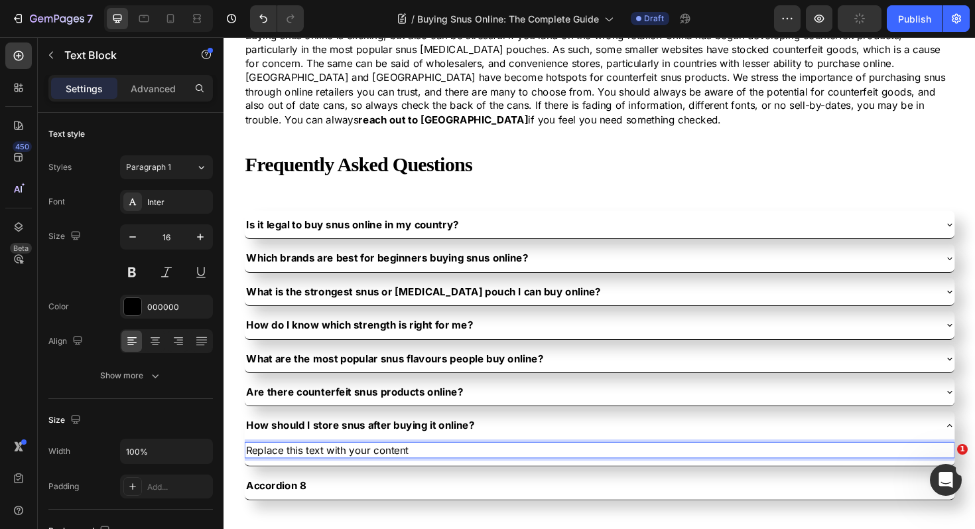
click at [384, 477] on div "Replace this text with your content" at bounding box center [622, 474] width 752 height 17
click at [384, 477] on p "Replace this text with your content" at bounding box center [622, 474] width 750 height 15
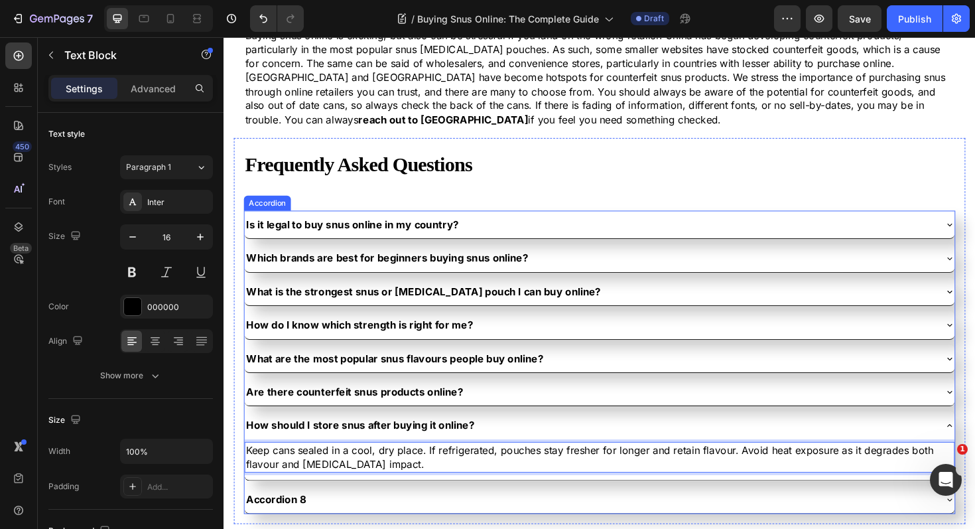
click at [530, 445] on div "How should I store snus after buying it online?" at bounding box center [611, 448] width 731 height 19
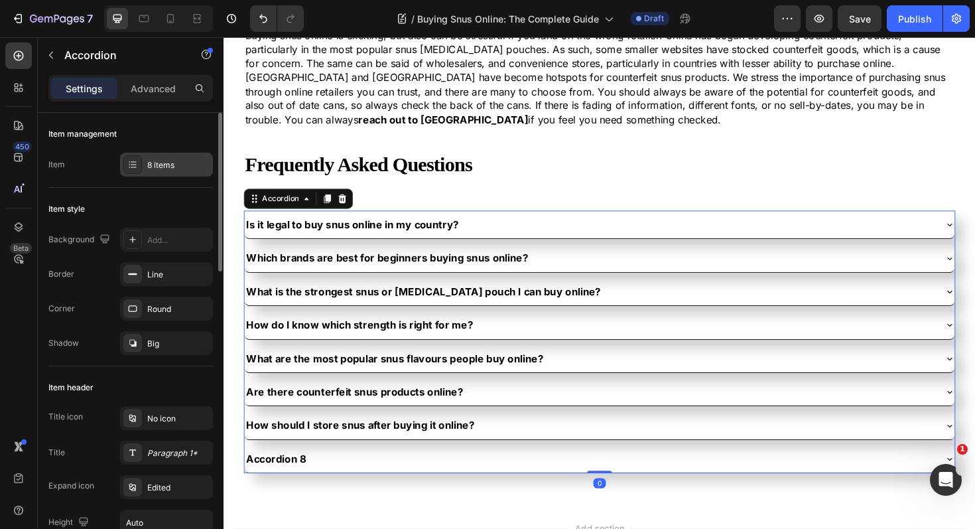
click at [133, 163] on icon at bounding box center [132, 164] width 11 height 11
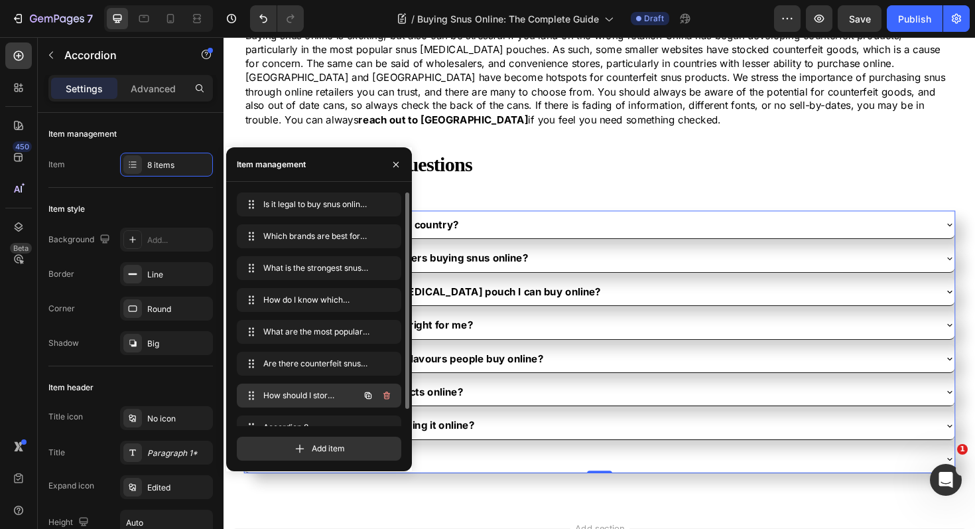
scroll to position [19, 0]
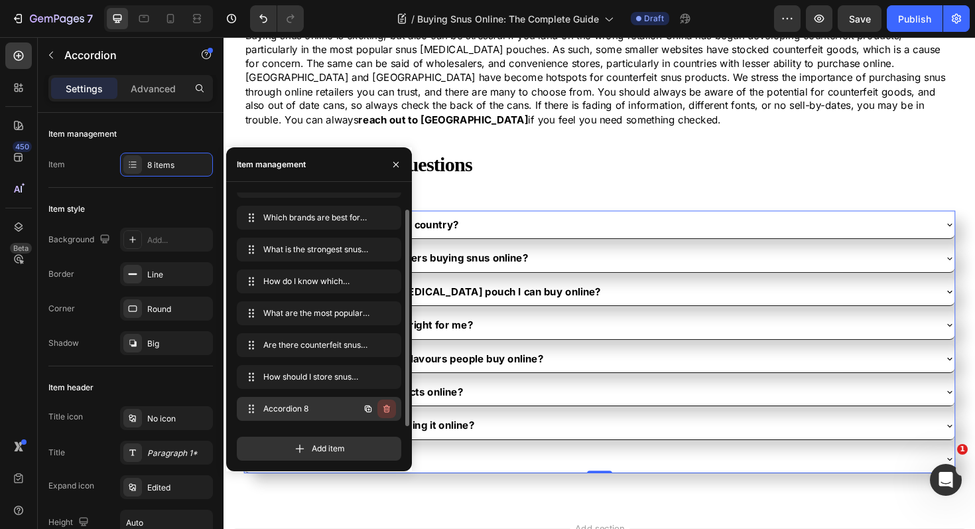
click at [387, 408] on icon "button" at bounding box center [387, 409] width 1 height 3
click at [381, 407] on div "Delete" at bounding box center [378, 409] width 25 height 12
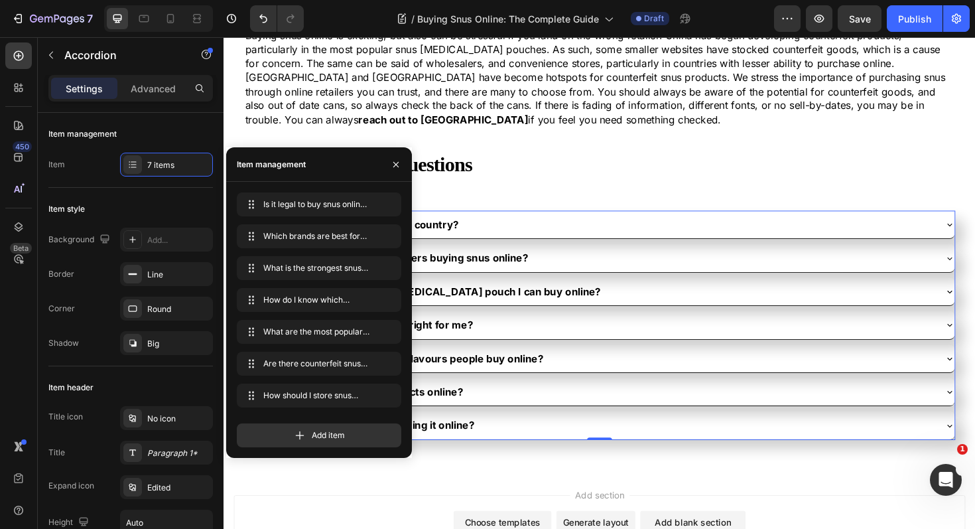
scroll to position [0, 0]
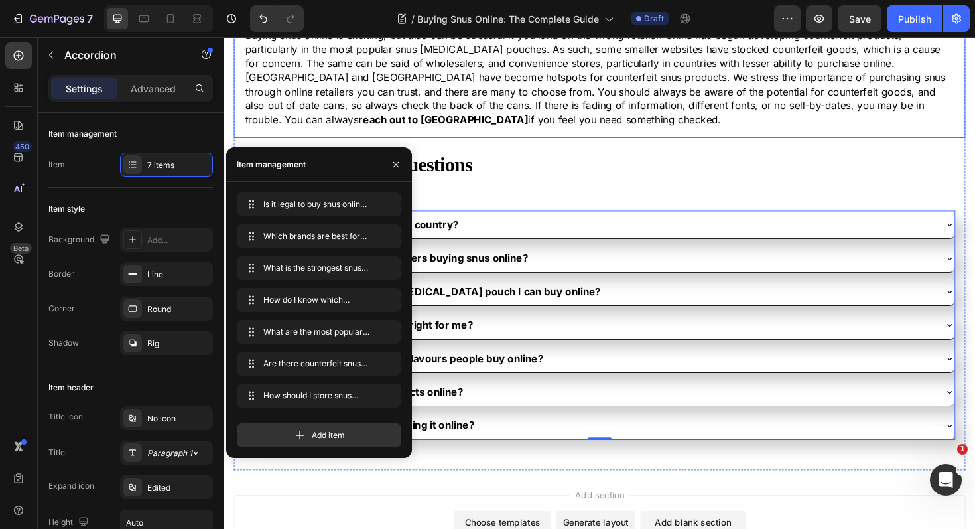
click at [647, 138] on div "⁠⁠⁠⁠⁠⁠⁠ Buying Tips: How to Get the Best Out of Online Snus Shopping Heading Bu…" at bounding box center [621, 55] width 775 height 177
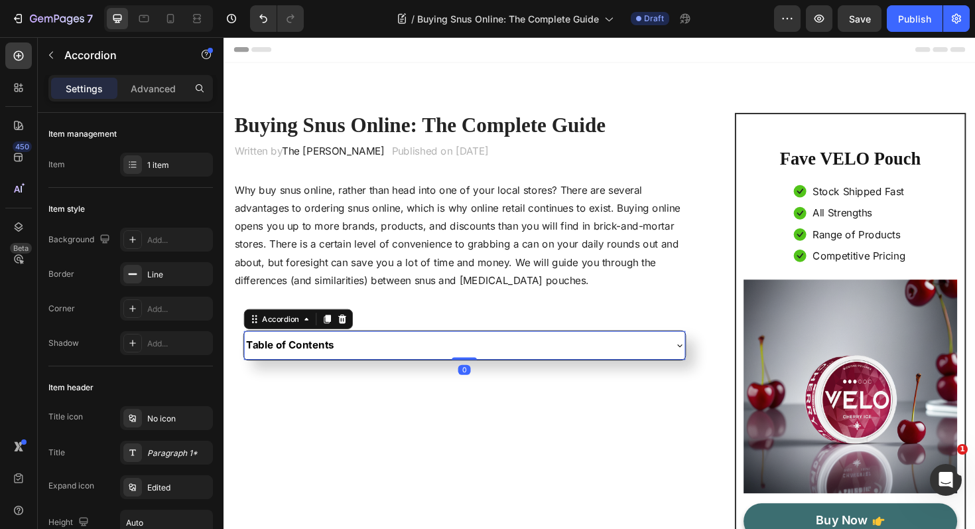
click at [561, 370] on div "Table of Contents" at bounding box center [468, 363] width 445 height 19
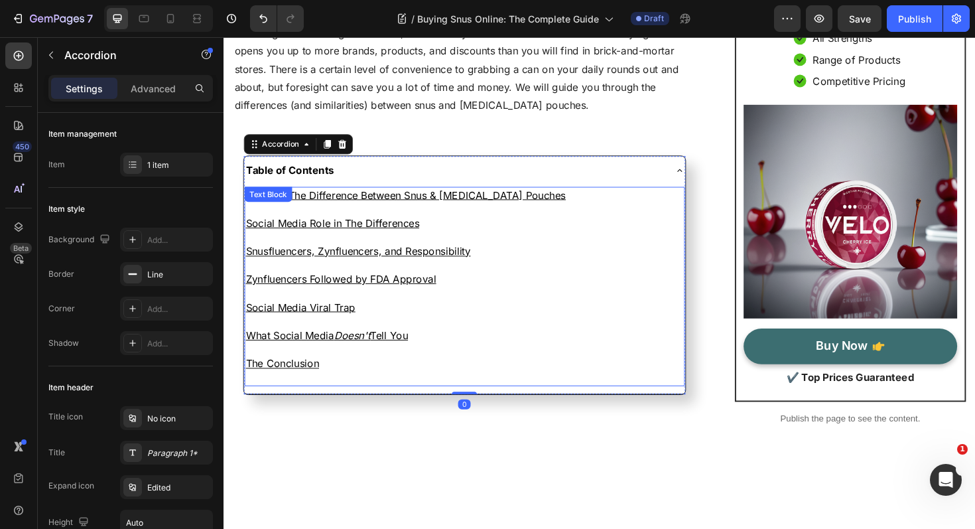
scroll to position [198, 0]
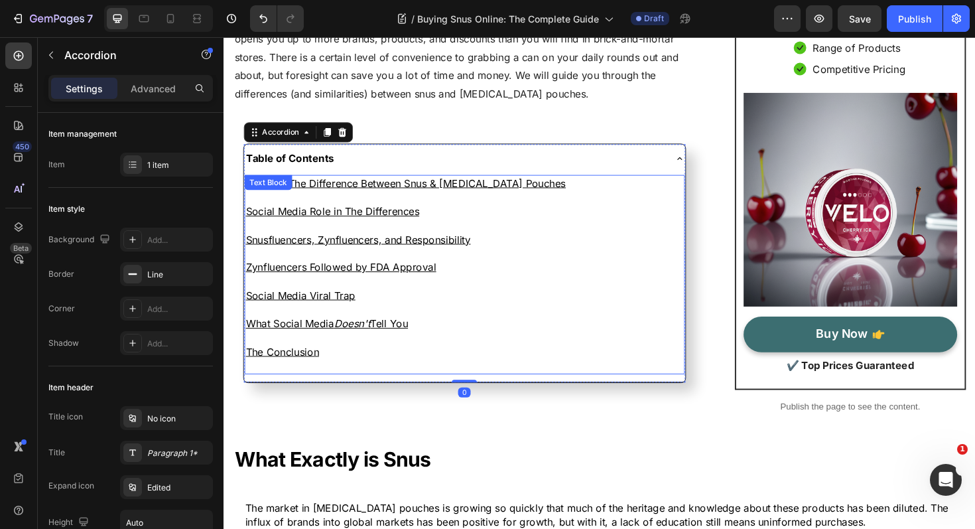
click at [352, 375] on p "The Conclusion" at bounding box center [479, 370] width 464 height 15
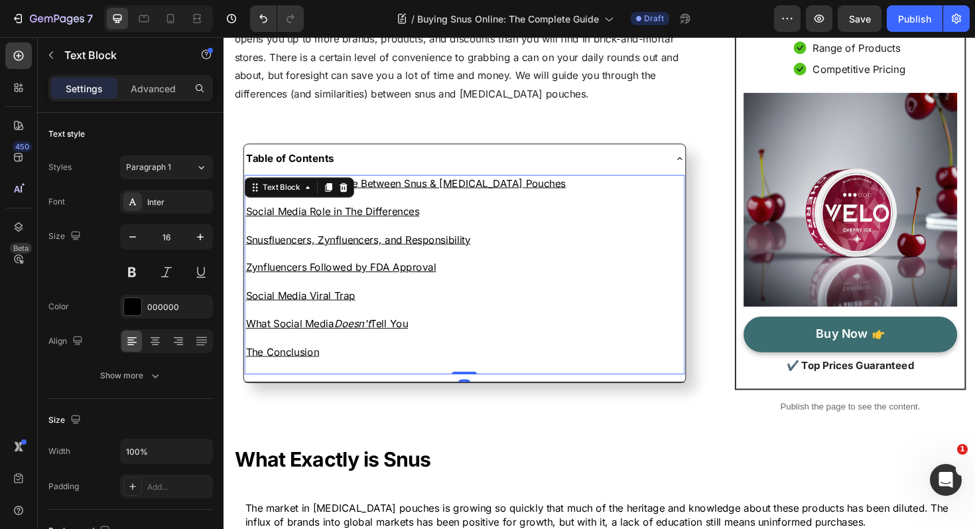
click at [352, 375] on p "The Conclusion" at bounding box center [479, 370] width 464 height 15
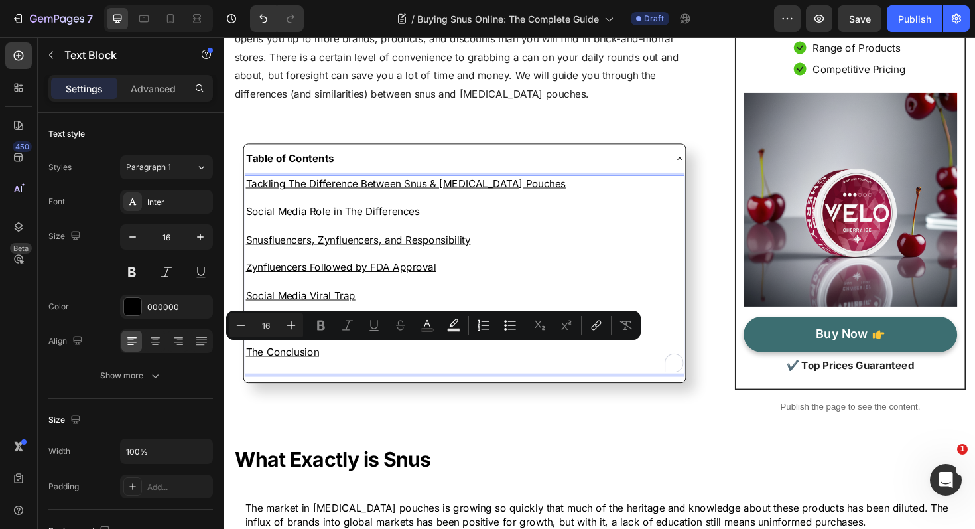
click at [352, 375] on p "The Conclusion" at bounding box center [479, 370] width 464 height 15
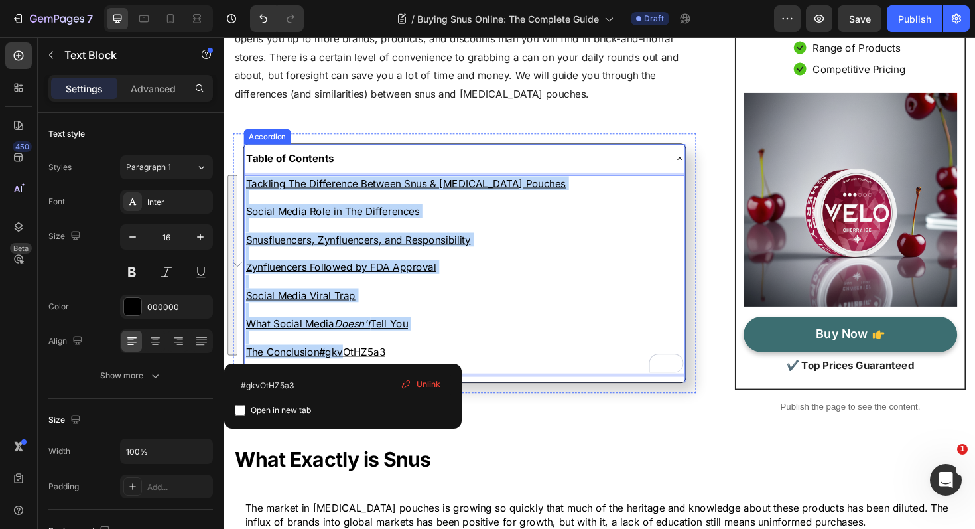
drag, startPoint x: 350, startPoint y: 374, endPoint x: 245, endPoint y: 184, distance: 216.5
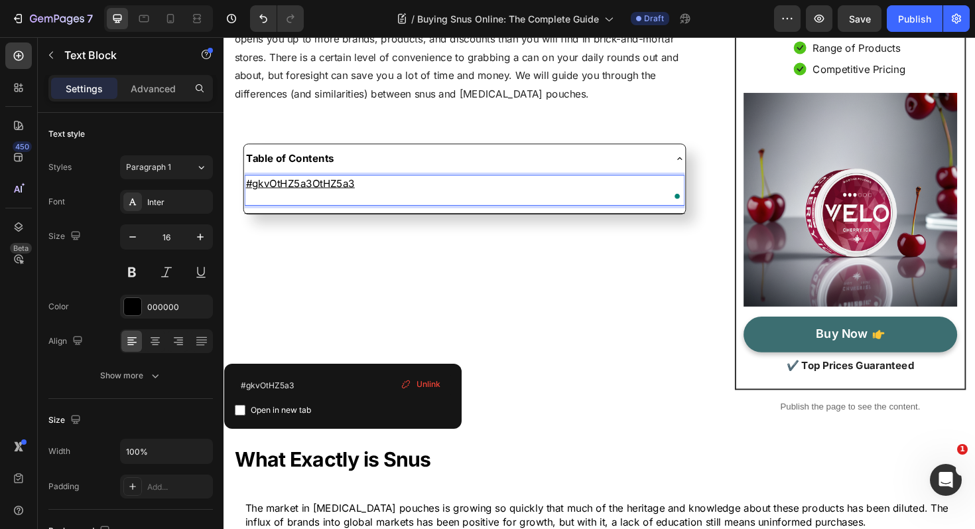
click at [299, 195] on p "#gkvOtHZ5a3OtHZ5a3" at bounding box center [479, 191] width 464 height 15
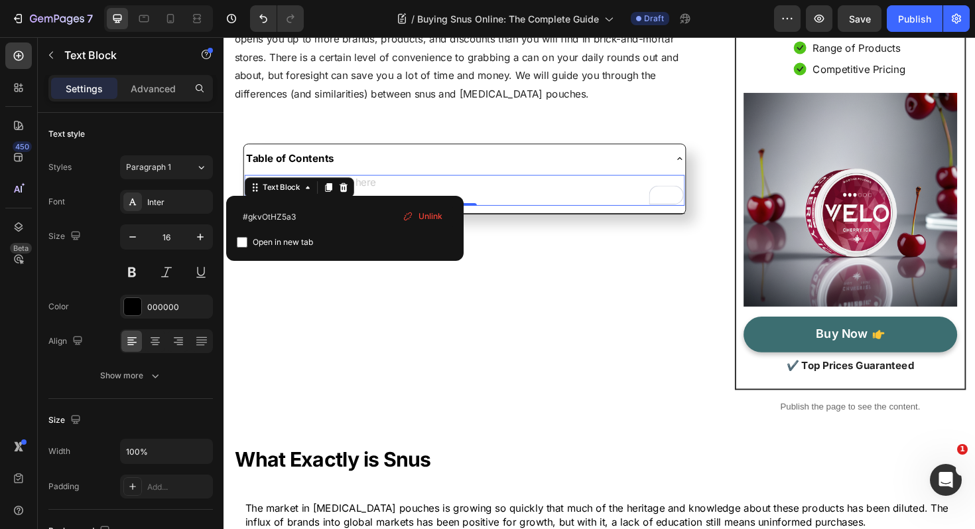
click at [433, 213] on span "Unlink" at bounding box center [431, 216] width 24 height 12
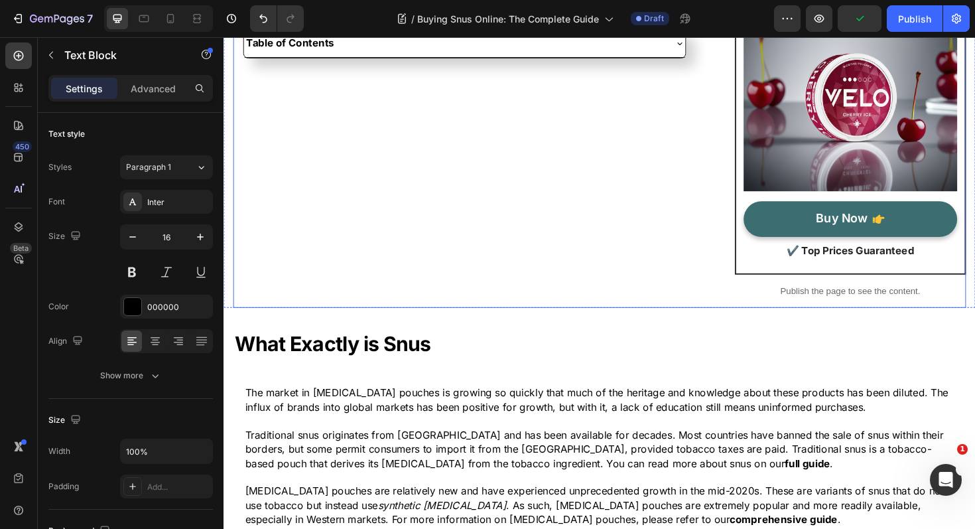
scroll to position [228, 0]
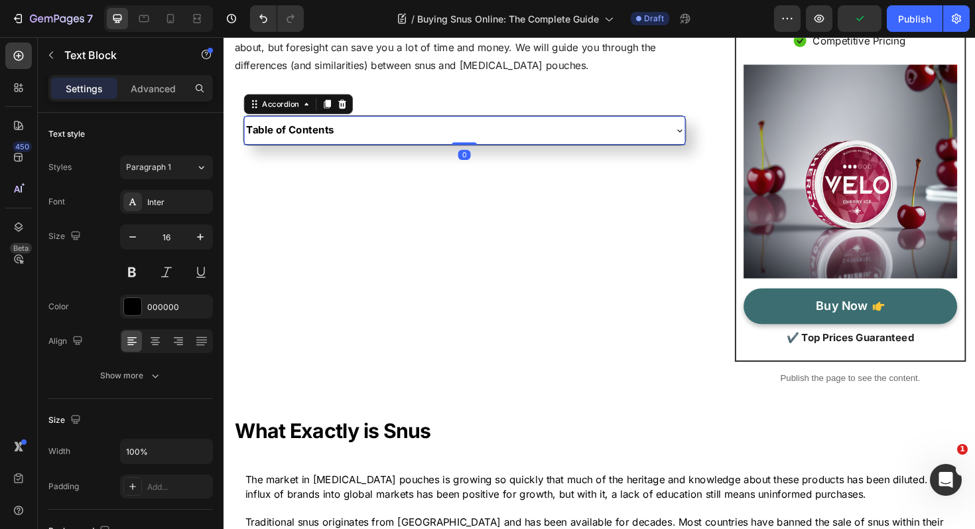
click at [400, 141] on div "Table of Contents" at bounding box center [468, 135] width 445 height 19
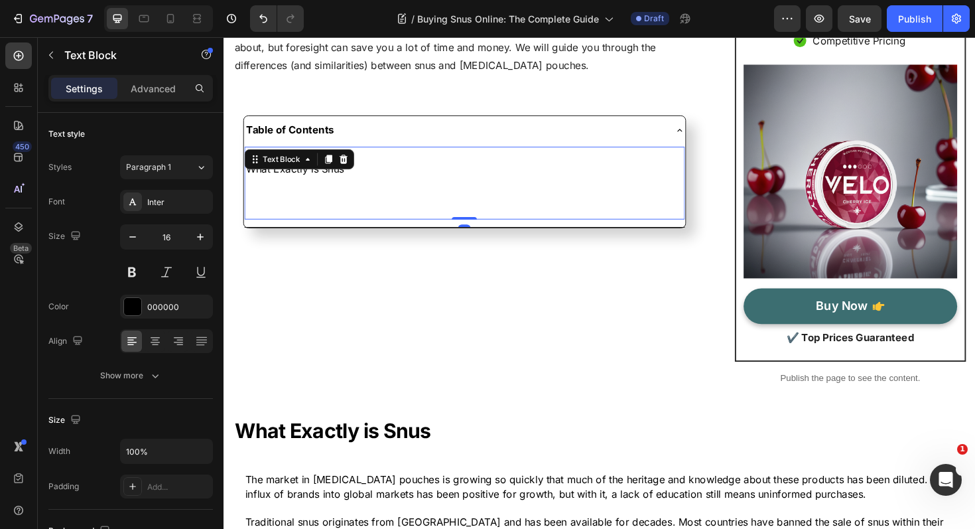
click at [290, 207] on p at bounding box center [479, 206] width 464 height 15
click at [270, 207] on p at bounding box center [479, 206] width 464 height 15
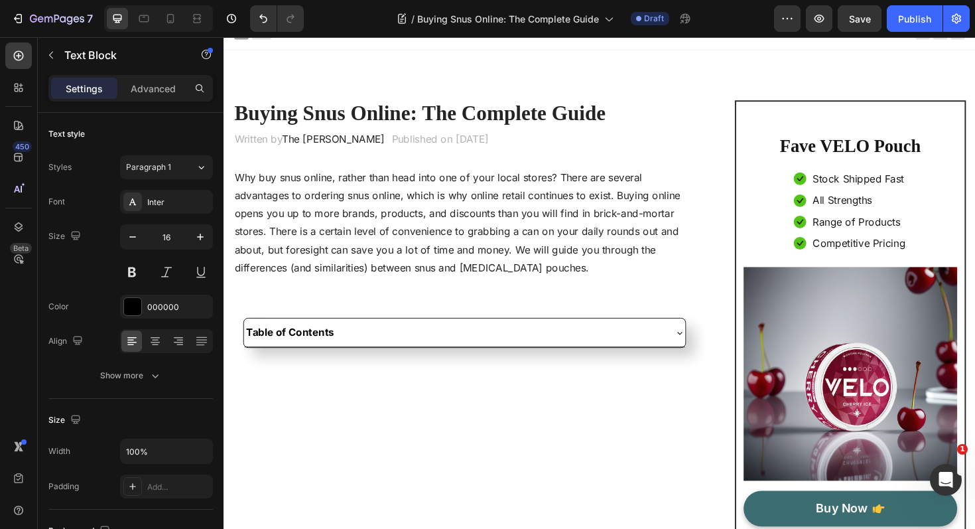
scroll to position [0, 0]
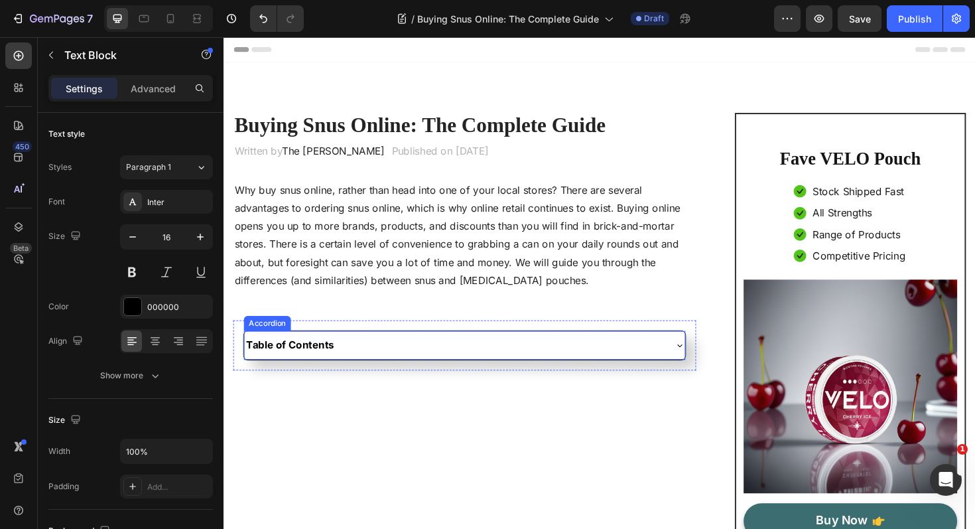
click at [389, 374] on div "Table of Contents" at bounding box center [479, 362] width 466 height 29
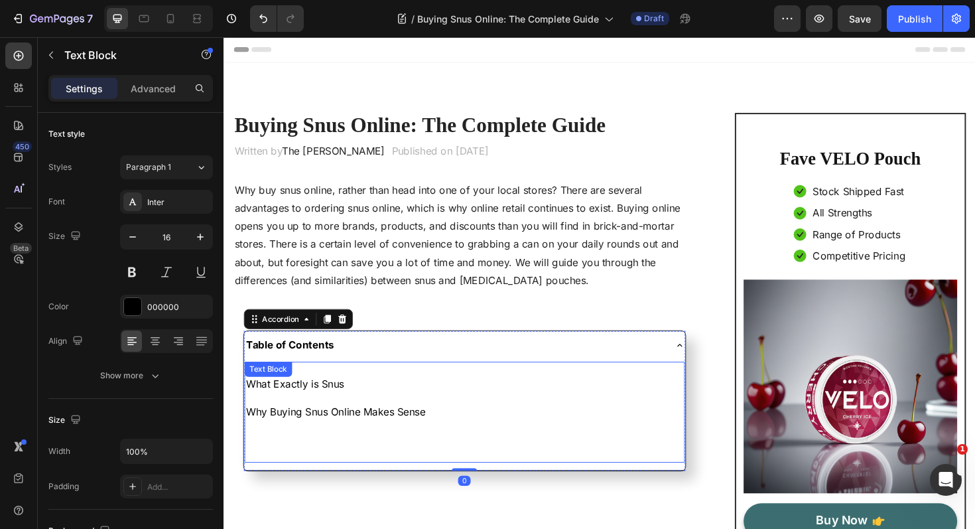
click at [286, 460] on p at bounding box center [479, 463] width 464 height 15
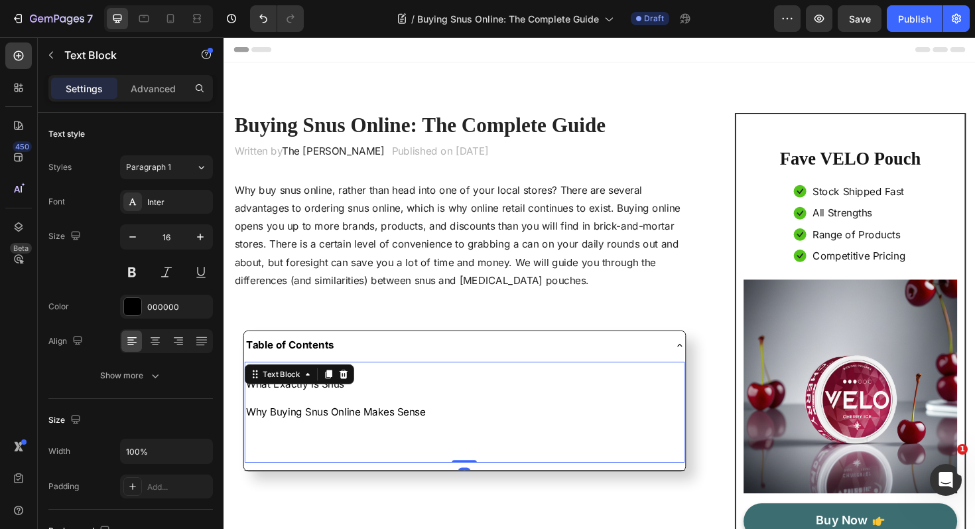
click at [266, 459] on p at bounding box center [479, 463] width 464 height 15
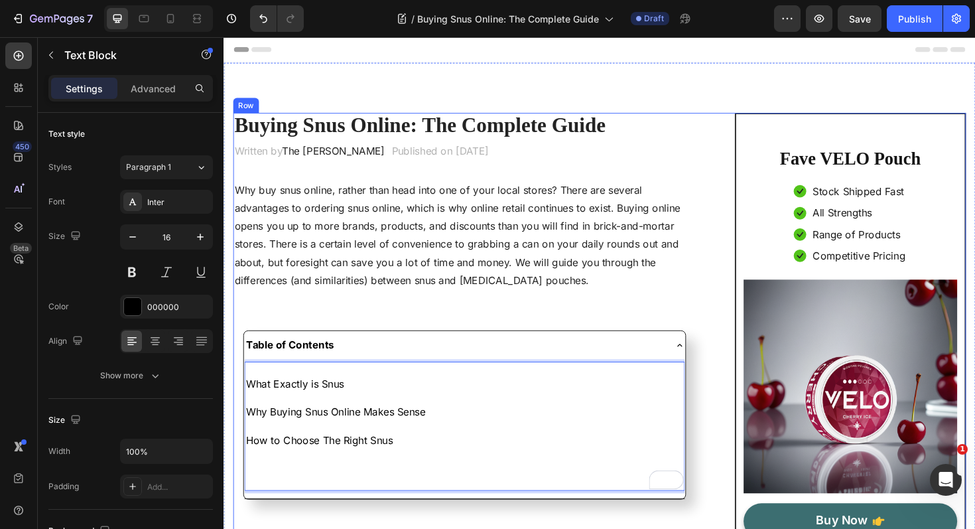
click at [340, 328] on div "Buying Snus Online: The Complete Guide Heading Written by The Simon Crafts Text…" at bounding box center [479, 380] width 490 height 526
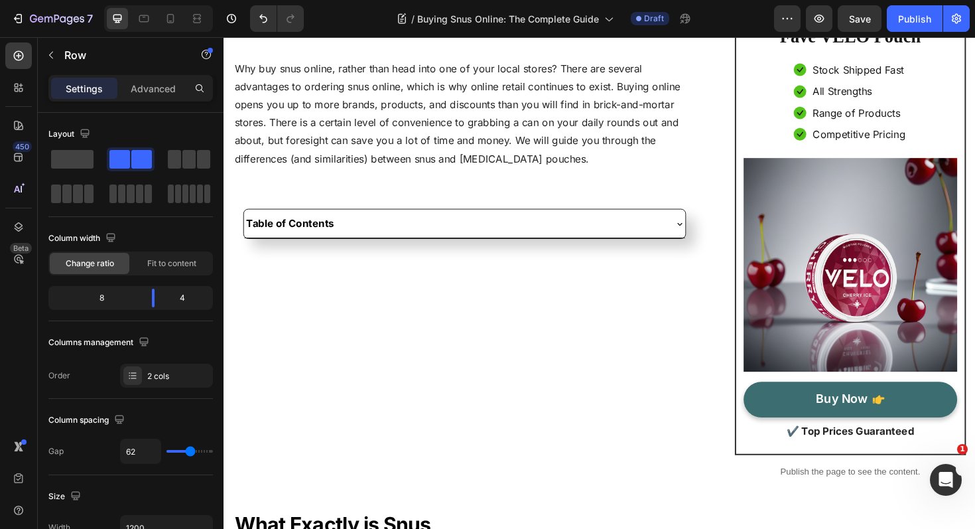
scroll to position [87, 0]
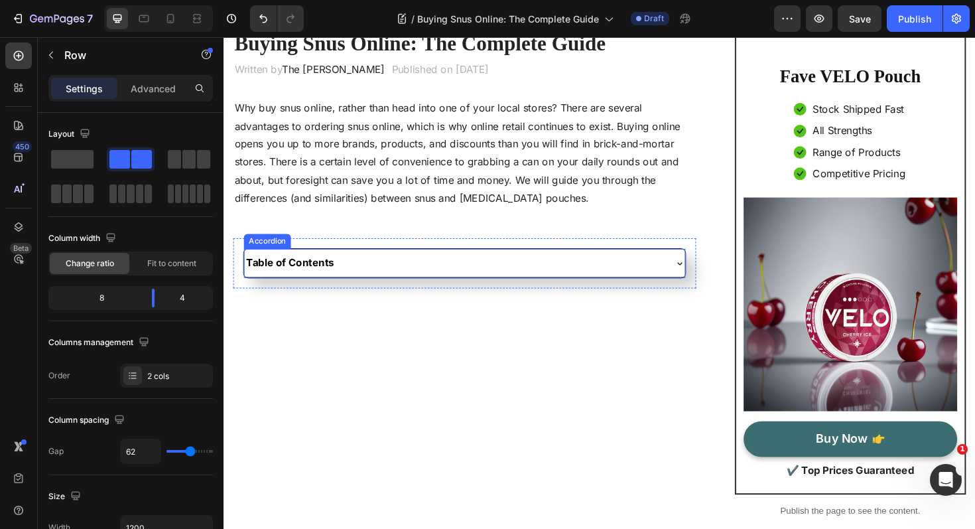
click at [370, 282] on div "Table of Contents" at bounding box center [468, 276] width 445 height 19
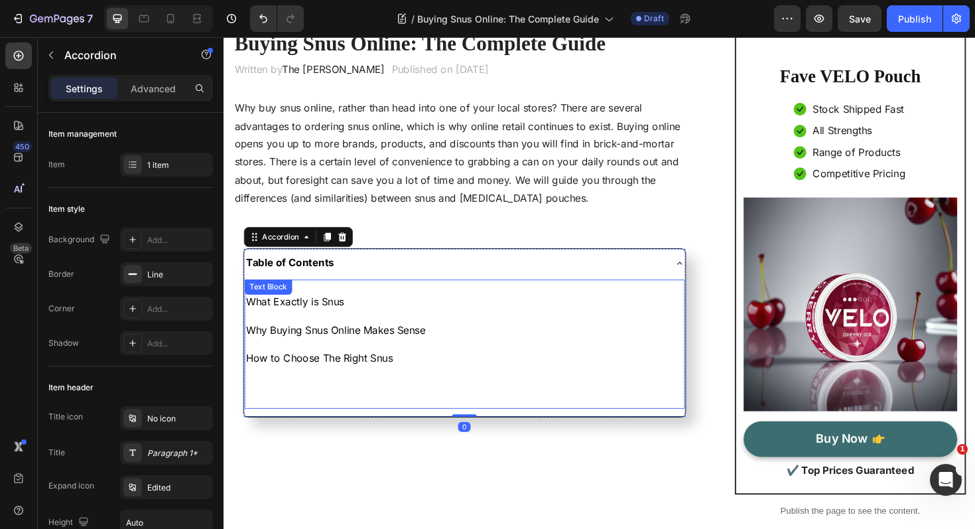
click at [271, 407] on p at bounding box center [479, 406] width 464 height 15
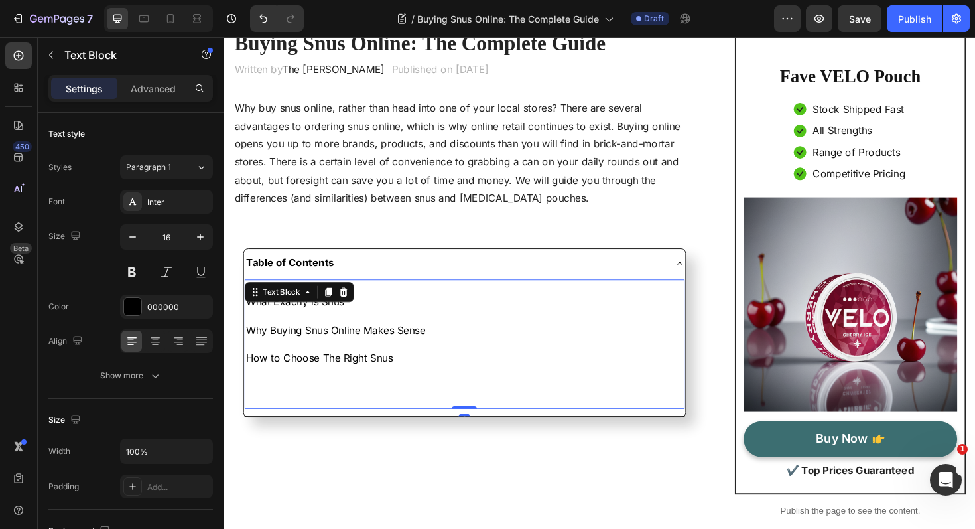
click at [261, 408] on p at bounding box center [479, 406] width 464 height 15
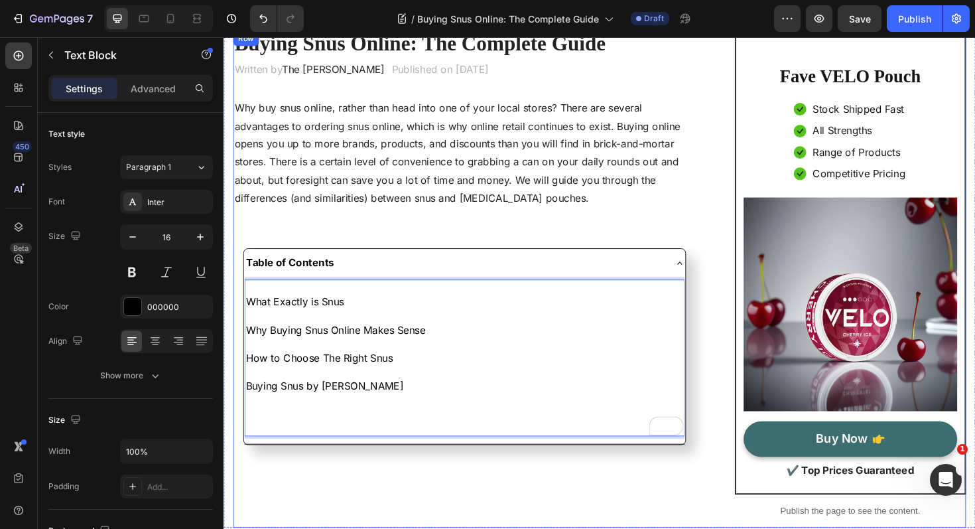
click at [350, 242] on div "Buying Snus Online: The Complete Guide Heading Written by The Simon Crafts Text…" at bounding box center [479, 294] width 490 height 526
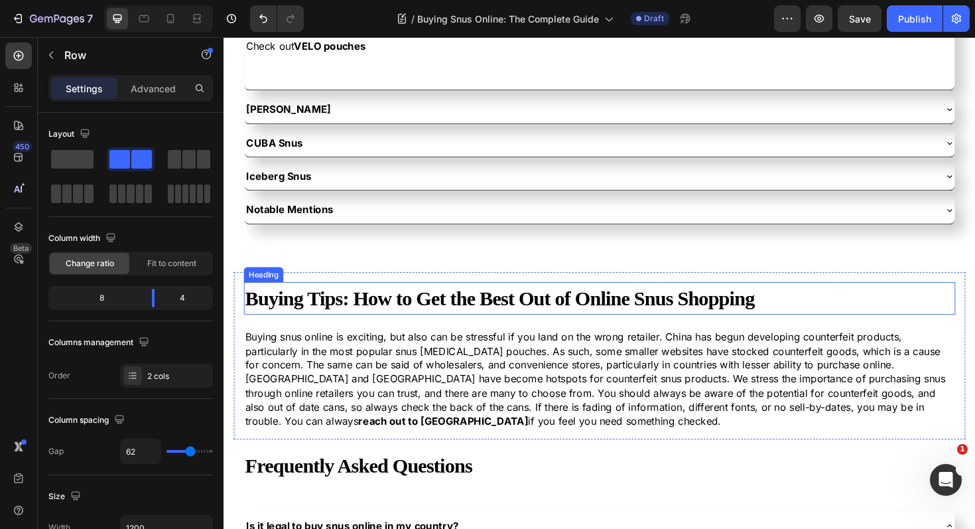
scroll to position [3359, 0]
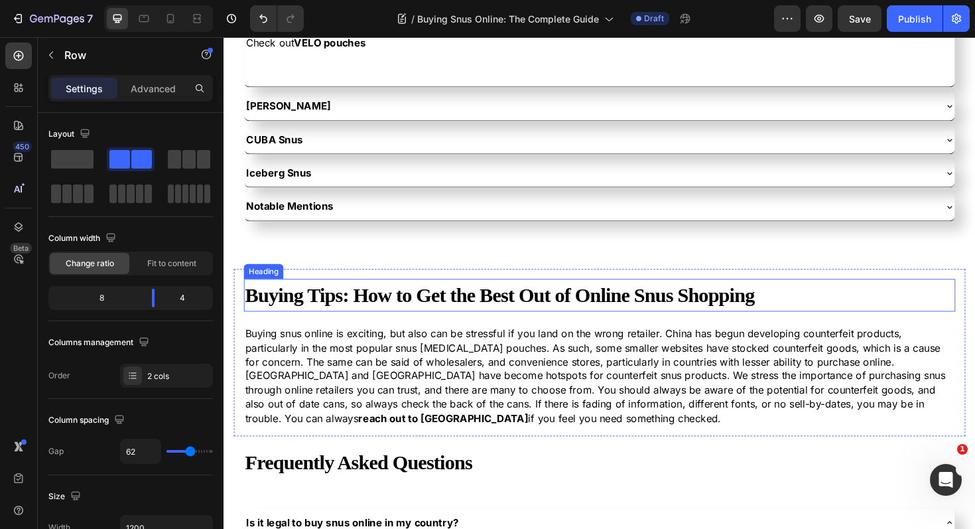
click at [352, 309] on strong "Buying Tips: How to Get the Best Out of Online Snus Shopping" at bounding box center [515, 311] width 539 height 24
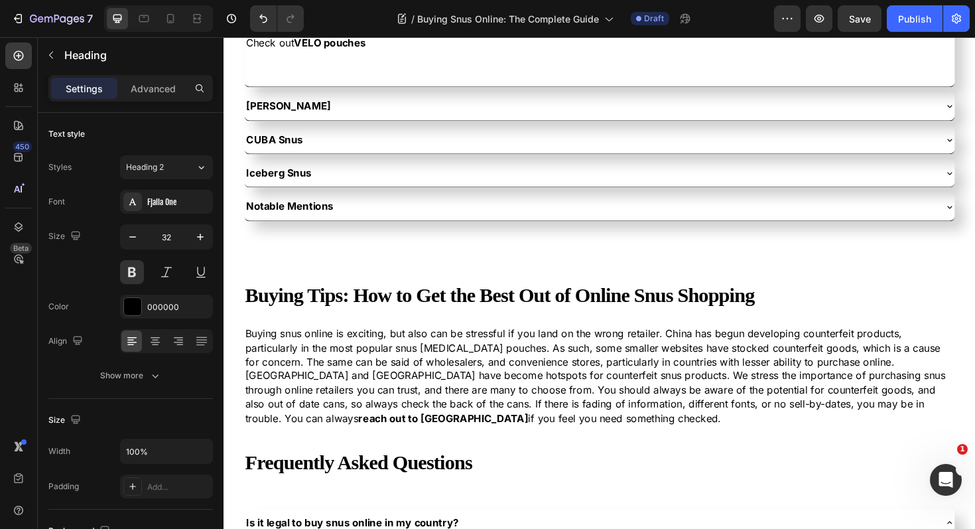
click at [230, 311] on section "Buying Snus by Brands: How to Choose One for You Heading There are several bran…" at bounding box center [622, 282] width 796 height 1144
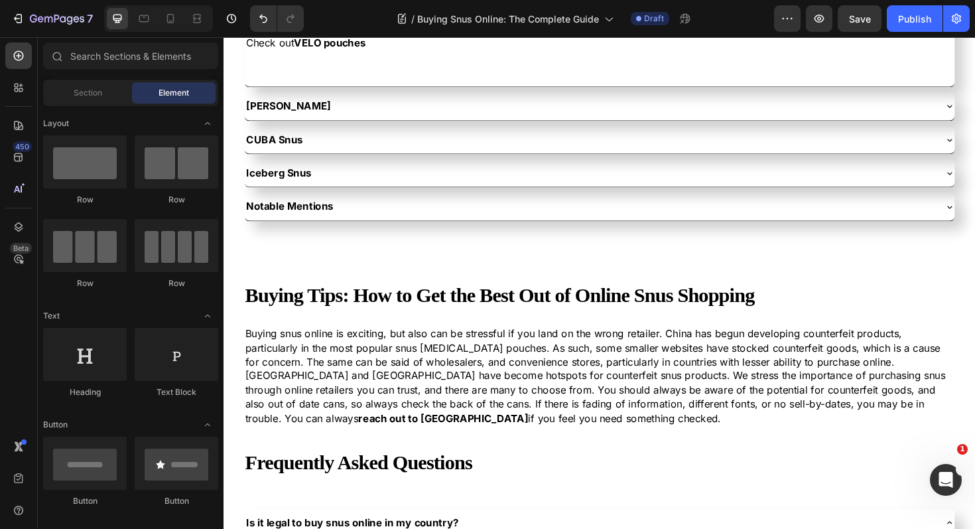
click at [231, 327] on section "Buying Snus by Brands: How to Choose One for You Heading There are several bran…" at bounding box center [622, 282] width 796 height 1144
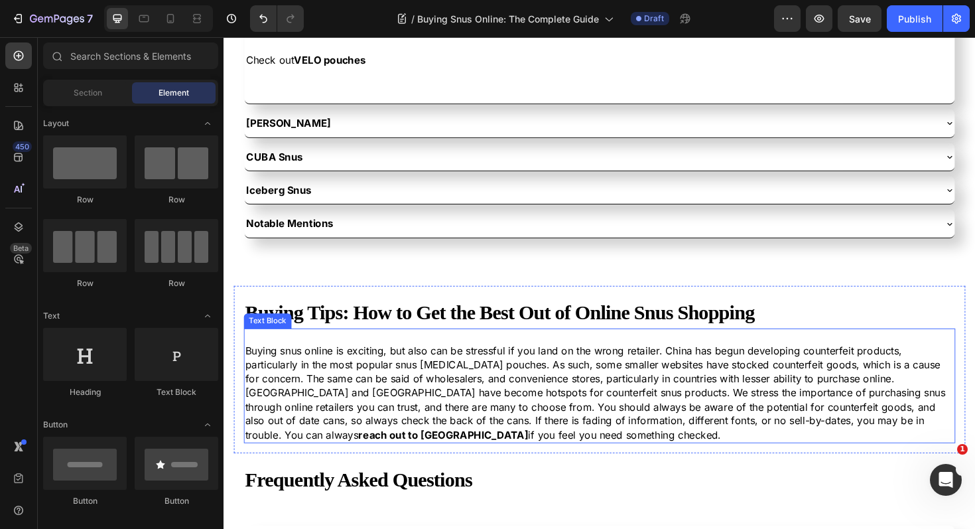
scroll to position [3334, 0]
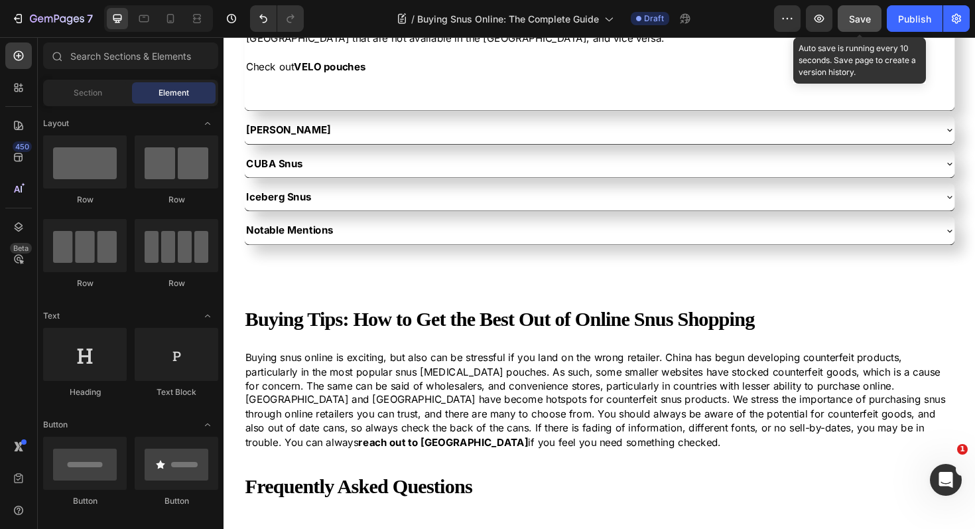
click at [857, 15] on span "Save" at bounding box center [860, 18] width 22 height 11
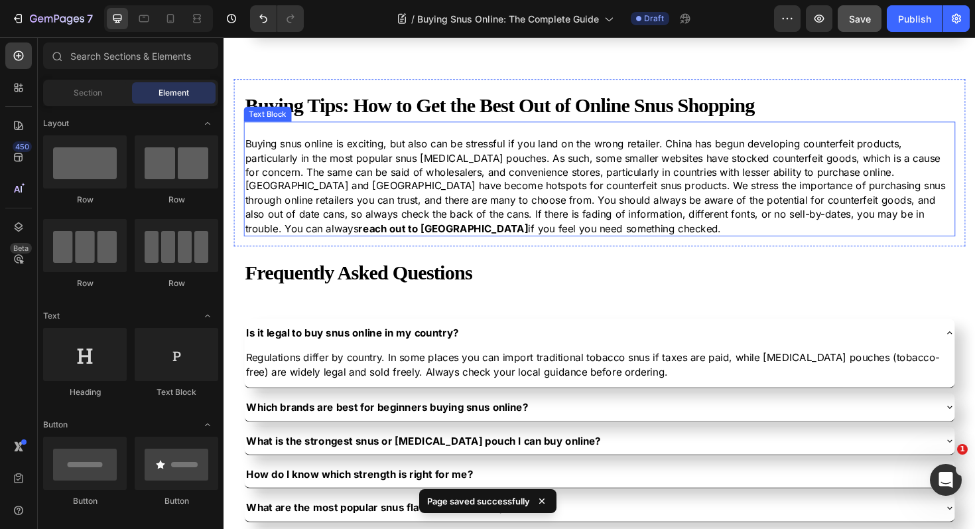
scroll to position [3592, 0]
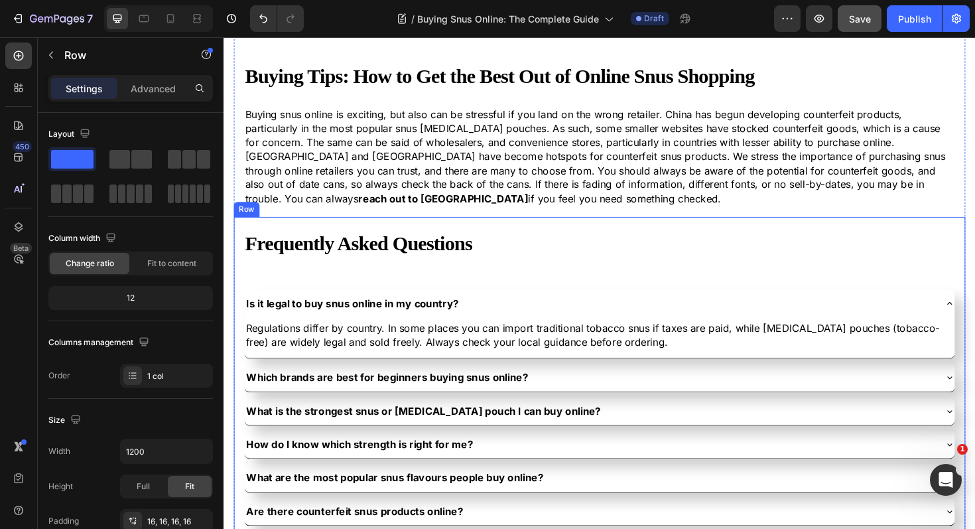
click at [241, 240] on div "Frequently Asked Questions Heading Is it legal to buy snus online in my country…" at bounding box center [621, 415] width 775 height 374
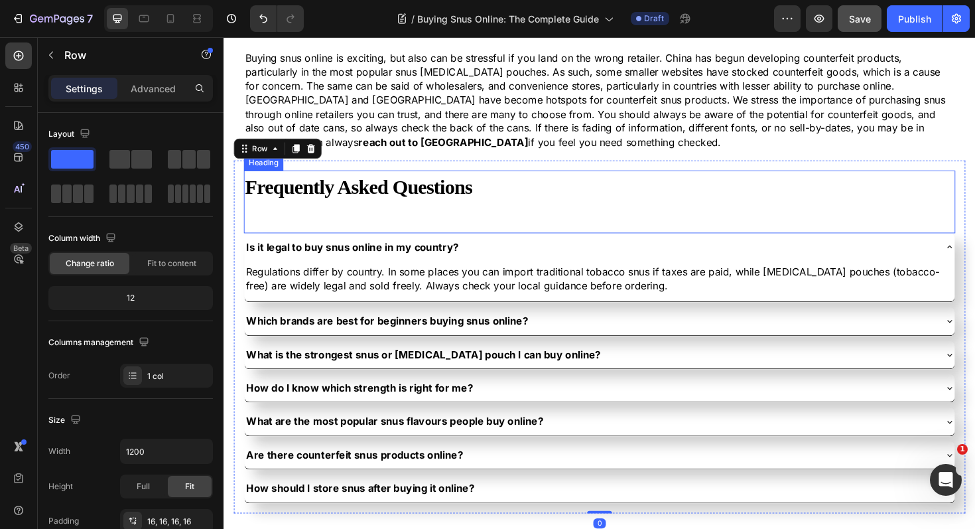
scroll to position [3728, 0]
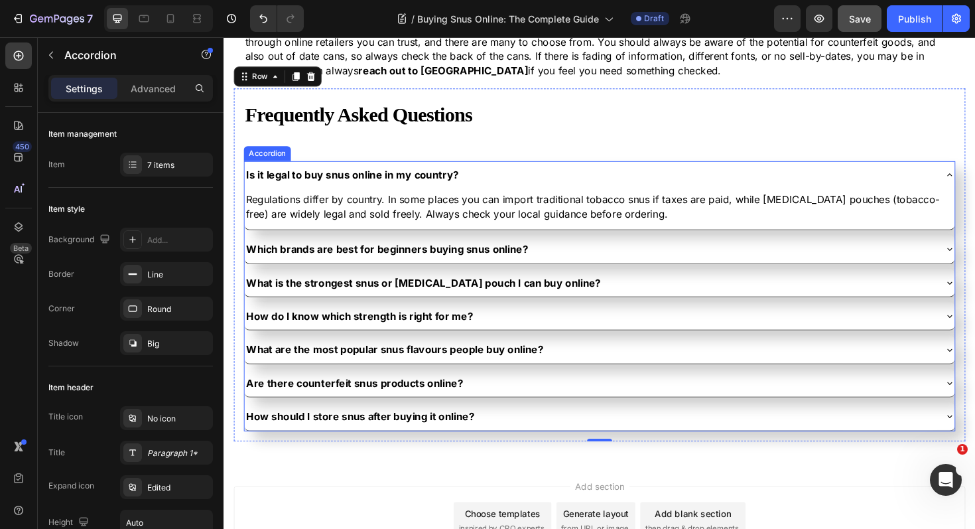
click at [527, 180] on div "Is it legal to buy snus online in my country?" at bounding box center [611, 183] width 731 height 19
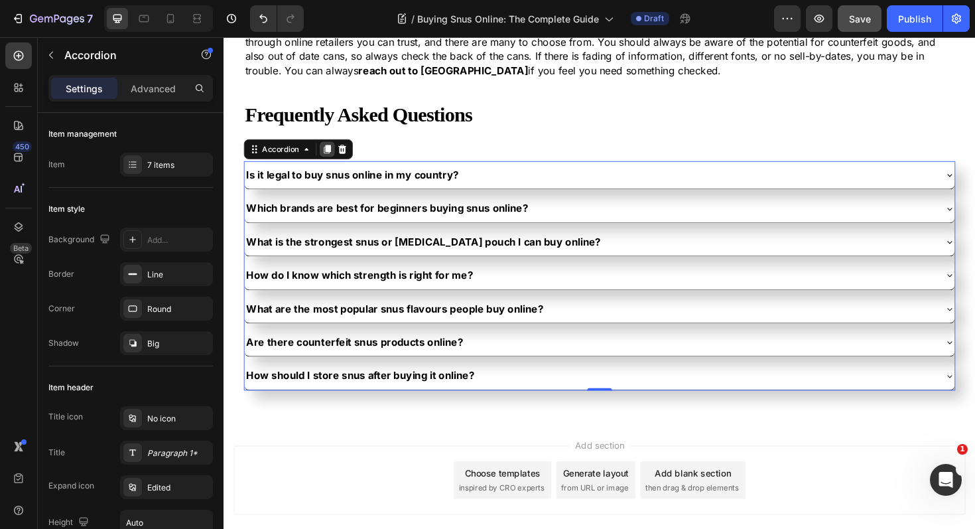
click at [329, 155] on icon at bounding box center [333, 156] width 11 height 11
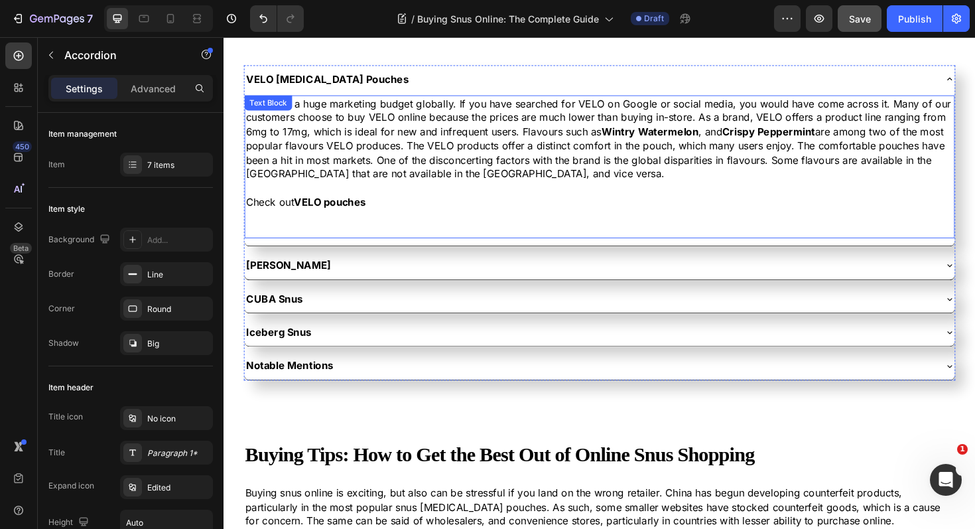
scroll to position [3444, 0]
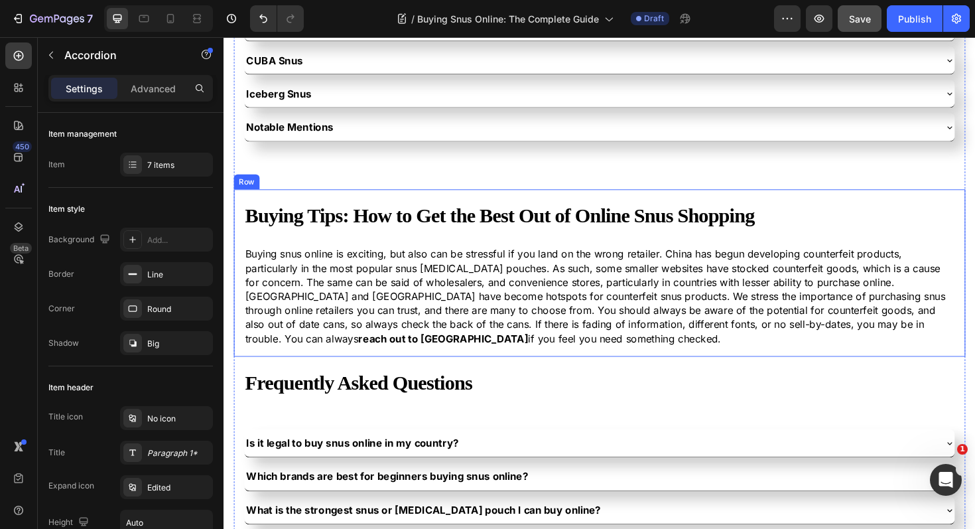
click at [238, 212] on div "Buying Tips: How to Get the Best Out of Online Snus Shopping Heading Buying snu…" at bounding box center [621, 286] width 775 height 177
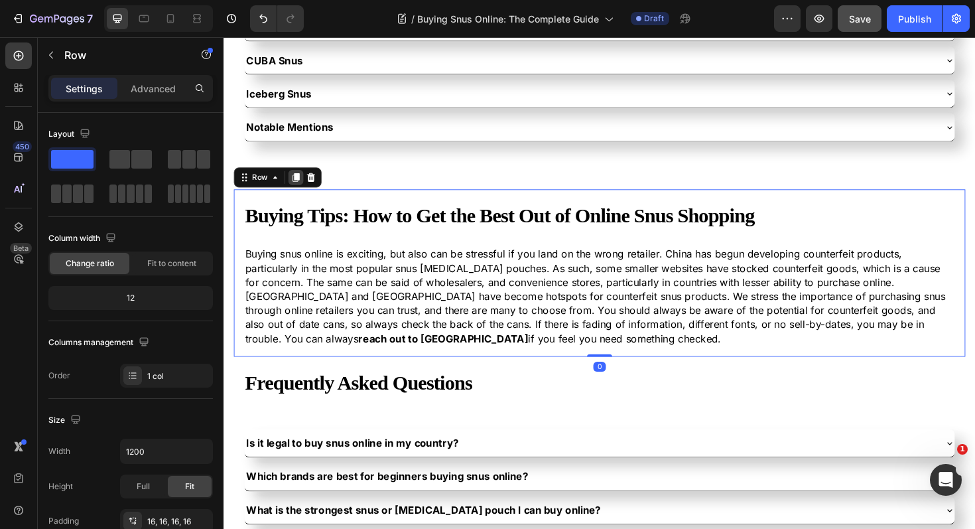
click at [298, 190] on icon at bounding box center [300, 185] width 11 height 11
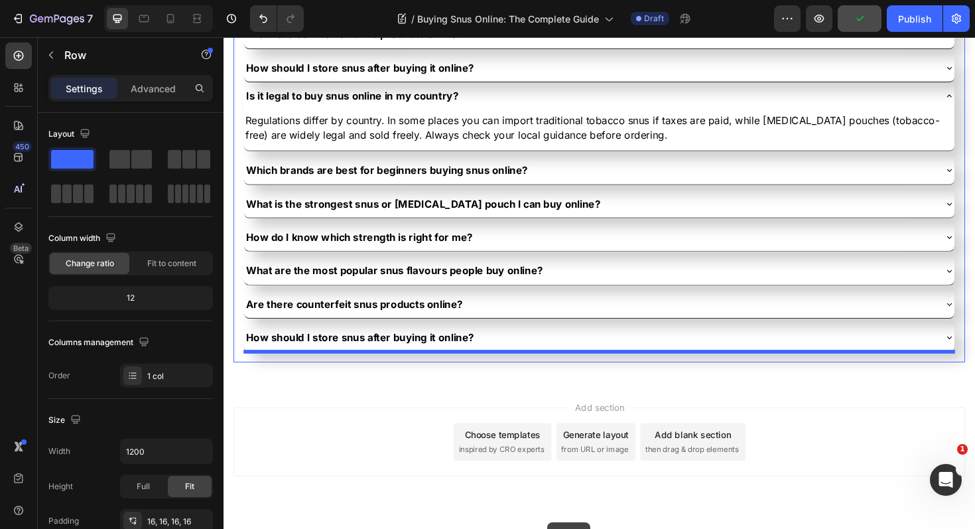
scroll to position [4266, 0]
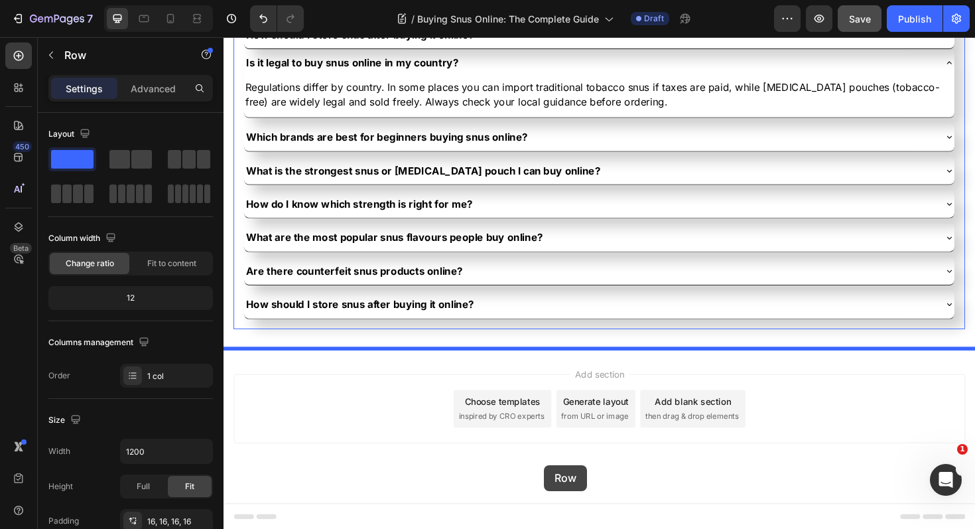
drag, startPoint x: 244, startPoint y: 129, endPoint x: 563, endPoint y: 490, distance: 482.3
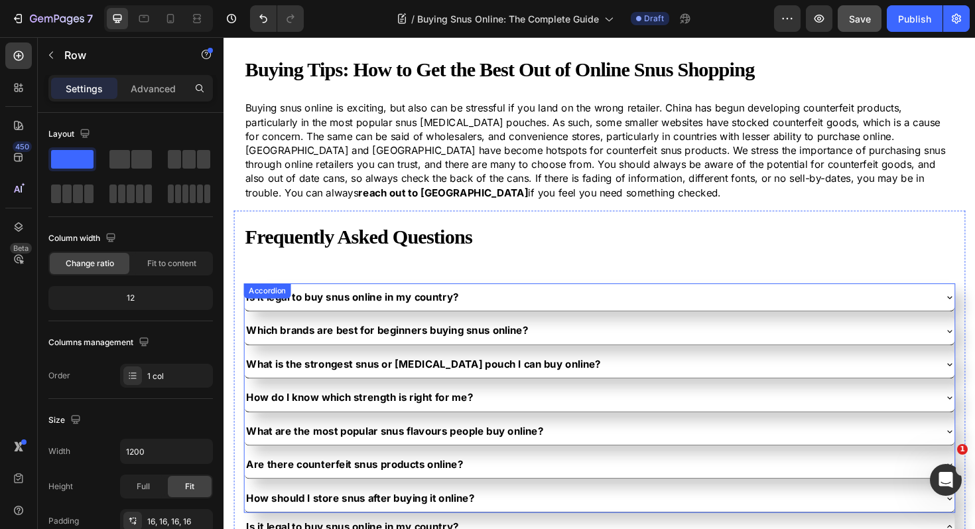
scroll to position [3623, 0]
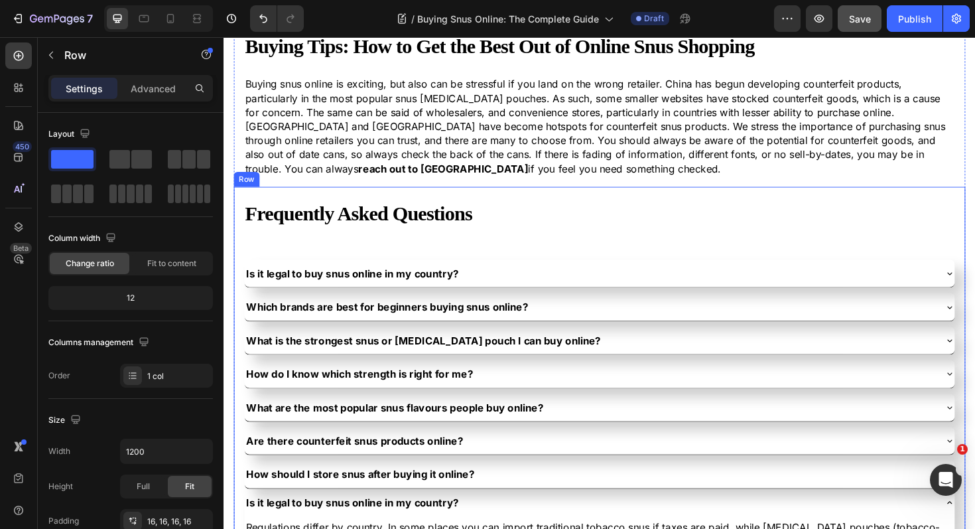
click at [240, 207] on div "Frequently Asked Questions Heading Is it legal to buy snus online in my country…" at bounding box center [621, 504] width 775 height 616
click at [297, 184] on icon at bounding box center [300, 183] width 11 height 11
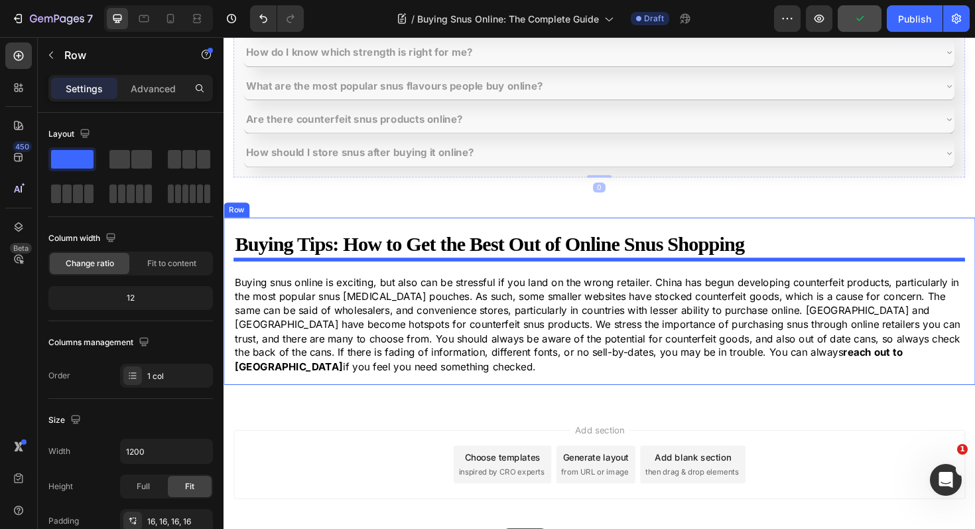
scroll to position [4953, 0]
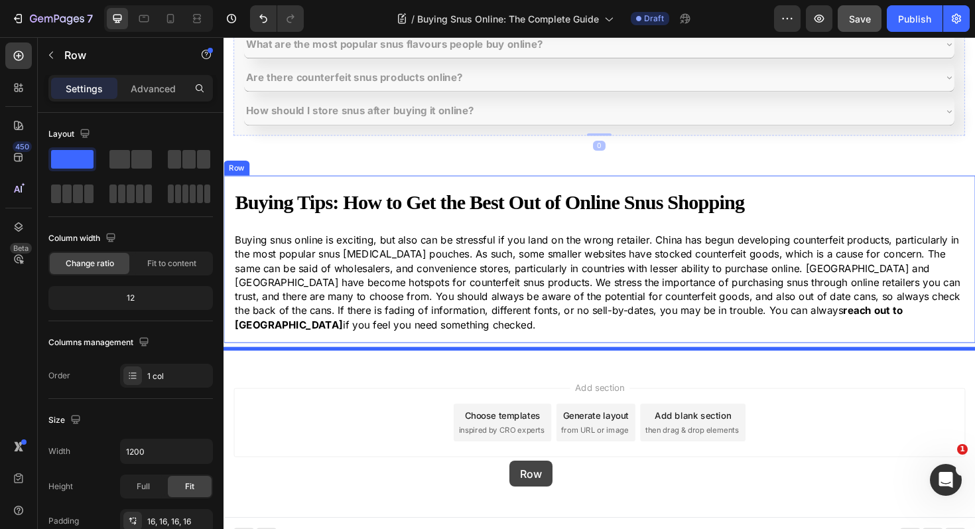
drag, startPoint x: 244, startPoint y: 76, endPoint x: 527, endPoint y: 486, distance: 497.5
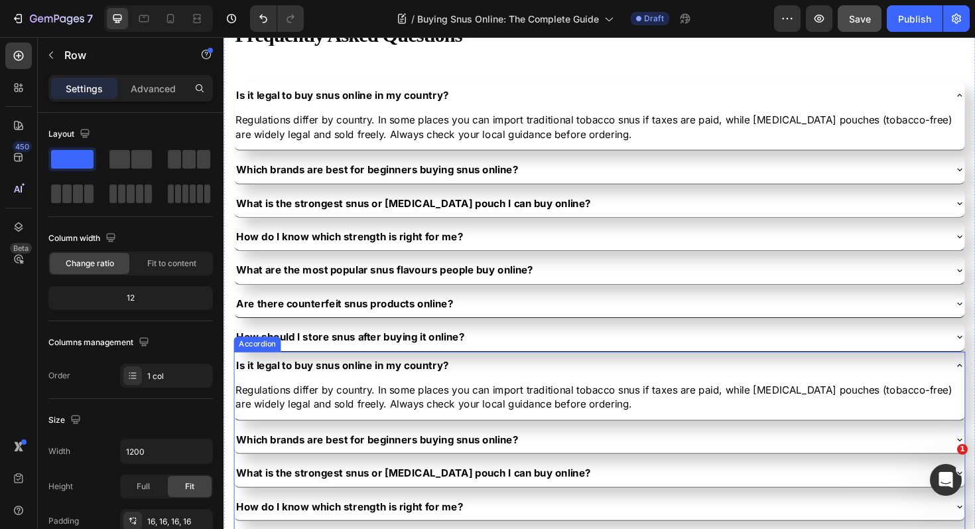
scroll to position [4510, 0]
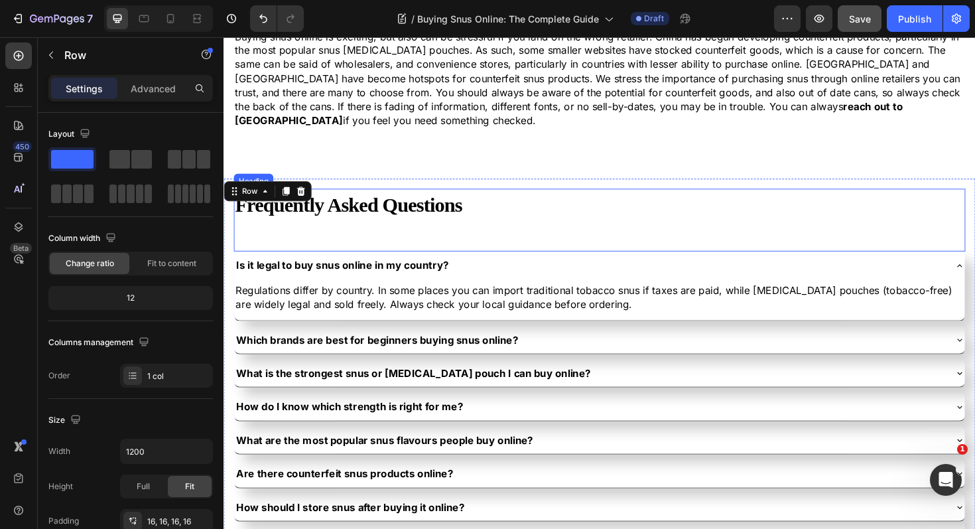
click at [399, 198] on h2 "Frequently Asked Questions" at bounding box center [621, 231] width 775 height 66
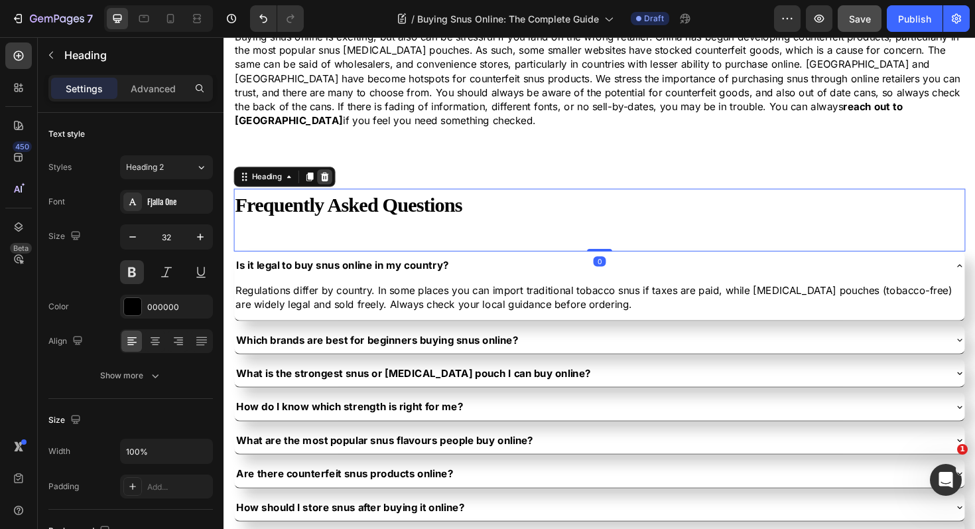
click at [329, 180] on icon at bounding box center [330, 184] width 9 height 9
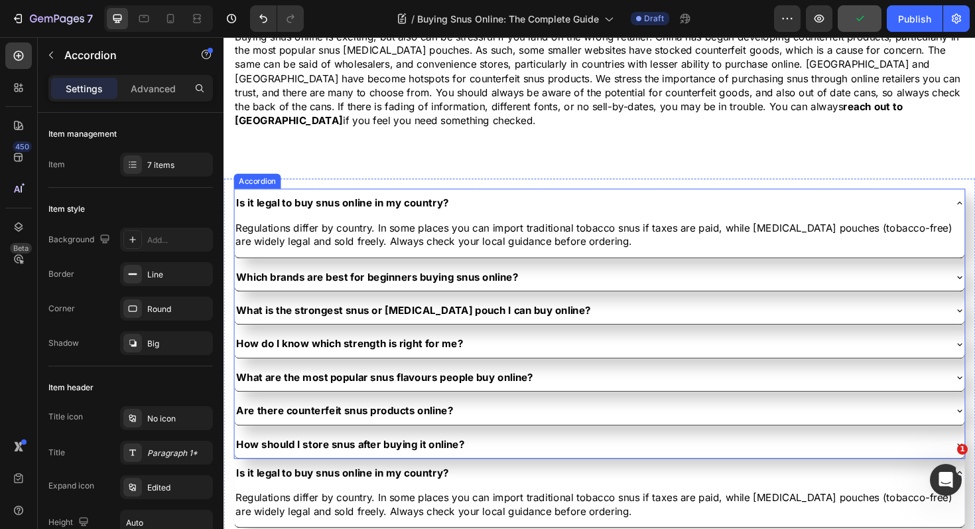
click at [311, 198] on div "Is it legal to buy snus online in my country?" at bounding box center [622, 212] width 774 height 29
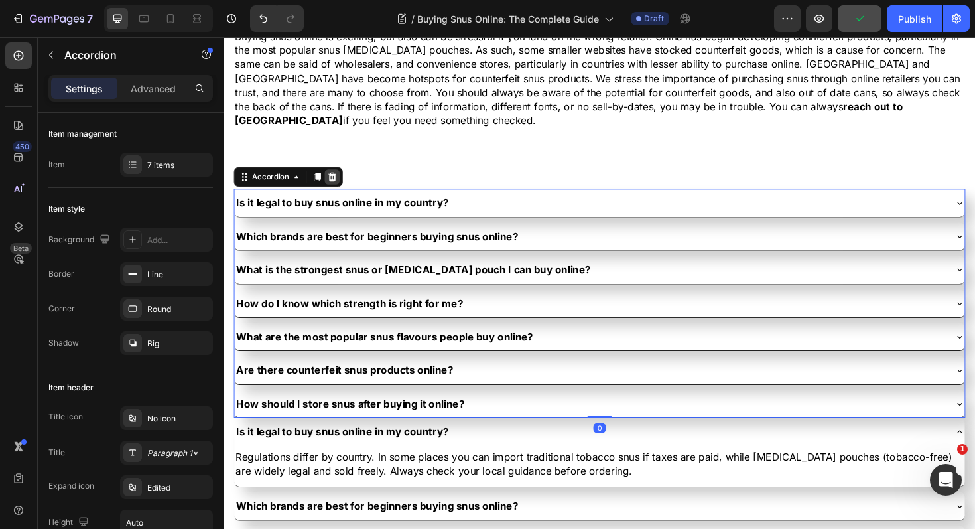
click at [338, 180] on icon at bounding box center [338, 185] width 11 height 11
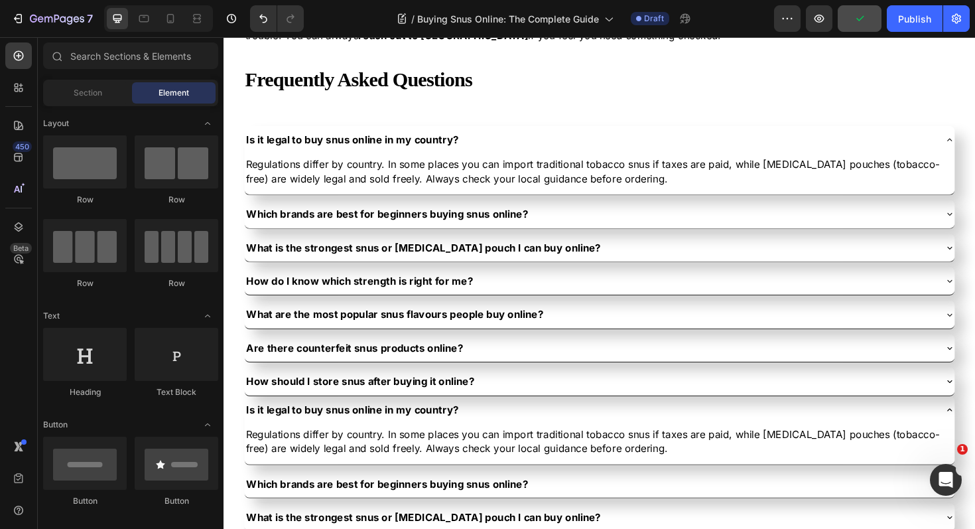
scroll to position [3726, 0]
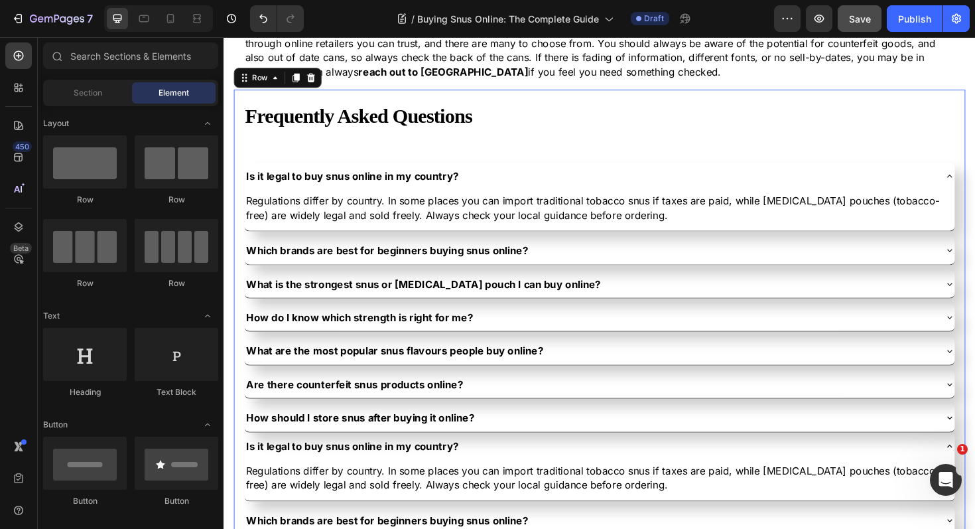
click at [236, 112] on div "Frequently Asked Questions Heading Is it legal to buy snus online in my country…" at bounding box center [621, 422] width 775 height 659
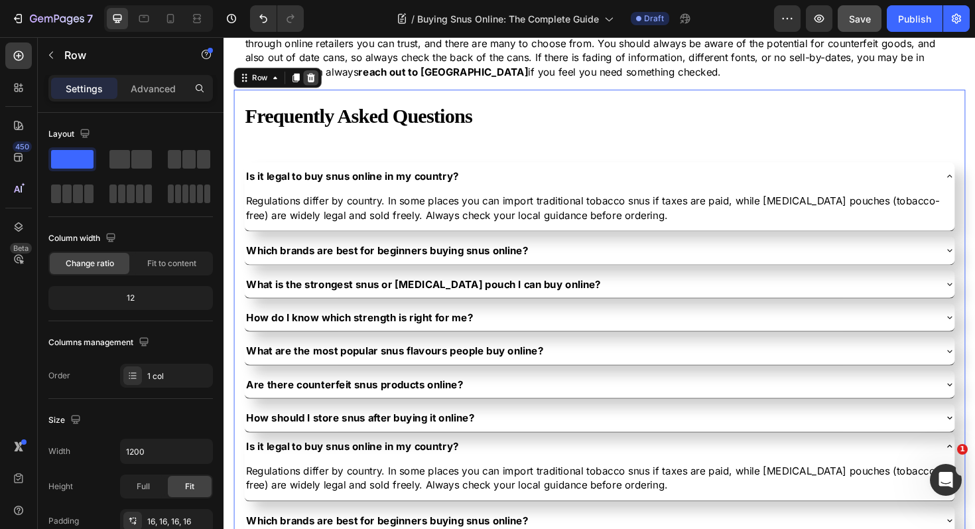
click at [316, 80] on icon at bounding box center [316, 80] width 11 height 11
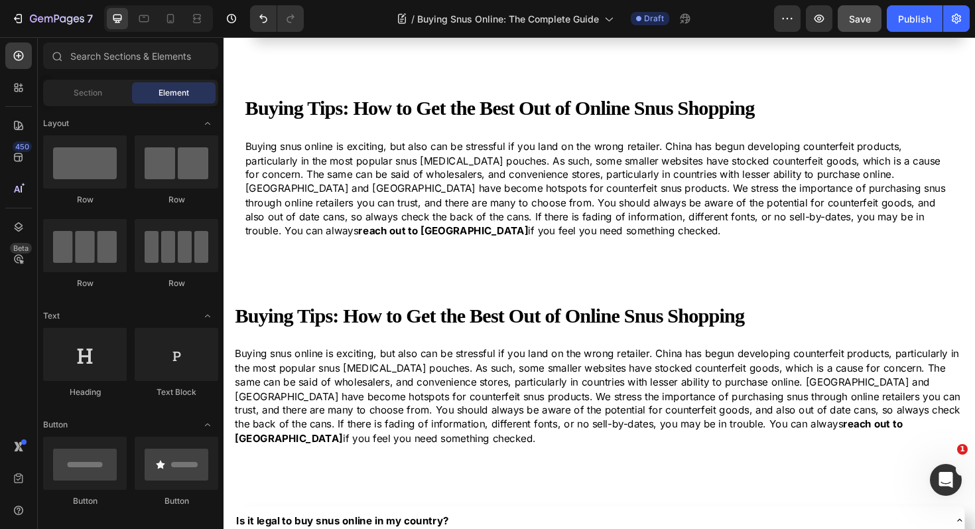
scroll to position [3501, 0]
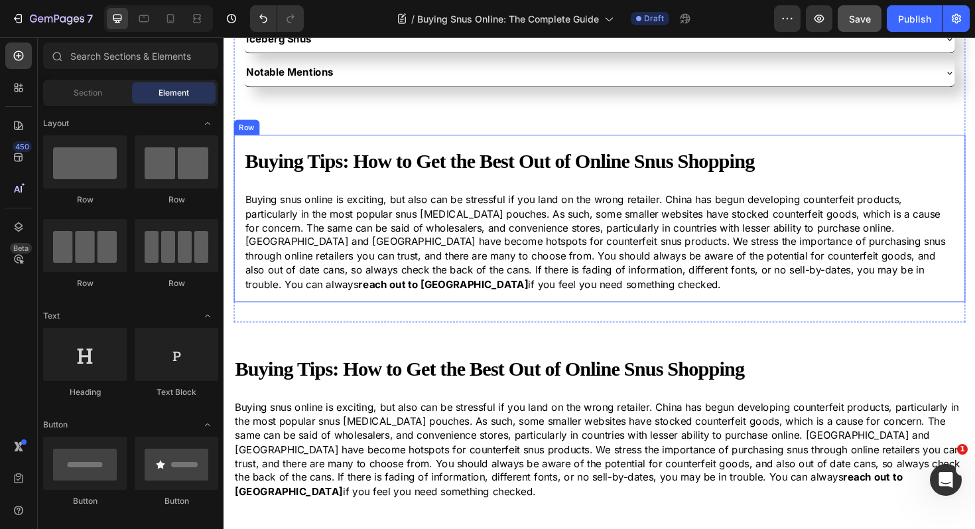
click at [238, 166] on div "Buying Tips: How to Get the Best Out of Online Snus Shopping Heading Buying snu…" at bounding box center [621, 229] width 775 height 177
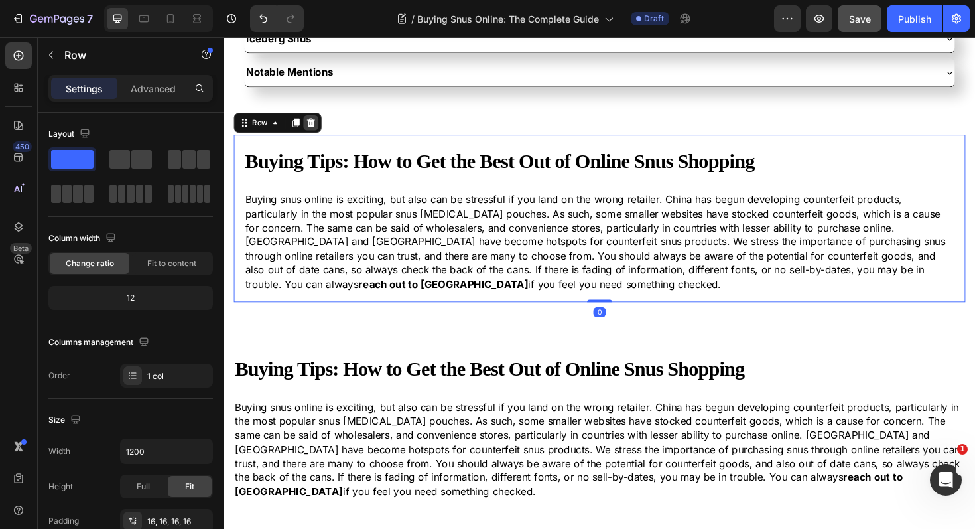
click at [313, 127] on icon at bounding box center [316, 127] width 9 height 9
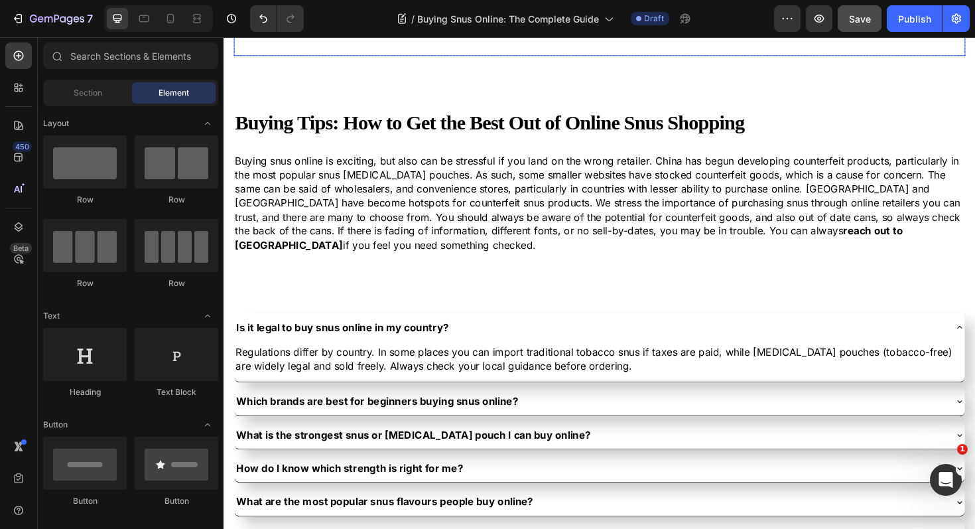
scroll to position [3698, 0]
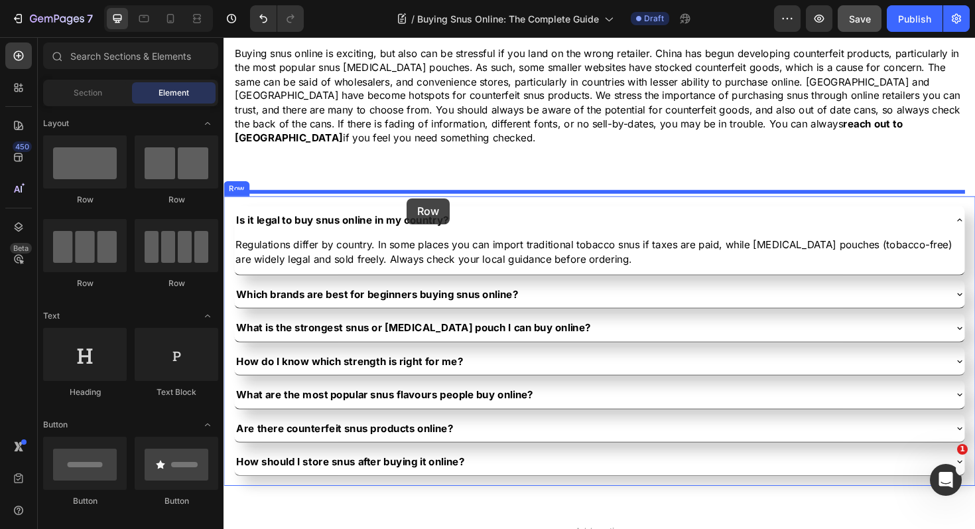
drag, startPoint x: 318, startPoint y: 217, endPoint x: 417, endPoint y: 208, distance: 99.3
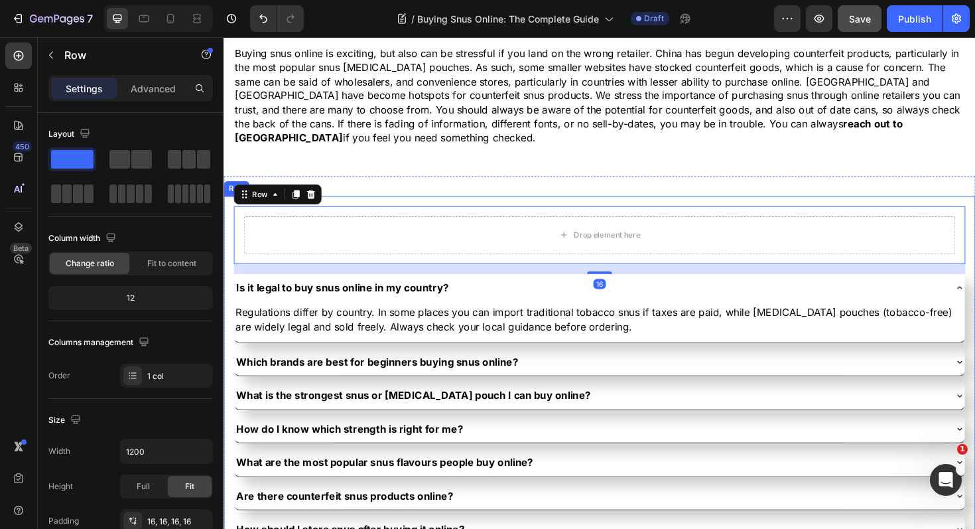
click at [227, 253] on div "Drop element here Row 16 Is it legal to buy snus online in my country? Regulati…" at bounding box center [622, 395] width 796 height 379
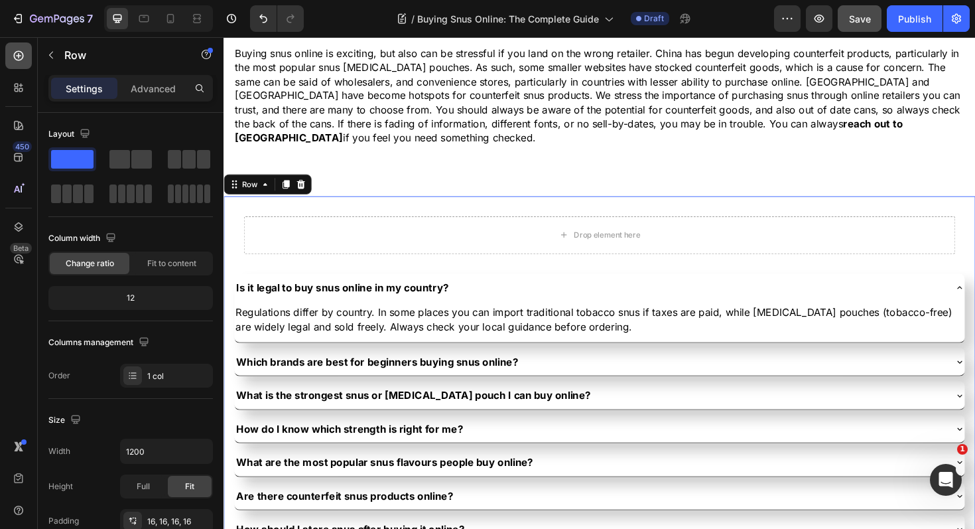
click at [19, 61] on icon at bounding box center [18, 55] width 13 height 13
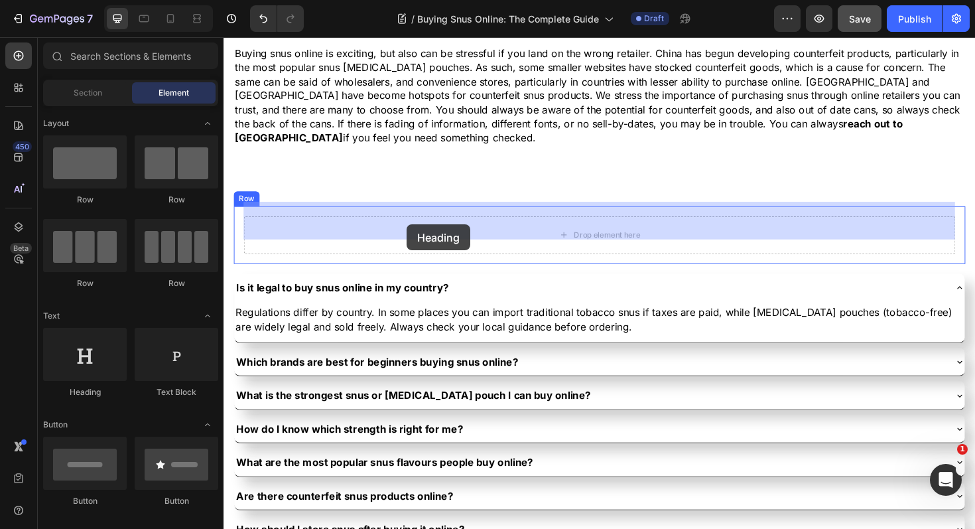
drag, startPoint x: 324, startPoint y: 397, endPoint x: 417, endPoint y: 236, distance: 186.4
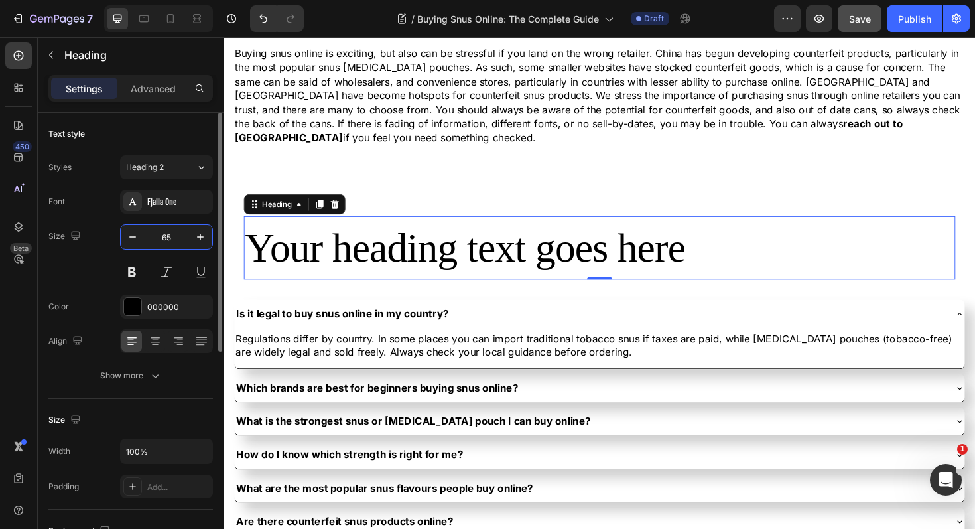
click at [175, 235] on input "65" at bounding box center [167, 237] width 44 height 24
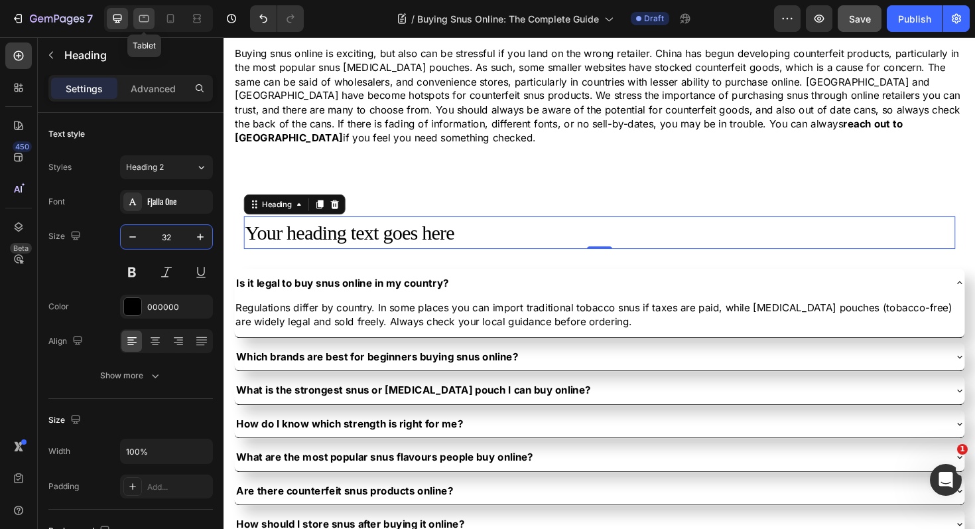
click at [145, 21] on icon at bounding box center [144, 18] width 10 height 7
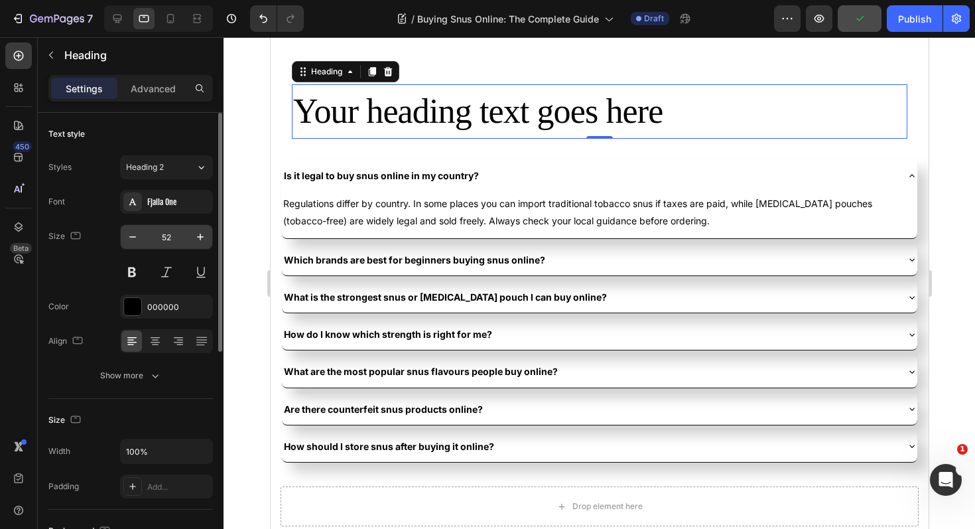
scroll to position [3856, 0]
click at [173, 238] on input "52" at bounding box center [167, 237] width 44 height 24
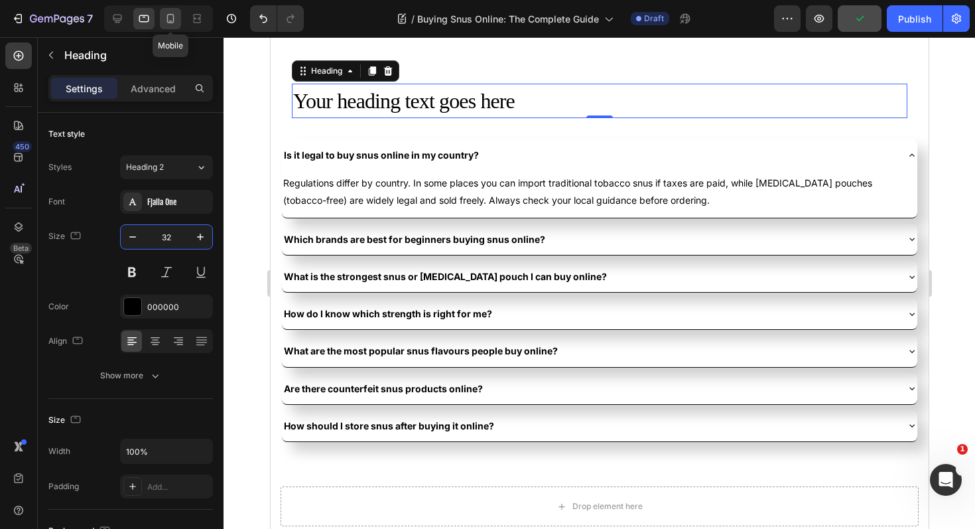
click at [173, 21] on icon at bounding box center [170, 18] width 13 height 13
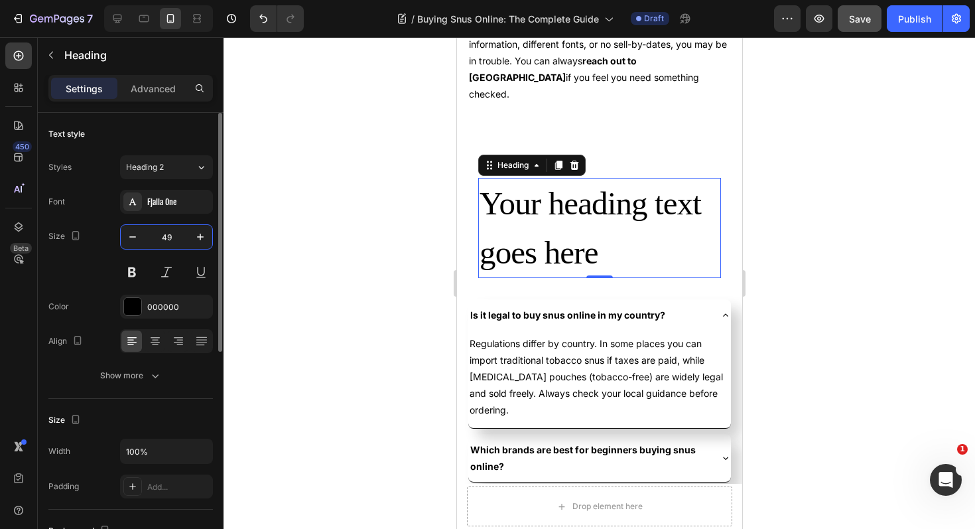
scroll to position [4023, 0]
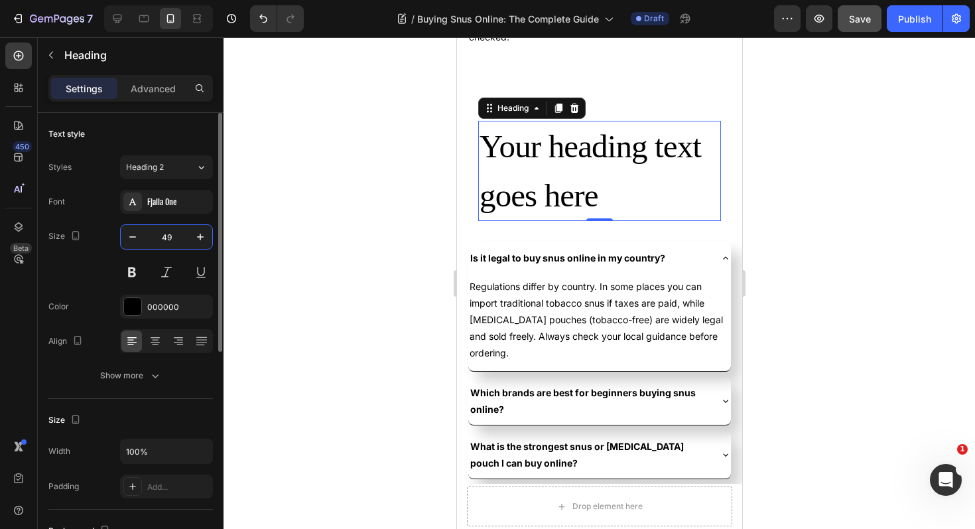
click at [176, 241] on input "49" at bounding box center [167, 237] width 44 height 24
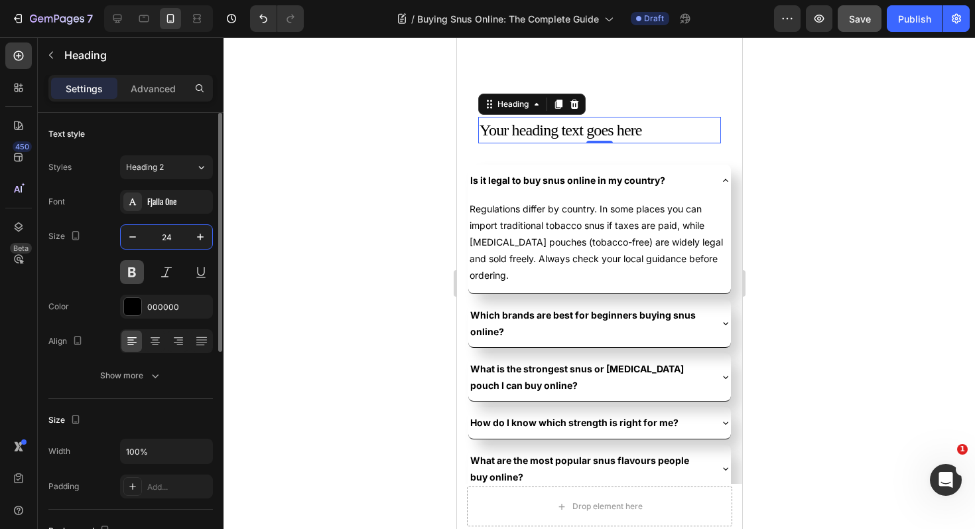
click at [138, 271] on button at bounding box center [132, 272] width 24 height 24
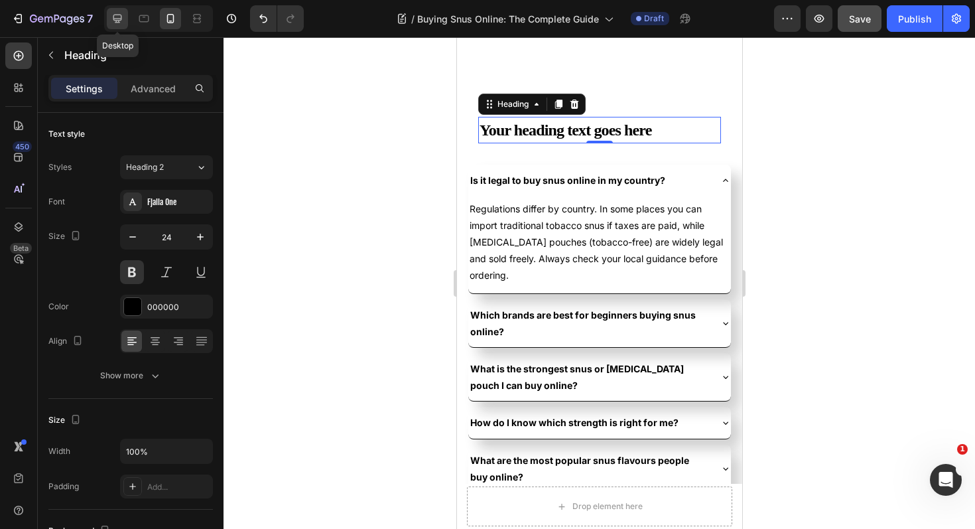
click at [119, 29] on div at bounding box center [117, 18] width 21 height 21
type input "32"
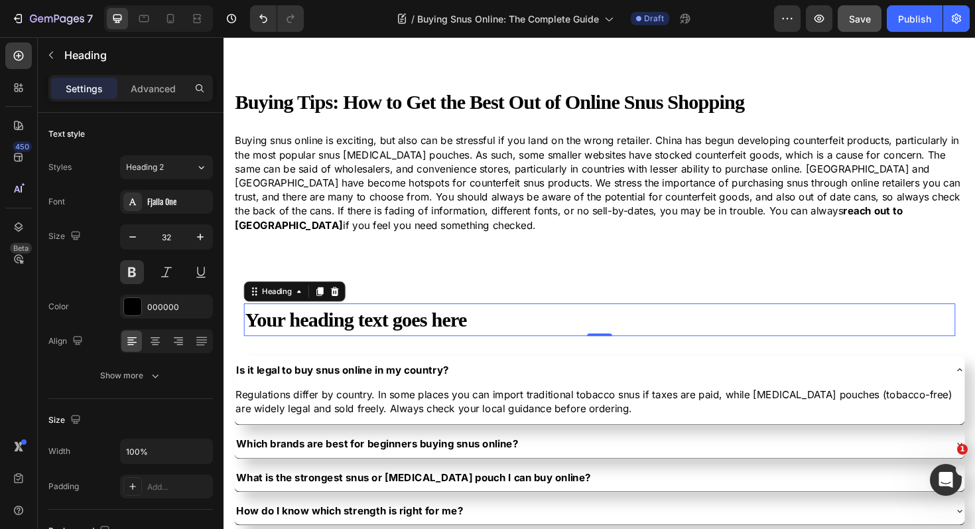
scroll to position [3600, 0]
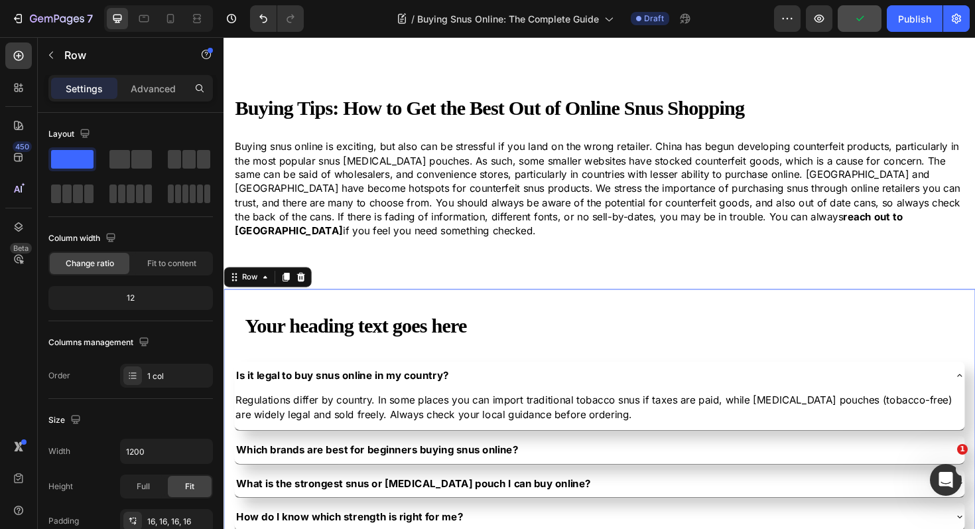
click at [229, 321] on div "Your heading text goes here Heading Row Is it legal to buy snus online in my co…" at bounding box center [622, 491] width 796 height 374
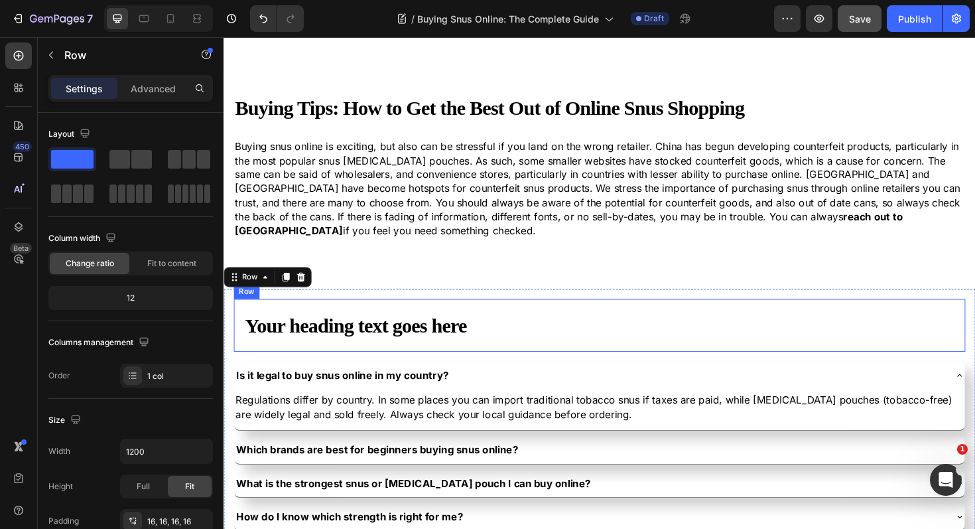
click at [242, 315] on div "Your heading text goes here Heading Row" at bounding box center [621, 343] width 775 height 56
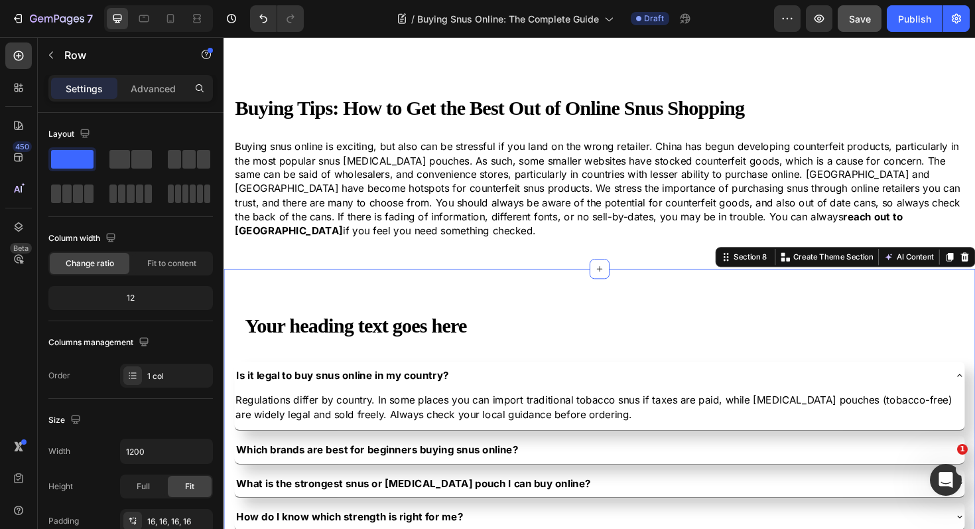
click at [386, 283] on div "Your heading text goes here Heading Row Is it legal to buy snus online in my co…" at bounding box center [622, 491] width 796 height 416
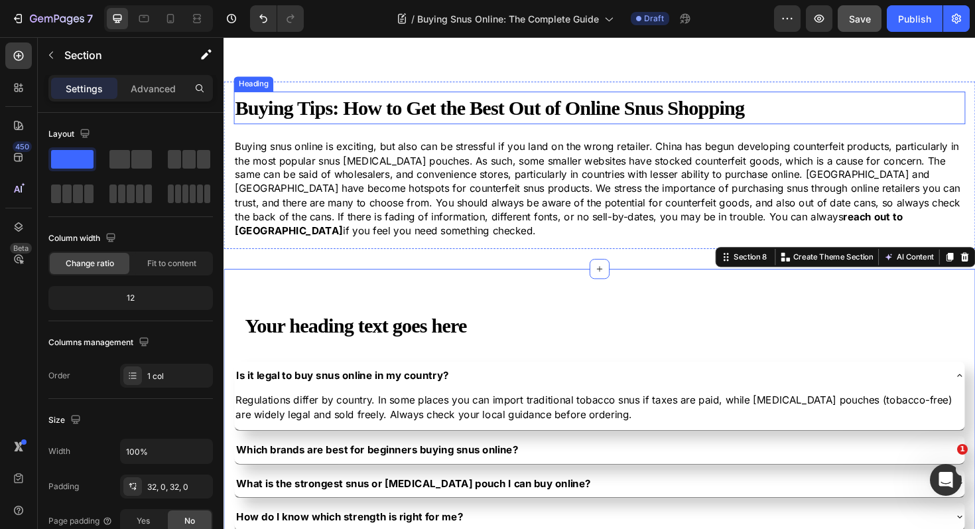
click at [332, 113] on strong "Buying Tips: How to Get the Best Out of Online Snus Shopping" at bounding box center [505, 112] width 539 height 24
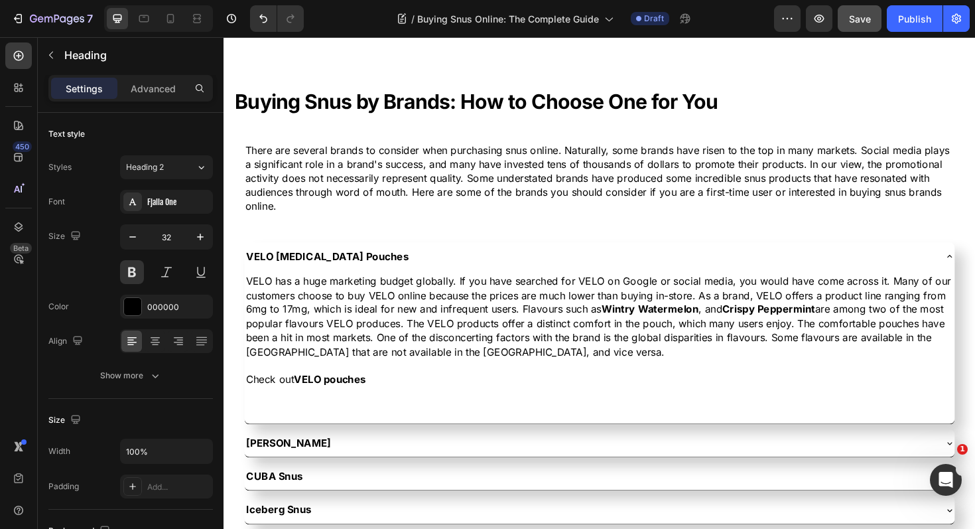
scroll to position [2969, 0]
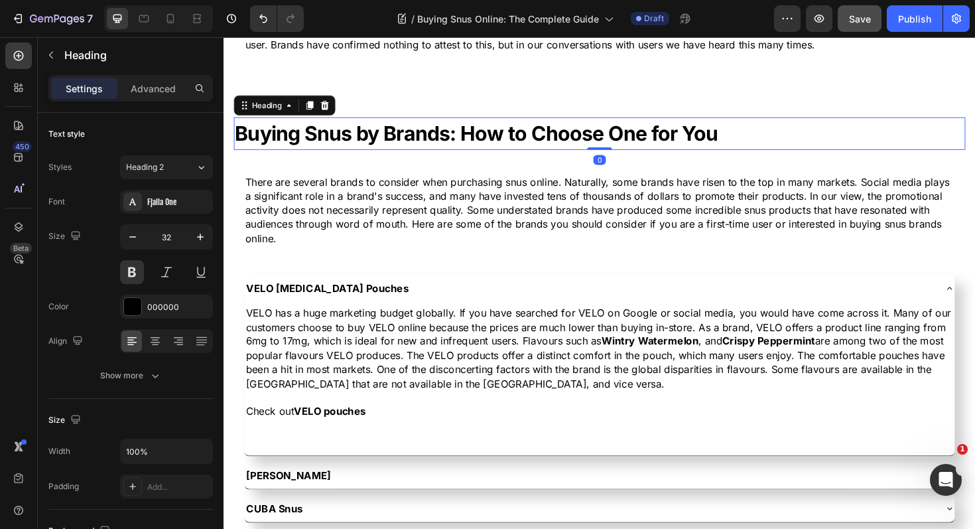
click at [369, 148] on strong "Buying Snus by Brands: How to Choose One for You" at bounding box center [492, 139] width 512 height 26
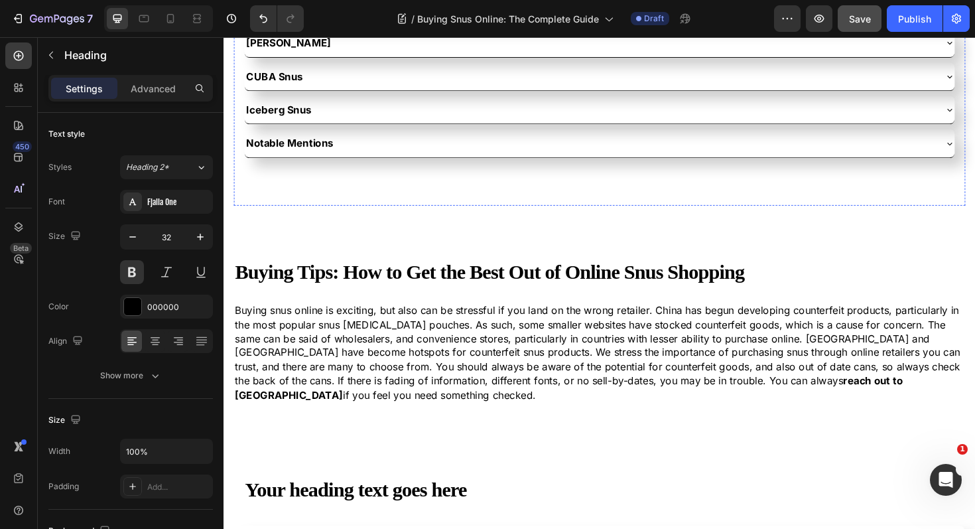
scroll to position [3439, 0]
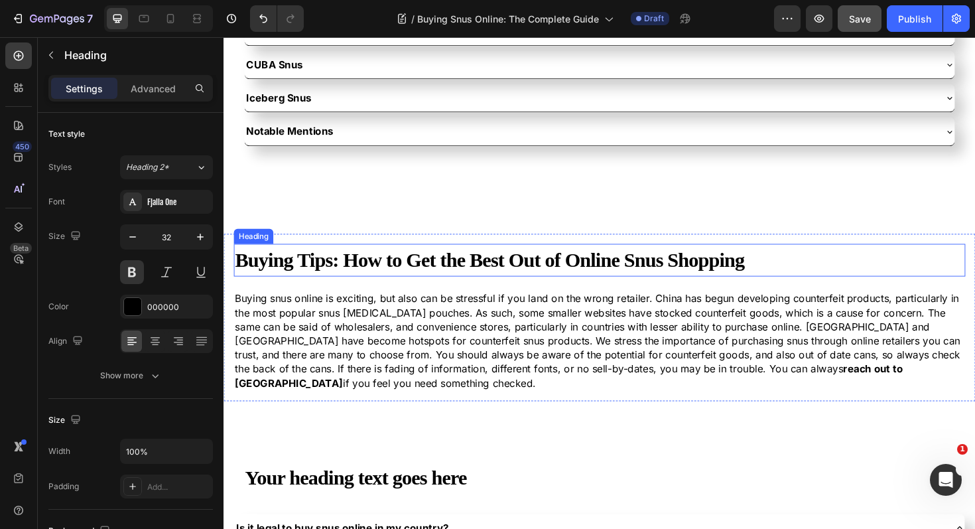
click at [311, 269] on strong "Buying Tips: How to Get the Best Out of Online Snus Shopping" at bounding box center [505, 273] width 539 height 24
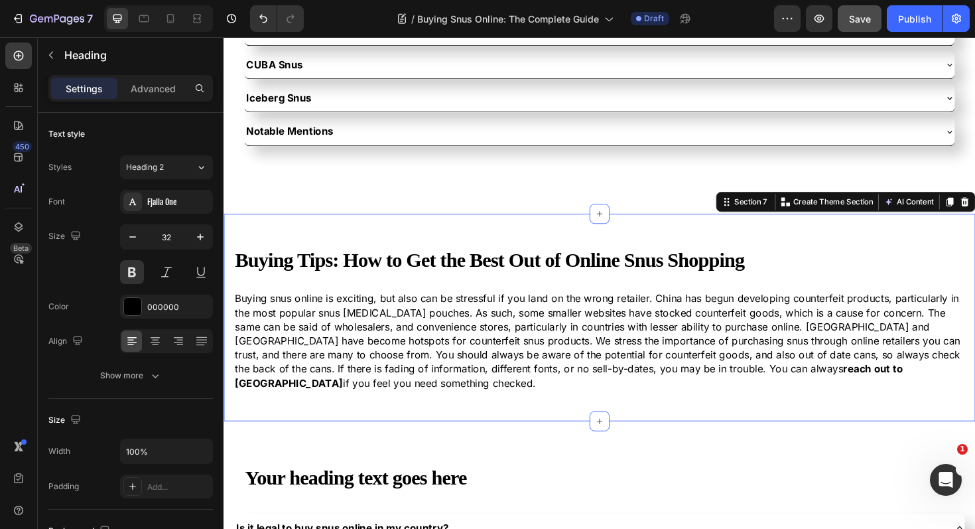
click at [398, 242] on div "Buying Tips: How to Get the Best Out of Online Snus Shopping Heading Buying snu…" at bounding box center [622, 334] width 796 height 220
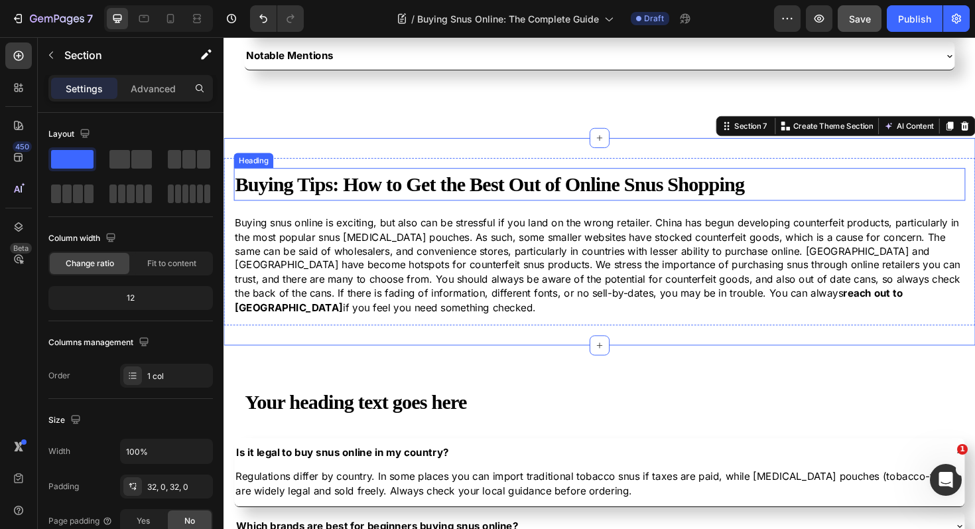
scroll to position [3582, 0]
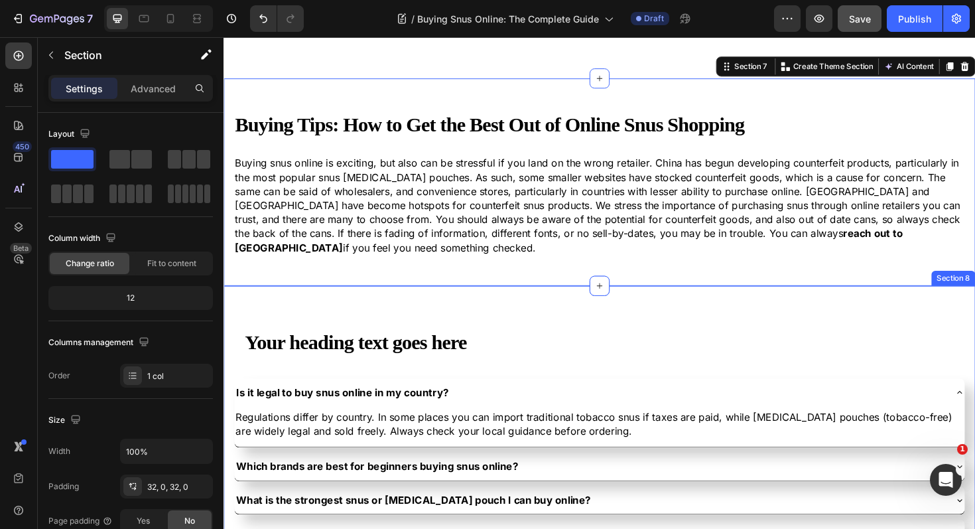
click at [356, 301] on div "Your heading text goes here Heading Row Is it legal to buy snus online in my co…" at bounding box center [622, 509] width 796 height 416
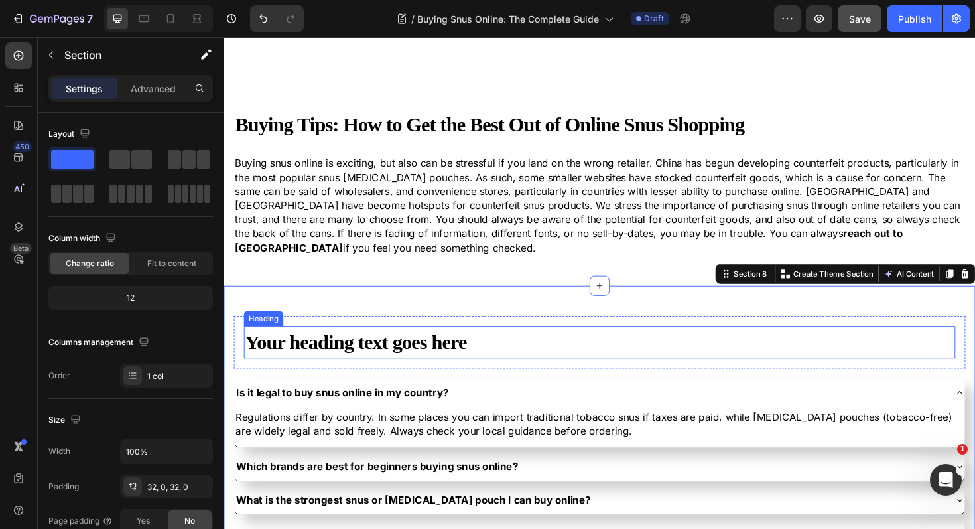
click at [344, 351] on h2 "Your heading text goes here" at bounding box center [622, 360] width 754 height 35
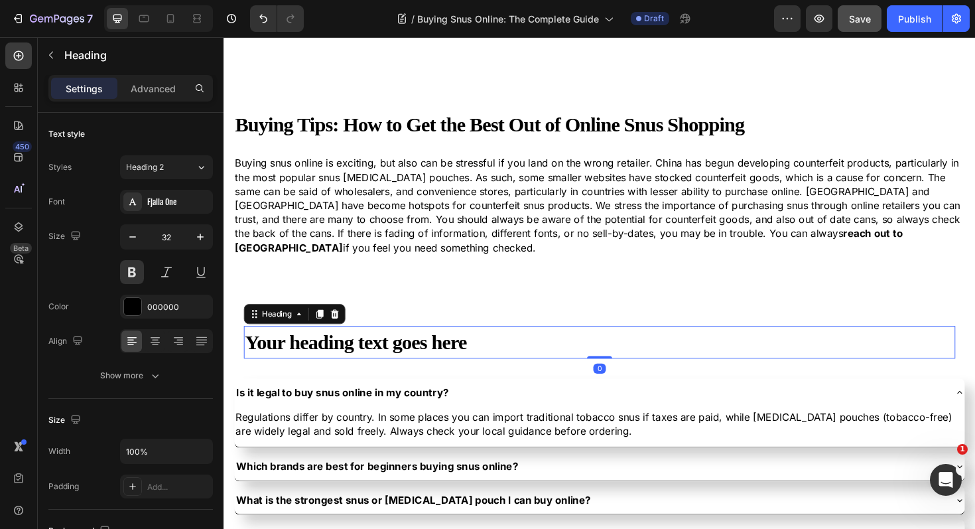
click at [344, 351] on h2 "Your heading text goes here" at bounding box center [622, 360] width 754 height 35
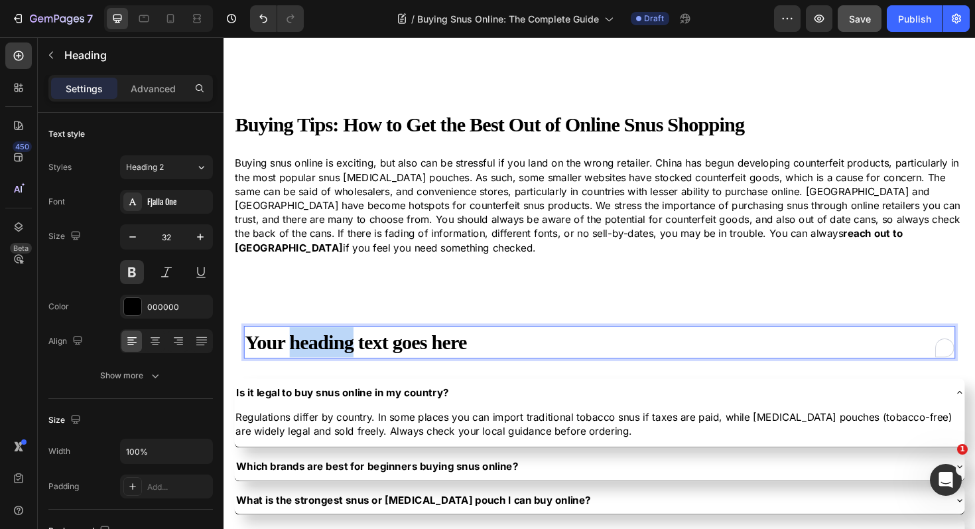
click at [344, 351] on p "Your heading text goes here" at bounding box center [621, 360] width 751 height 32
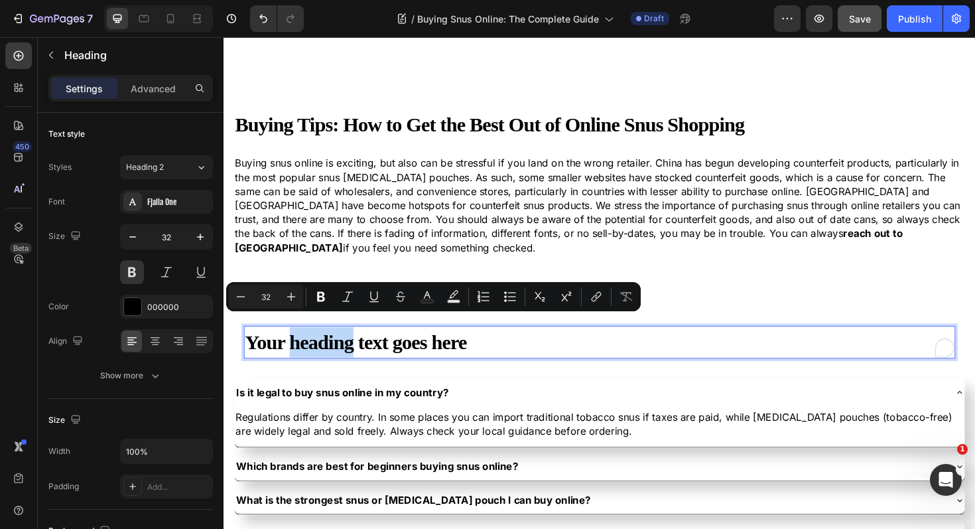
click at [344, 351] on p "Your heading text goes here" at bounding box center [621, 360] width 751 height 32
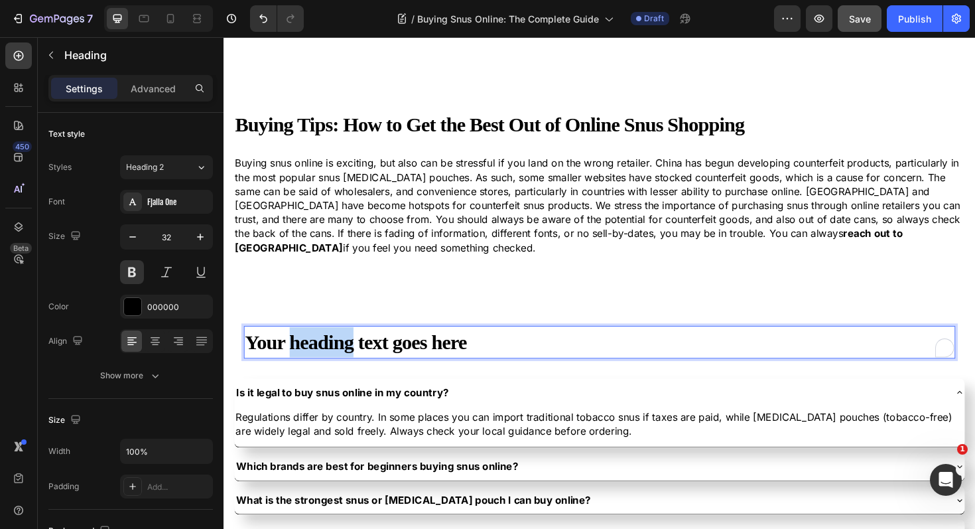
click at [344, 351] on p "Your heading text goes here" at bounding box center [621, 360] width 751 height 32
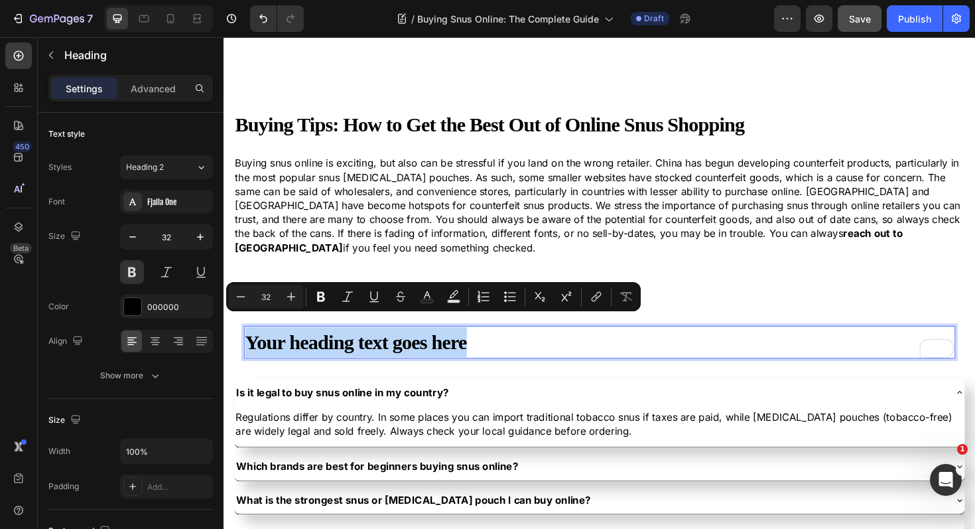
click at [344, 351] on p "Your heading text goes here" at bounding box center [621, 360] width 751 height 32
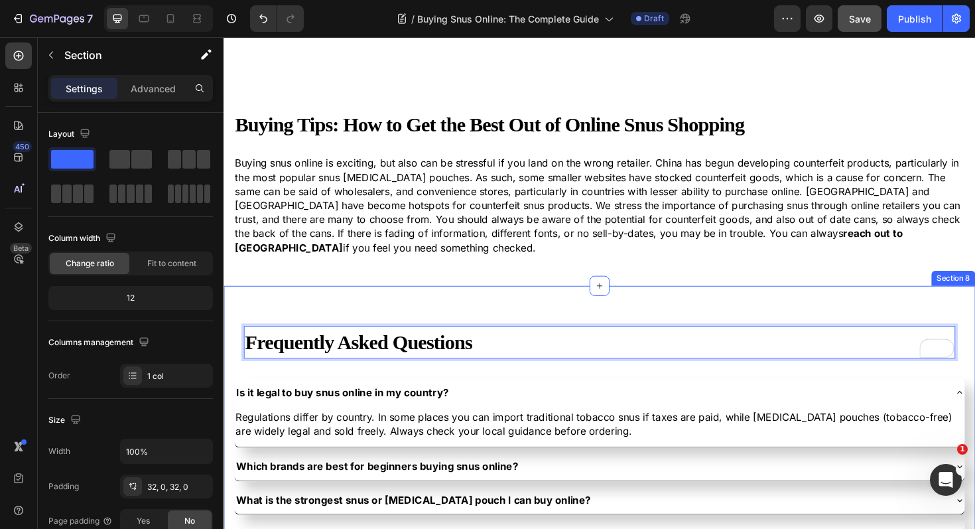
click at [280, 302] on div "Frequently Asked Questions Heading 0 Row Is it legal to buy snus online in my c…" at bounding box center [622, 509] width 796 height 416
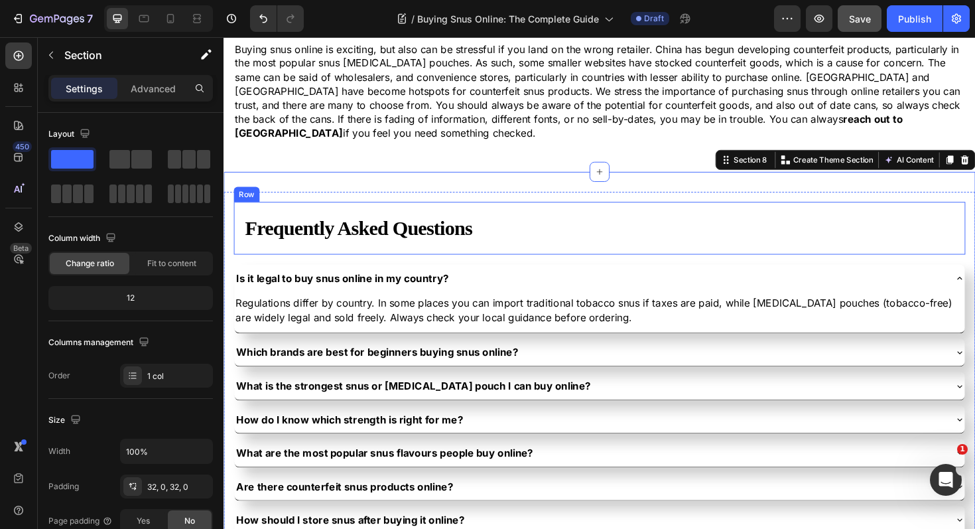
scroll to position [3709, 0]
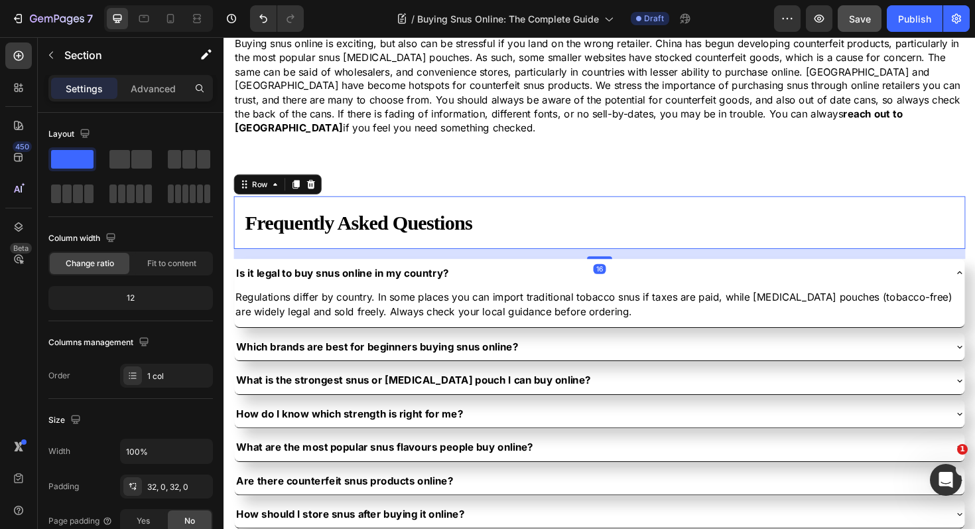
click at [254, 242] on div "Frequently Asked Questions Heading Row 16" at bounding box center [621, 234] width 775 height 56
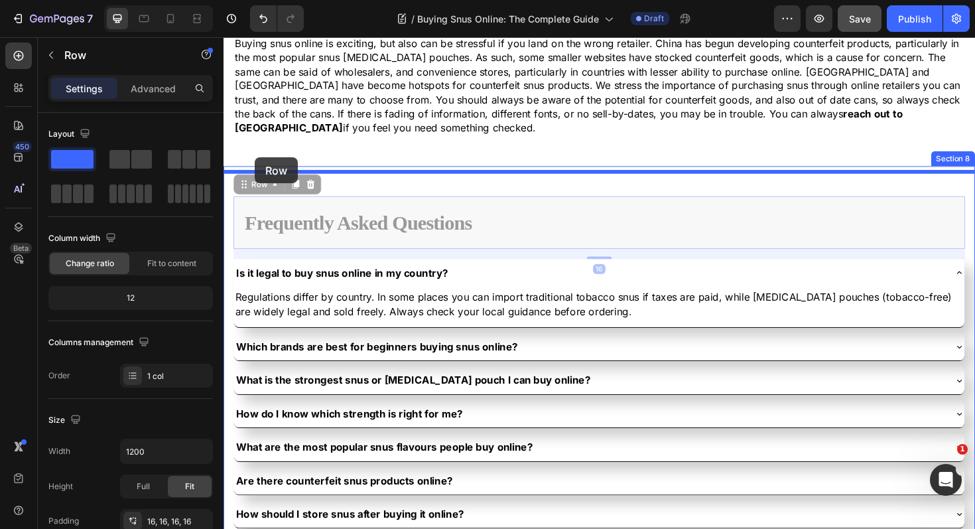
drag, startPoint x: 242, startPoint y: 182, endPoint x: 257, endPoint y: 165, distance: 23.1
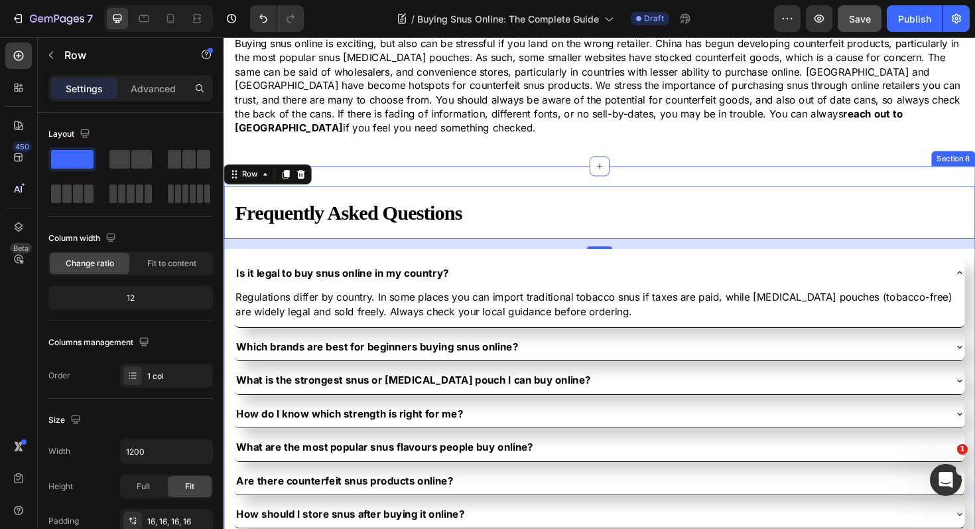
click at [387, 174] on div "Frequently Asked Questions Heading Row 16 Is it legal to buy snus online in my …" at bounding box center [622, 382] width 796 height 416
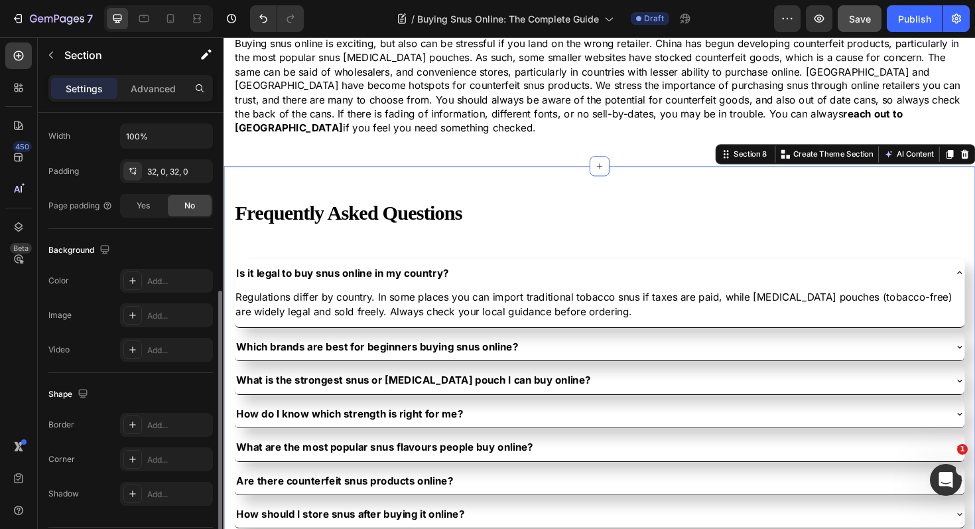
scroll to position [316, 0]
click at [149, 207] on span "Yes" at bounding box center [143, 205] width 13 height 12
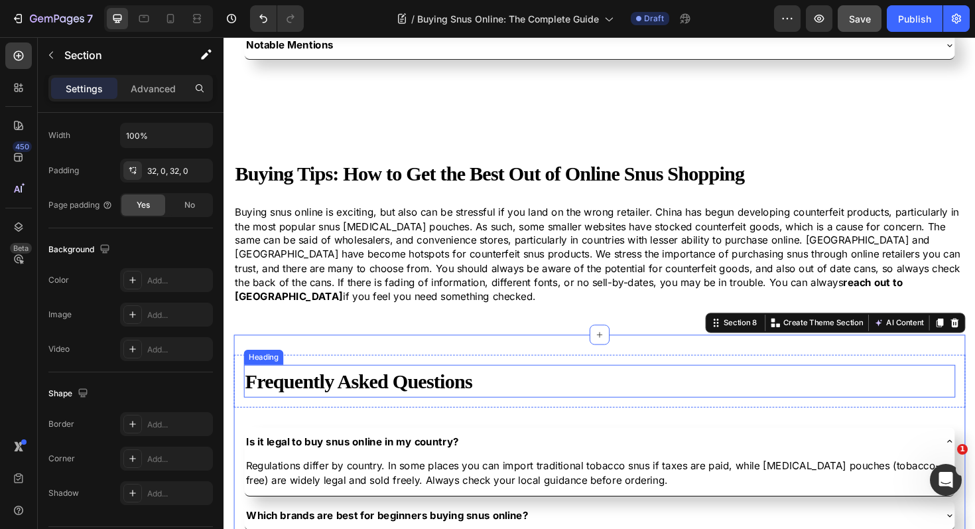
scroll to position [3512, 0]
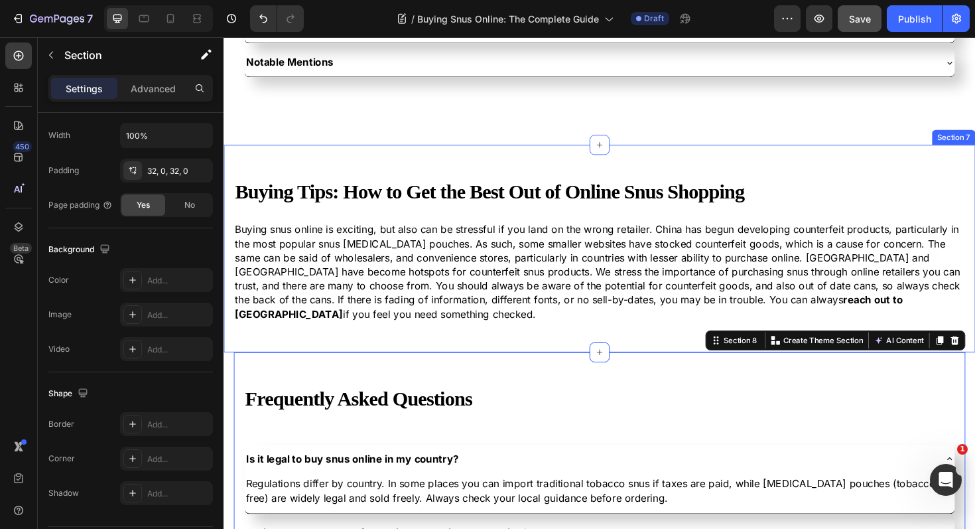
click at [288, 164] on div "Buying Tips: How to Get the Best Out of Online Snus Shopping Heading Buying snu…" at bounding box center [622, 261] width 796 height 220
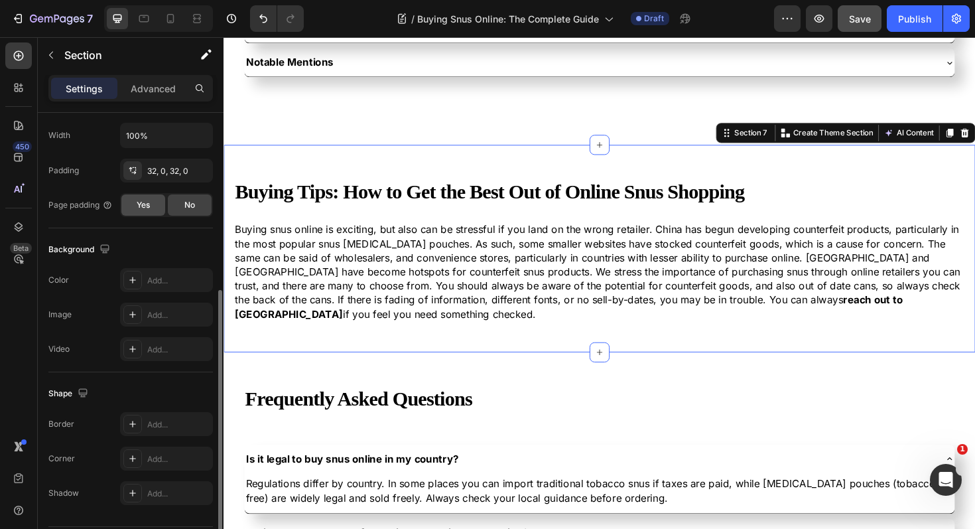
click at [146, 202] on span "Yes" at bounding box center [143, 205] width 13 height 12
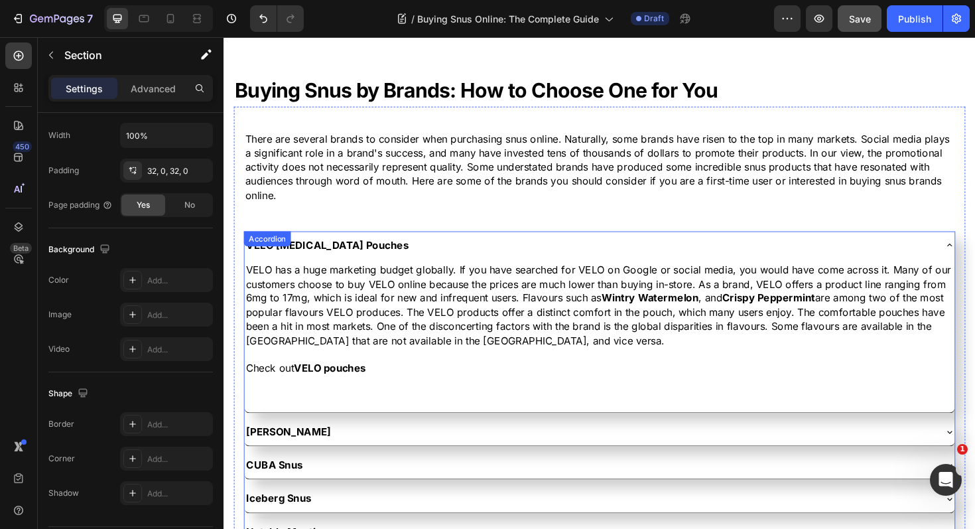
scroll to position [3001, 0]
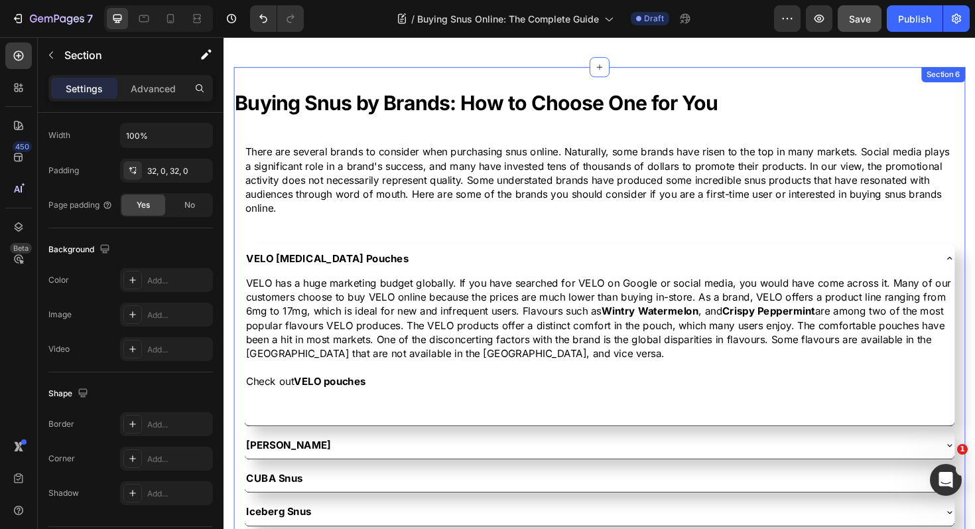
click at [306, 78] on div "Buying Snus by Brands: How to Choose One for You Heading There are several bran…" at bounding box center [621, 365] width 775 height 593
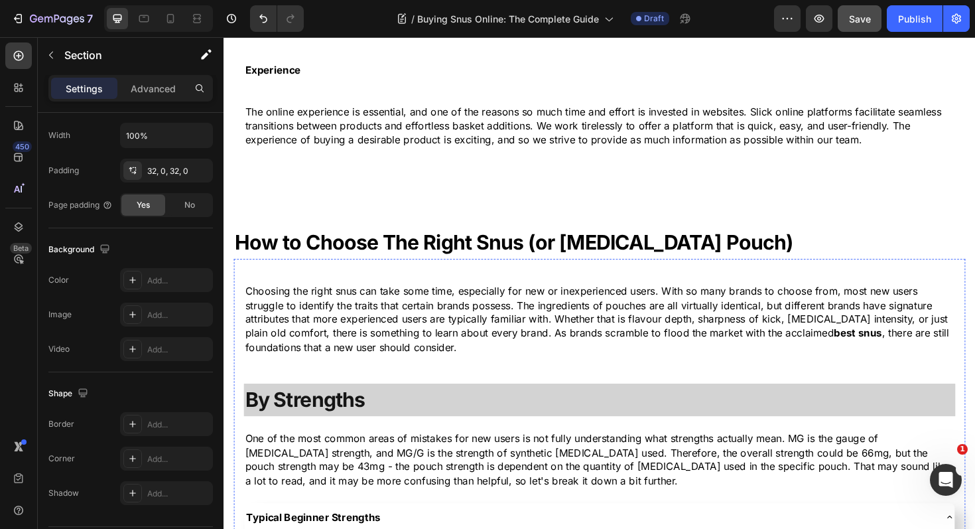
scroll to position [1630, 0]
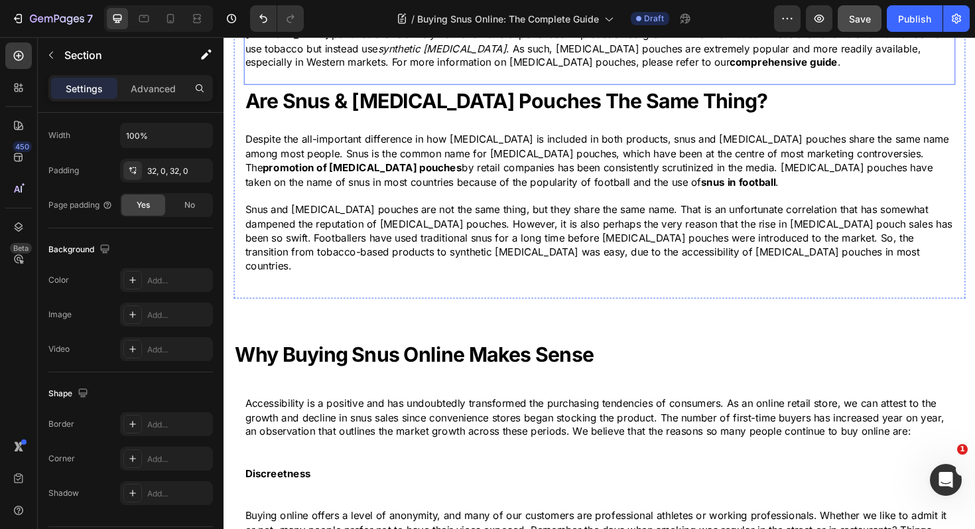
scroll to position [847, 0]
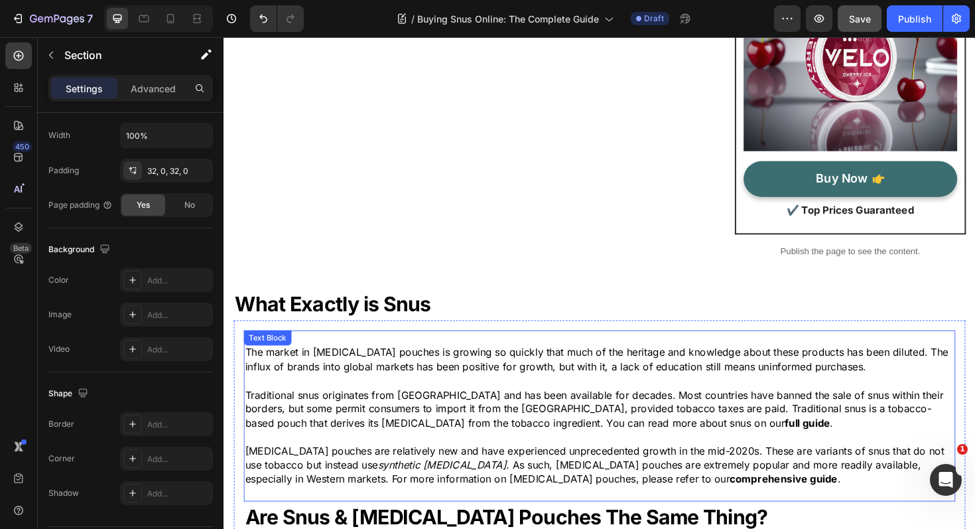
scroll to position [359, 0]
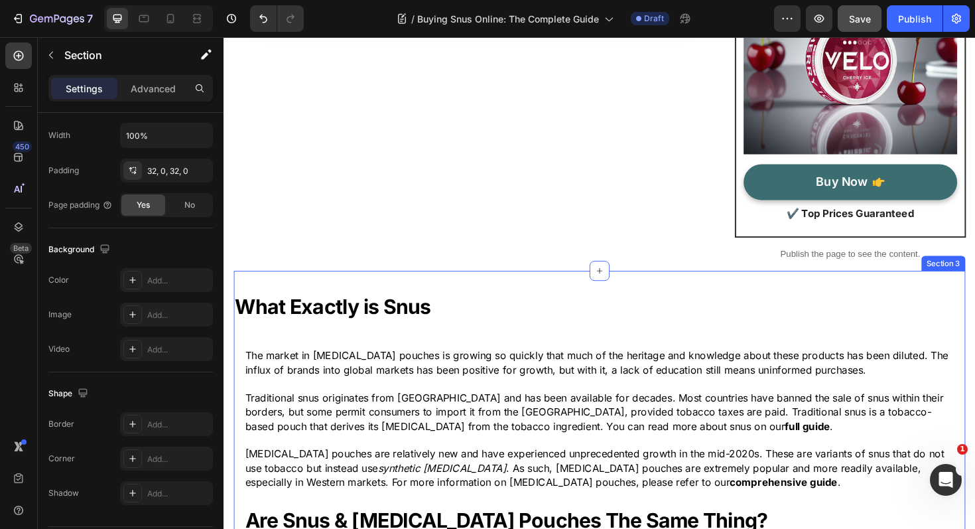
click at [361, 301] on div "What Exactly is Snus Heading The market in nicotine pouches is growing so quick…" at bounding box center [621, 532] width 775 height 495
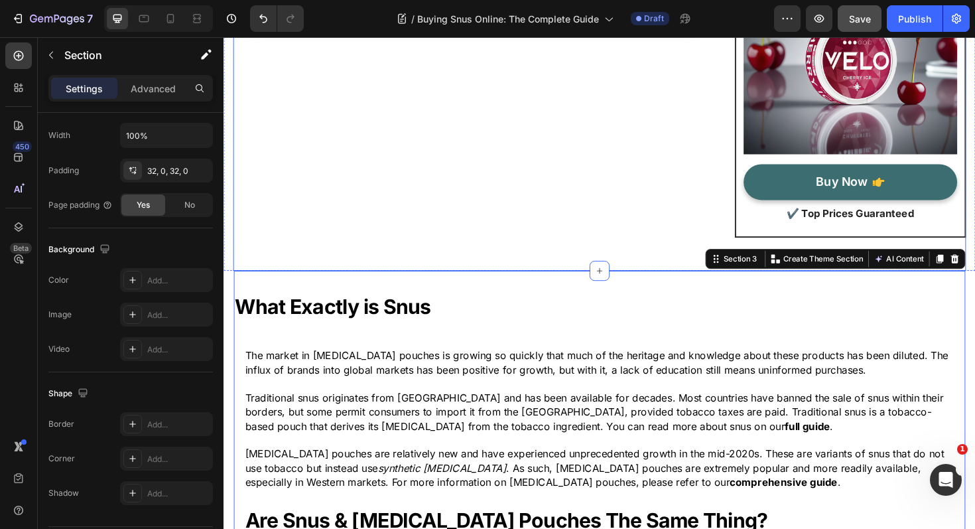
scroll to position [246, 0]
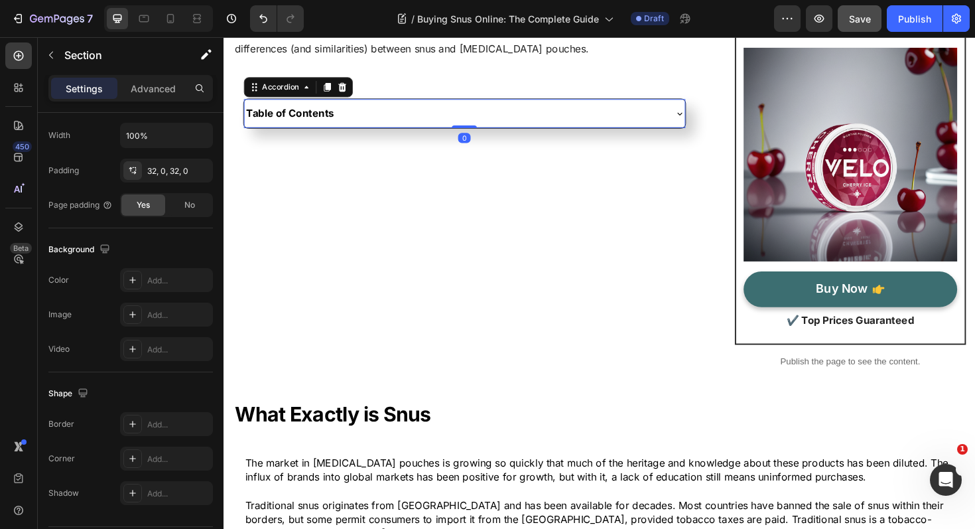
click at [382, 124] on div "Table of Contents" at bounding box center [468, 117] width 445 height 19
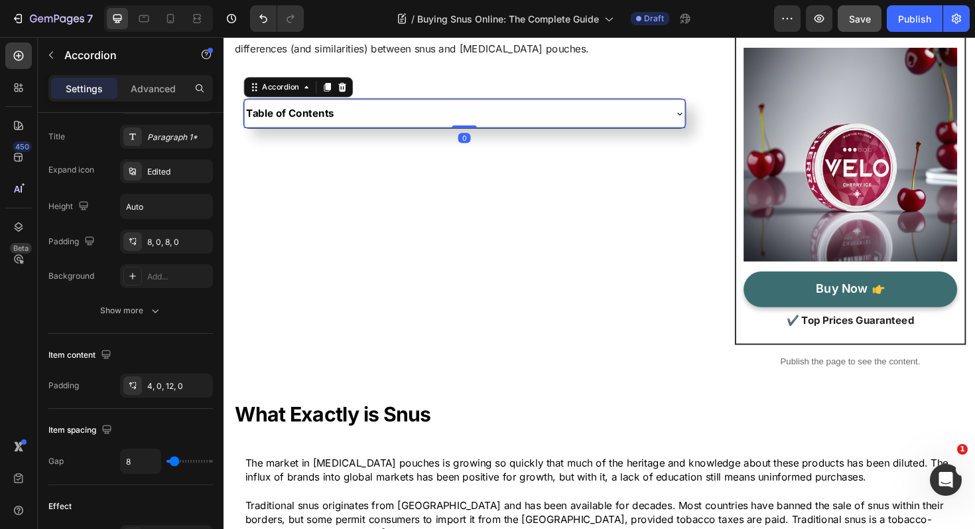
scroll to position [0, 0]
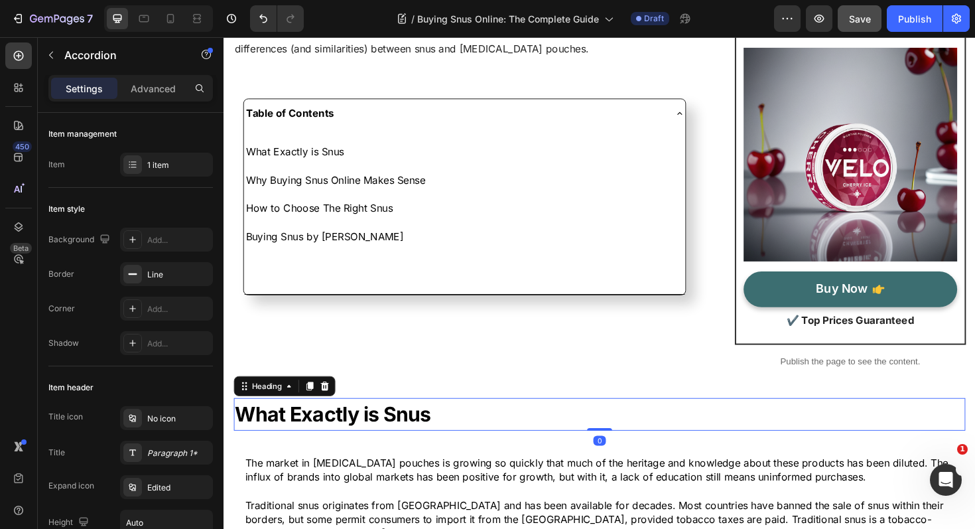
click at [529, 446] on h2 "What Exactly is Snus" at bounding box center [621, 436] width 775 height 35
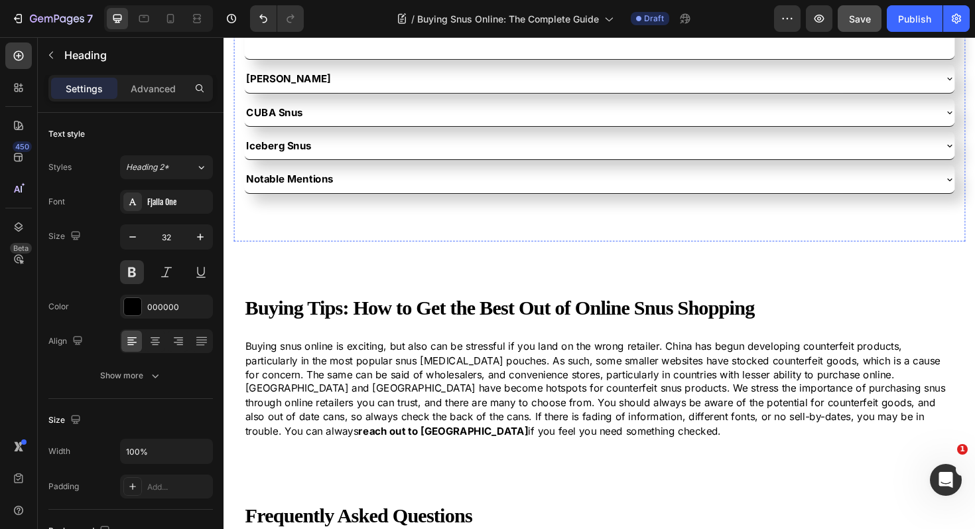
scroll to position [3396, 0]
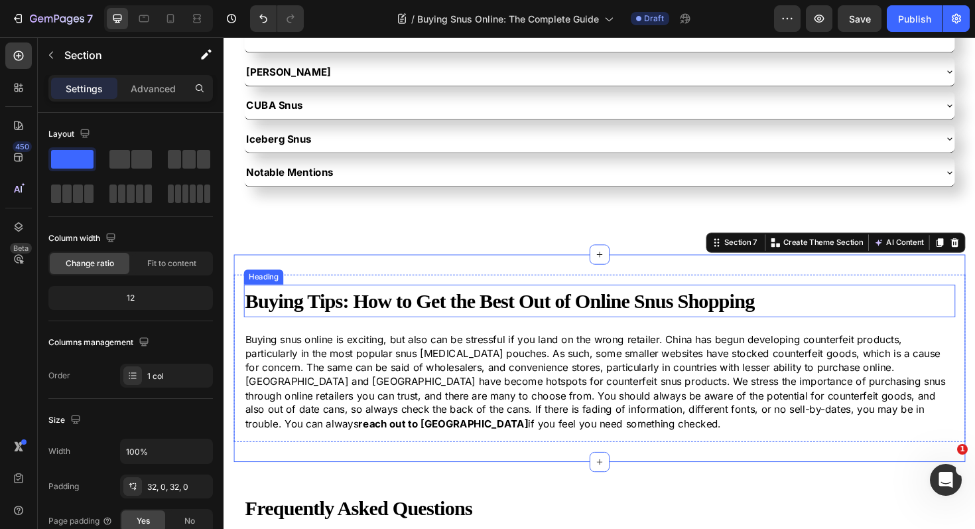
click at [330, 315] on strong "Buying Tips: How to Get the Best Out of Online Snus Shopping" at bounding box center [515, 317] width 539 height 24
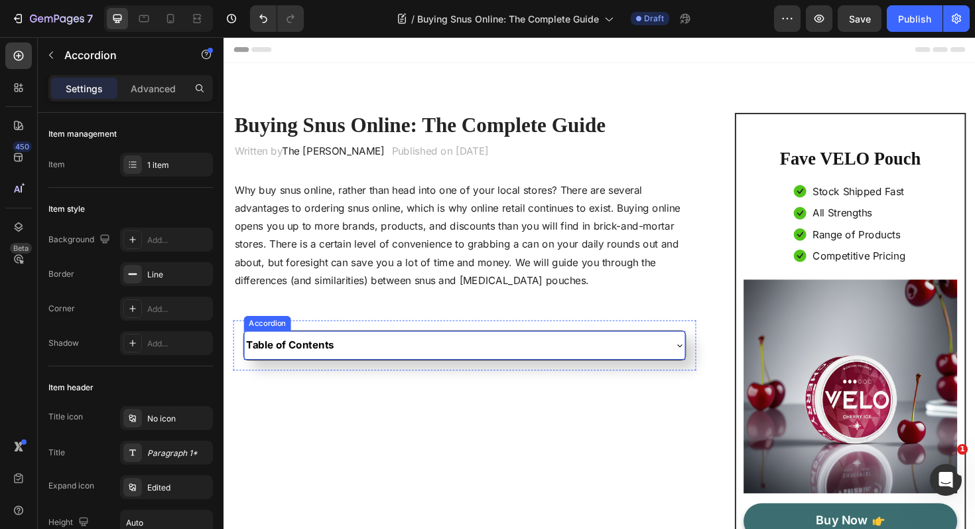
click at [416, 378] on div "Table of Contents" at bounding box center [479, 363] width 466 height 30
click at [407, 374] on div "Table of Contents" at bounding box center [479, 362] width 466 height 29
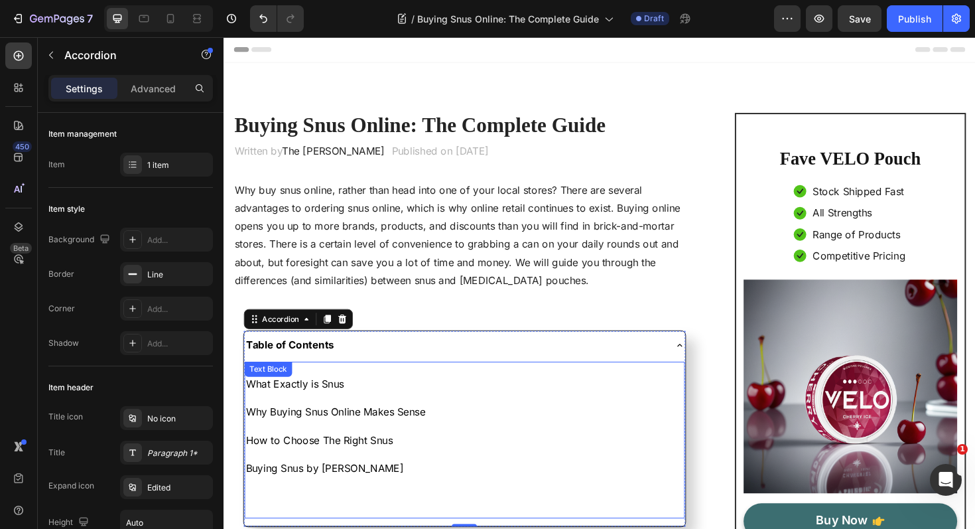
click at [271, 524] on p at bounding box center [479, 523] width 464 height 15
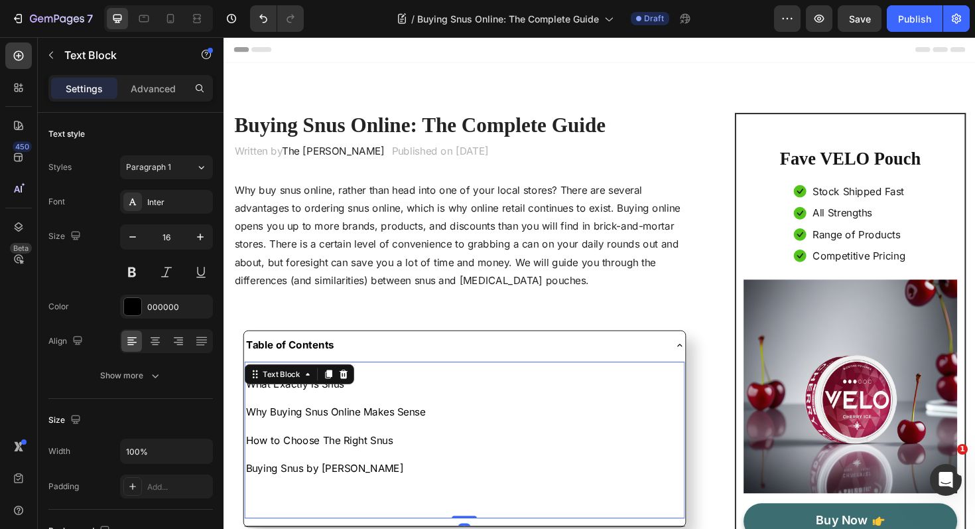
click at [269, 524] on p at bounding box center [479, 523] width 464 height 15
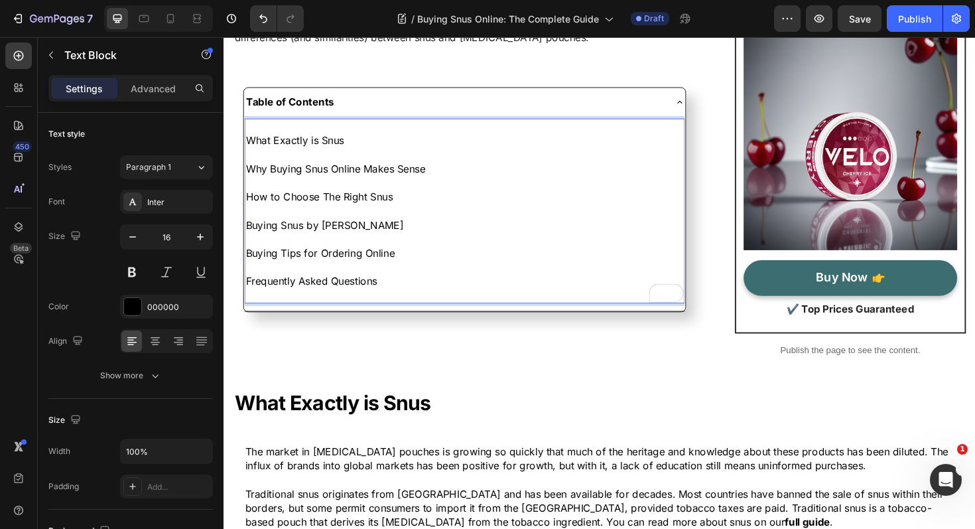
scroll to position [321, 0]
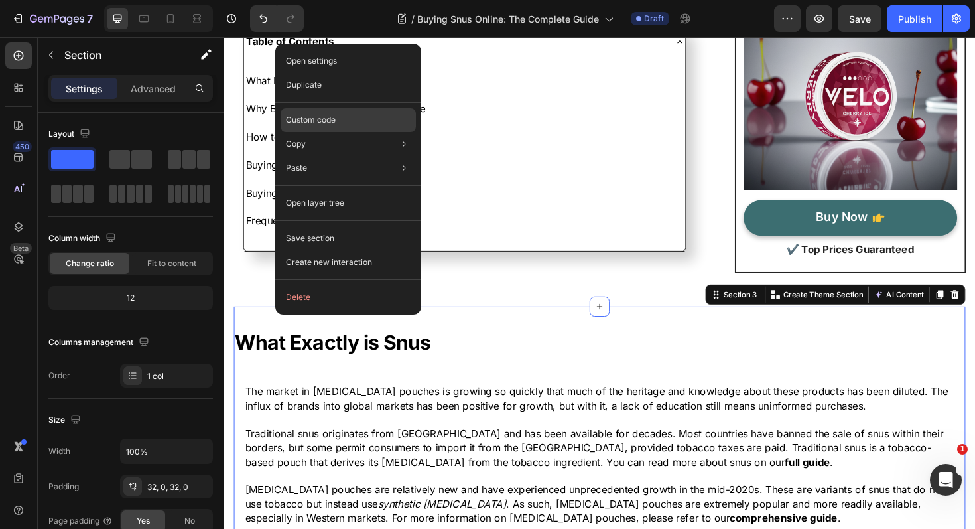
click at [362, 156] on div "Custom code" at bounding box center [348, 168] width 135 height 24
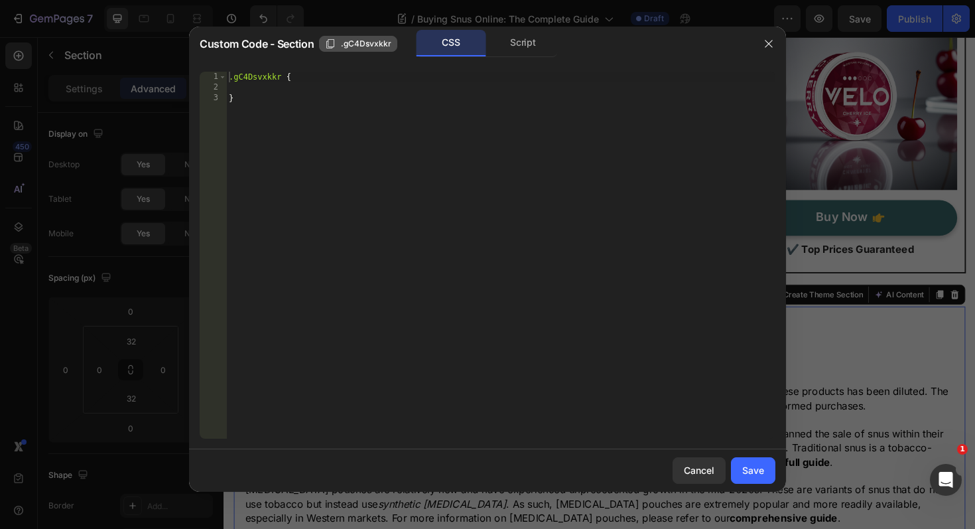
click at [329, 48] on icon "button" at bounding box center [330, 43] width 11 height 11
click at [704, 468] on div "Cancel" at bounding box center [699, 470] width 31 height 14
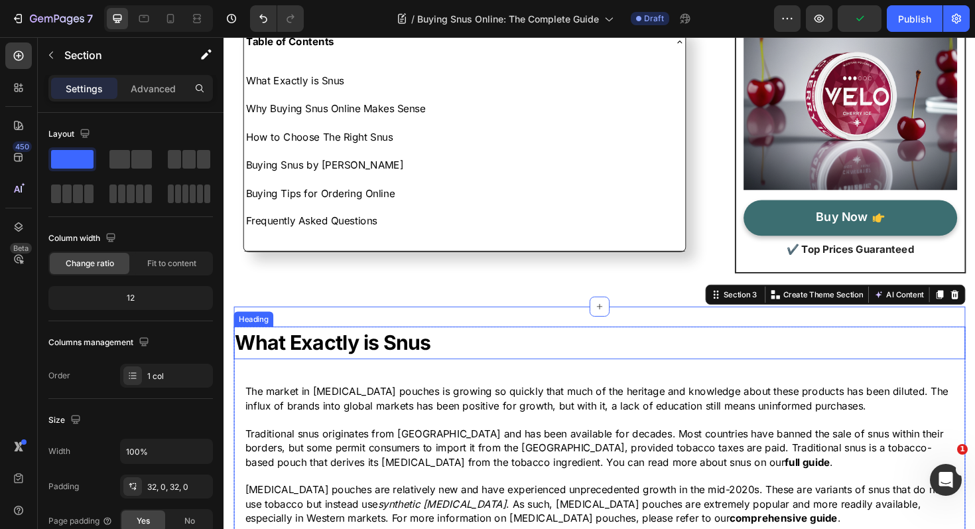
scroll to position [240, 0]
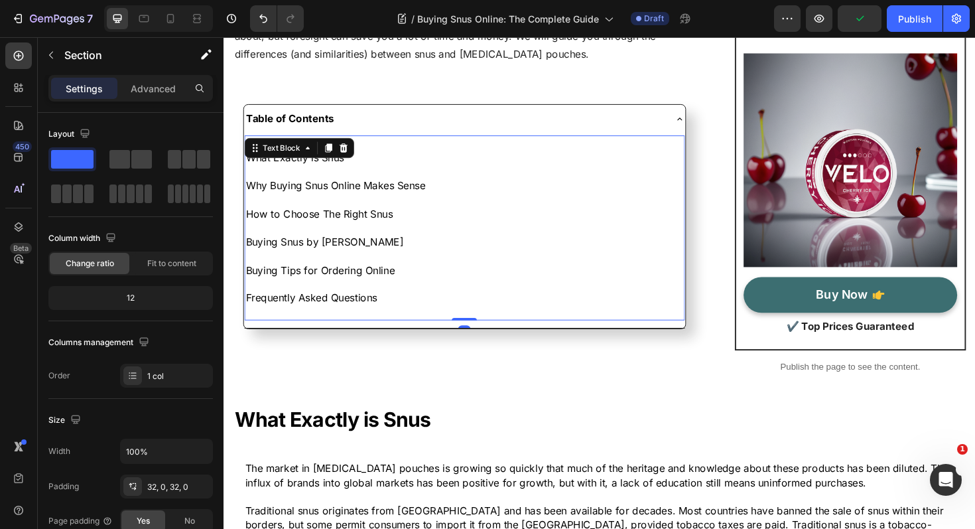
click at [293, 165] on p "What Exactly is Snus" at bounding box center [479, 164] width 464 height 15
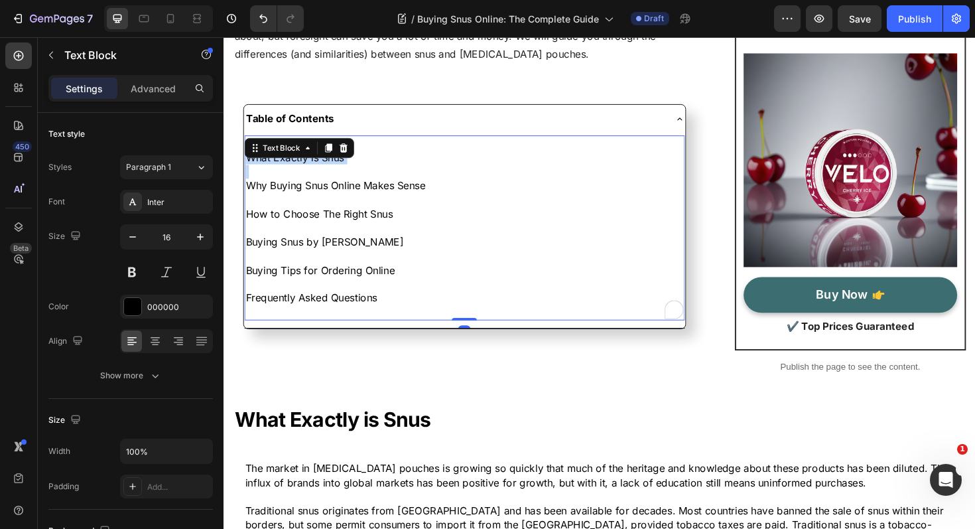
click at [293, 165] on p "What Exactly is Snus" at bounding box center [479, 164] width 464 height 15
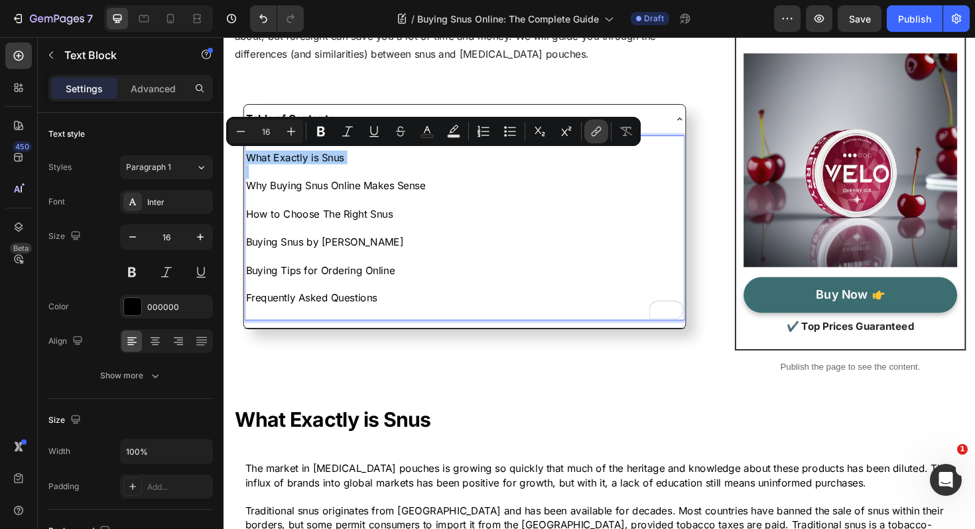
click at [597, 135] on icon "Editor contextual toolbar" at bounding box center [596, 131] width 13 height 13
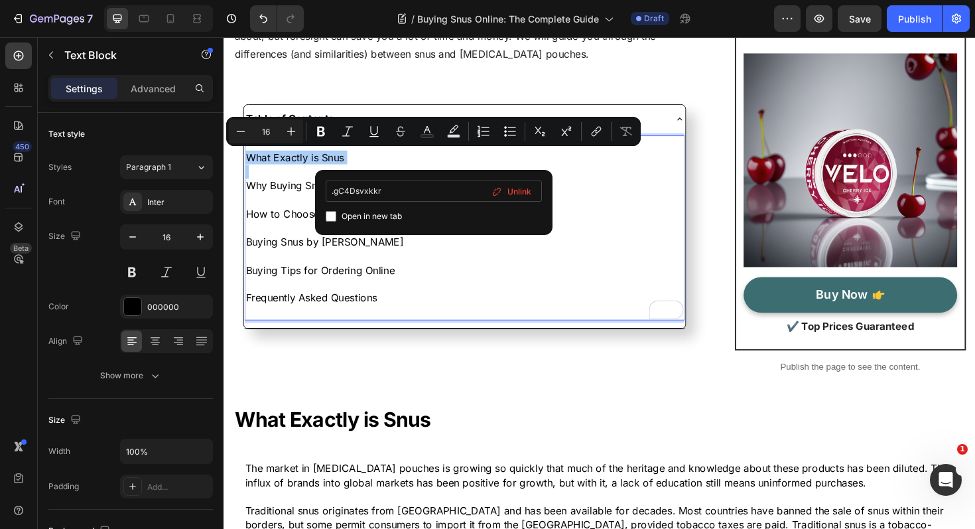
click at [334, 190] on input ".gC4Dsvxkkr" at bounding box center [434, 190] width 216 height 21
type input "#gC4Dsvxkkr"
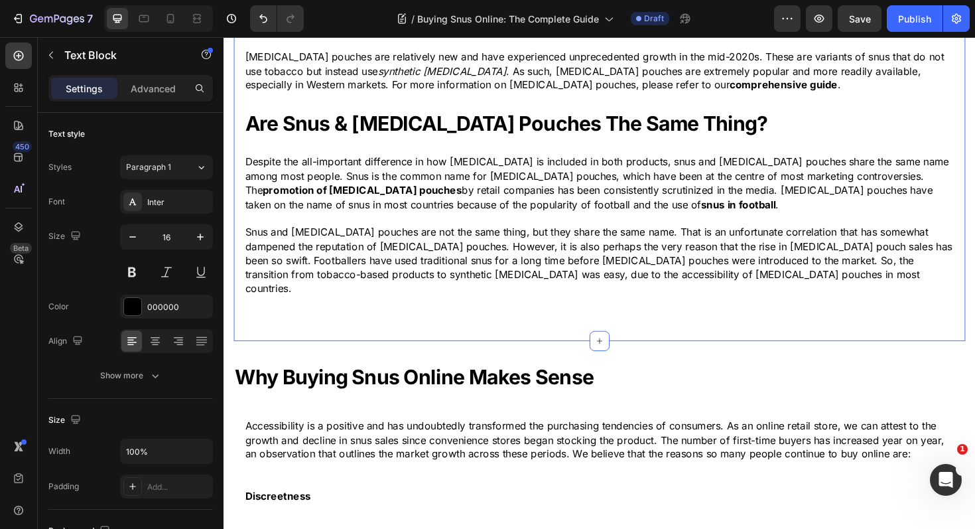
scroll to position [887, 0]
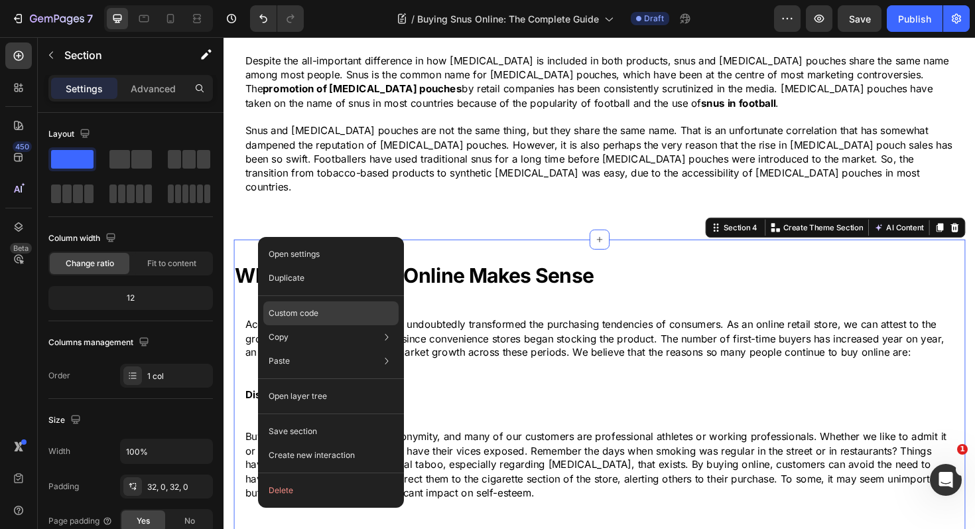
click at [331, 349] on div "Custom code" at bounding box center [330, 361] width 135 height 24
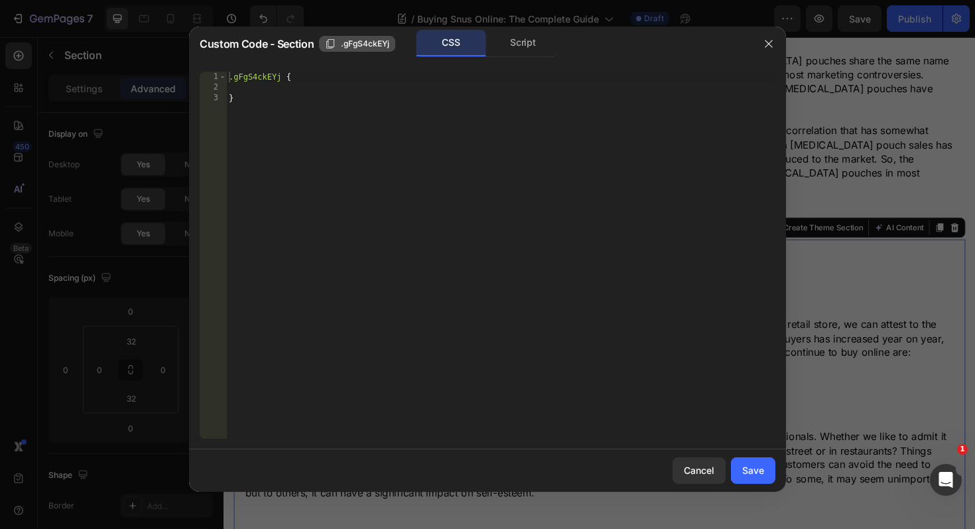
click at [328, 47] on icon "button" at bounding box center [330, 43] width 11 height 11
click at [695, 469] on div "Cancel" at bounding box center [699, 470] width 31 height 14
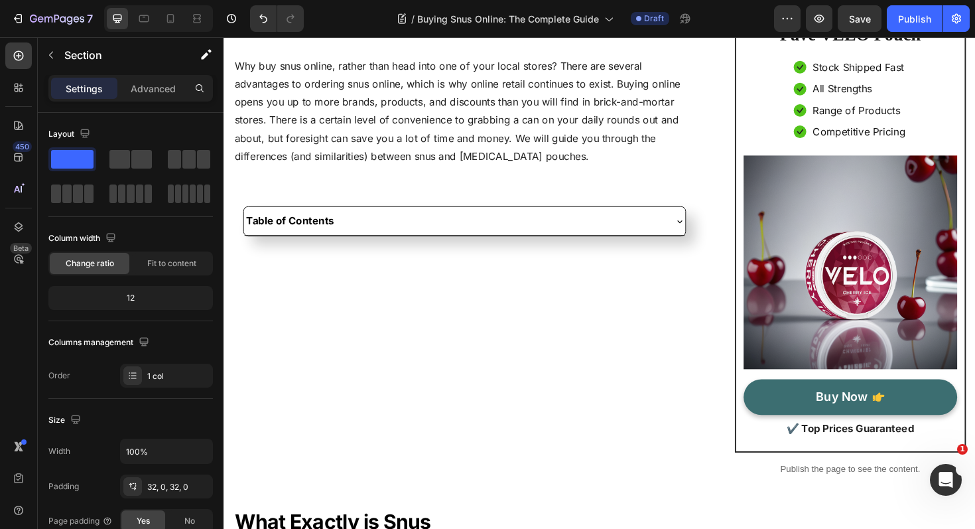
scroll to position [131, 0]
click at [460, 243] on div "Table of Contents" at bounding box center [479, 232] width 466 height 29
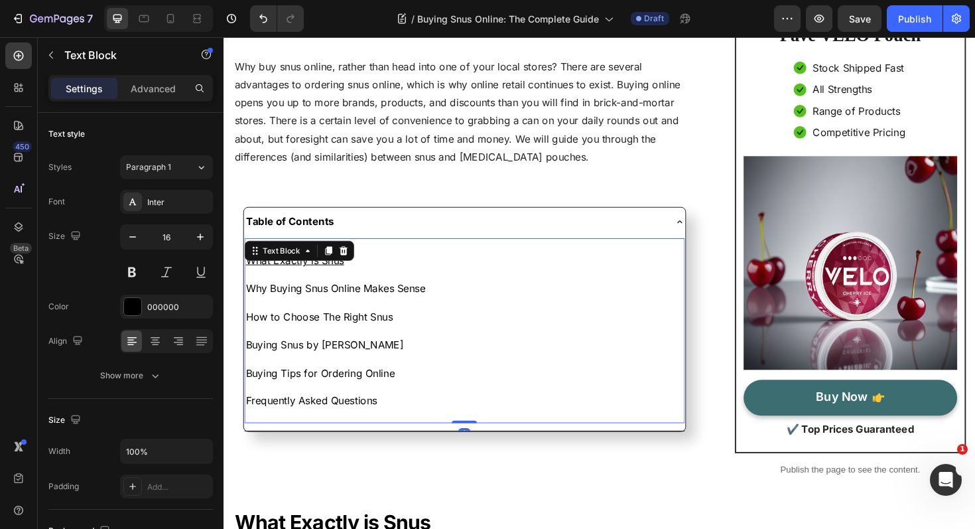
click at [333, 304] on p "Why Buying Snus Online Makes Sense" at bounding box center [479, 303] width 464 height 15
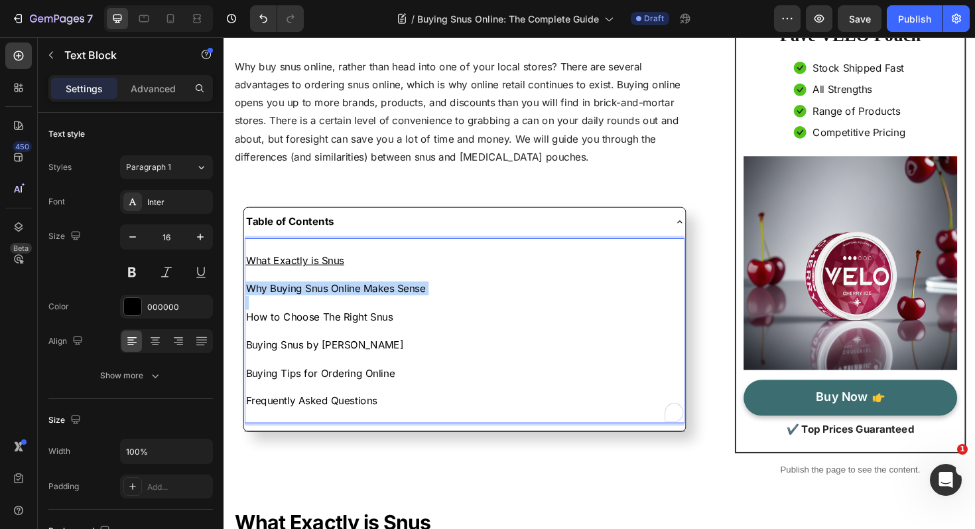
click at [333, 304] on p "Why Buying Snus Online Makes Sense" at bounding box center [479, 303] width 464 height 15
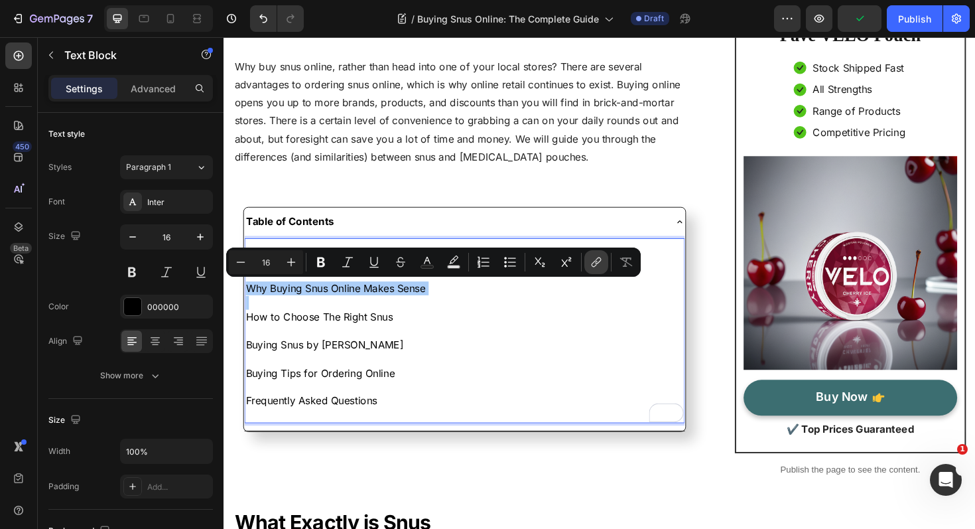
click at [594, 262] on icon "Editor contextual toolbar" at bounding box center [596, 261] width 13 height 13
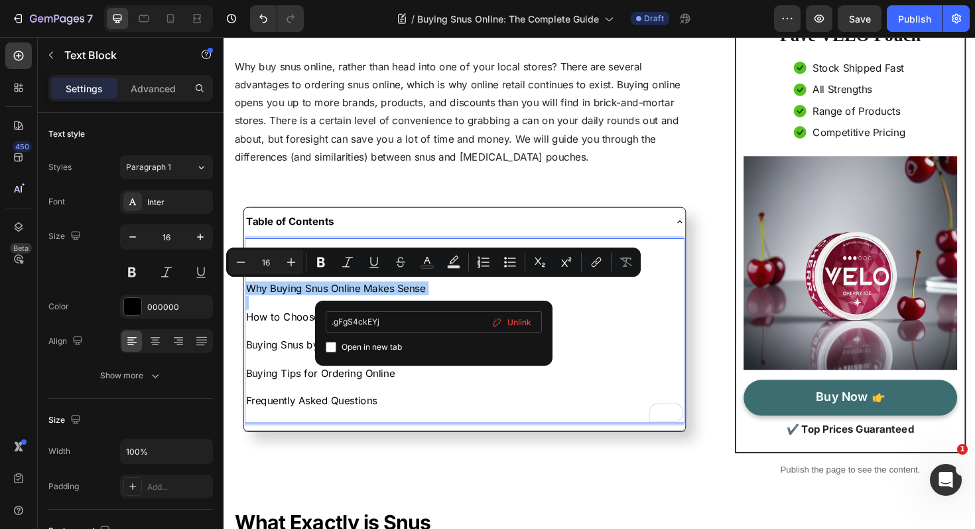
click at [336, 323] on input ".gFgS4ckEYj" at bounding box center [434, 321] width 216 height 21
type input "#gFgS4ckEYj"
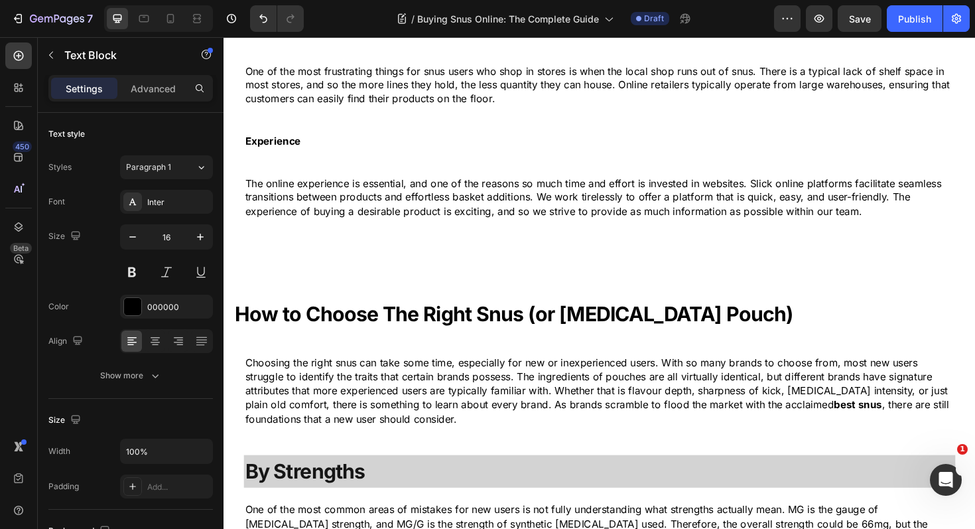
scroll to position [1543, 0]
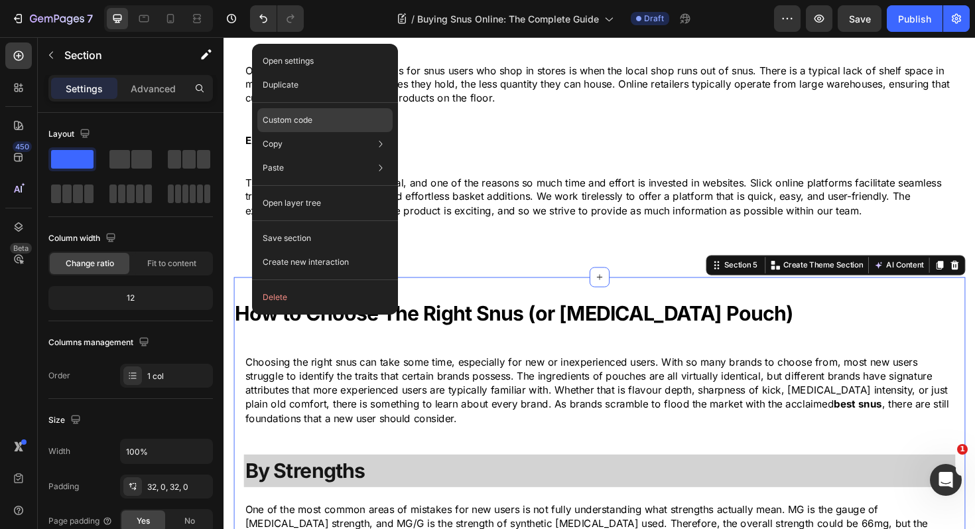
click at [320, 156] on div "Custom code" at bounding box center [324, 168] width 135 height 24
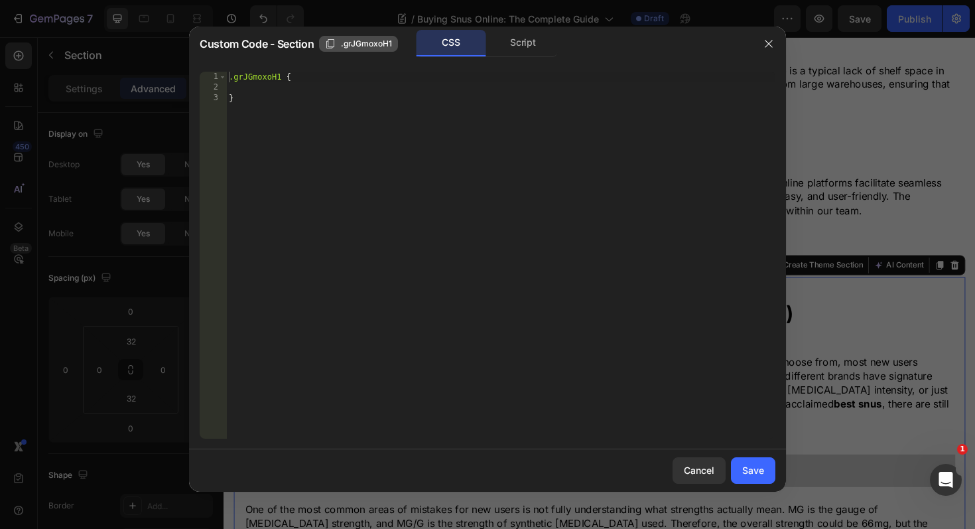
click at [327, 46] on icon "button" at bounding box center [330, 43] width 11 height 11
click at [696, 470] on div "Cancel" at bounding box center [699, 470] width 31 height 14
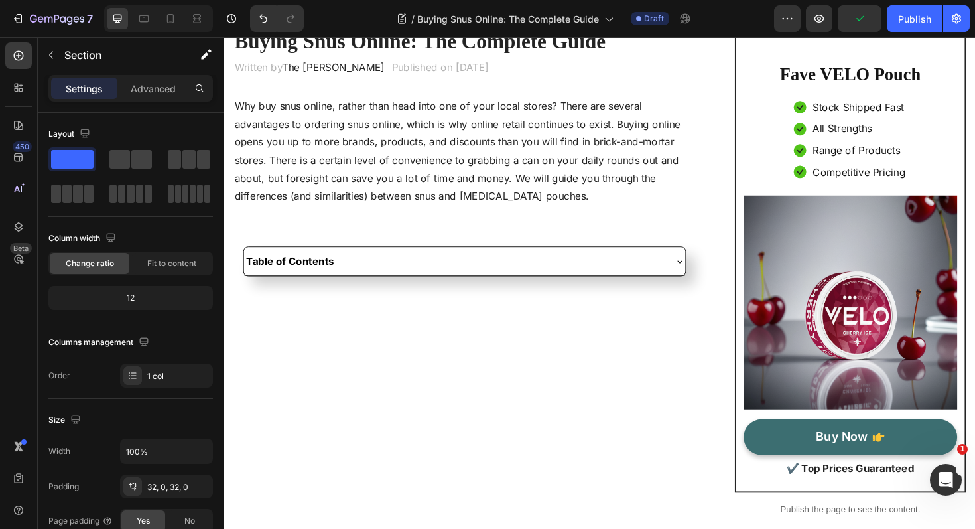
scroll to position [0, 0]
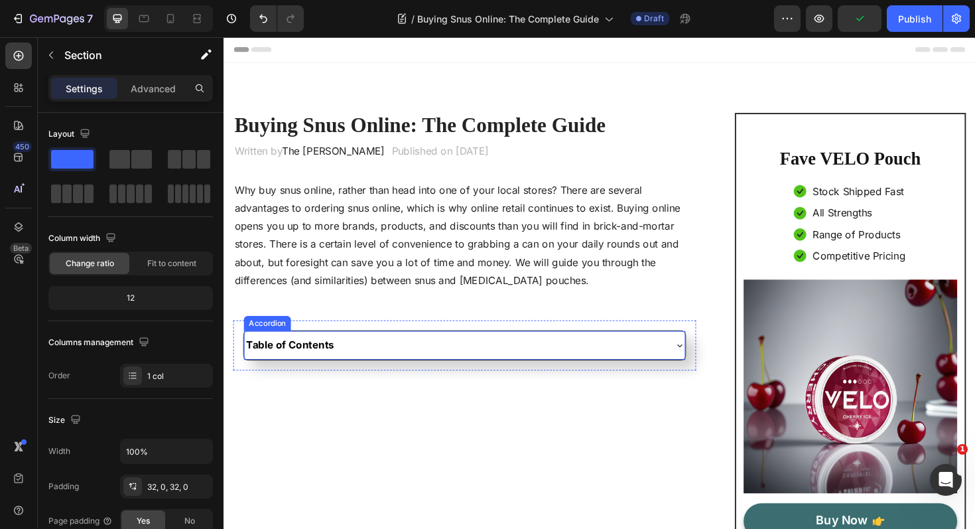
click at [410, 365] on div "Table of Contents" at bounding box center [468, 363] width 445 height 19
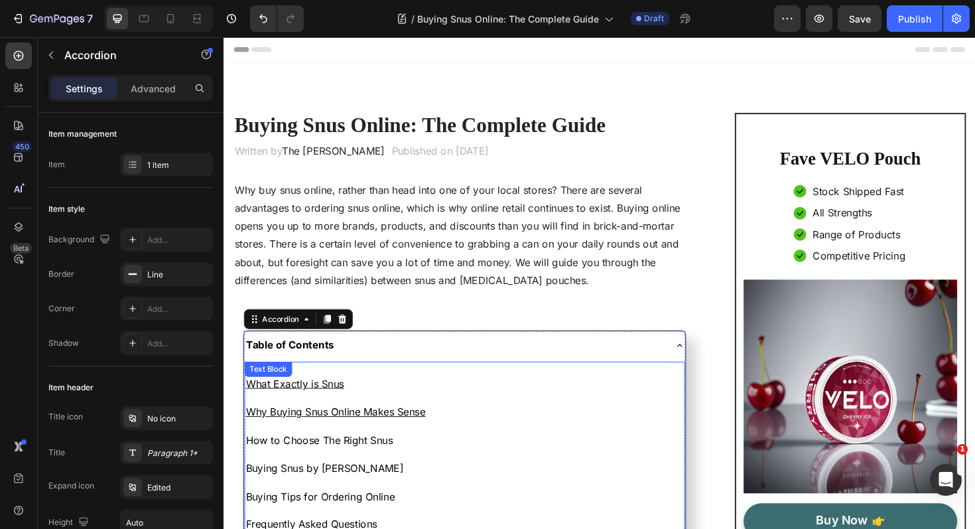
click at [327, 462] on p "How to Choose The Right Snus" at bounding box center [479, 463] width 464 height 15
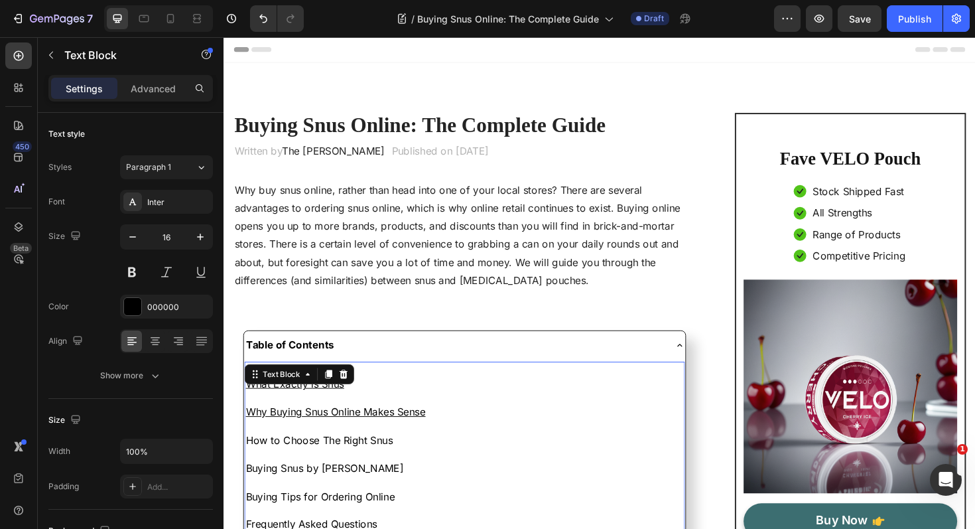
click at [327, 462] on p "How to Choose The Right Snus" at bounding box center [479, 463] width 464 height 15
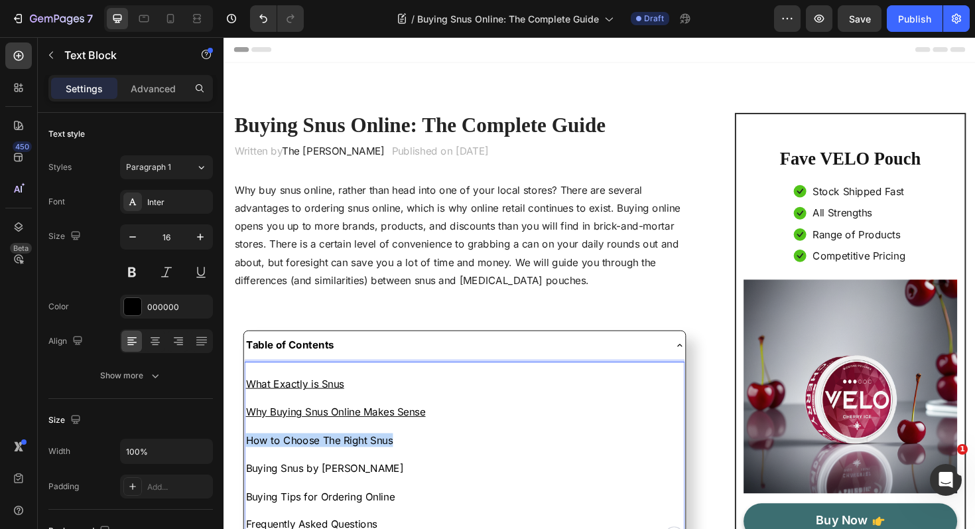
click at [327, 462] on p "How to Choose The Right Snus" at bounding box center [479, 463] width 464 height 15
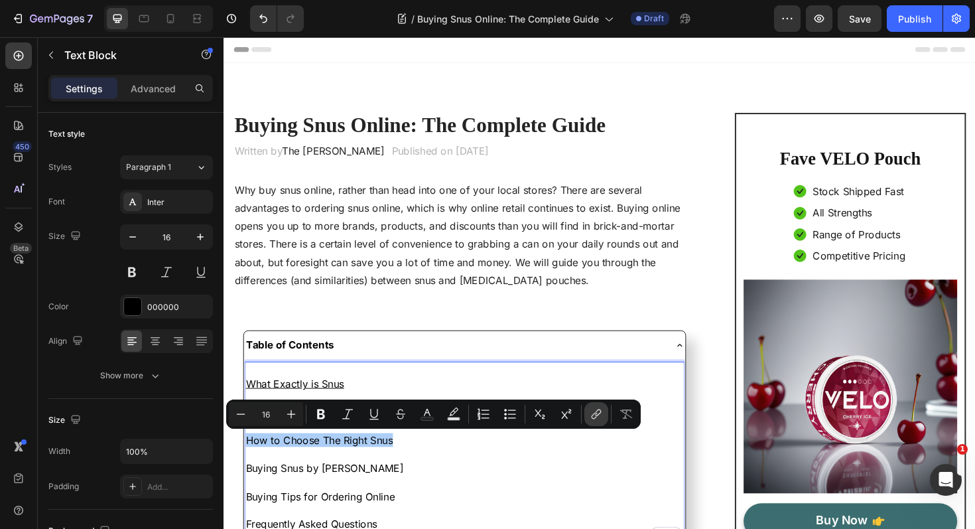
click at [595, 409] on icon "Editor contextual toolbar" at bounding box center [596, 413] width 13 height 13
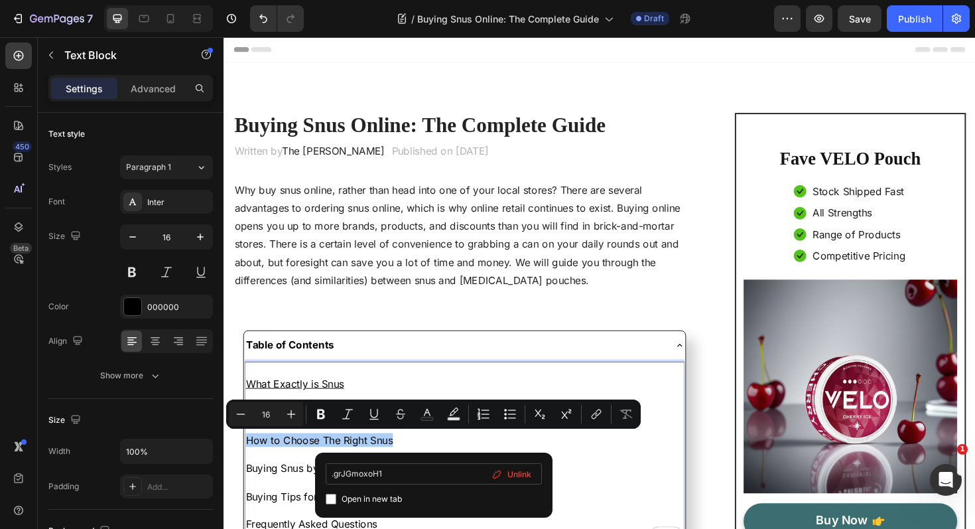
click at [334, 474] on input ".grJGmoxoH1" at bounding box center [434, 473] width 216 height 21
type input "#grJGmoxoH1"
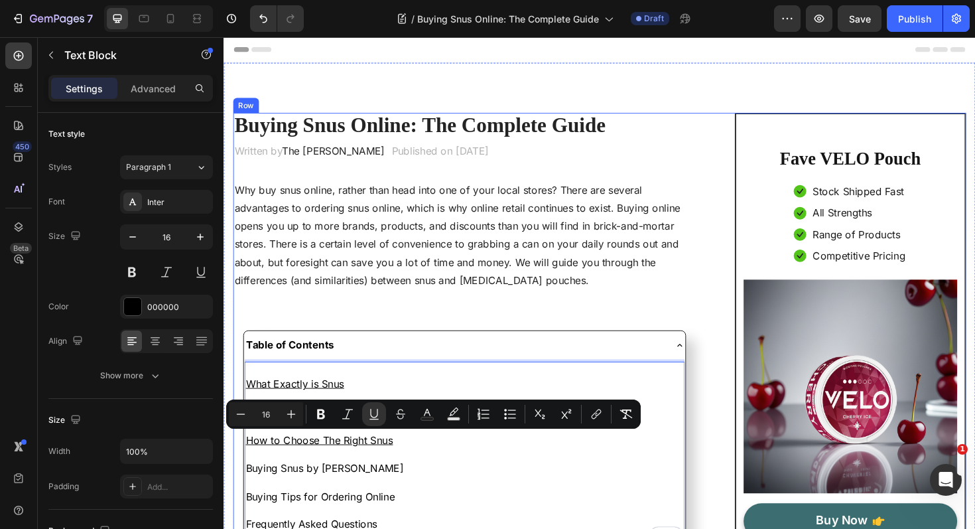
click at [507, 326] on div "Buying Snus Online: The Complete Guide Heading Written by The Simon Crafts Text…" at bounding box center [479, 380] width 490 height 526
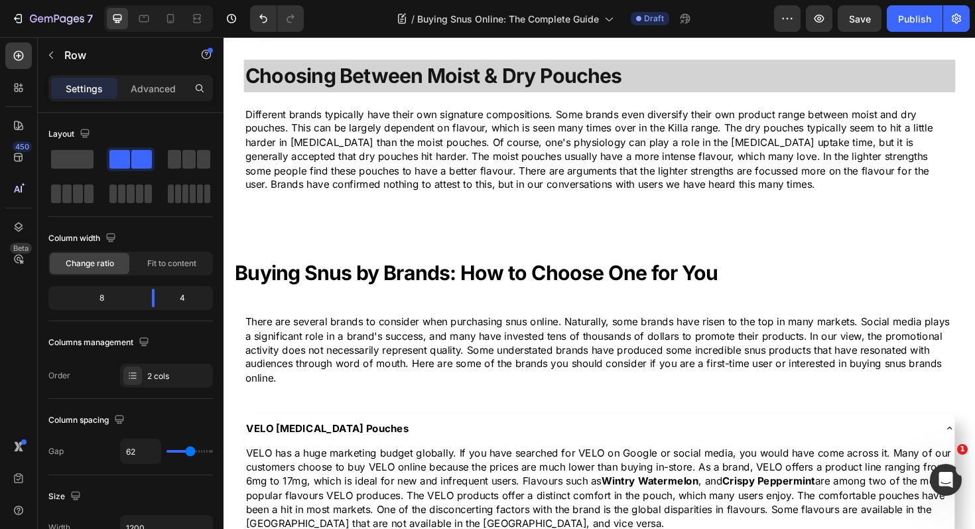
scroll to position [2831, 0]
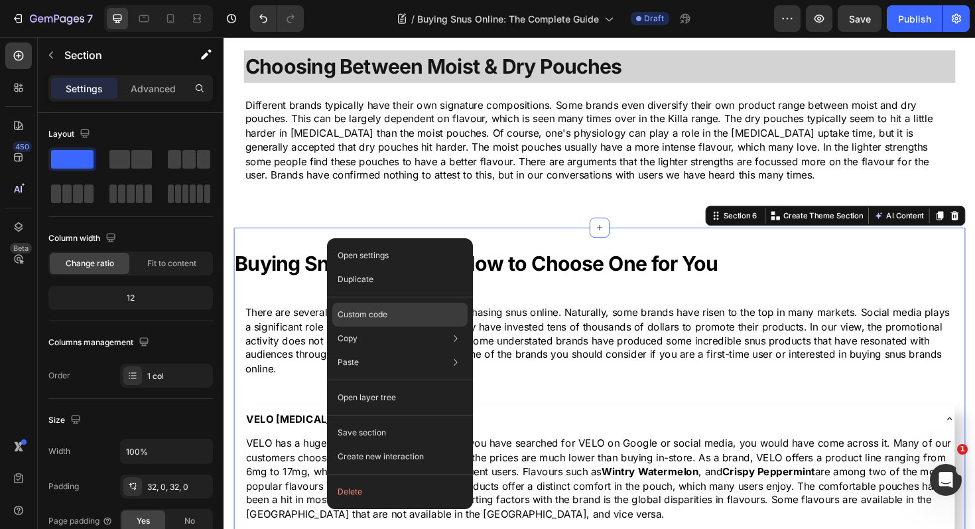
click at [409, 350] on div "Custom code" at bounding box center [399, 362] width 135 height 24
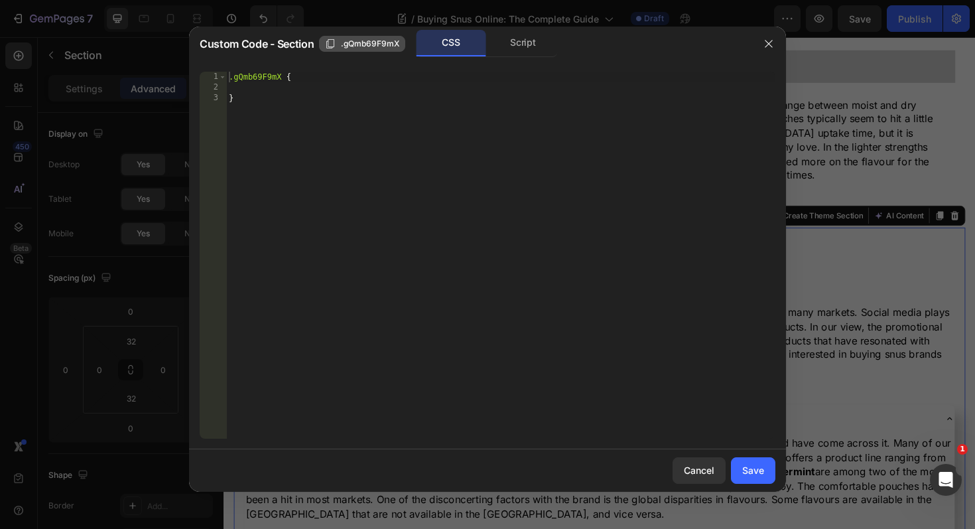
click at [330, 44] on icon "button" at bounding box center [330, 43] width 11 height 11
click at [697, 468] on div "Cancel" at bounding box center [699, 470] width 31 height 14
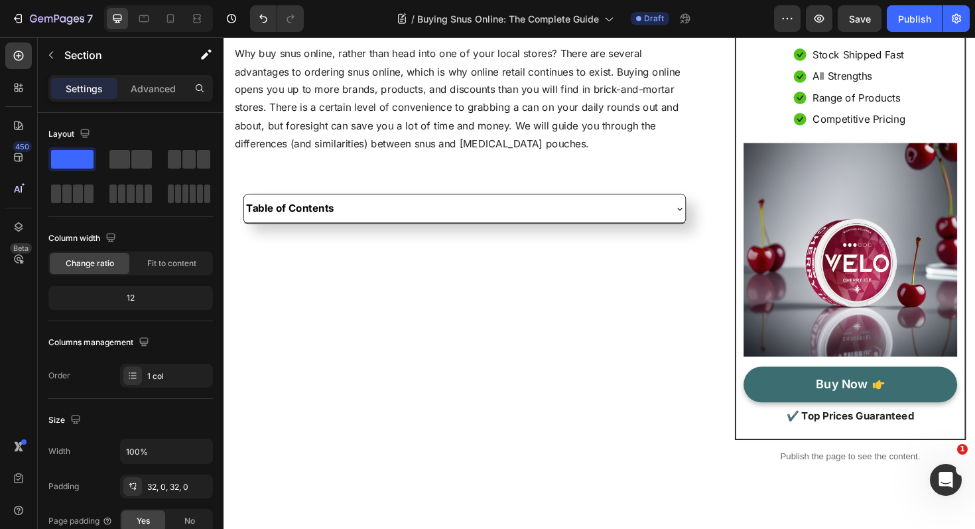
scroll to position [0, 0]
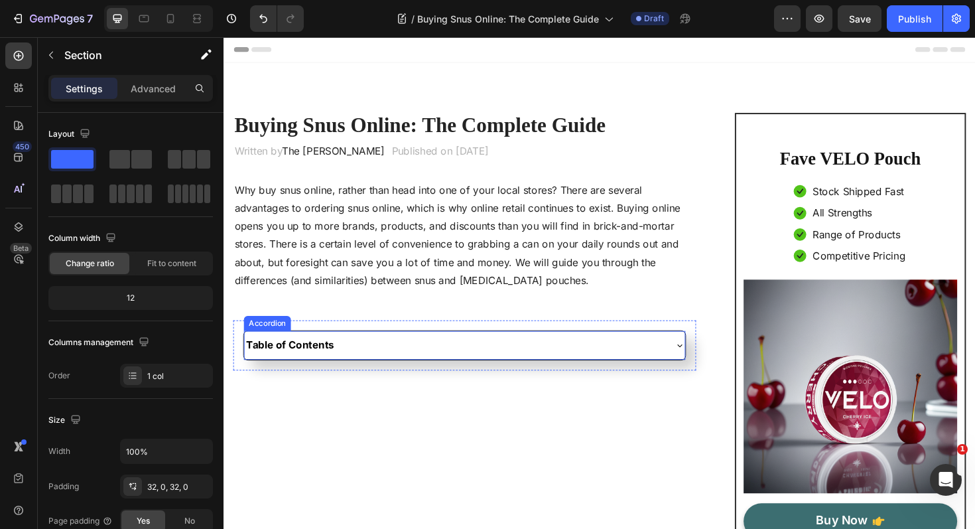
click at [479, 370] on div "Table of Contents" at bounding box center [468, 363] width 445 height 19
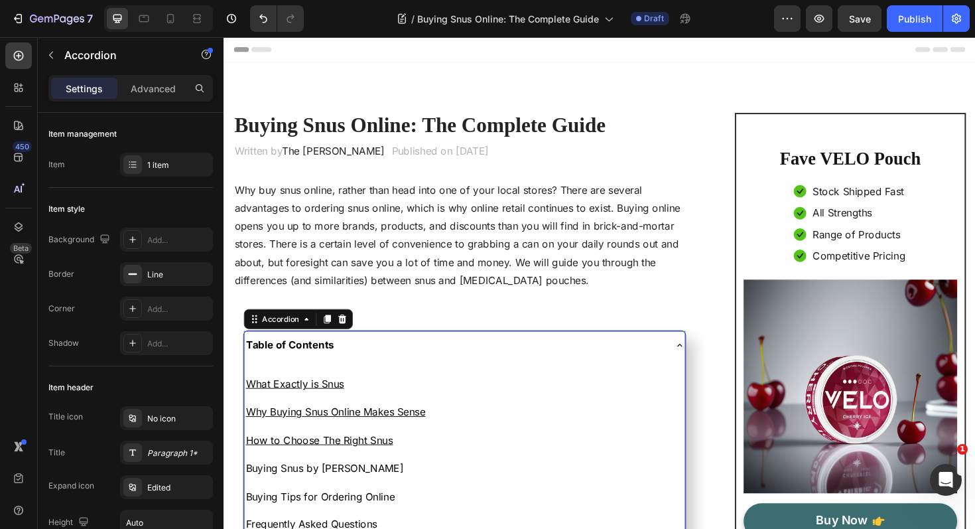
scroll to position [117, 0]
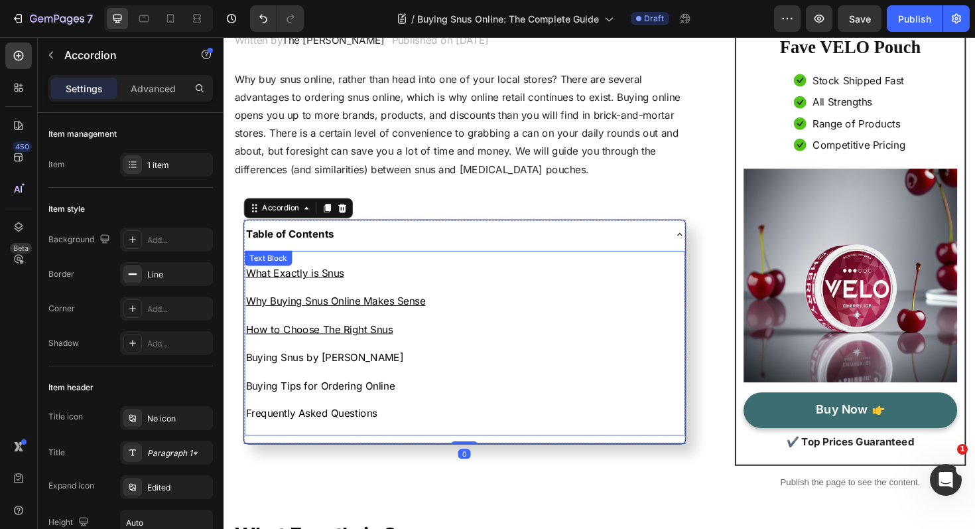
click at [336, 376] on p "Buying Snus by Brand" at bounding box center [479, 376] width 464 height 15
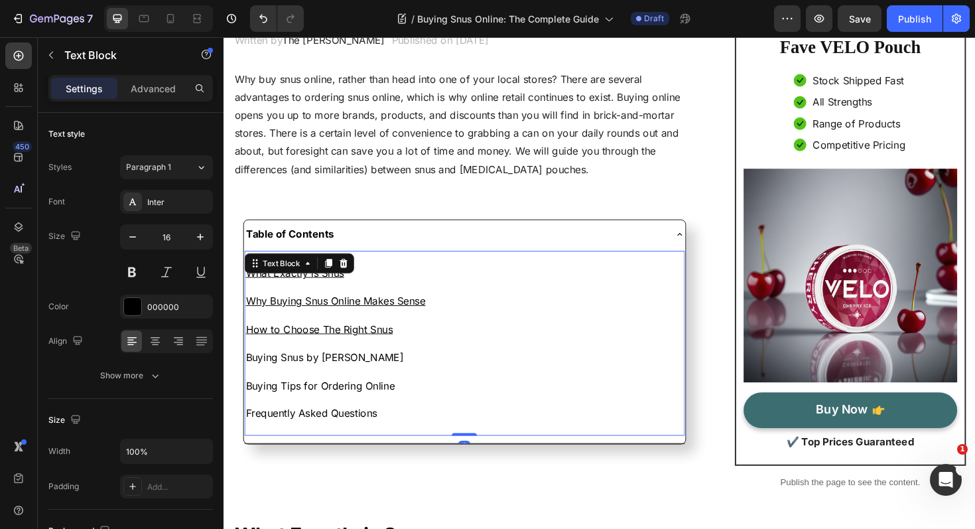
click at [336, 376] on p "Buying Snus by Brand" at bounding box center [479, 376] width 464 height 15
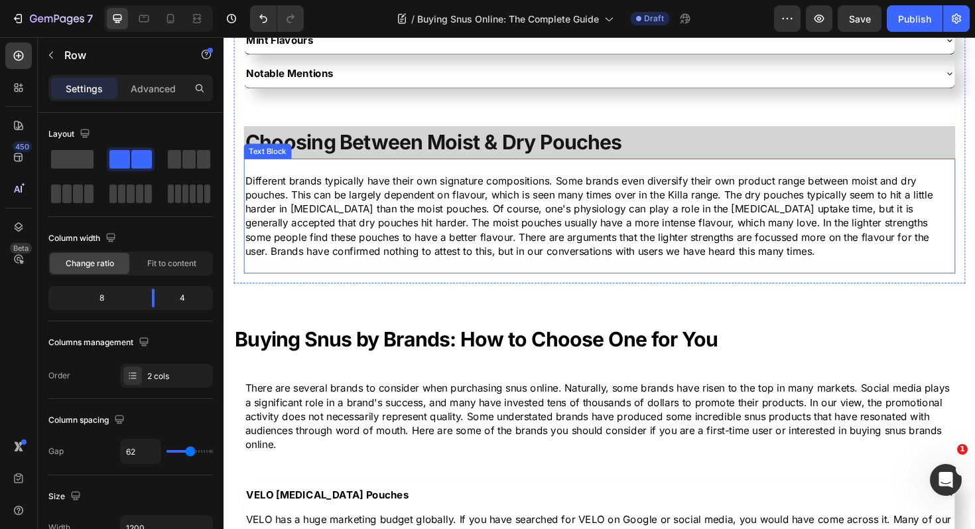
scroll to position [2885, 0]
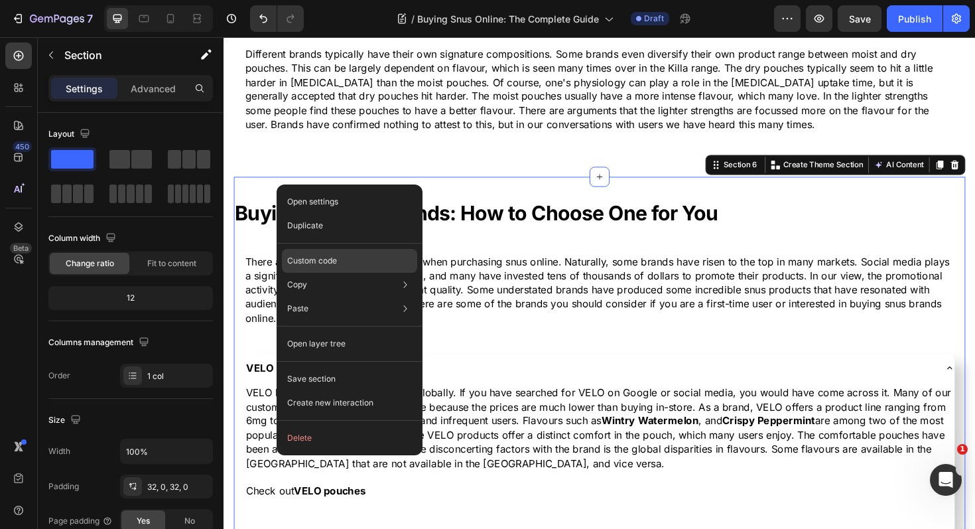
click at [360, 297] on div "Custom code" at bounding box center [349, 309] width 135 height 24
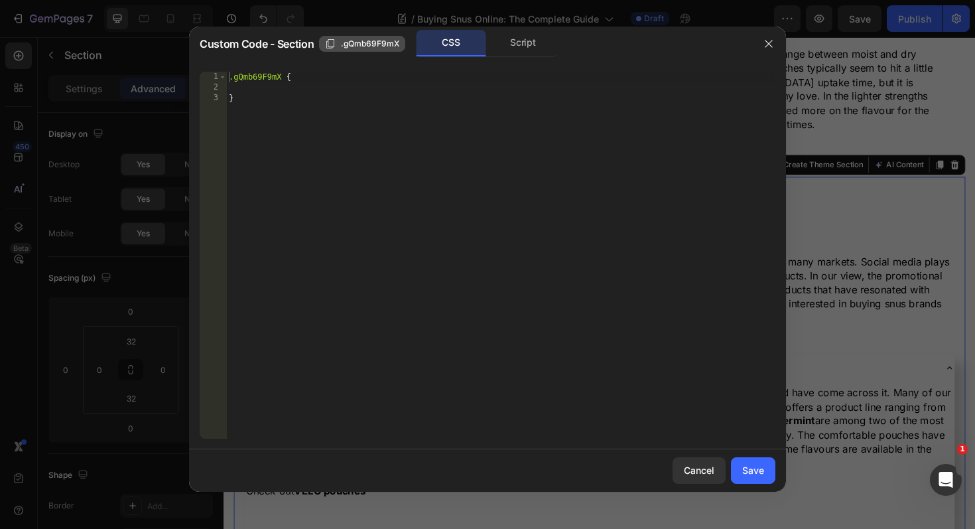
click at [327, 45] on icon "button" at bounding box center [330, 43] width 11 height 11
click at [687, 463] on div "Cancel" at bounding box center [699, 470] width 31 height 14
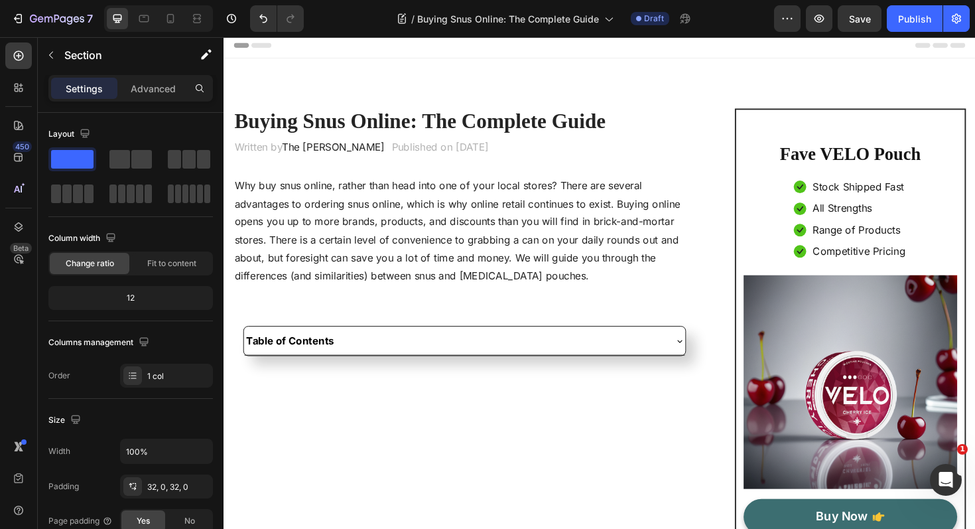
scroll to position [0, 0]
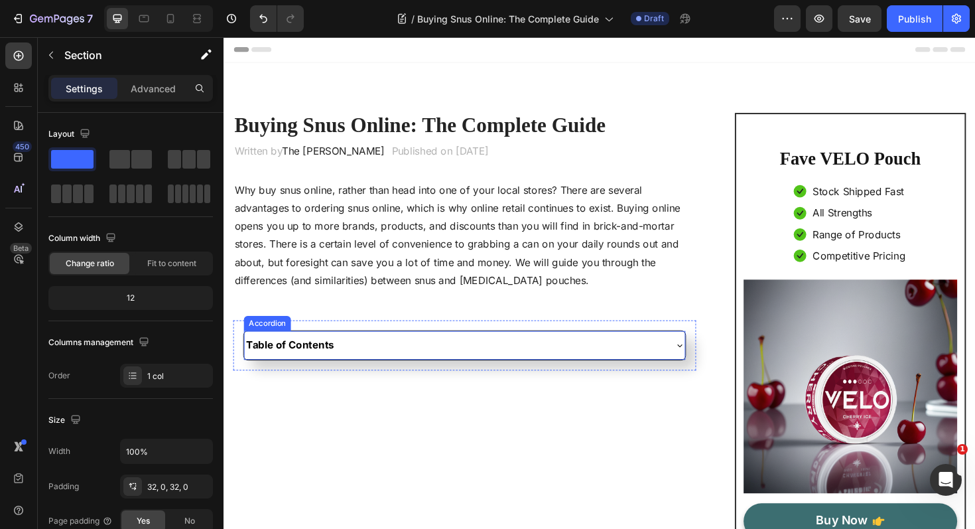
click at [380, 368] on div "Table of Contents" at bounding box center [468, 363] width 445 height 19
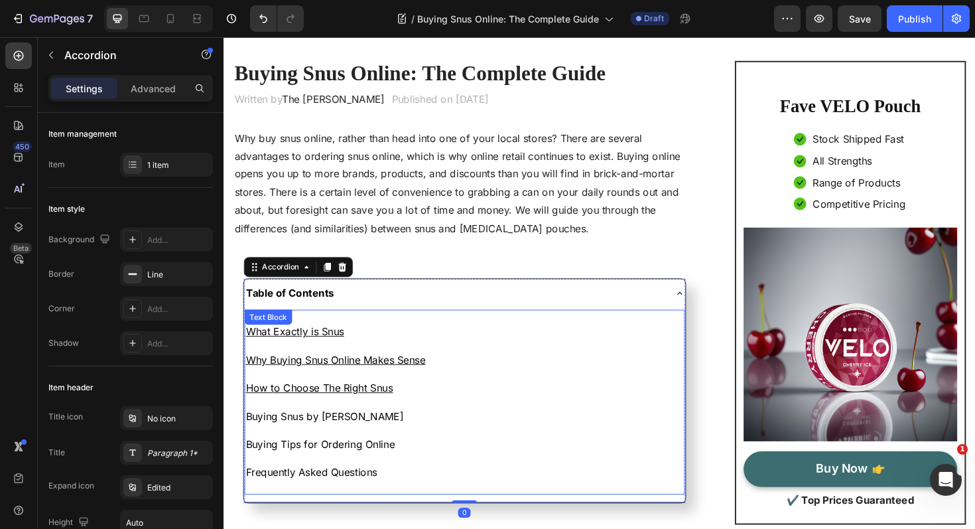
scroll to position [119, 0]
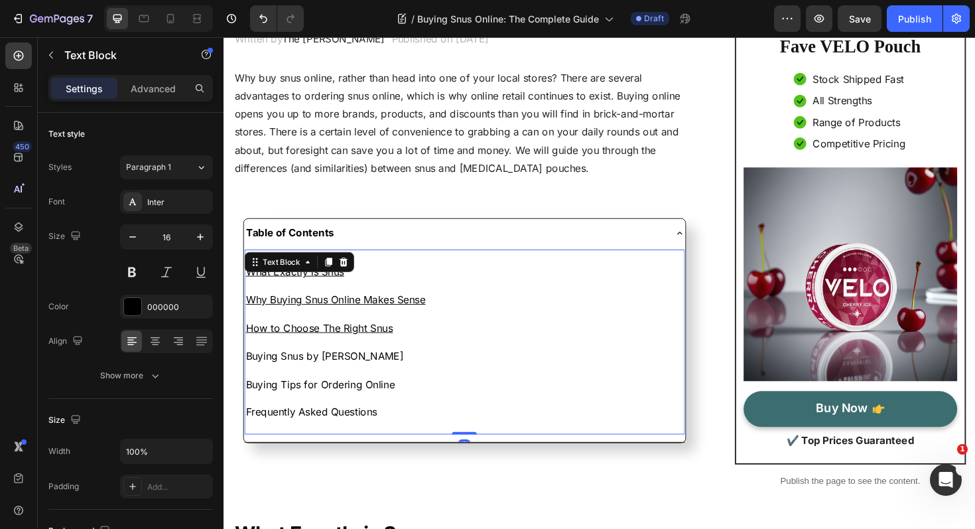
click at [312, 374] on p "Buying Snus by Brand" at bounding box center [479, 375] width 464 height 15
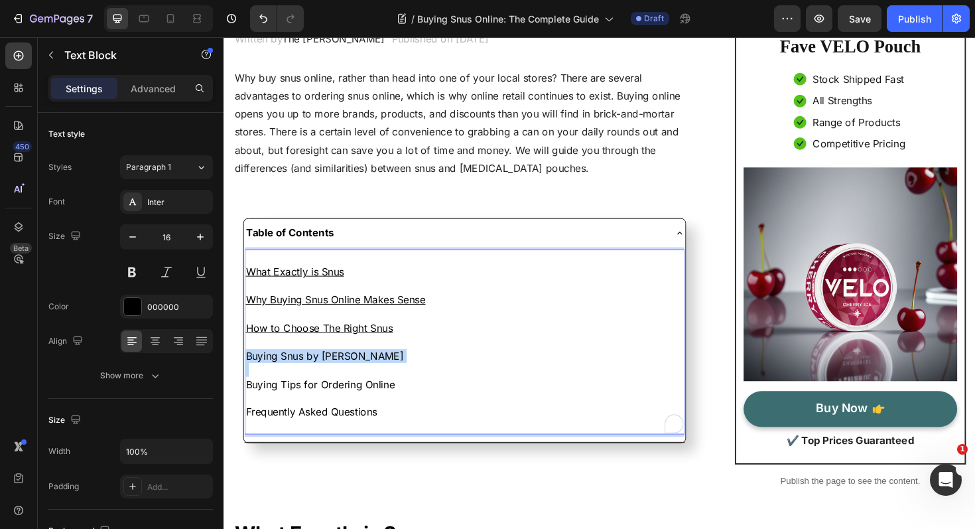
click at [312, 374] on p "Buying Snus by Brand" at bounding box center [479, 375] width 464 height 15
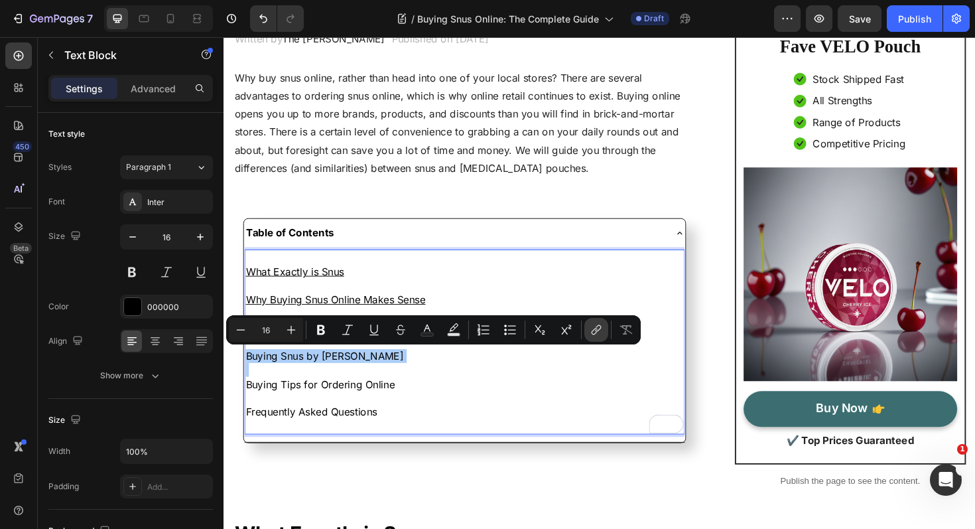
click at [595, 329] on icon "Editor contextual toolbar" at bounding box center [596, 329] width 13 height 13
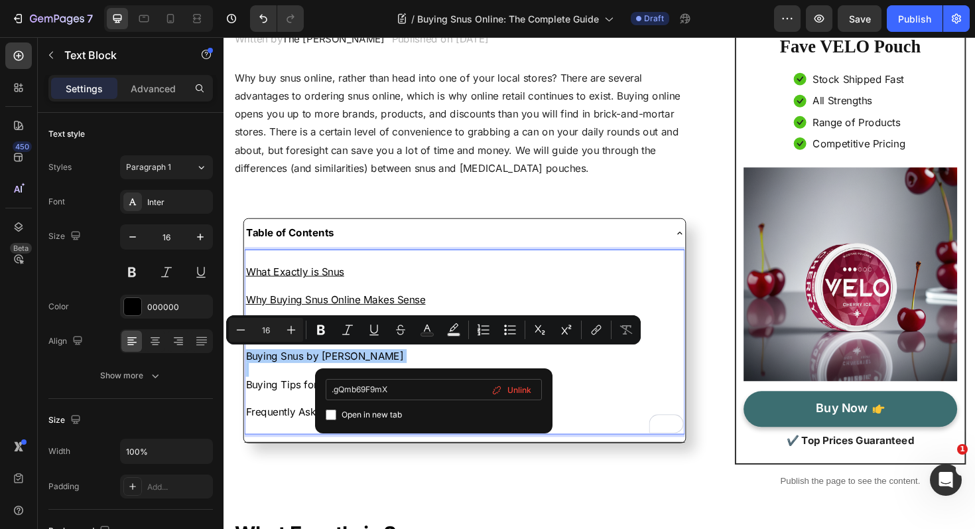
click at [334, 391] on input ".gQmb69F9mX" at bounding box center [434, 389] width 216 height 21
type input "#gQmb69F9mX"
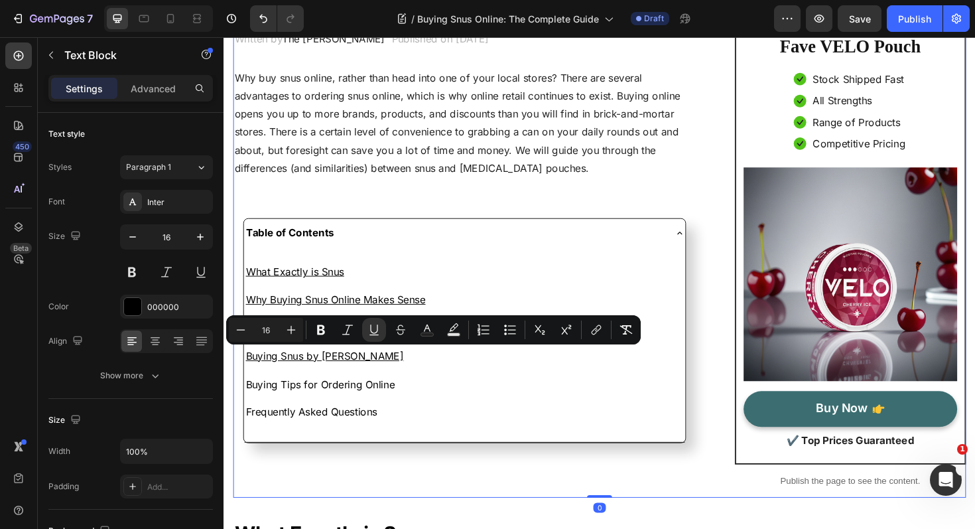
click at [443, 508] on div "Buying Snus Online: The Complete Guide Heading Written by The Simon Crafts Text…" at bounding box center [479, 262] width 490 height 526
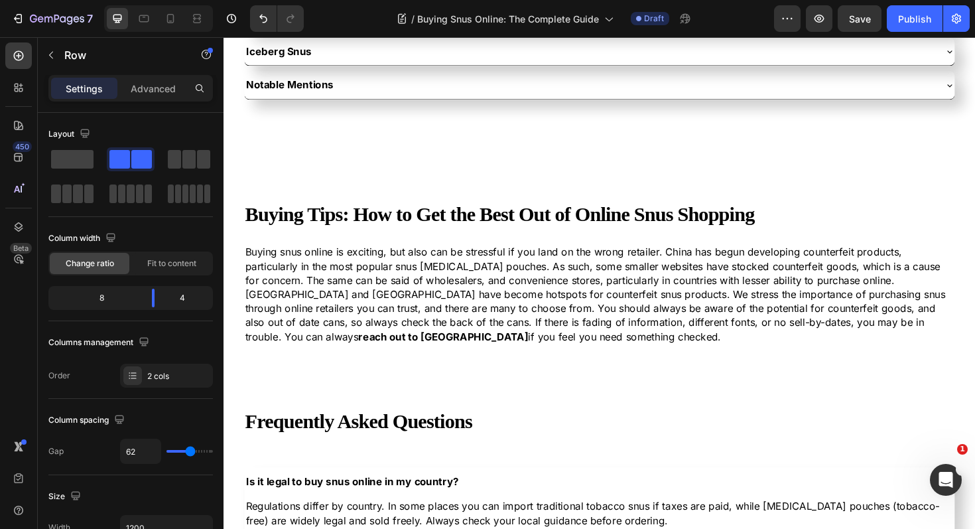
scroll to position [3509, 0]
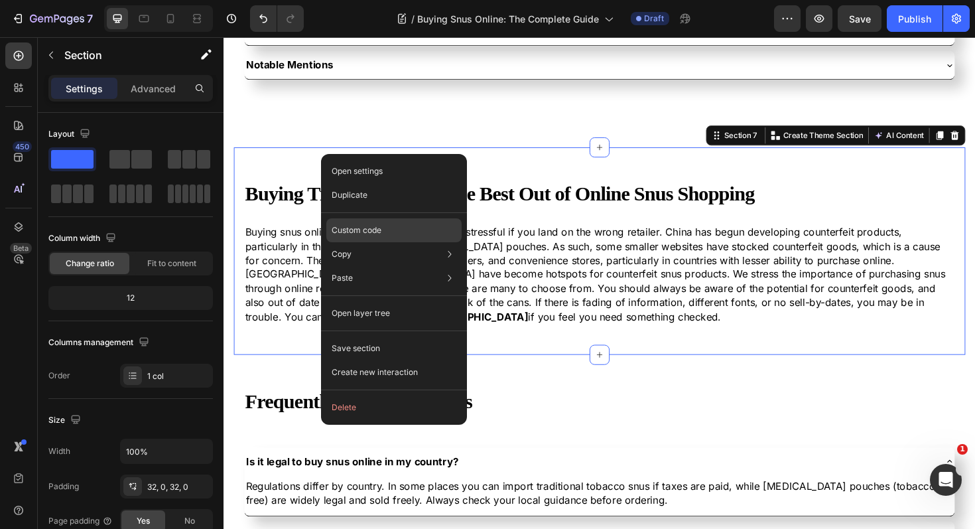
click at [386, 266] on div "Custom code" at bounding box center [393, 278] width 135 height 24
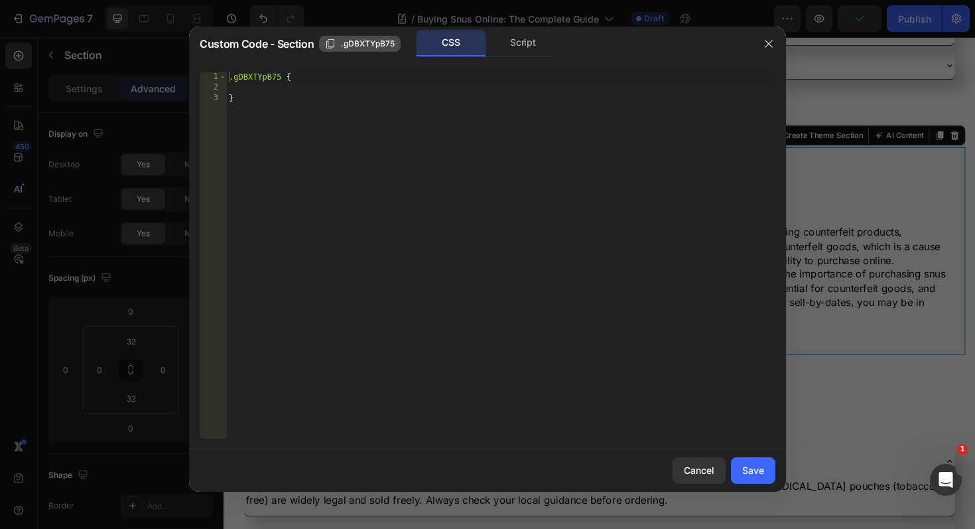
click at [330, 48] on icon "button" at bounding box center [330, 43] width 11 height 11
click at [695, 475] on div "Cancel" at bounding box center [699, 470] width 31 height 14
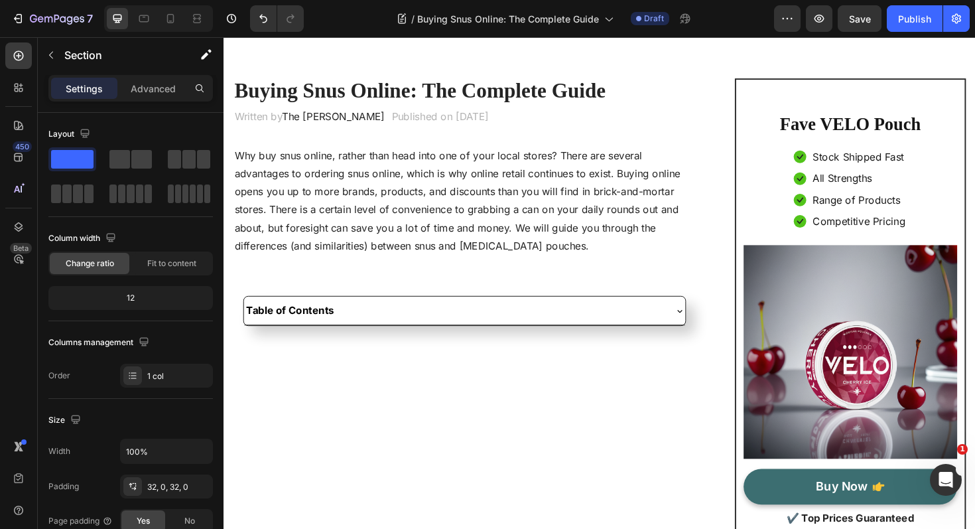
scroll to position [0, 0]
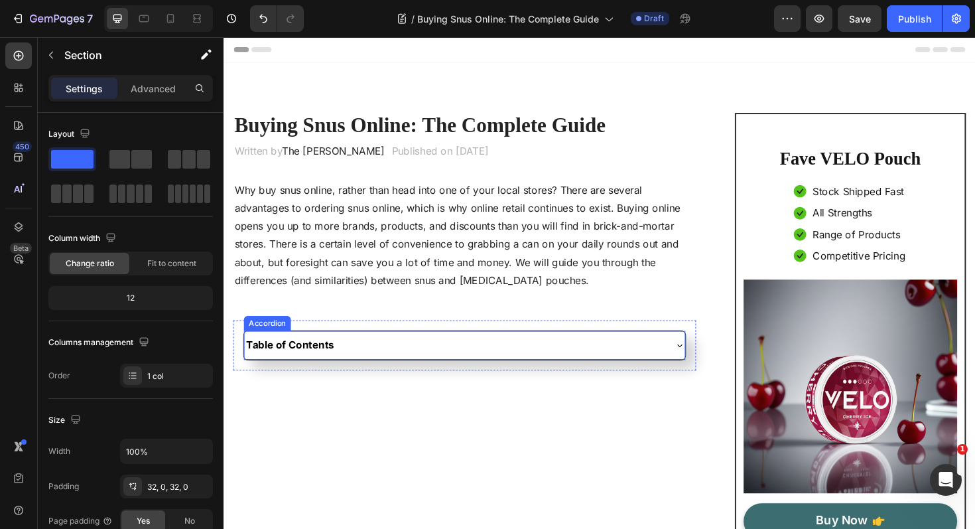
click at [465, 366] on div "Table of Contents" at bounding box center [468, 363] width 445 height 19
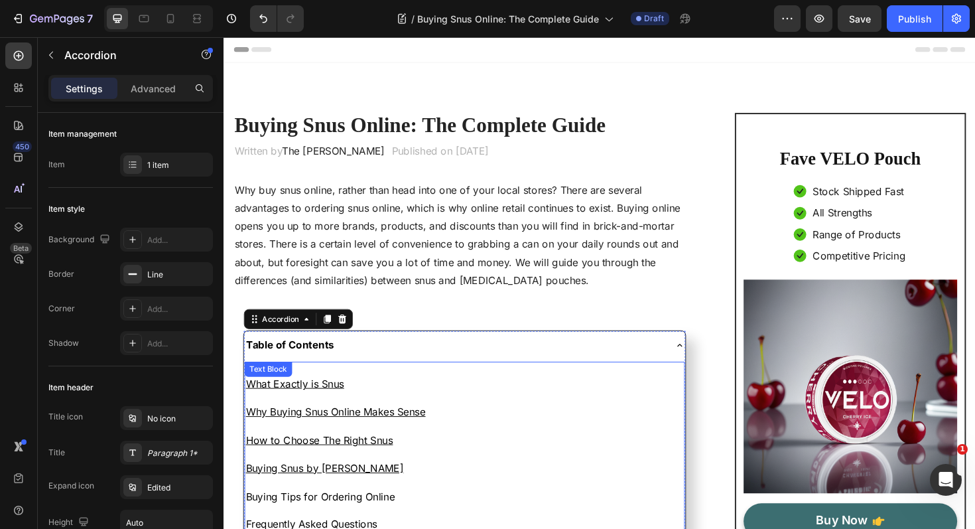
scroll to position [111, 0]
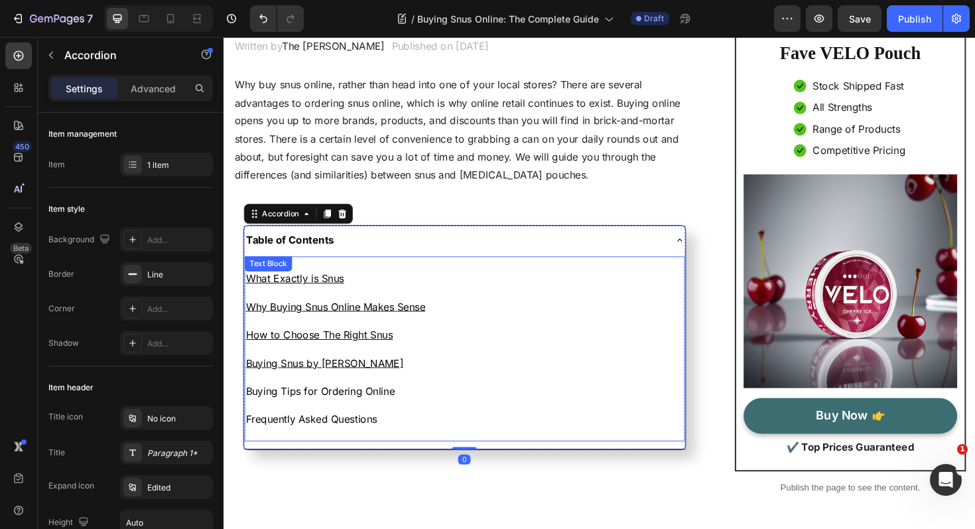
click at [345, 416] on p "Buying Tips for Ordering Online" at bounding box center [479, 412] width 464 height 15
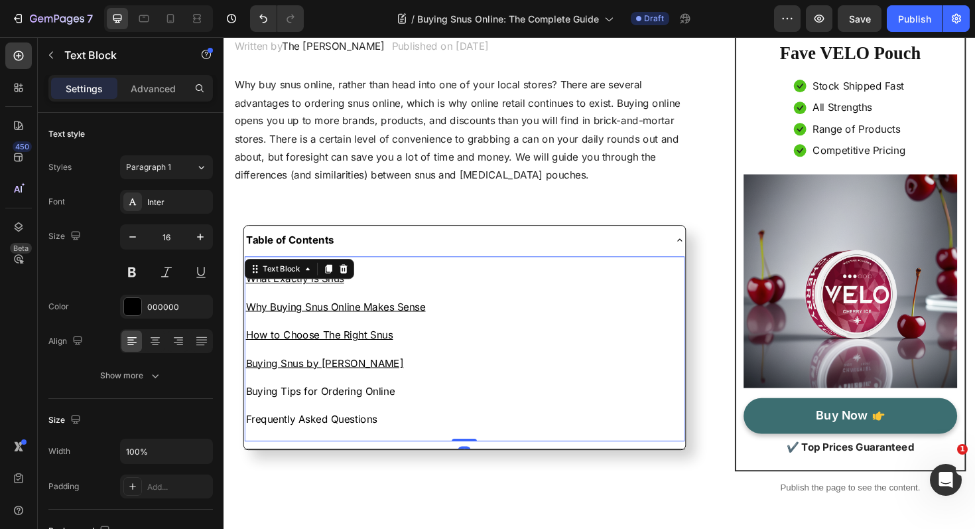
click at [345, 416] on p "Buying Tips for Ordering Online" at bounding box center [479, 412] width 464 height 15
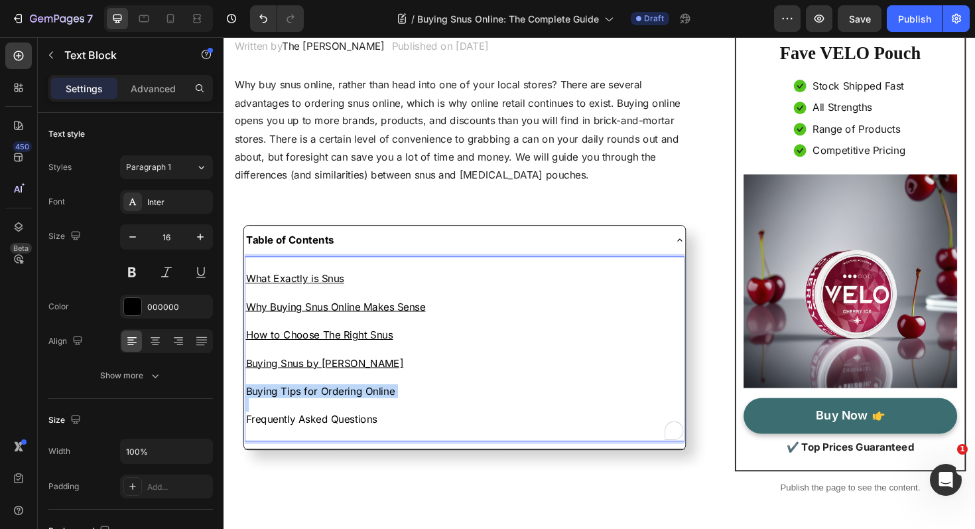
click at [345, 416] on p "Buying Tips for Ordering Online" at bounding box center [479, 412] width 464 height 15
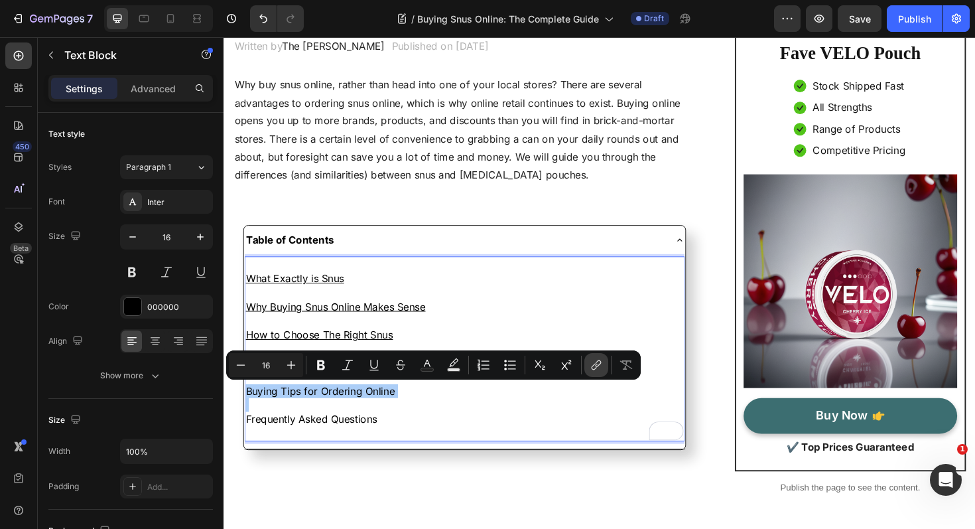
click at [594, 362] on icon "Editor contextual toolbar" at bounding box center [596, 364] width 13 height 13
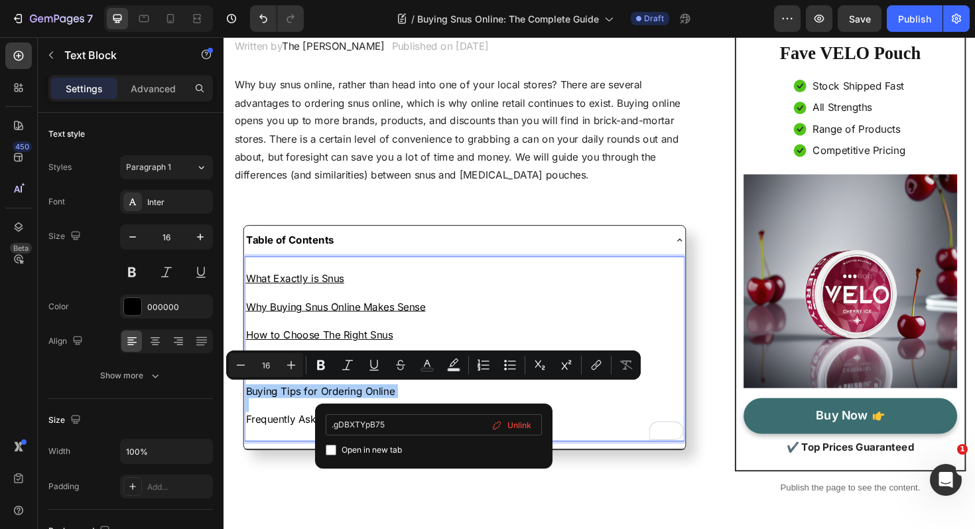
click at [334, 425] on input ".gDBXTYpB75" at bounding box center [434, 424] width 216 height 21
type input "#gDBXTYpB75"
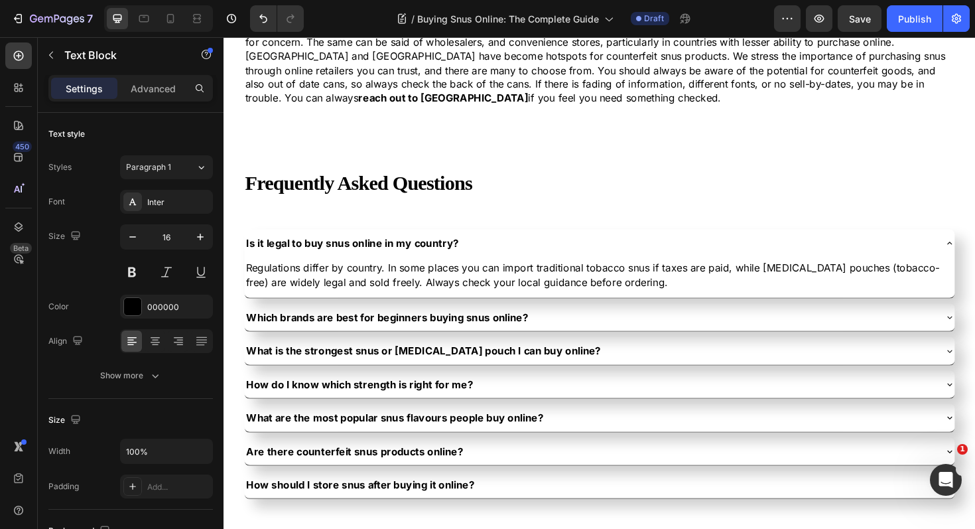
scroll to position [3730, 0]
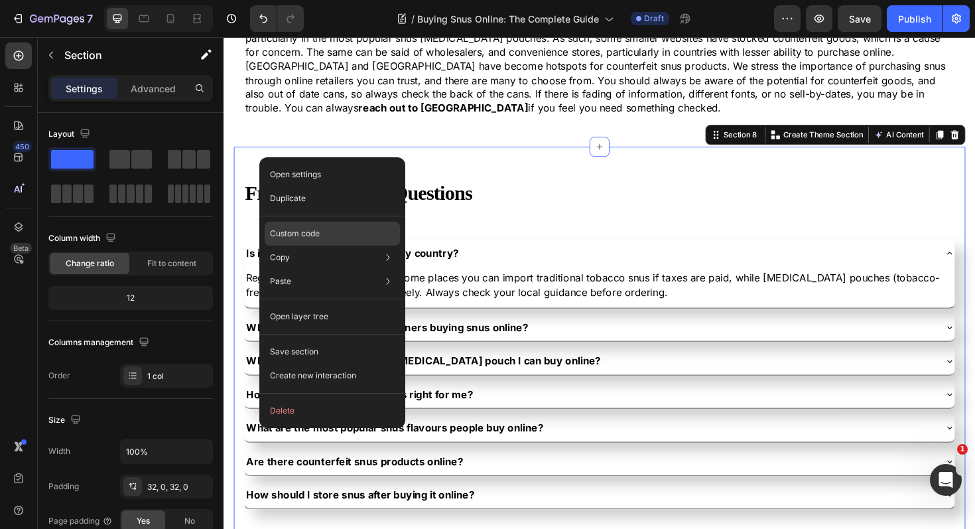
click at [328, 269] on div "Custom code" at bounding box center [332, 281] width 135 height 24
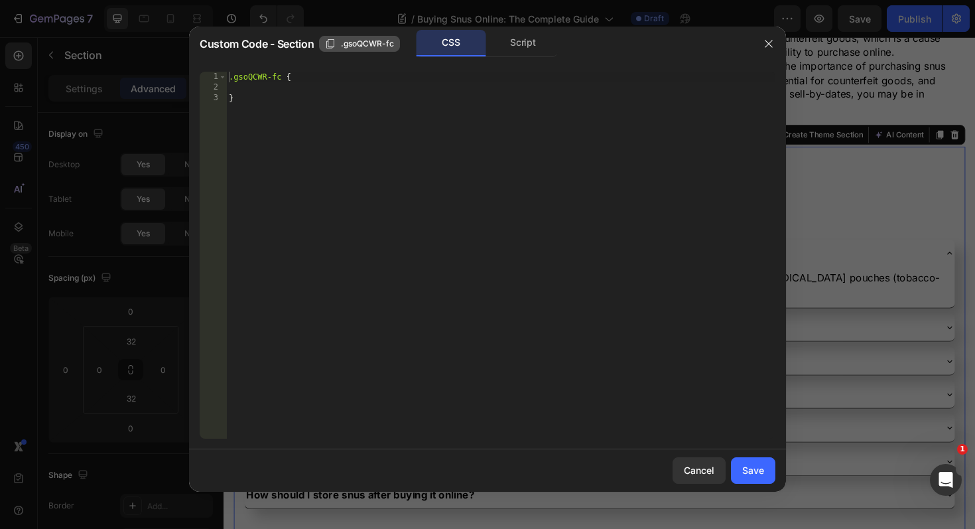
click at [324, 44] on button ".gsoQCWR-fc" at bounding box center [359, 44] width 81 height 16
click at [692, 476] on div "Cancel" at bounding box center [699, 470] width 31 height 14
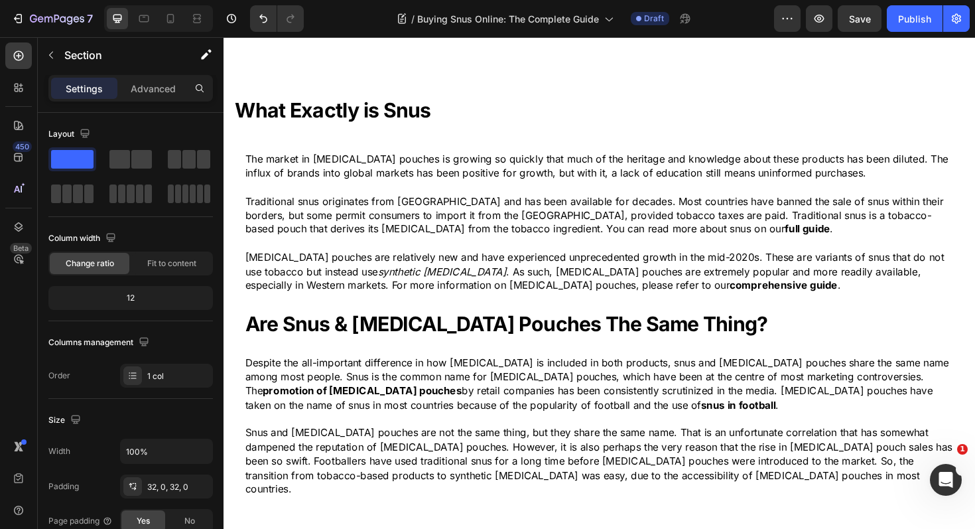
scroll to position [0, 0]
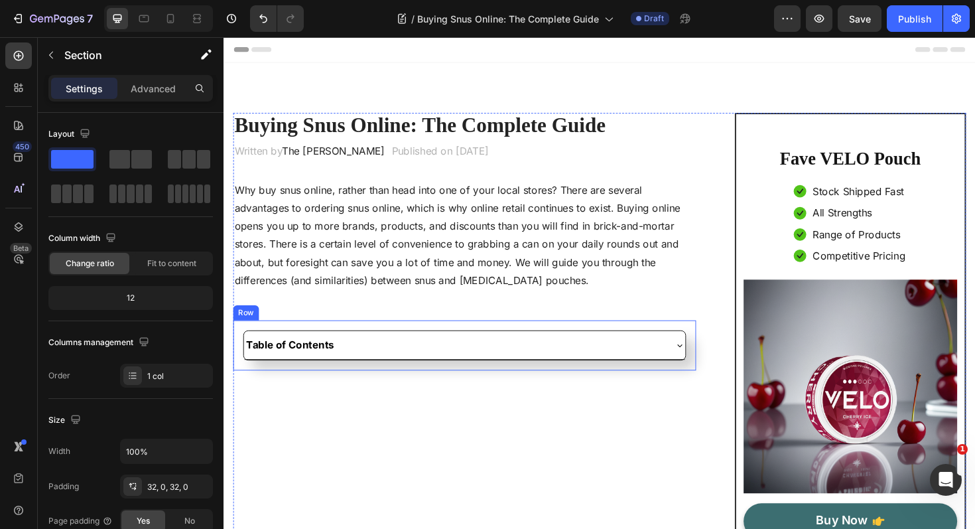
click at [403, 380] on div "Table of Contents Accordion Row" at bounding box center [479, 363] width 490 height 52
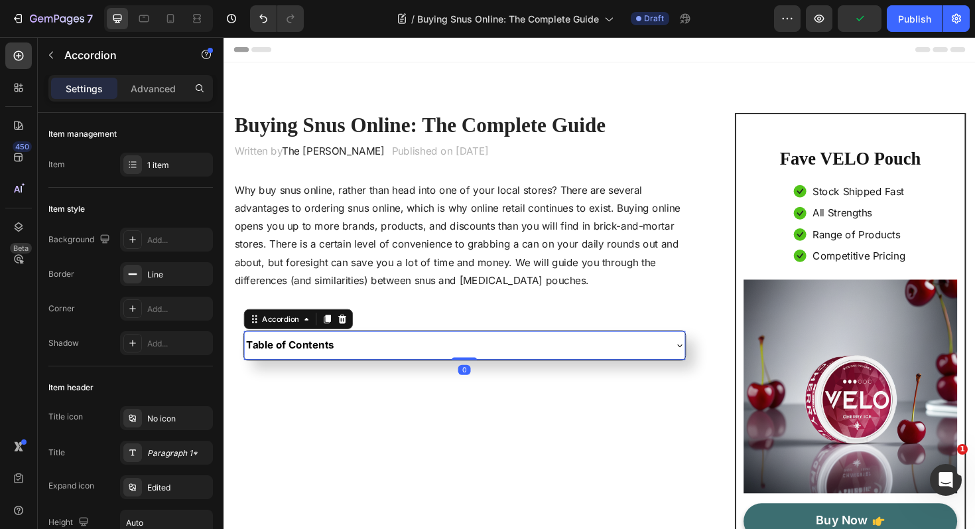
click at [408, 374] on div "Table of Contents" at bounding box center [479, 362] width 466 height 29
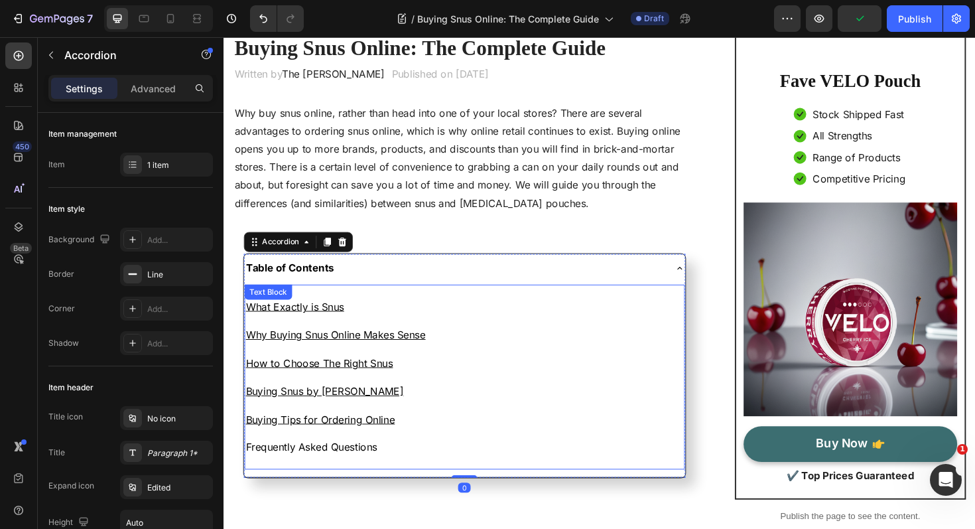
scroll to position [161, 0]
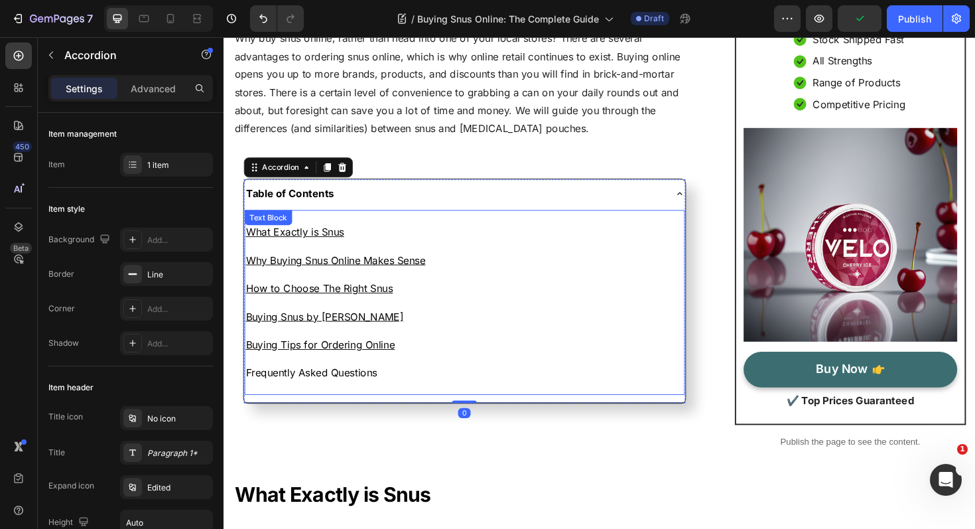
click at [316, 391] on p "Frequently Asked Questions" at bounding box center [479, 392] width 464 height 15
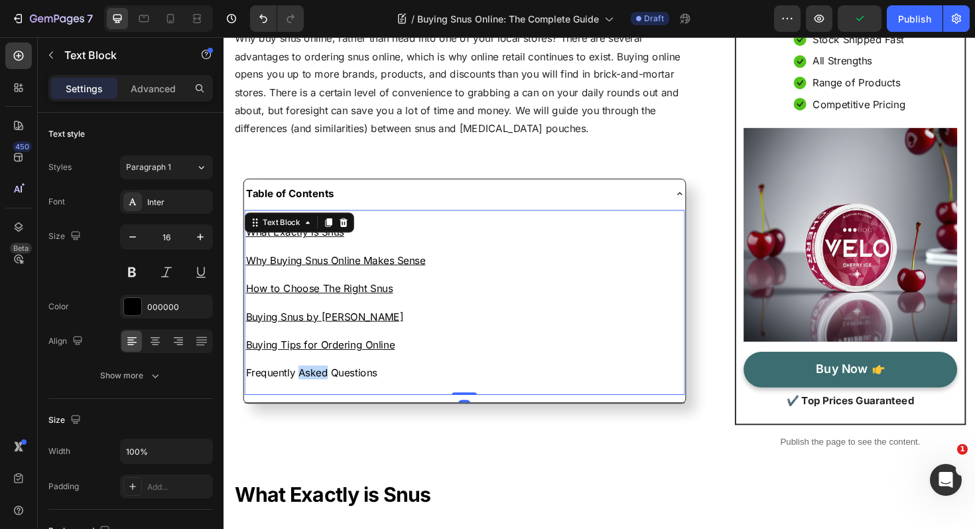
click at [316, 391] on p "Frequently Asked Questions" at bounding box center [479, 392] width 464 height 15
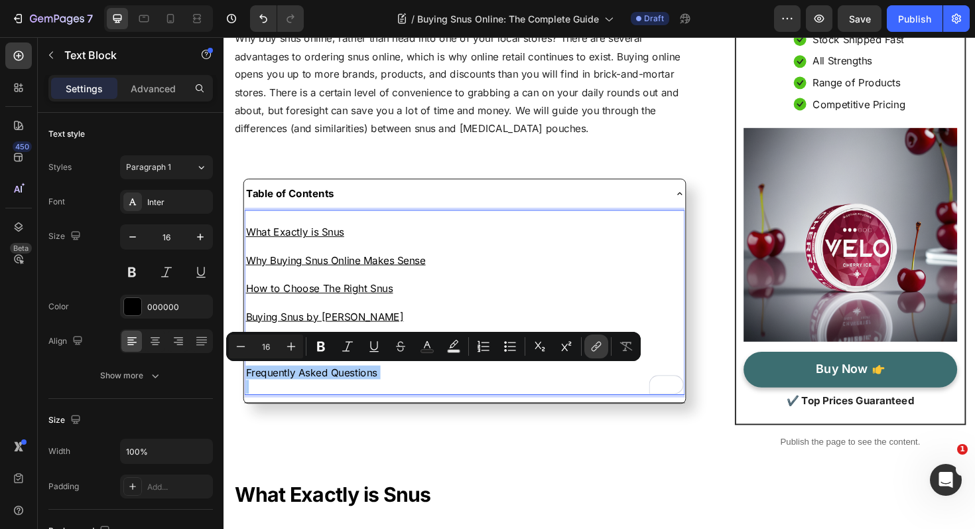
click at [589, 344] on button "link" at bounding box center [597, 346] width 24 height 24
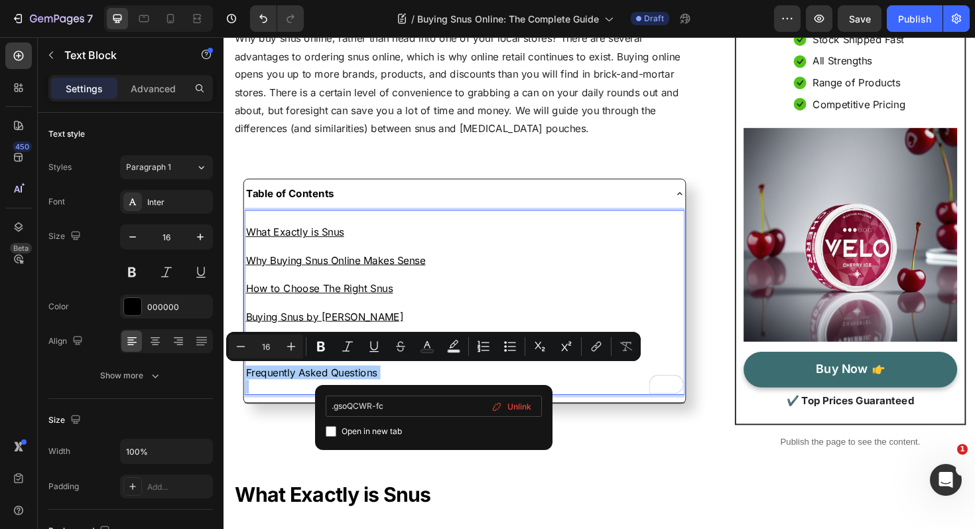
click at [334, 407] on input ".gsoQCWR-fc" at bounding box center [434, 405] width 216 height 21
type input "#gsoQCWR-fc"
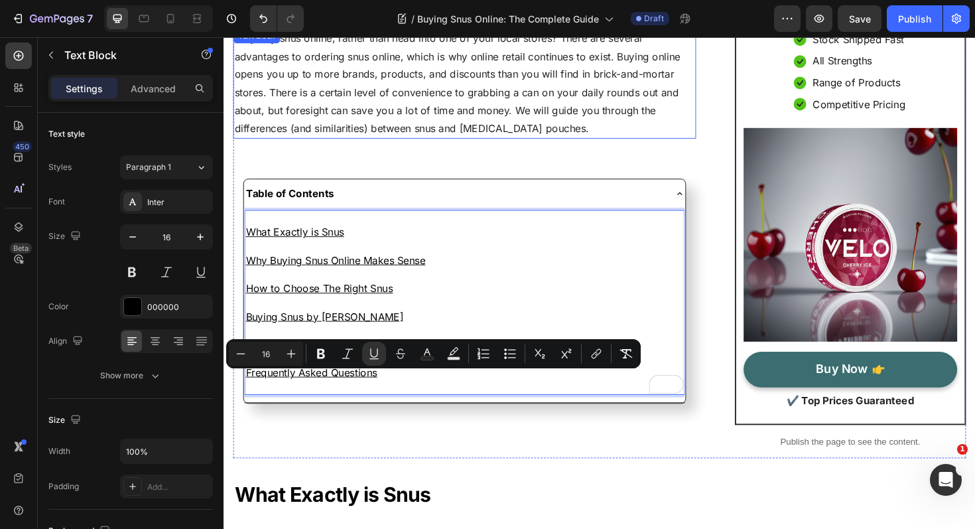
scroll to position [0, 0]
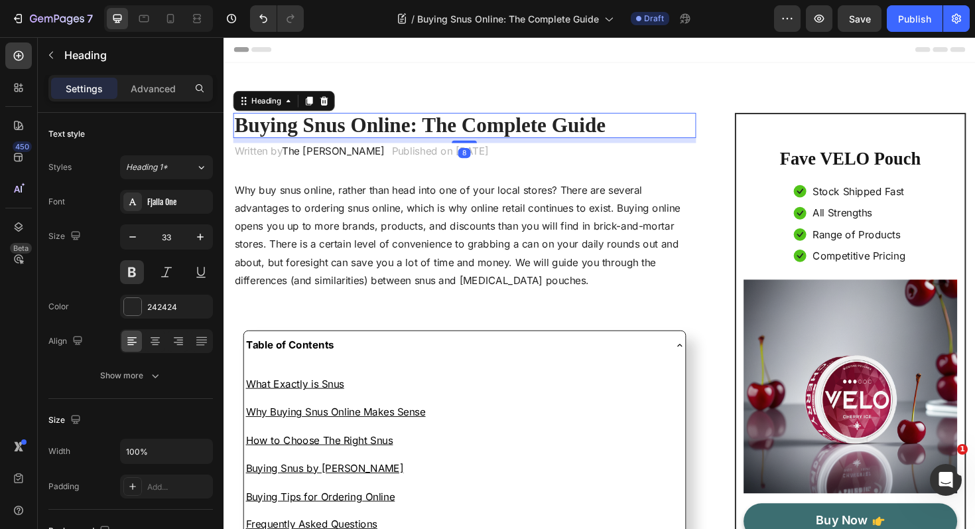
click at [520, 132] on strong "Buying Snus Online: The Complete Guide" at bounding box center [431, 131] width 393 height 24
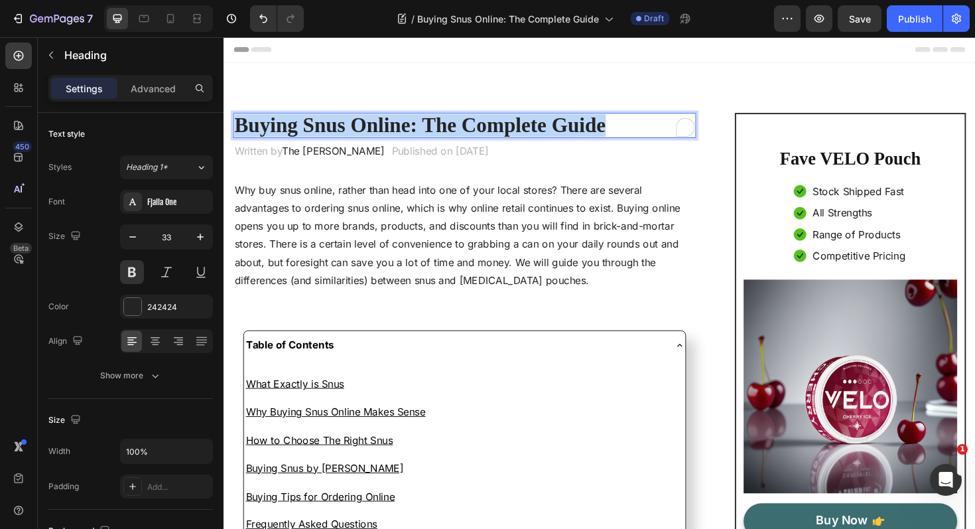
click at [520, 132] on strong "Buying Snus Online: The Complete Guide" at bounding box center [431, 131] width 393 height 24
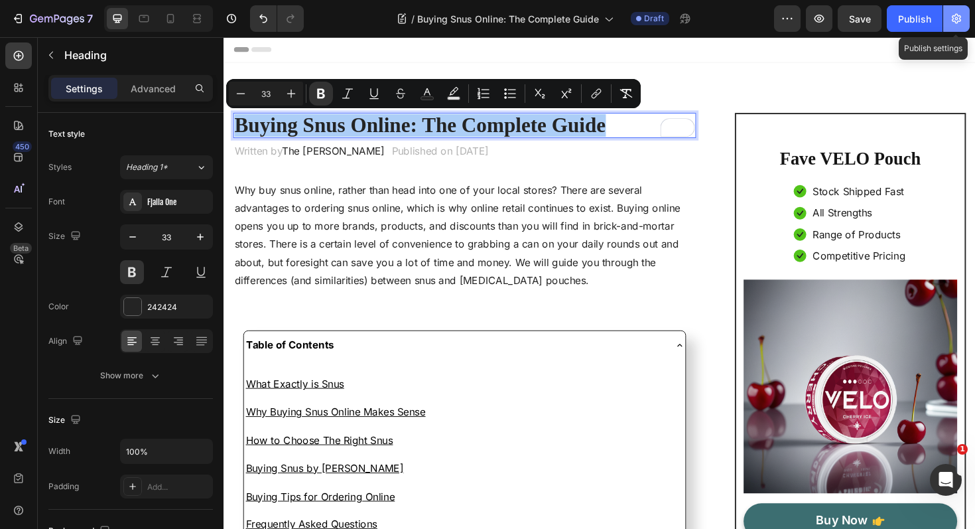
click at [955, 25] on button "button" at bounding box center [957, 18] width 27 height 27
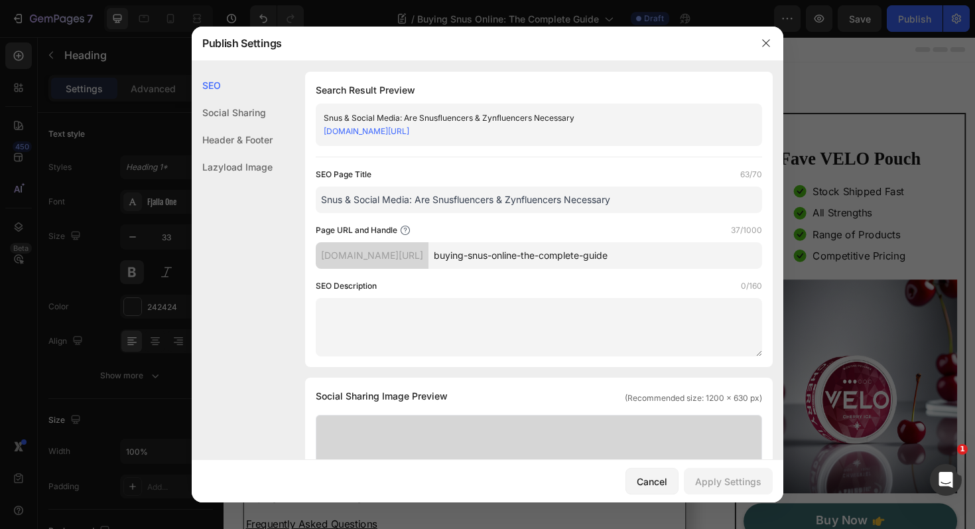
click at [489, 203] on input "Snus & Social Media: Are Snusfluencers & Zynfluencers Necessary" at bounding box center [539, 199] width 447 height 27
paste input "Buying Snus Online: The Complete Guide"
type input "Buying Snus Online: The Complete Guide"
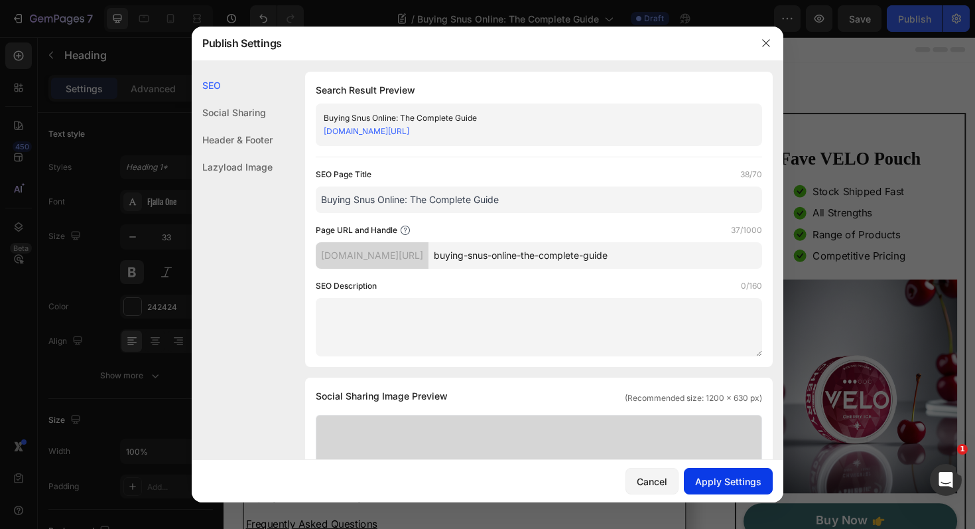
click at [729, 486] on div "Apply Settings" at bounding box center [728, 481] width 66 height 14
click at [763, 40] on icon "button" at bounding box center [765, 43] width 7 height 7
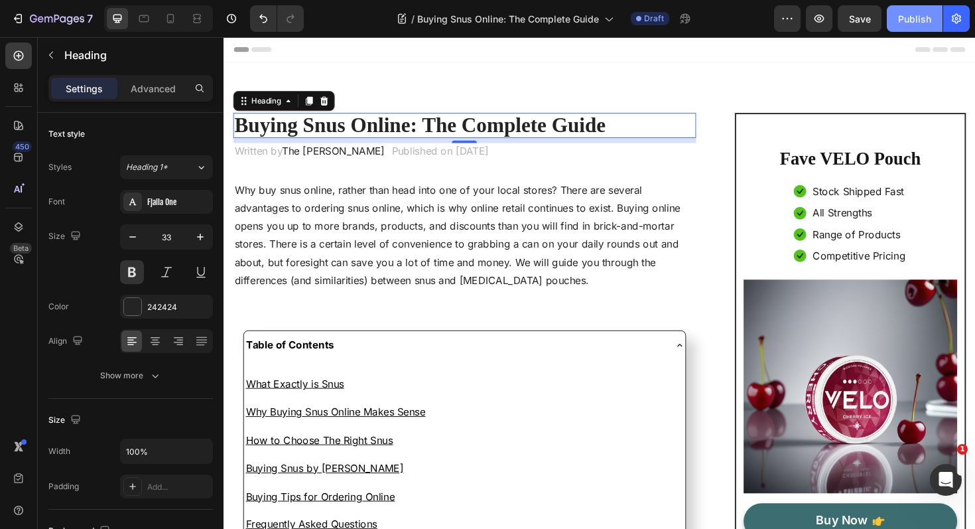
click at [912, 20] on div "Publish" at bounding box center [914, 19] width 33 height 14
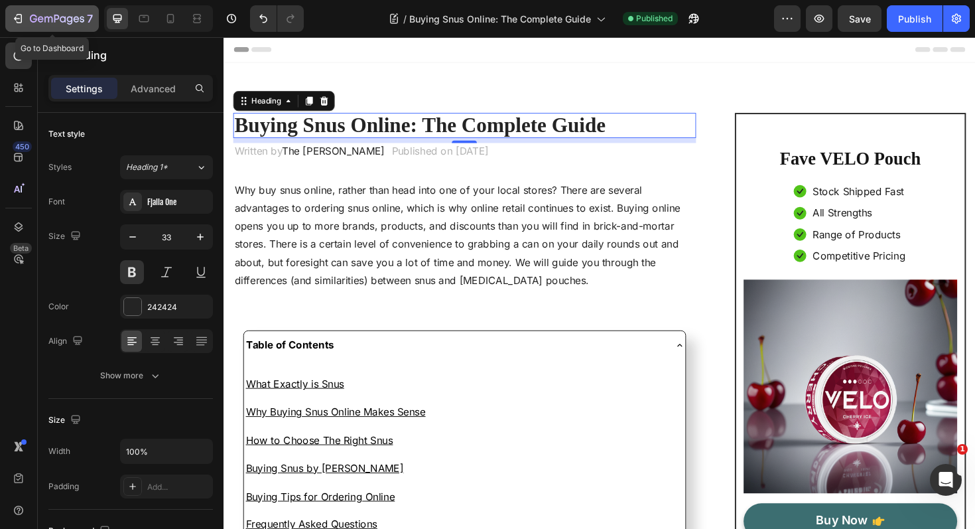
click at [18, 18] on icon "button" at bounding box center [17, 18] width 13 height 13
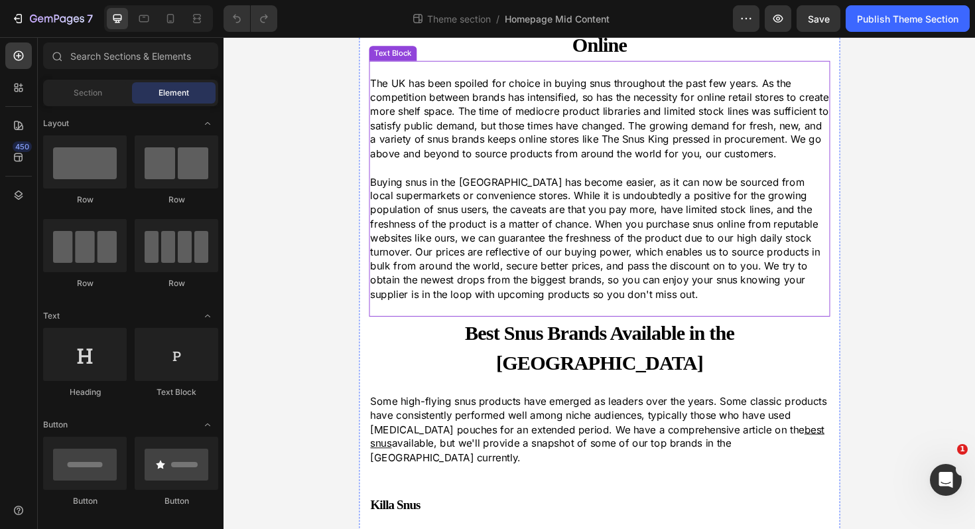
scroll to position [218, 0]
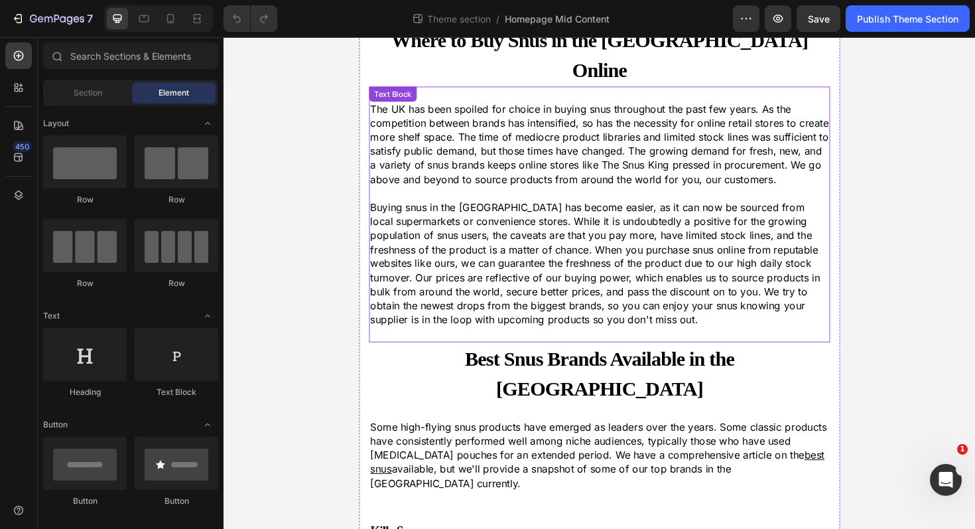
click at [417, 210] on p "Buying snus in the [GEOGRAPHIC_DATA] has become easier, as it can now be source…" at bounding box center [622, 277] width 486 height 134
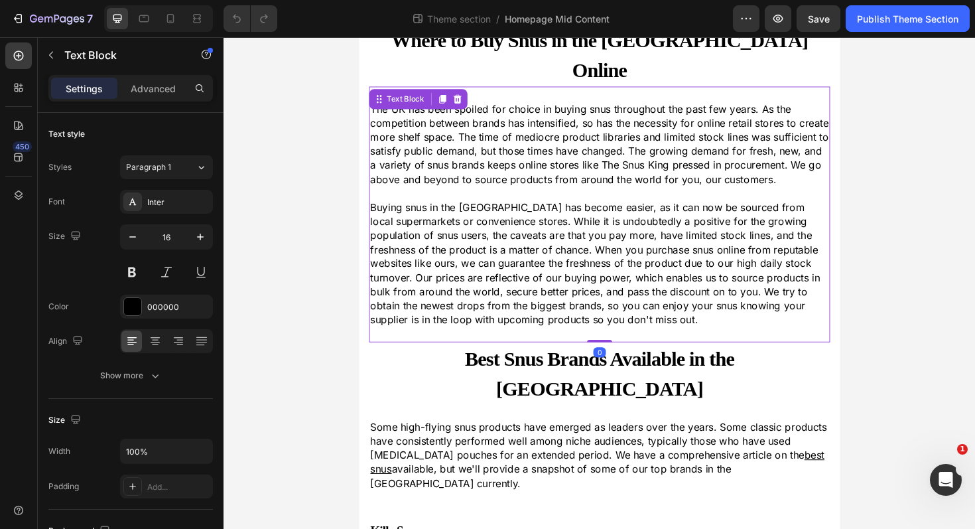
click at [455, 210] on p "Buying snus in the [GEOGRAPHIC_DATA] has become easier, as it can now be source…" at bounding box center [622, 277] width 486 height 134
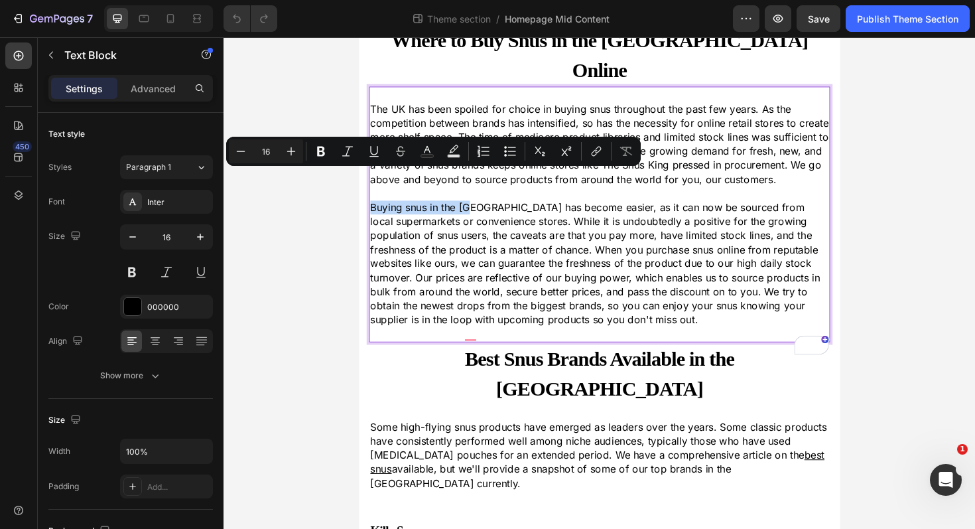
drag, startPoint x: 488, startPoint y: 185, endPoint x: 381, endPoint y: 186, distance: 107.5
click at [381, 210] on p "Buying snus in the [GEOGRAPHIC_DATA] has become easier, as it can now be source…" at bounding box center [622, 277] width 486 height 134
click at [601, 156] on icon "Editor contextual toolbar" at bounding box center [596, 151] width 13 height 13
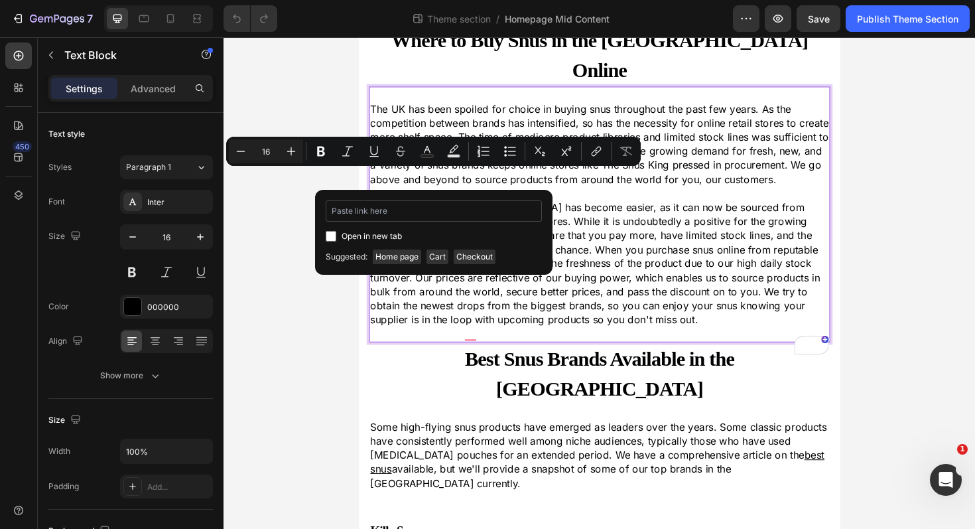
type input "[URL][DOMAIN_NAME][MEDICAL_DATA]"
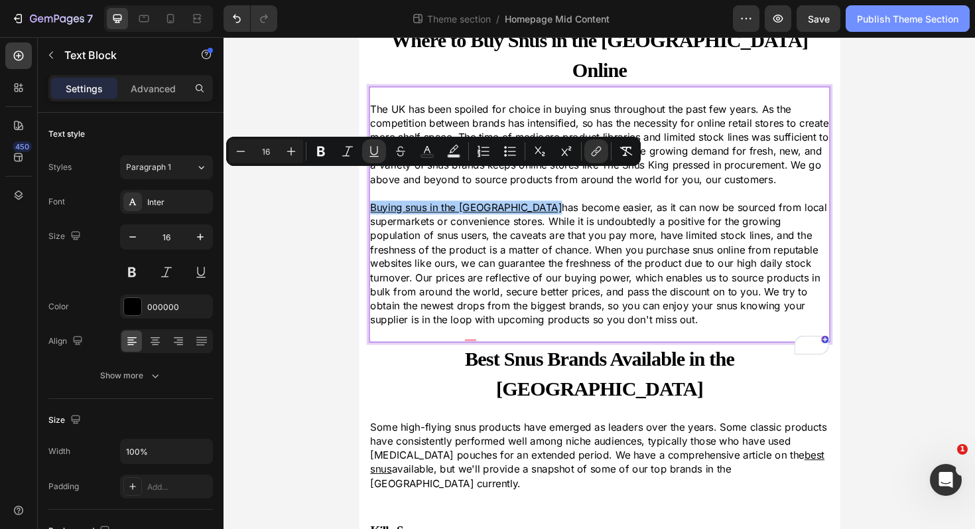
click at [876, 19] on div "Publish Theme Section" at bounding box center [908, 19] width 102 height 14
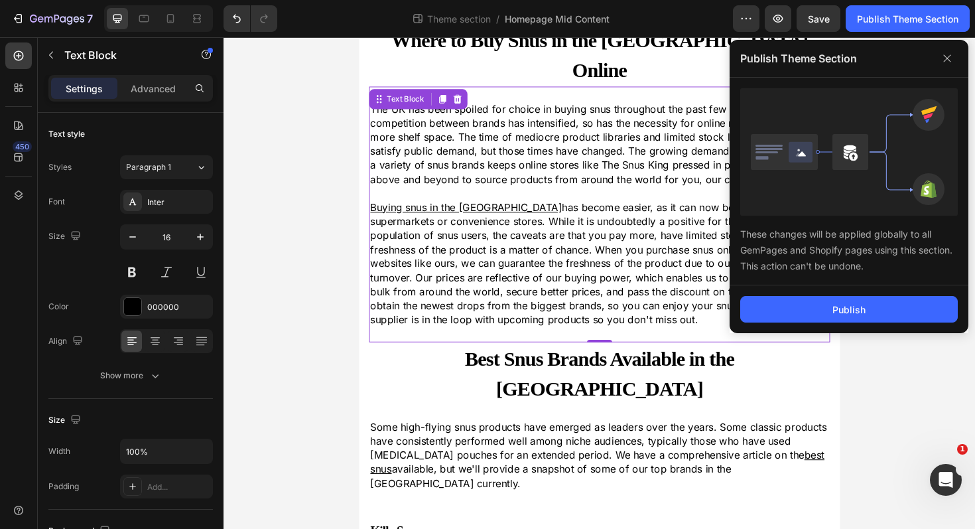
scroll to position [234, 0]
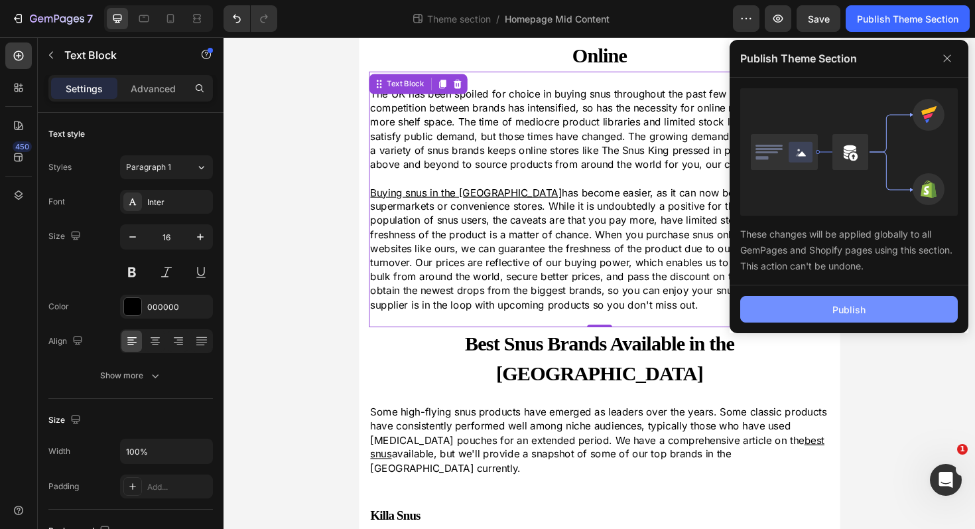
click at [776, 310] on button "Publish" at bounding box center [849, 309] width 218 height 27
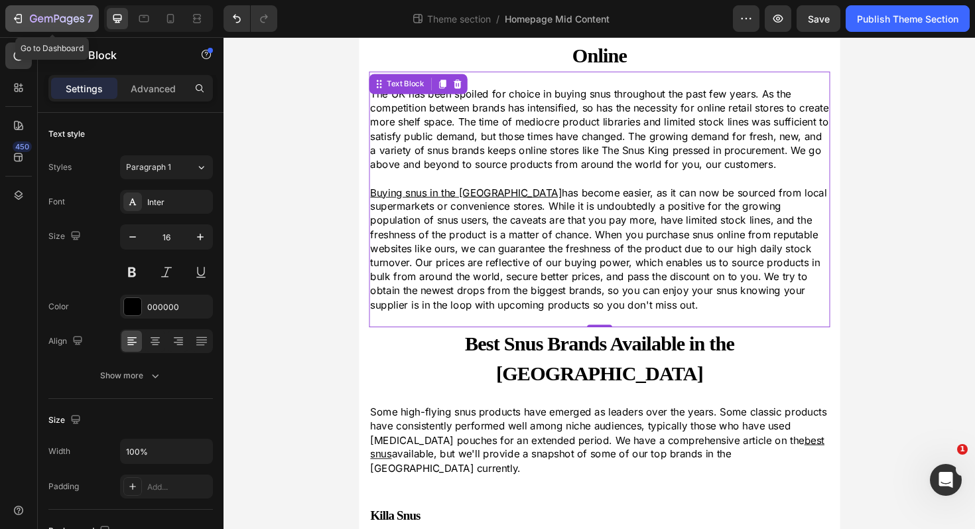
click at [18, 17] on icon "button" at bounding box center [17, 18] width 13 height 13
